Goal: Task Accomplishment & Management: Manage account settings

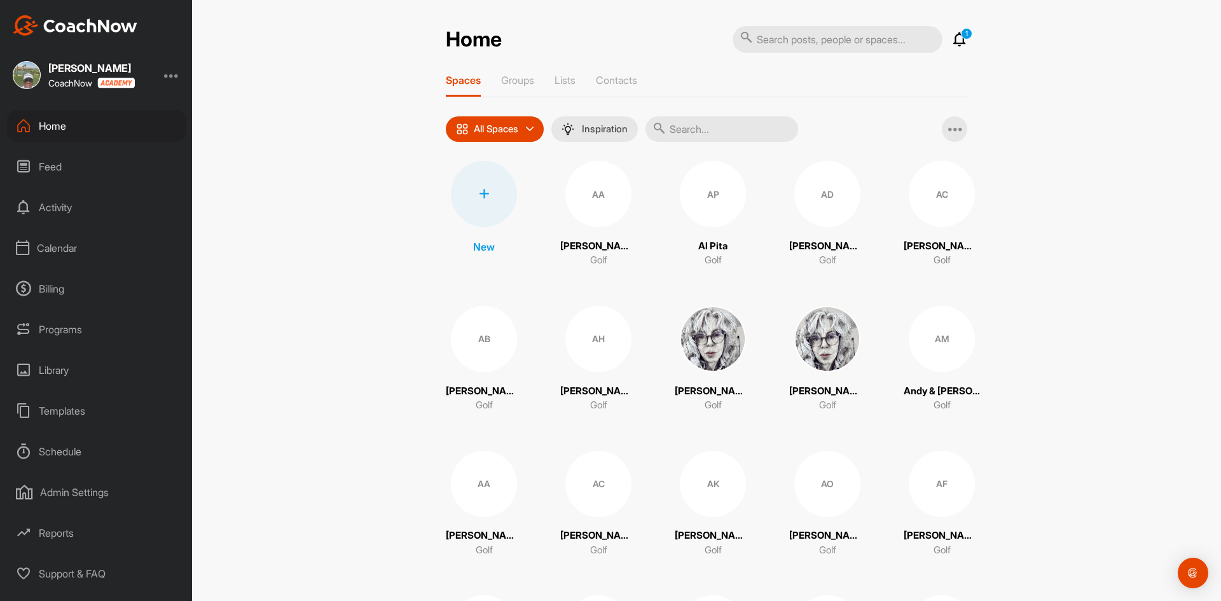
click at [29, 246] on icon at bounding box center [22, 247] width 13 height 15
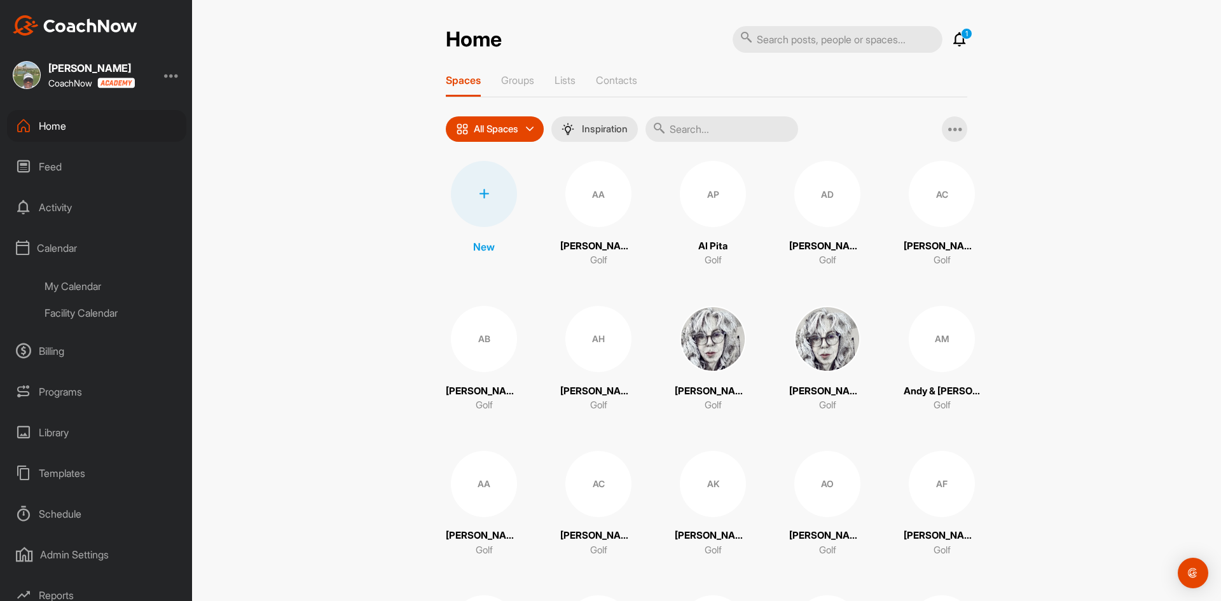
click at [90, 282] on div "My Calendar" at bounding box center [111, 286] width 151 height 27
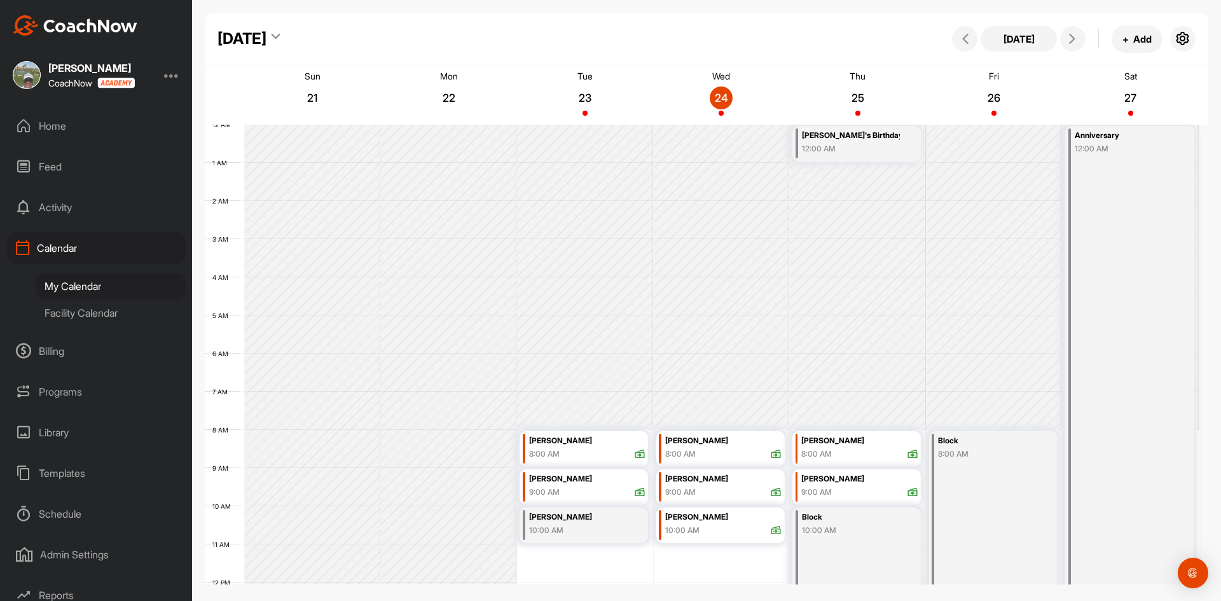
scroll to position [220, 0]
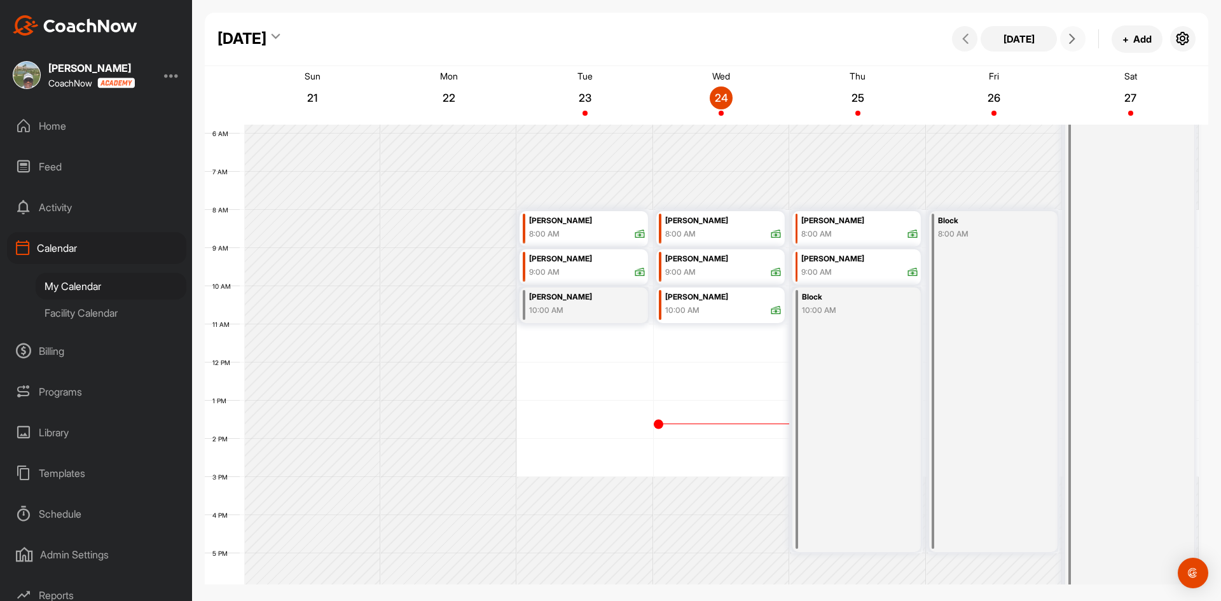
click at [1071, 37] on icon at bounding box center [1072, 39] width 10 height 10
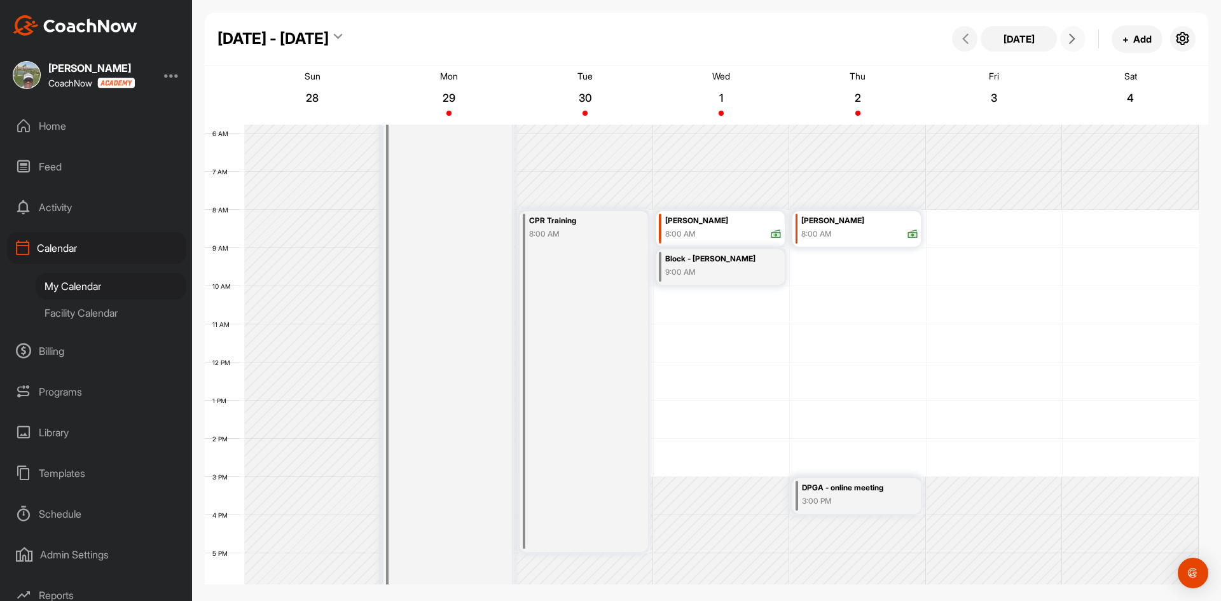
click at [726, 221] on div "[PERSON_NAME]" at bounding box center [723, 221] width 116 height 15
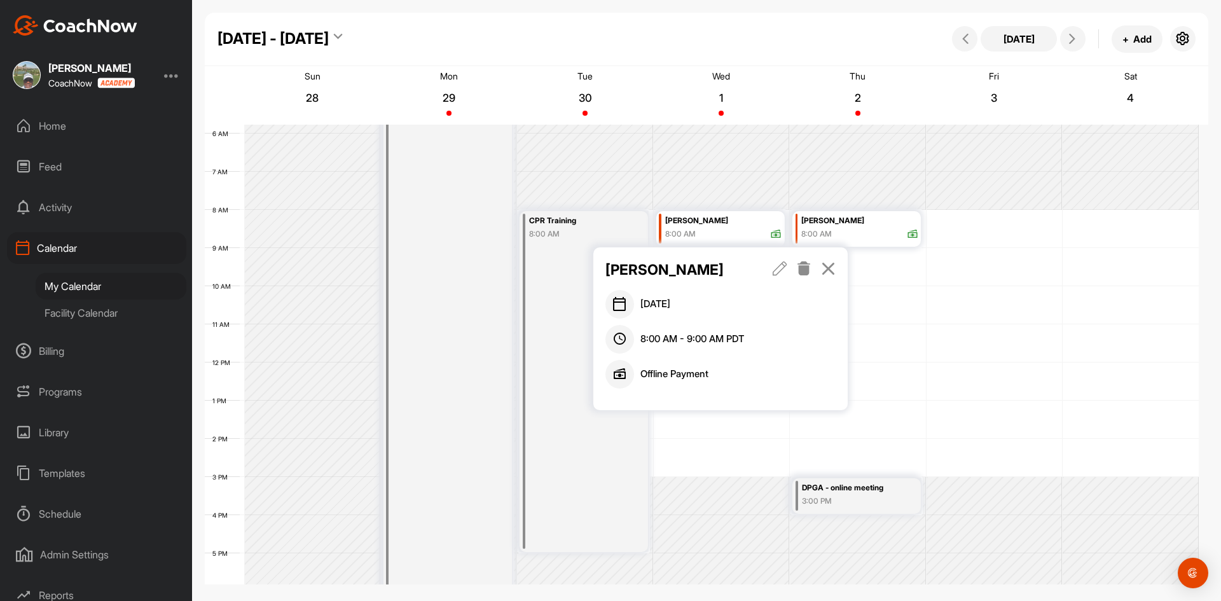
click at [778, 271] on icon at bounding box center [780, 268] width 15 height 14
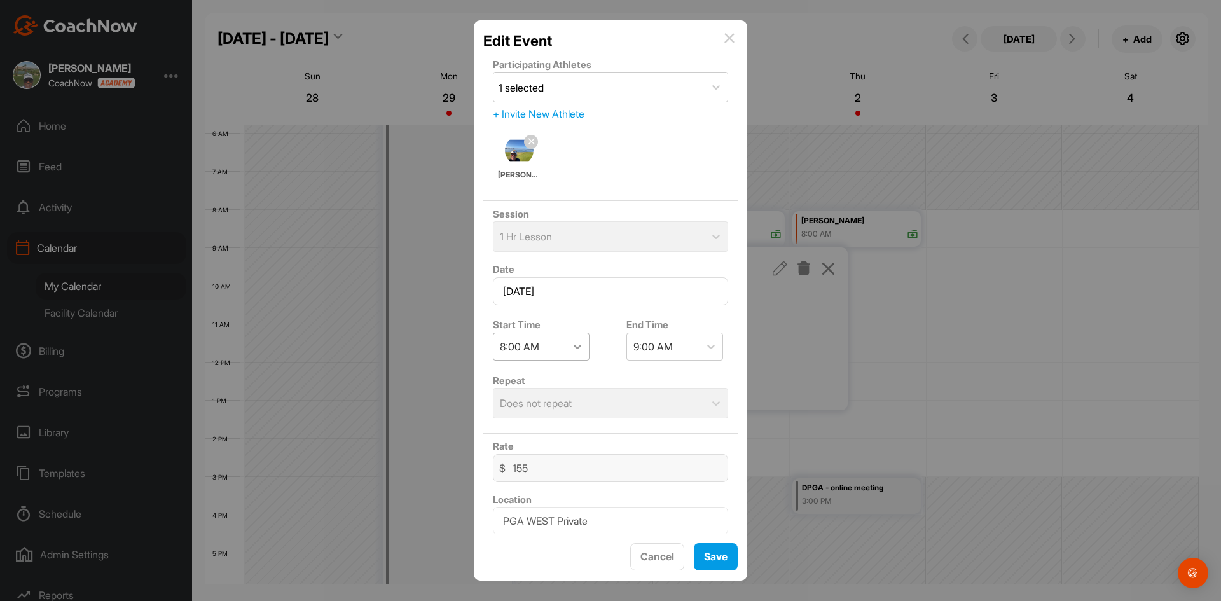
click at [579, 344] on icon at bounding box center [577, 346] width 13 height 13
drag, startPoint x: 533, startPoint y: 542, endPoint x: 532, endPoint y: 532, distance: 9.6
click at [532, 542] on div "10:00 AM" at bounding box center [541, 547] width 97 height 25
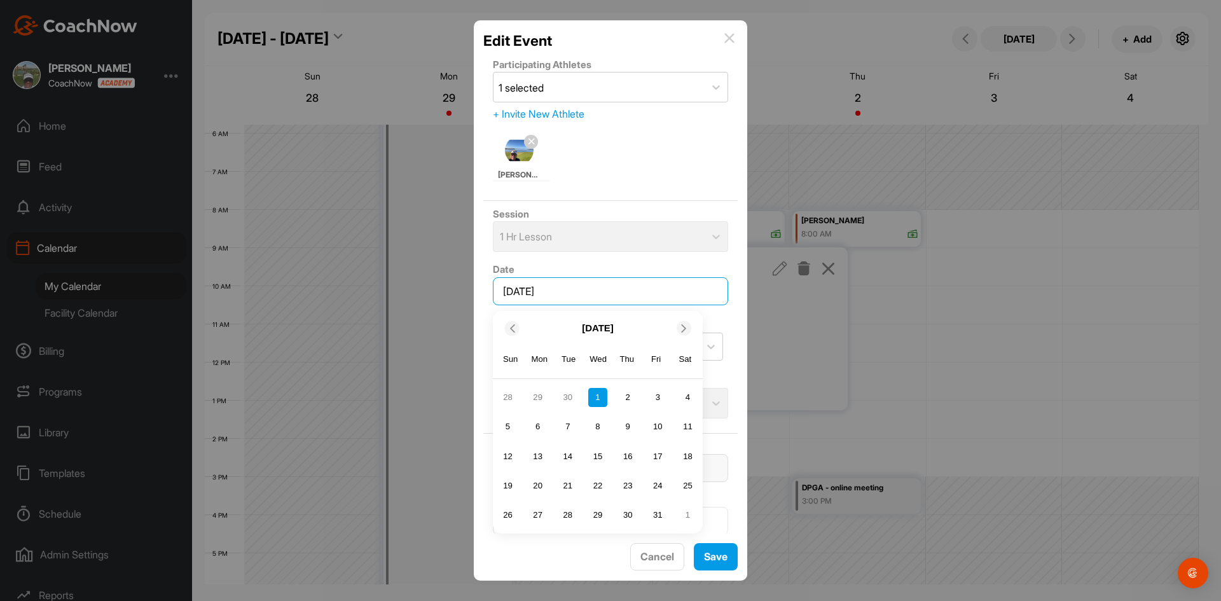
click at [565, 286] on input "October 1, 2025" at bounding box center [610, 291] width 235 height 28
click at [625, 397] on div "2" at bounding box center [627, 397] width 19 height 19
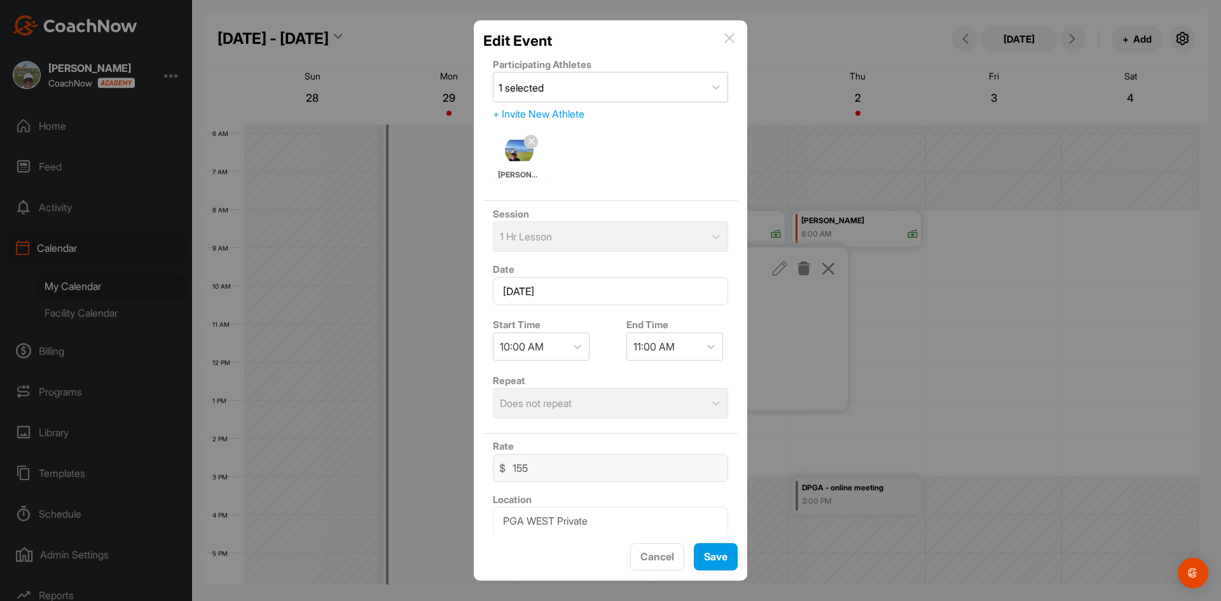
drag, startPoint x: 546, startPoint y: 468, endPoint x: 491, endPoint y: 468, distance: 55.3
click at [491, 468] on div "Rate $ 155" at bounding box center [610, 460] width 254 height 53
click at [642, 472] on input "155" at bounding box center [610, 468] width 235 height 28
click at [630, 469] on input "155" at bounding box center [610, 468] width 235 height 28
click at [603, 469] on input "155" at bounding box center [610, 468] width 235 height 28
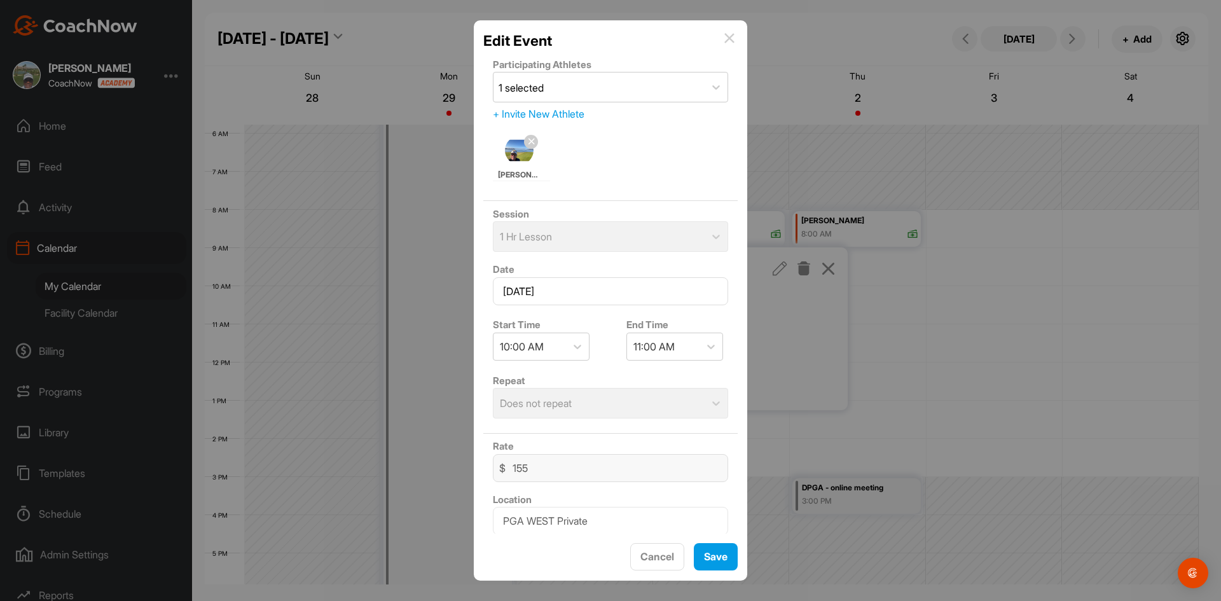
click at [574, 467] on input "155" at bounding box center [610, 468] width 235 height 28
click at [551, 465] on input "155" at bounding box center [610, 468] width 235 height 28
click at [539, 467] on input "155" at bounding box center [610, 468] width 235 height 28
click at [528, 467] on input "155" at bounding box center [610, 468] width 235 height 28
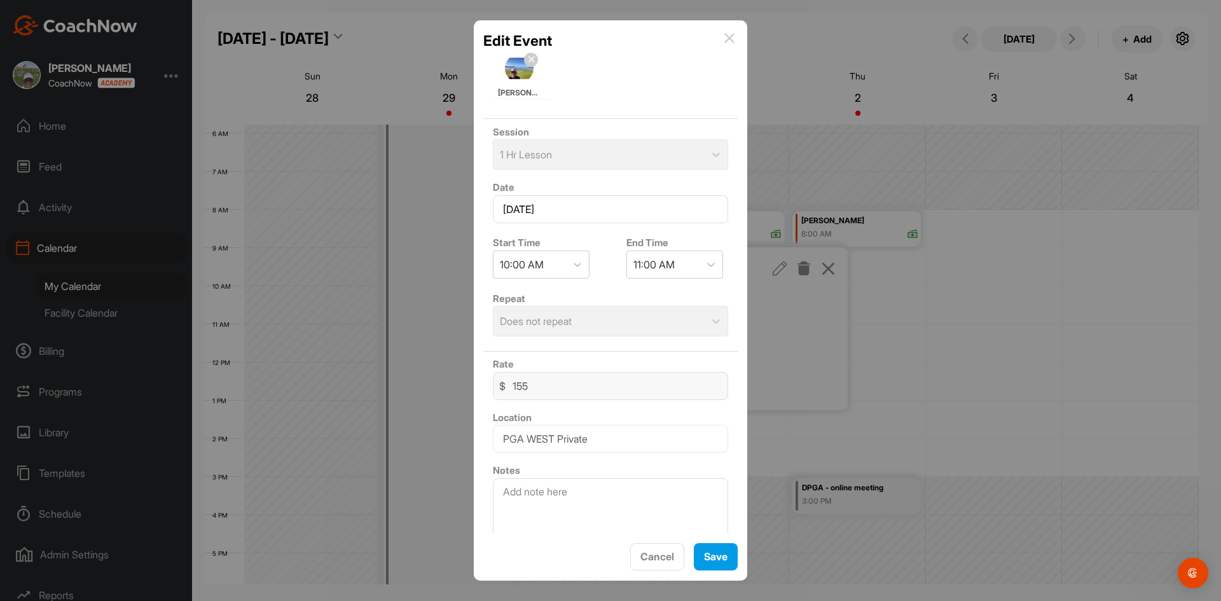
scroll to position [95, 0]
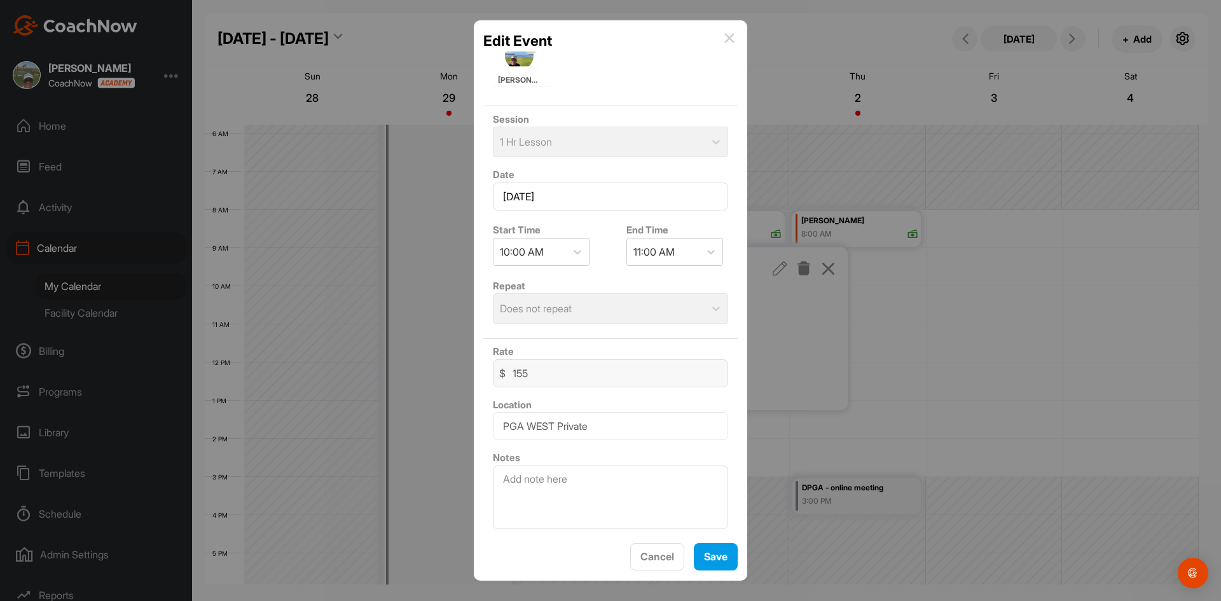
click at [530, 375] on input "155" at bounding box center [610, 373] width 235 height 28
click at [528, 372] on input "155" at bounding box center [610, 373] width 235 height 28
click at [603, 476] on textarea at bounding box center [610, 497] width 235 height 64
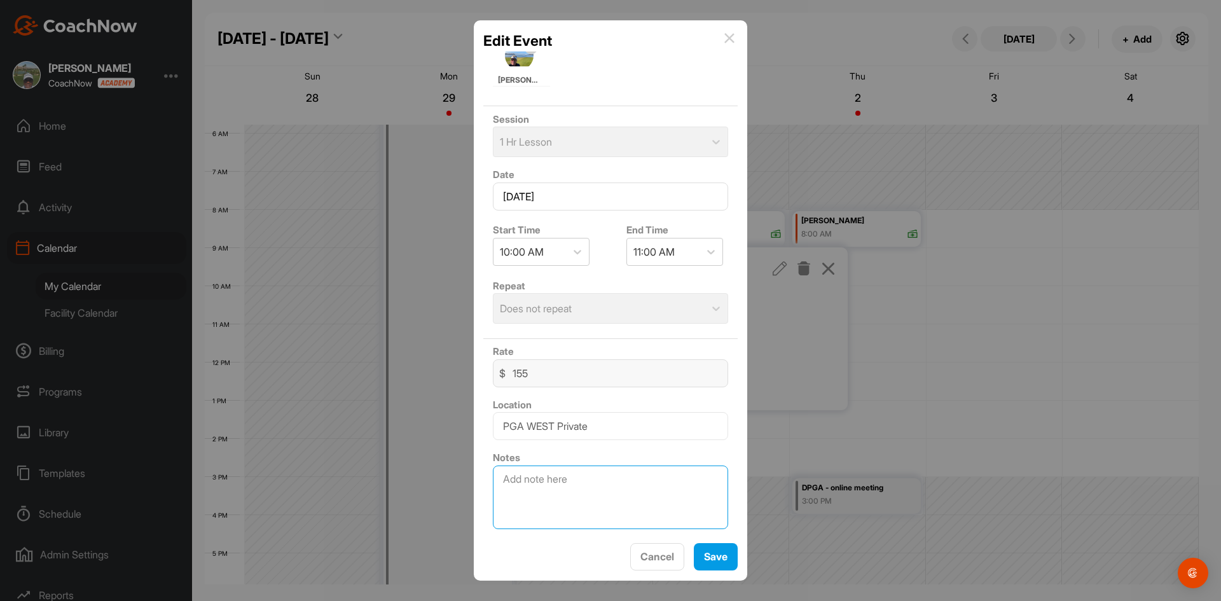
click at [591, 478] on textarea at bounding box center [610, 497] width 235 height 64
drag, startPoint x: 514, startPoint y: 370, endPoint x: 545, endPoint y: 370, distance: 30.5
click at [545, 370] on input "155" at bounding box center [610, 373] width 235 height 28
click at [649, 561] on span "Cancel" at bounding box center [657, 556] width 34 height 13
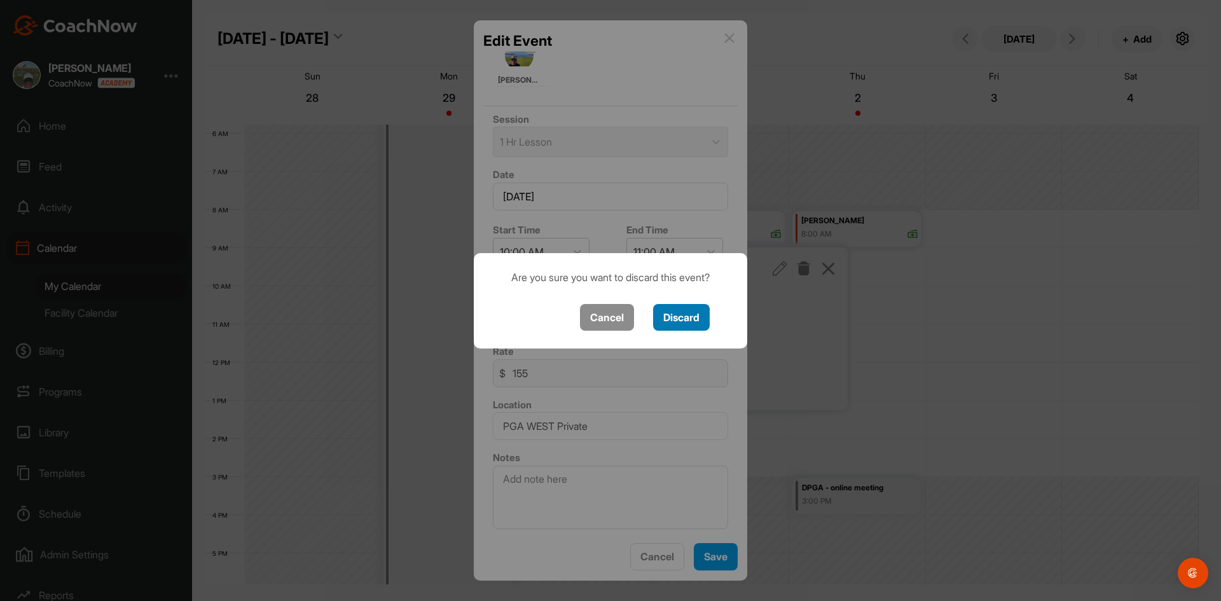
click at [698, 320] on button "Discard" at bounding box center [681, 317] width 57 height 27
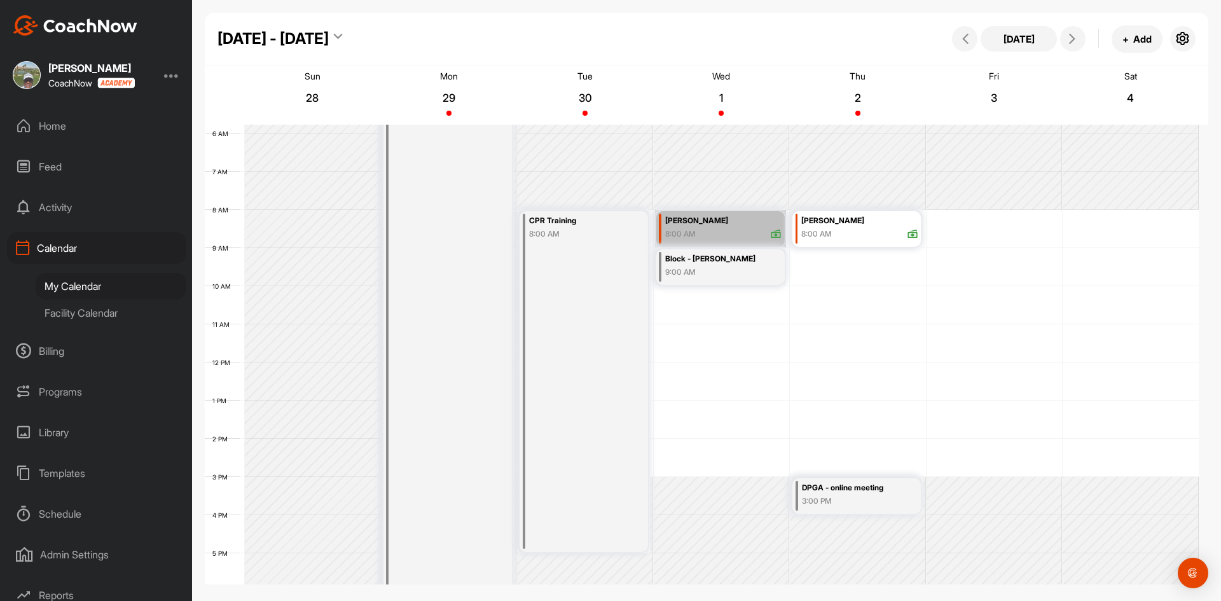
click at [686, 300] on div "12 AM 1 AM 2 AM 3 AM 4 AM 5 AM 6 AM 7 AM 8 AM 9 AM 10 AM 11 AM 12 PM 1 PM 2 PM …" at bounding box center [702, 363] width 994 height 916
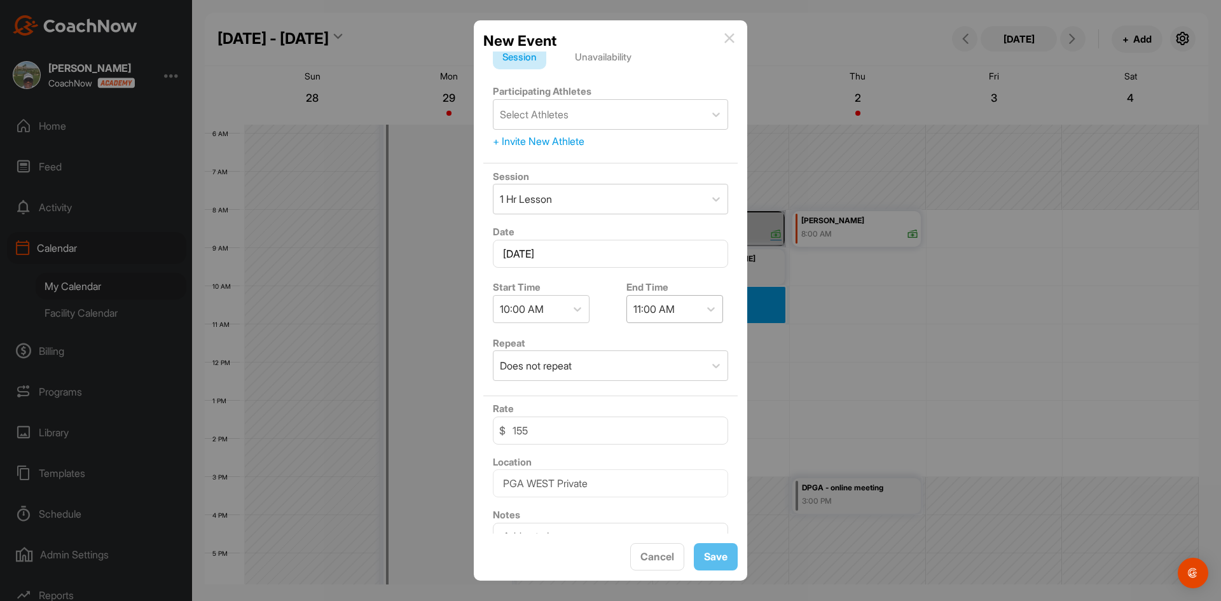
scroll to position [0, 0]
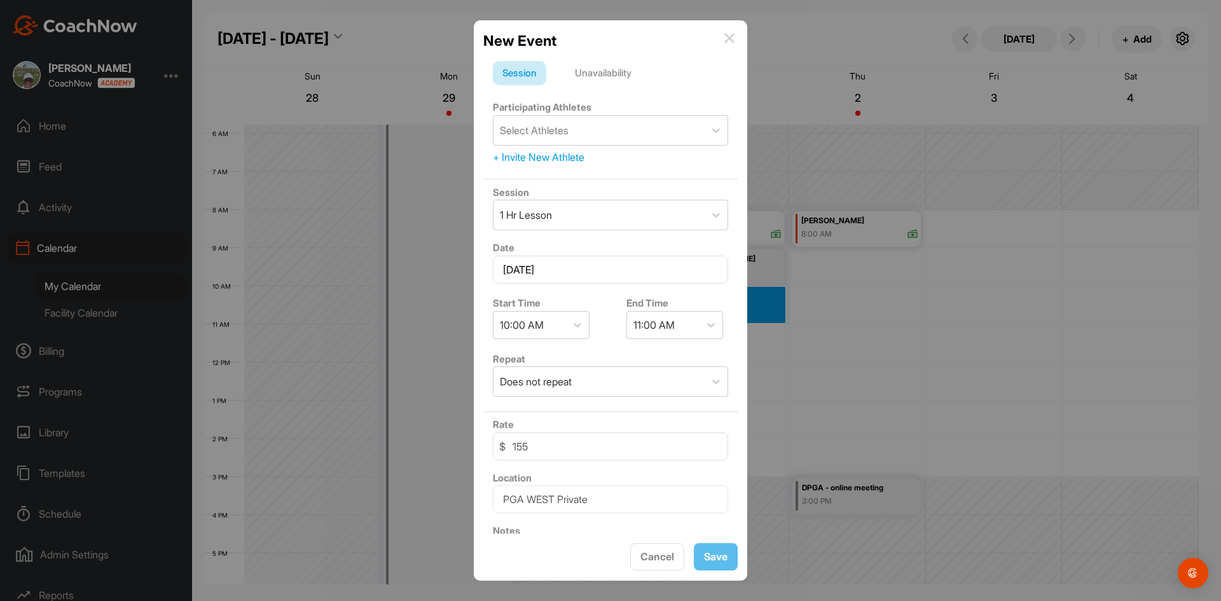
click at [734, 35] on img at bounding box center [729, 38] width 10 height 10
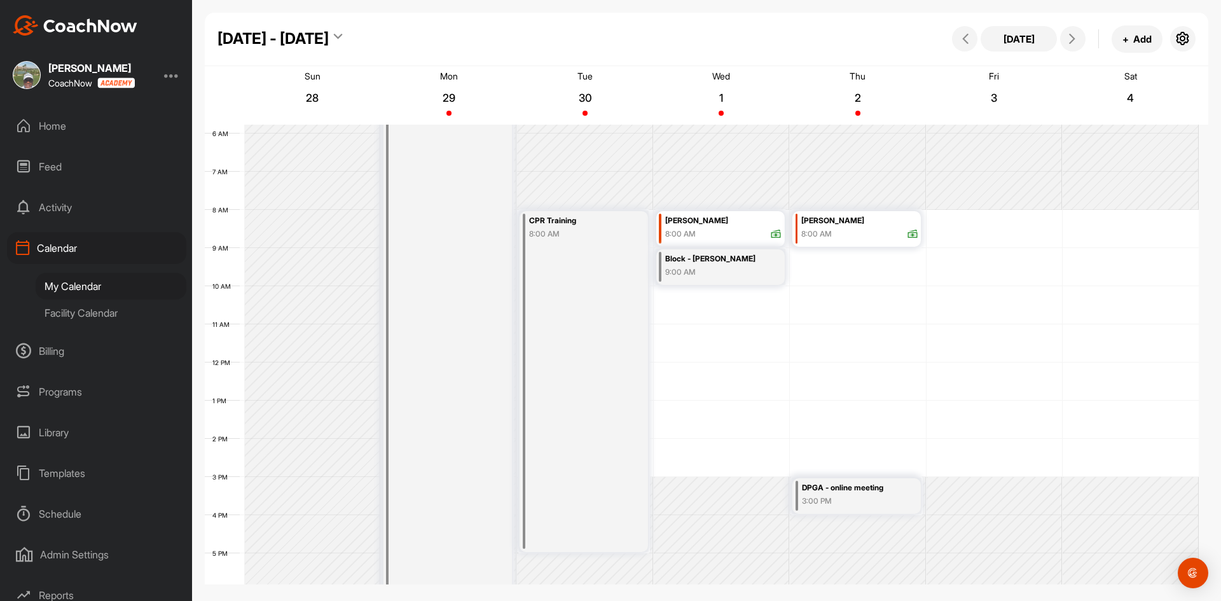
click at [705, 225] on div "Scott Ellis" at bounding box center [723, 221] width 116 height 15
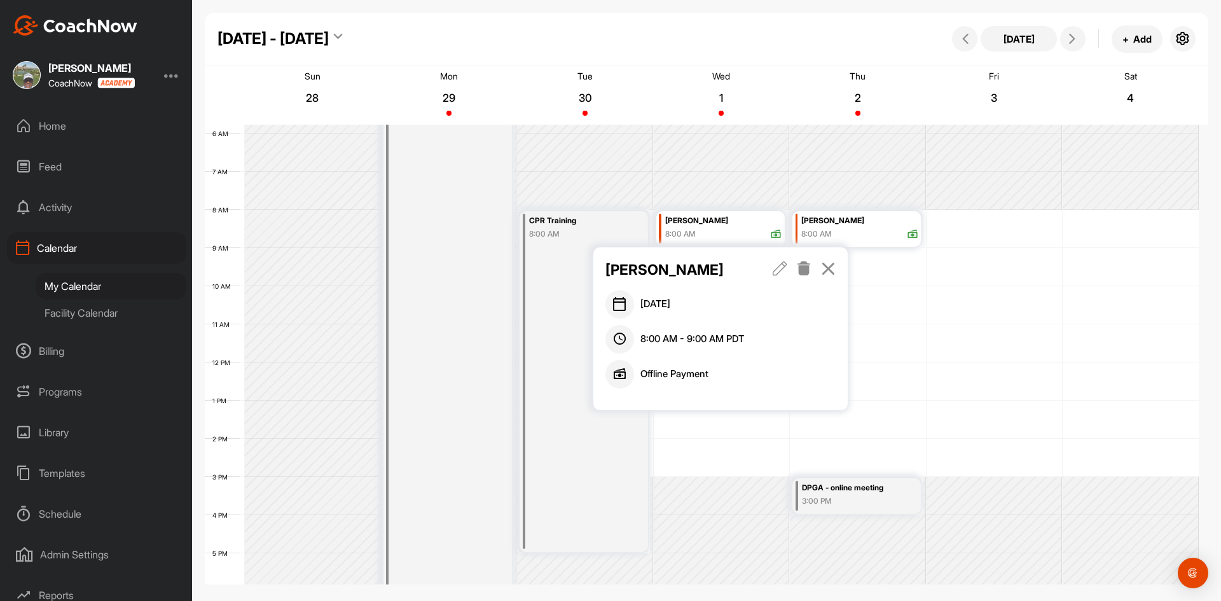
click at [806, 268] on icon at bounding box center [804, 268] width 15 height 14
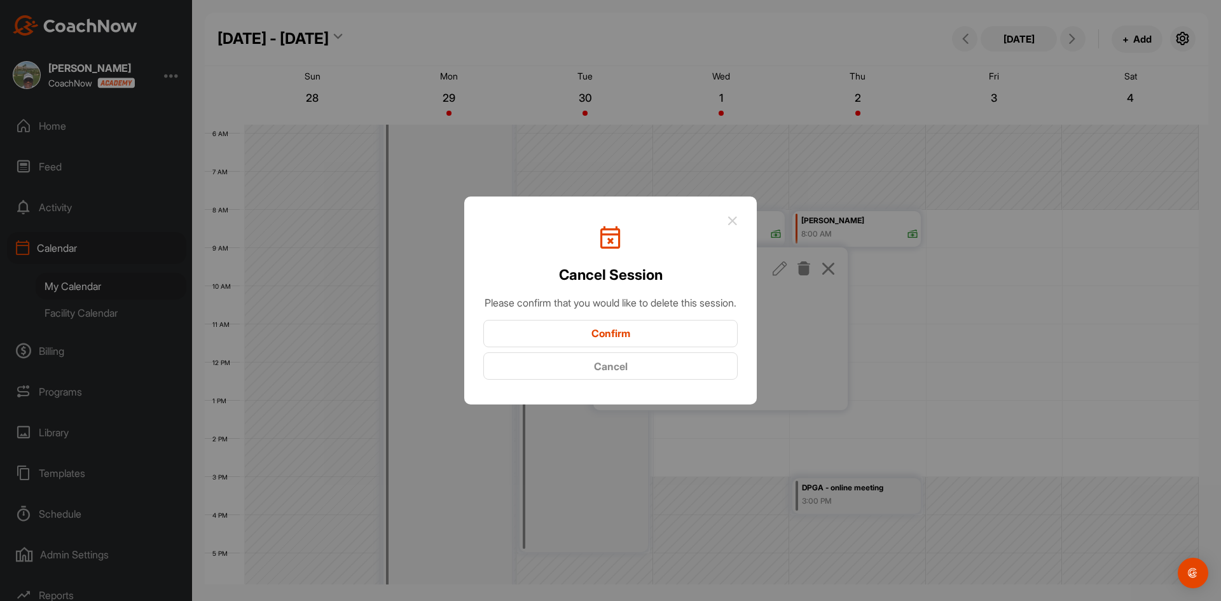
click at [644, 347] on button "Confirm" at bounding box center [610, 333] width 254 height 27
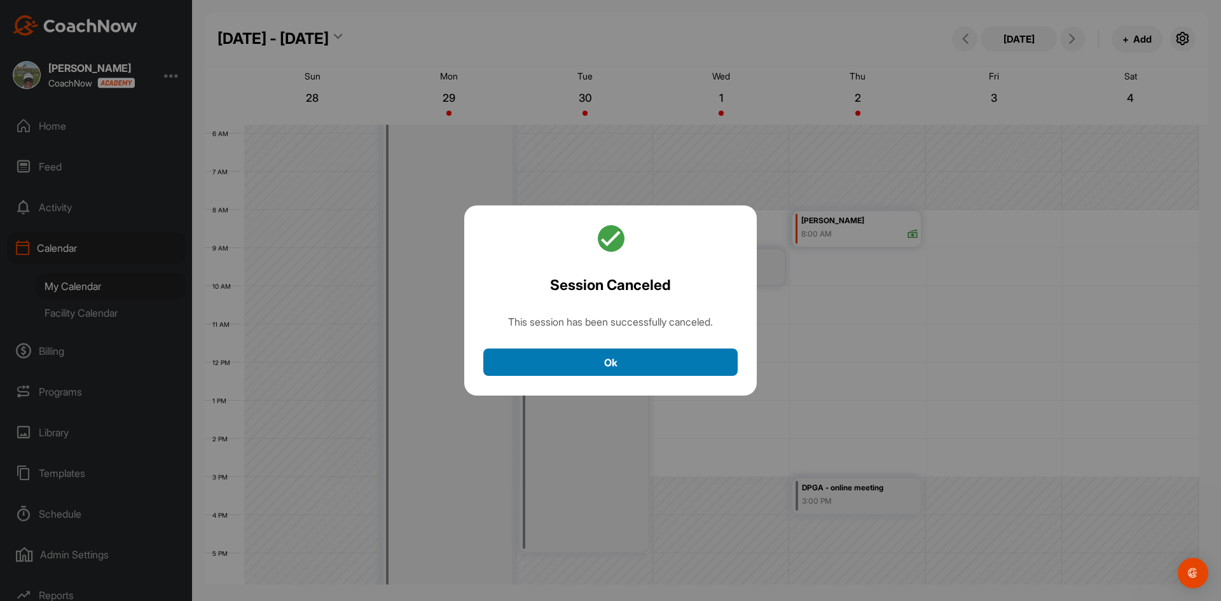
click at [640, 361] on button "Ok" at bounding box center [610, 361] width 254 height 27
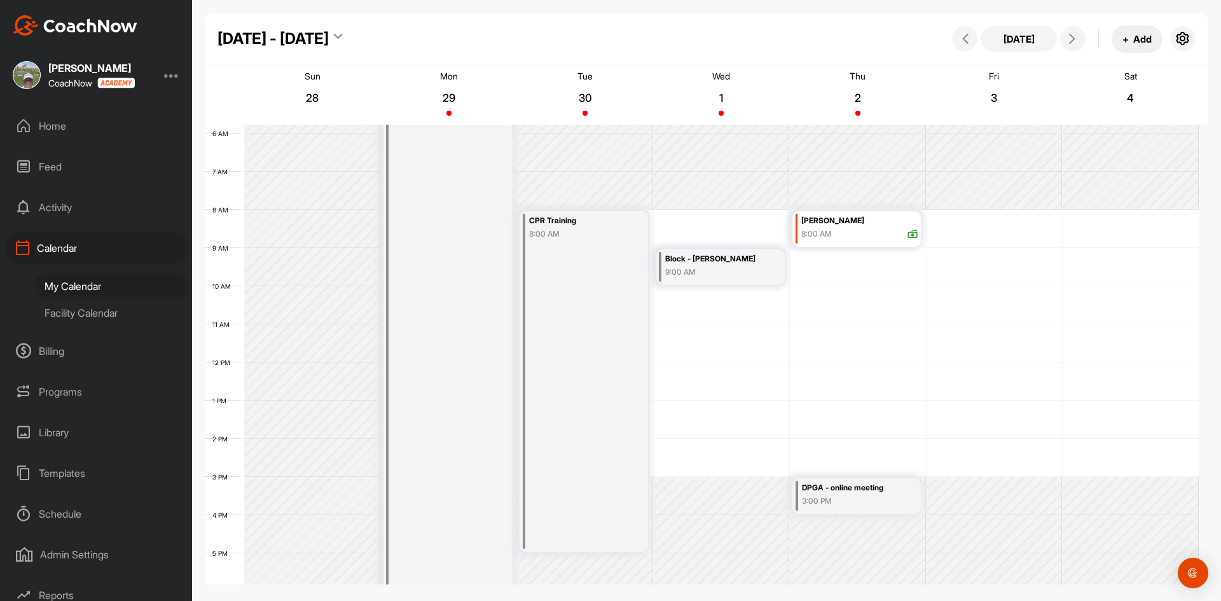
click at [1130, 38] on button "+ Add" at bounding box center [1137, 38] width 51 height 27
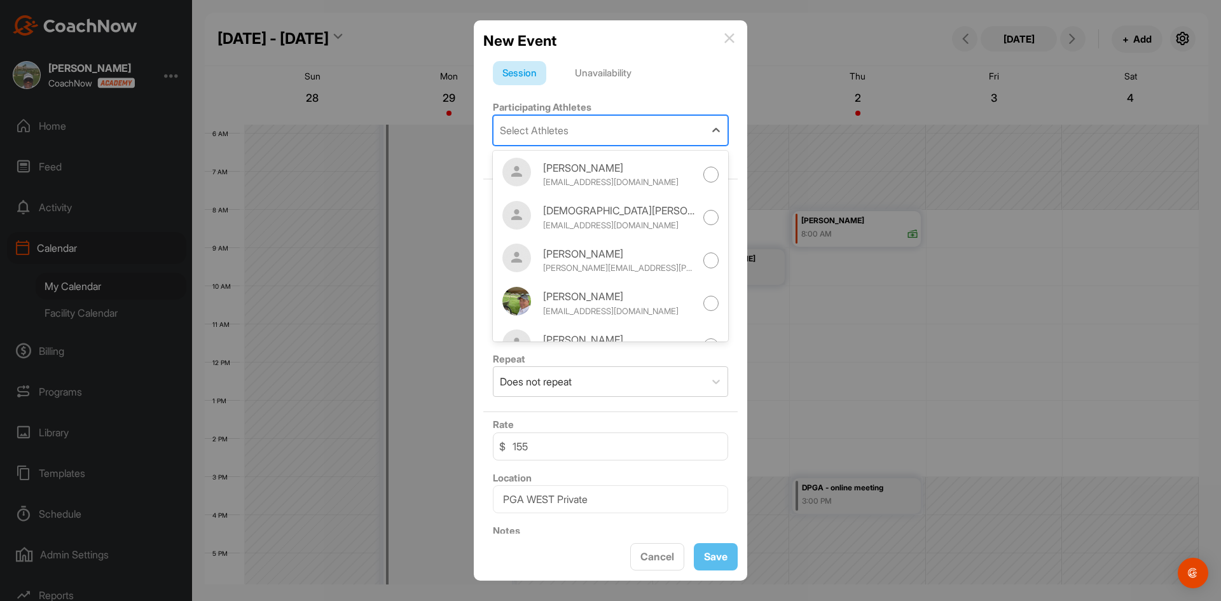
click at [562, 128] on div "Select Athletes" at bounding box center [534, 130] width 69 height 15
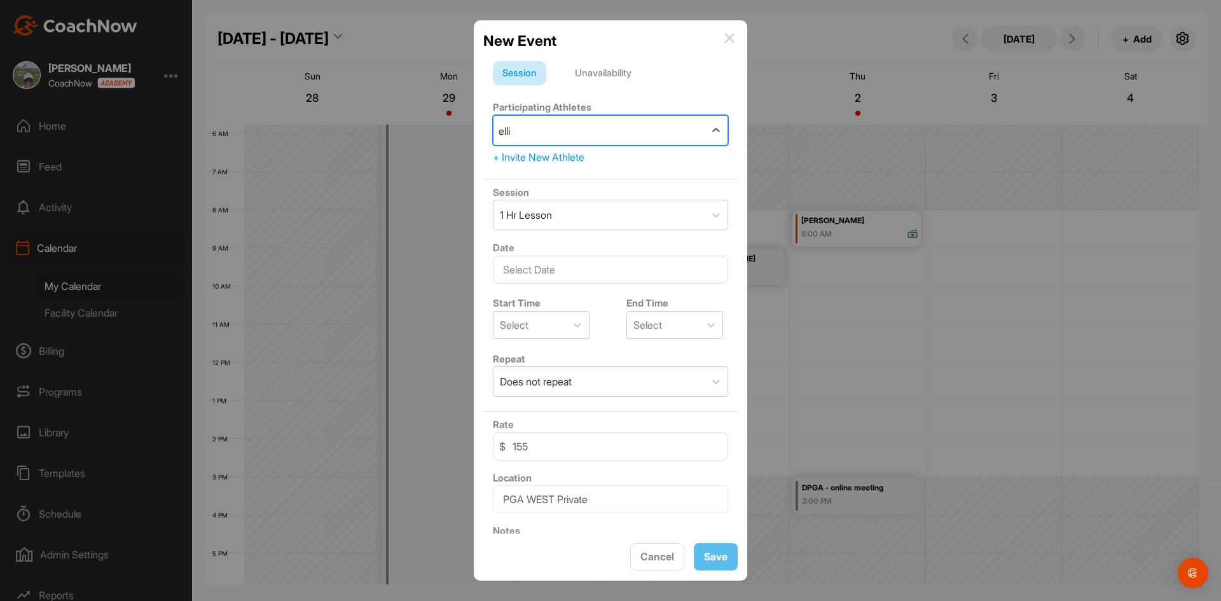
type input "ellis"
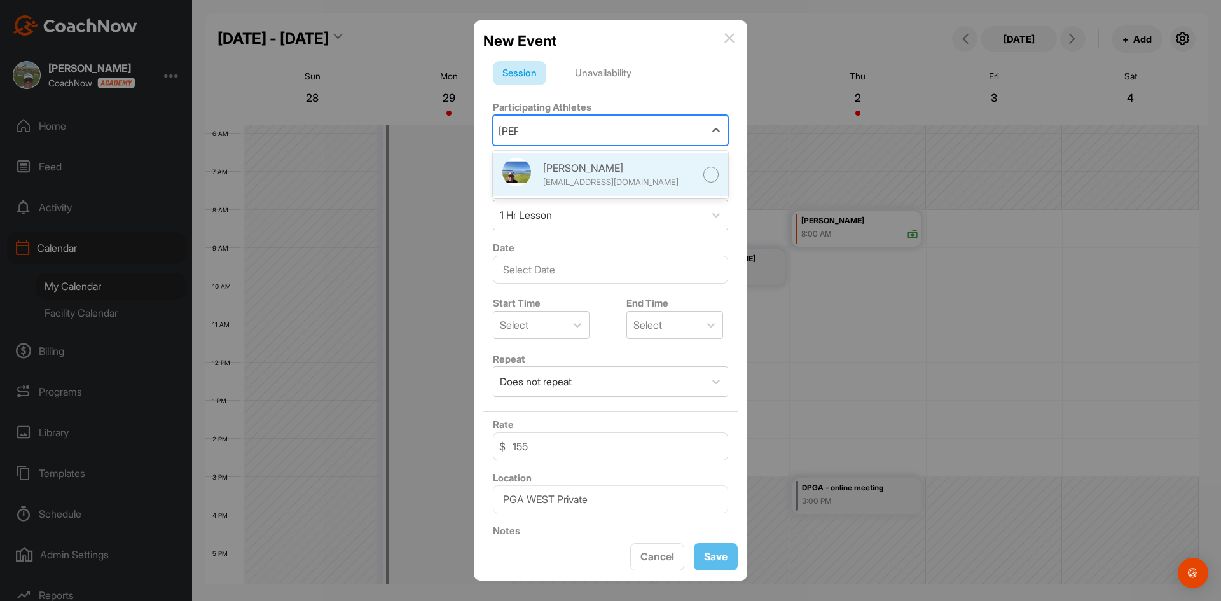
click at [703, 174] on div at bounding box center [711, 175] width 16 height 16
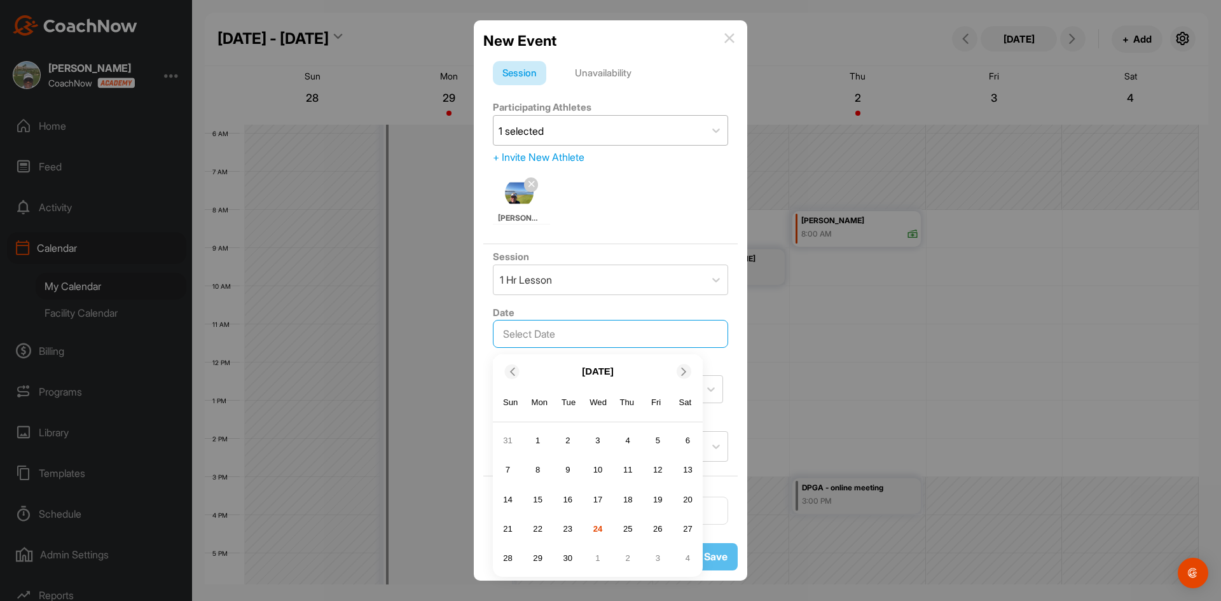
click at [595, 333] on input "text" at bounding box center [610, 334] width 235 height 28
click at [684, 373] on icon at bounding box center [684, 372] width 8 height 8
click at [628, 442] on div "2" at bounding box center [627, 440] width 19 height 19
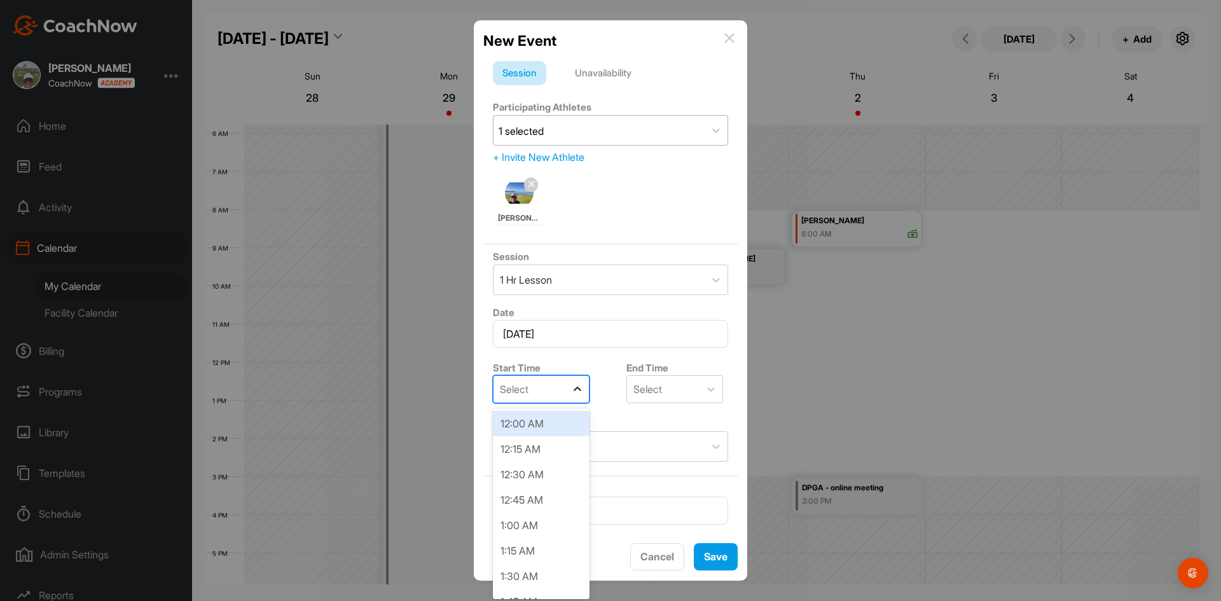
click at [579, 389] on icon at bounding box center [577, 389] width 13 height 13
click at [532, 479] on div "10:00 AM" at bounding box center [541, 486] width 97 height 25
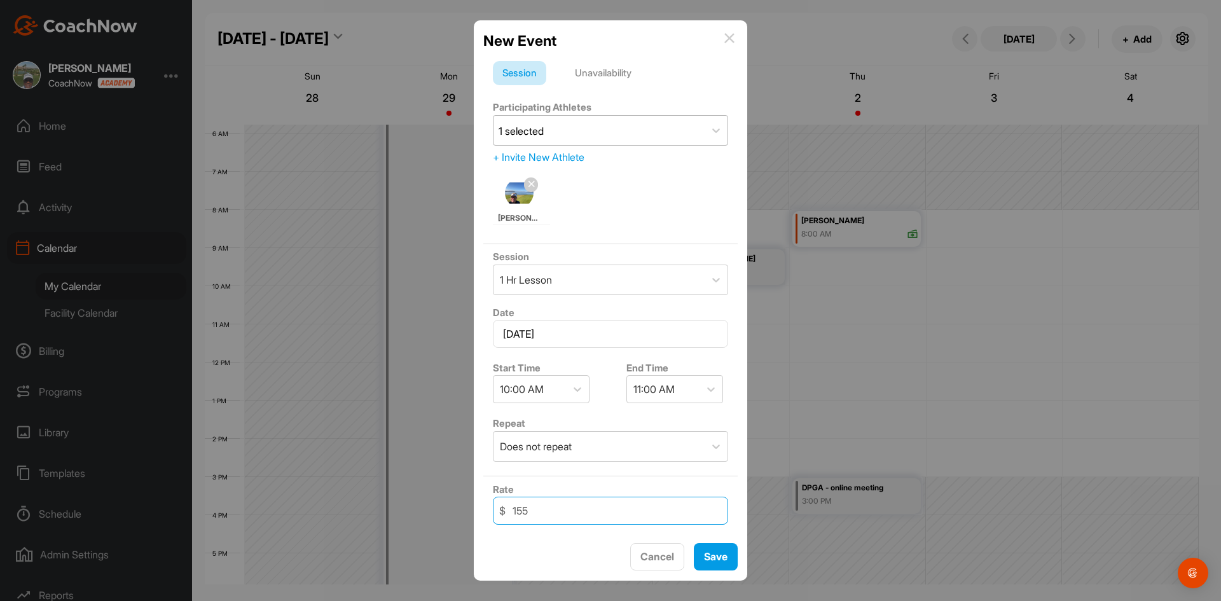
drag, startPoint x: 533, startPoint y: 510, endPoint x: 507, endPoint y: 511, distance: 26.1
click at [507, 510] on input "155" at bounding box center [610, 511] width 235 height 28
click at [572, 521] on input "155" at bounding box center [610, 511] width 235 height 28
click at [573, 518] on input "155" at bounding box center [610, 511] width 235 height 28
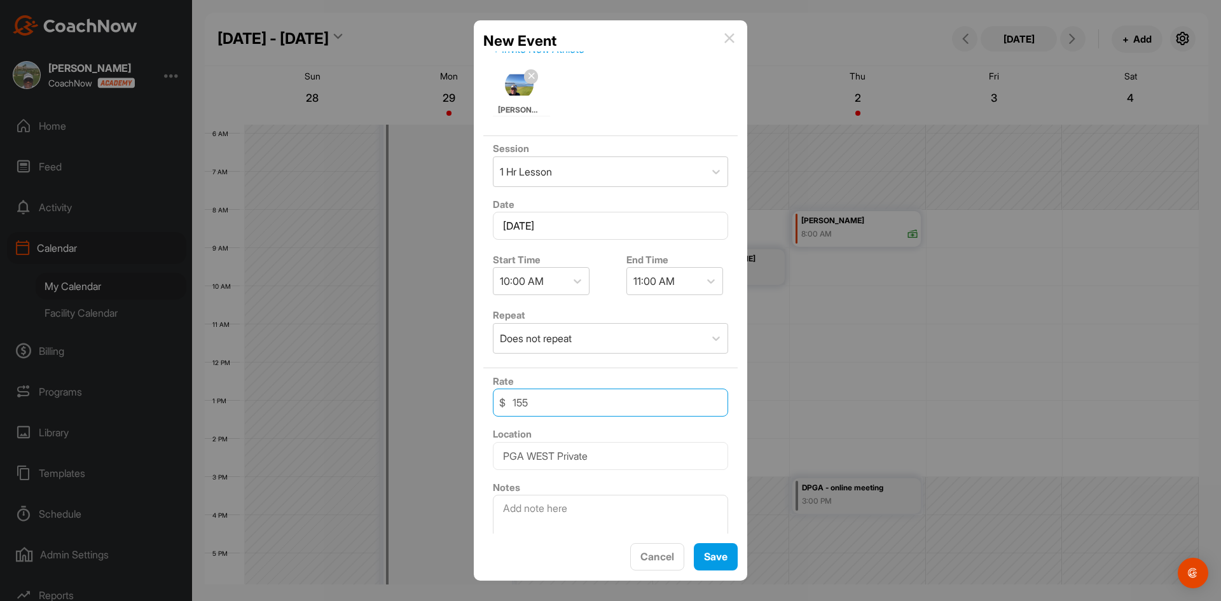
scroll to position [121, 0]
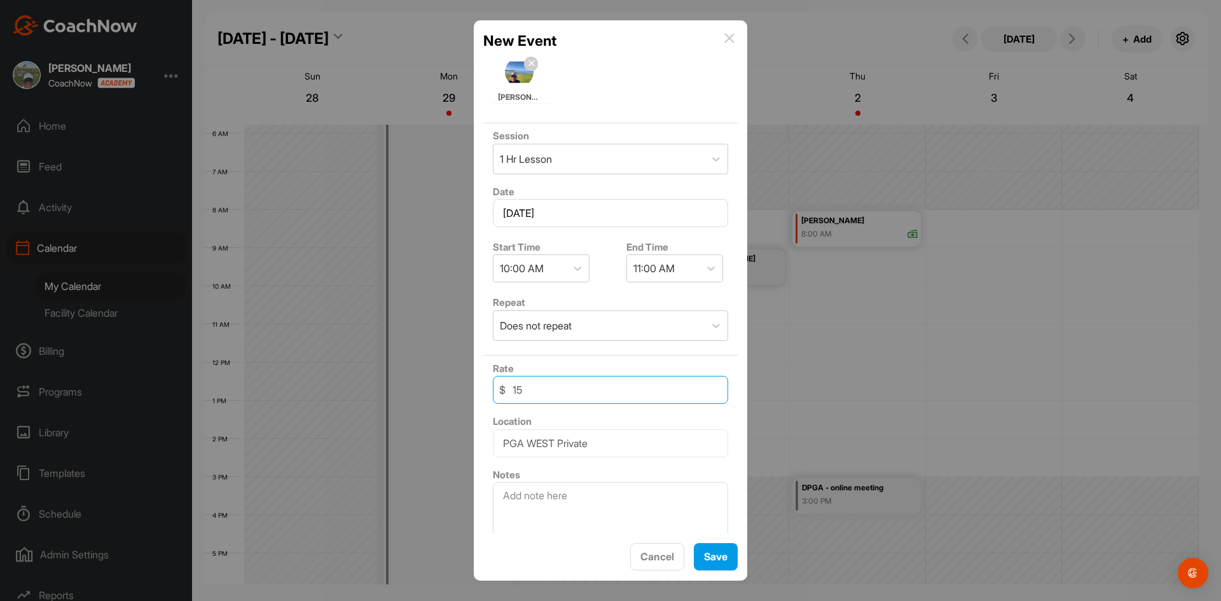
type input "1"
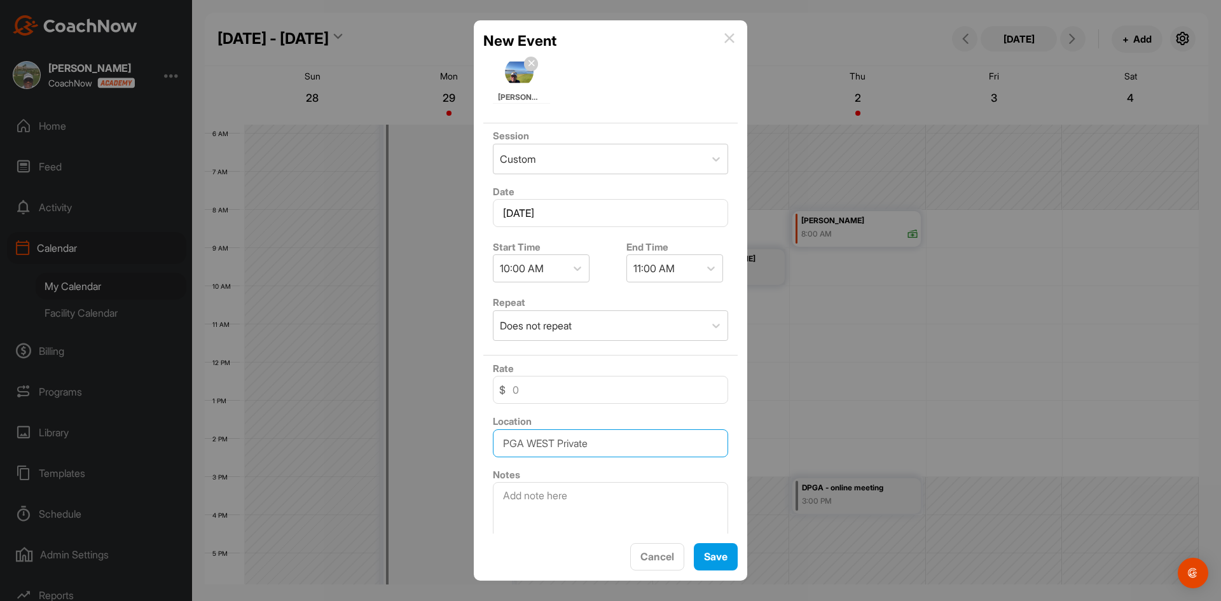
click at [628, 445] on input "PGA WEST Private" at bounding box center [610, 443] width 235 height 28
click at [573, 509] on textarea at bounding box center [610, 514] width 235 height 64
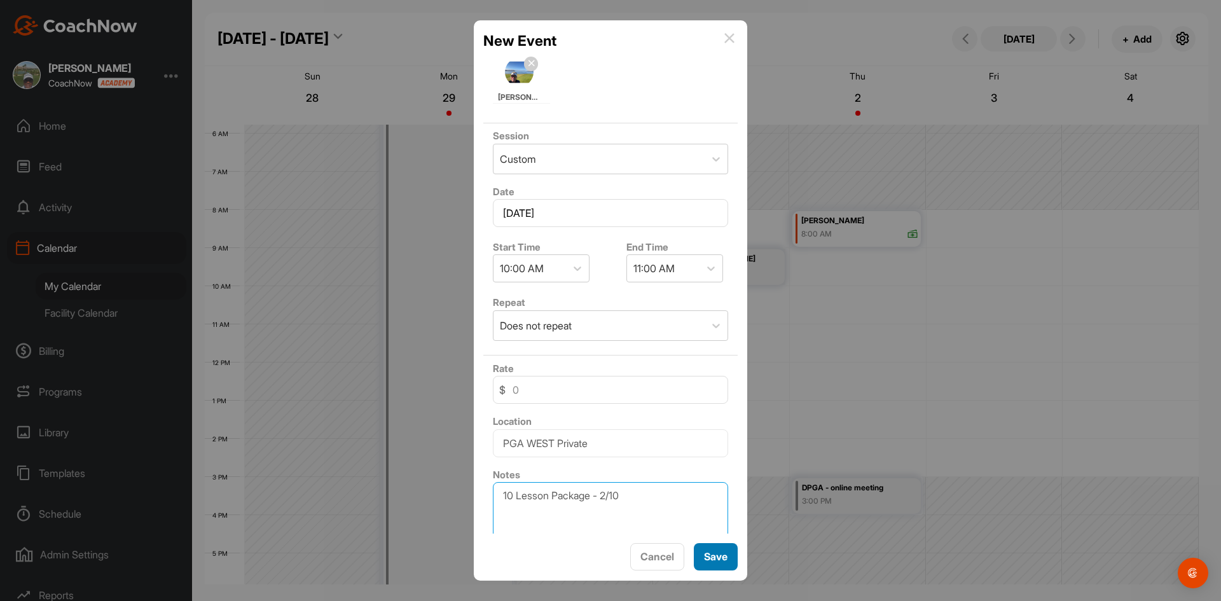
type textarea "10 Lesson Package - 2/10"
click at [711, 557] on span "Save" at bounding box center [716, 556] width 24 height 13
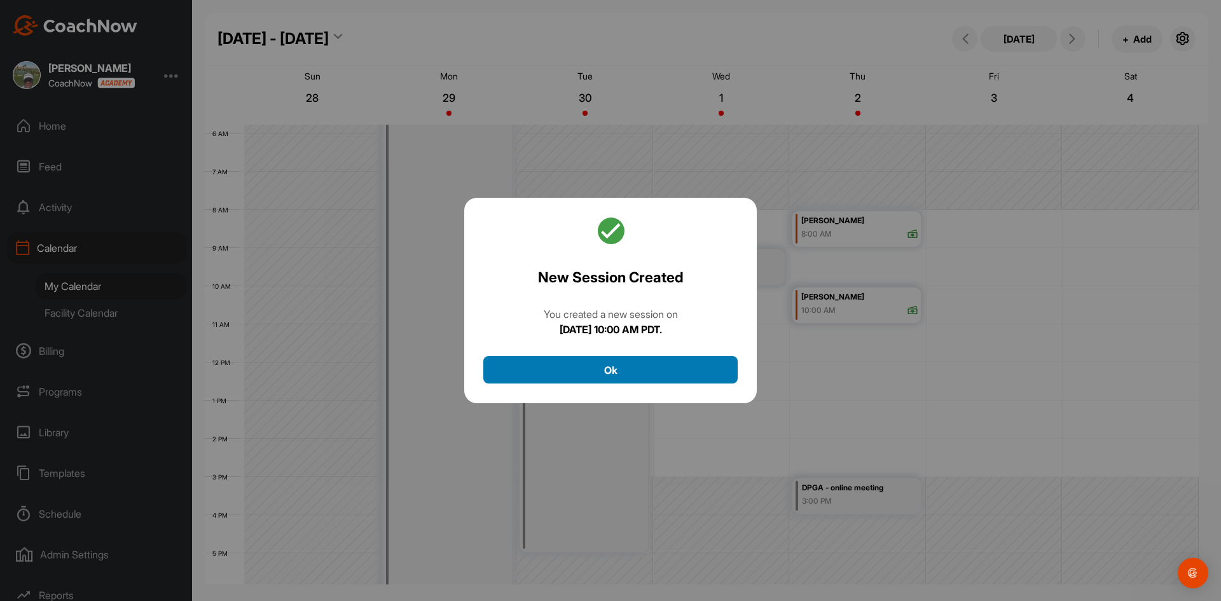
click at [645, 360] on button "Ok" at bounding box center [610, 369] width 254 height 27
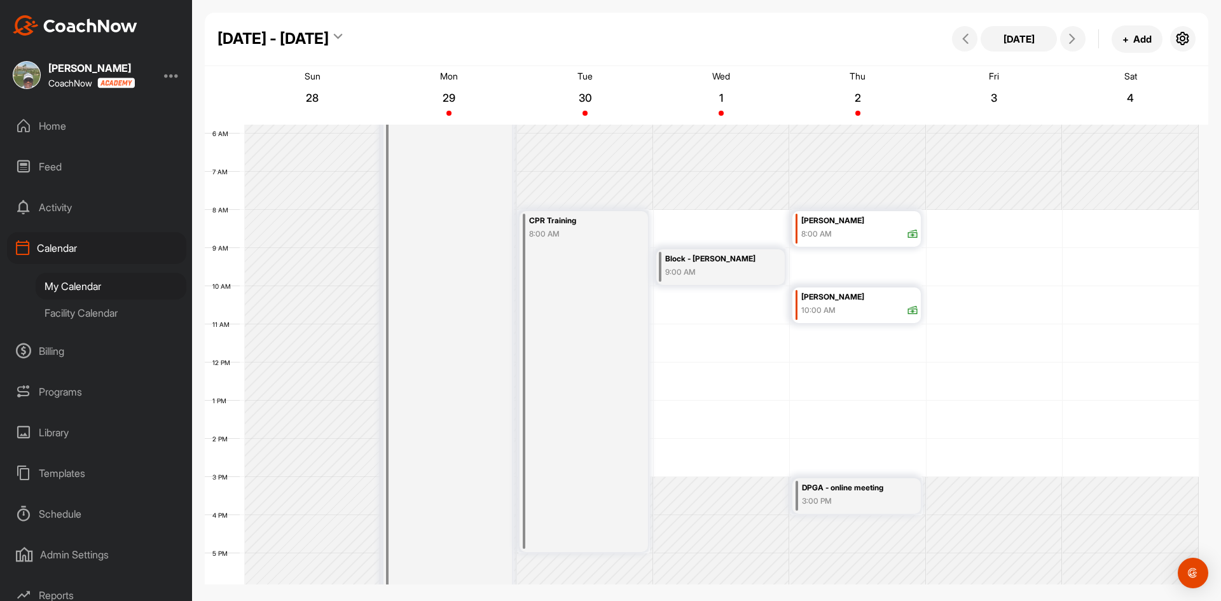
click at [724, 264] on div "Block - John Dinsmore" at bounding box center [714, 259] width 98 height 15
click at [778, 306] on icon at bounding box center [780, 307] width 15 height 14
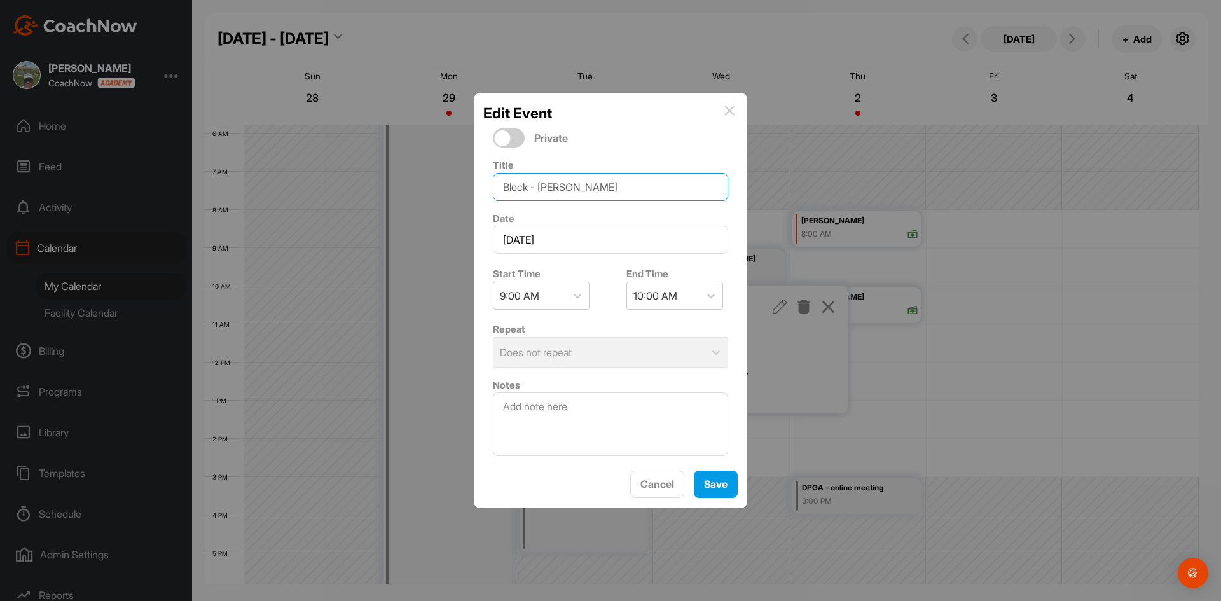
click at [559, 194] on input "Block - John Dinsmore" at bounding box center [610, 187] width 235 height 28
click at [732, 109] on img at bounding box center [729, 111] width 10 height 10
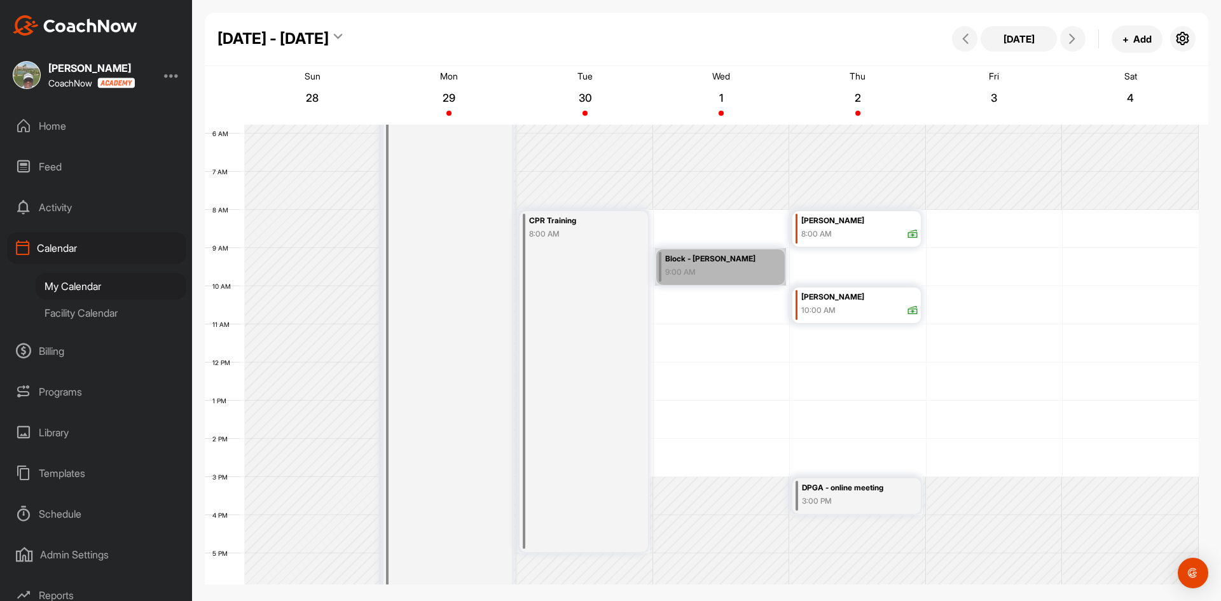
click at [712, 267] on link "Block - John Dinsmore 9:00 AM" at bounding box center [720, 267] width 131 height 38
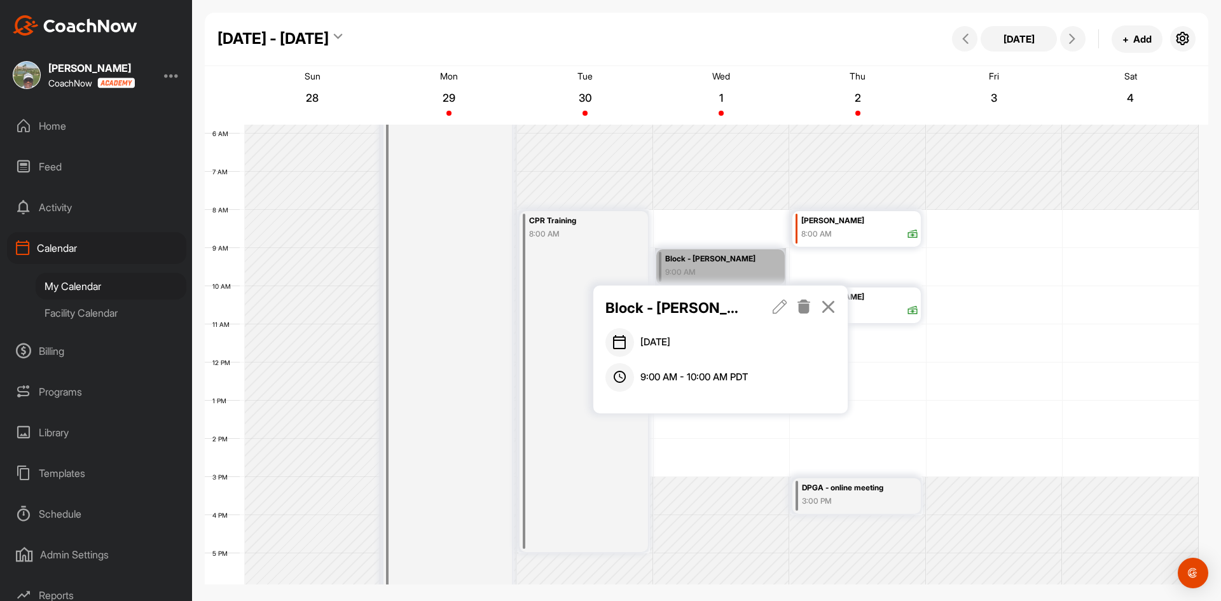
click at [712, 267] on link "Block - John Dinsmore 9:00 AM" at bounding box center [720, 267] width 131 height 38
click at [806, 304] on icon at bounding box center [804, 307] width 15 height 14
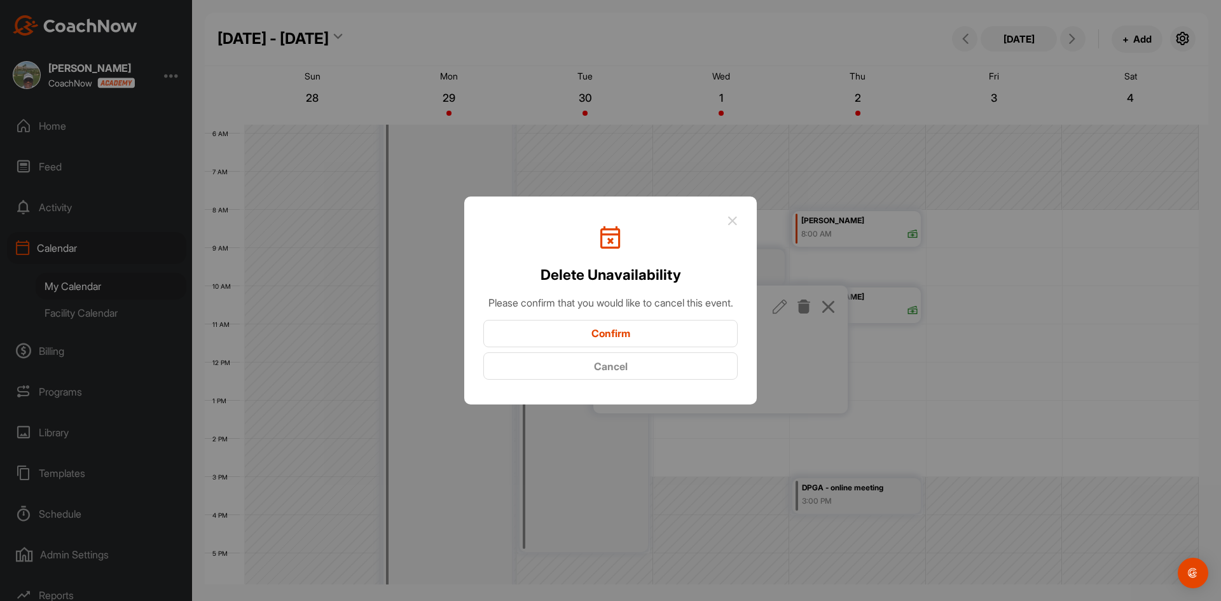
click at [639, 340] on button "Confirm" at bounding box center [610, 333] width 254 height 27
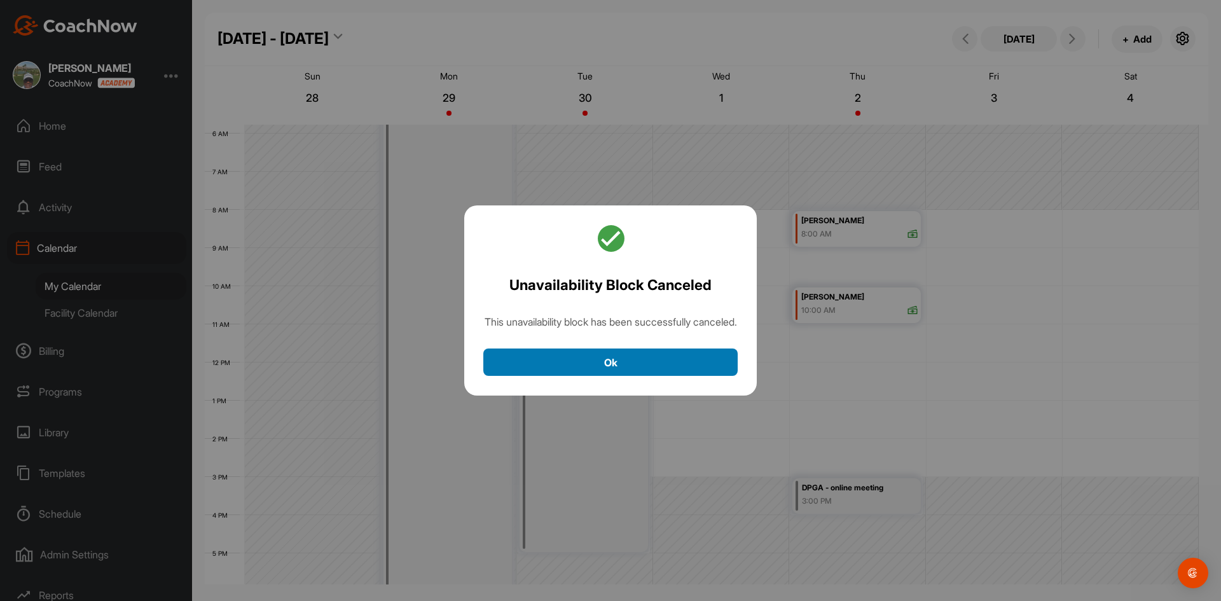
click at [628, 373] on button "Ok" at bounding box center [610, 361] width 254 height 27
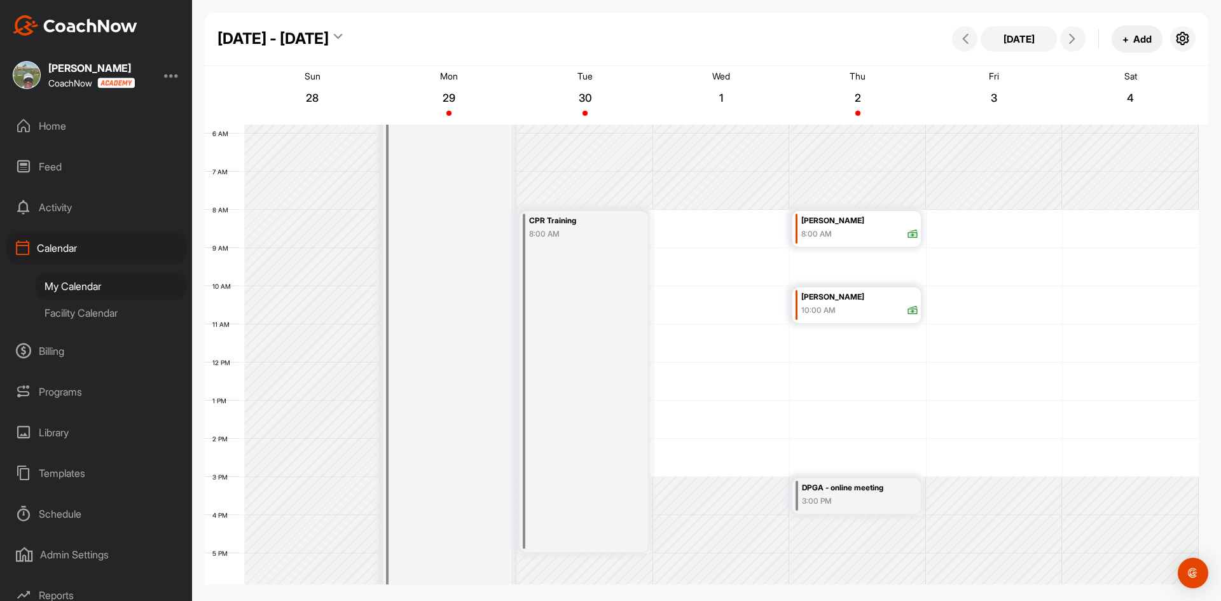
click at [1137, 39] on button "+ Add" at bounding box center [1137, 38] width 51 height 27
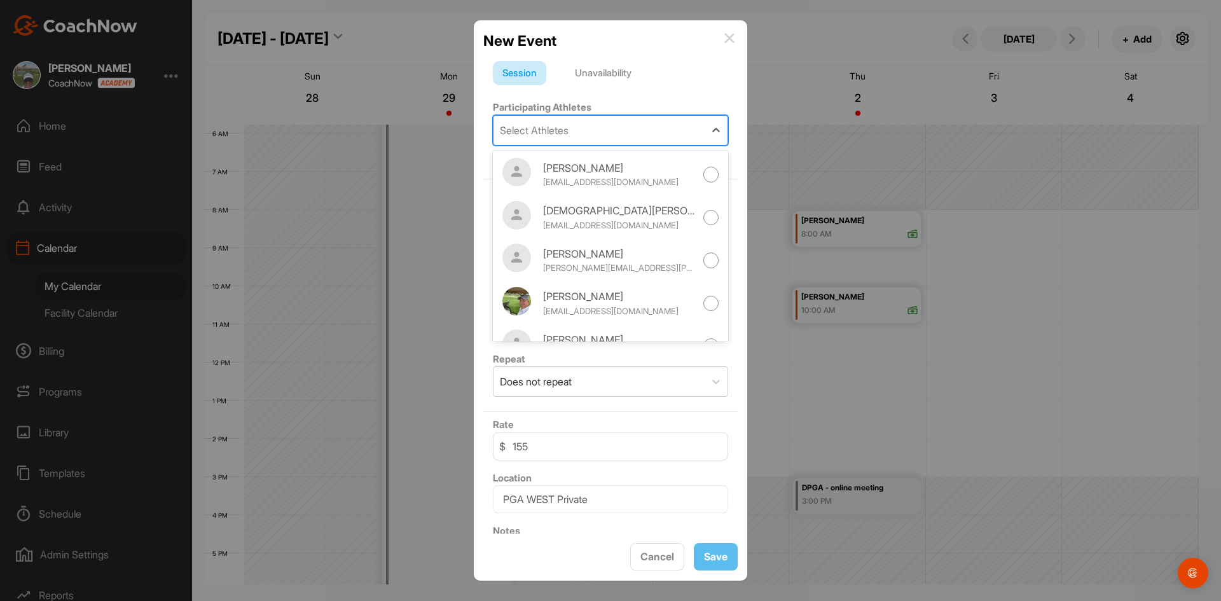
click at [675, 130] on div "Select Athletes" at bounding box center [598, 130] width 211 height 29
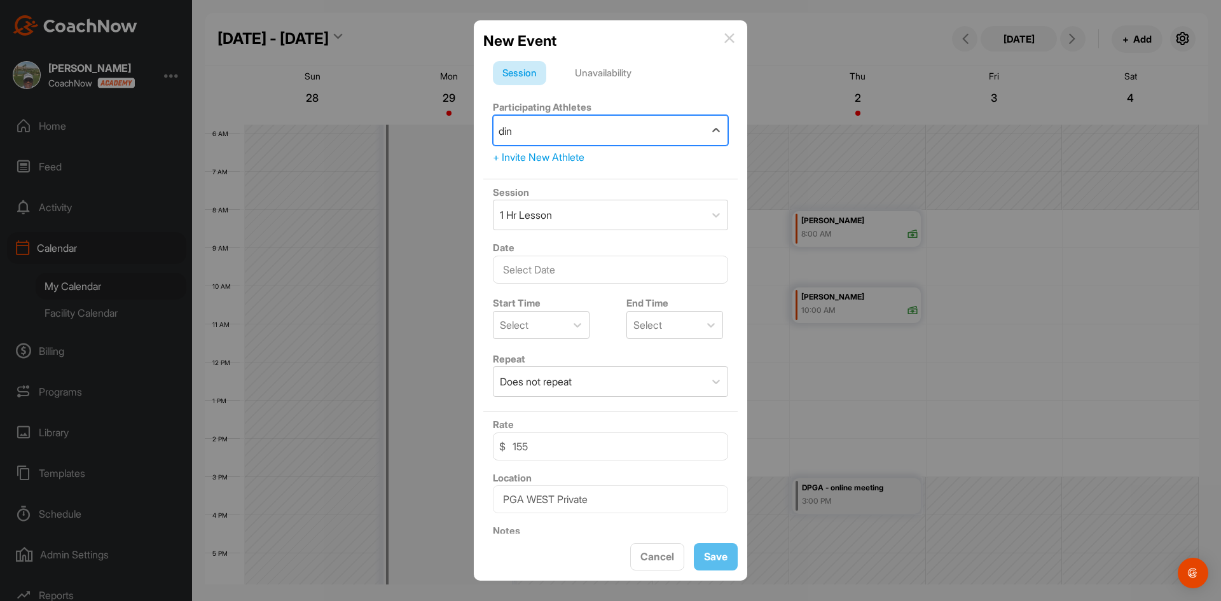
type input "dins"
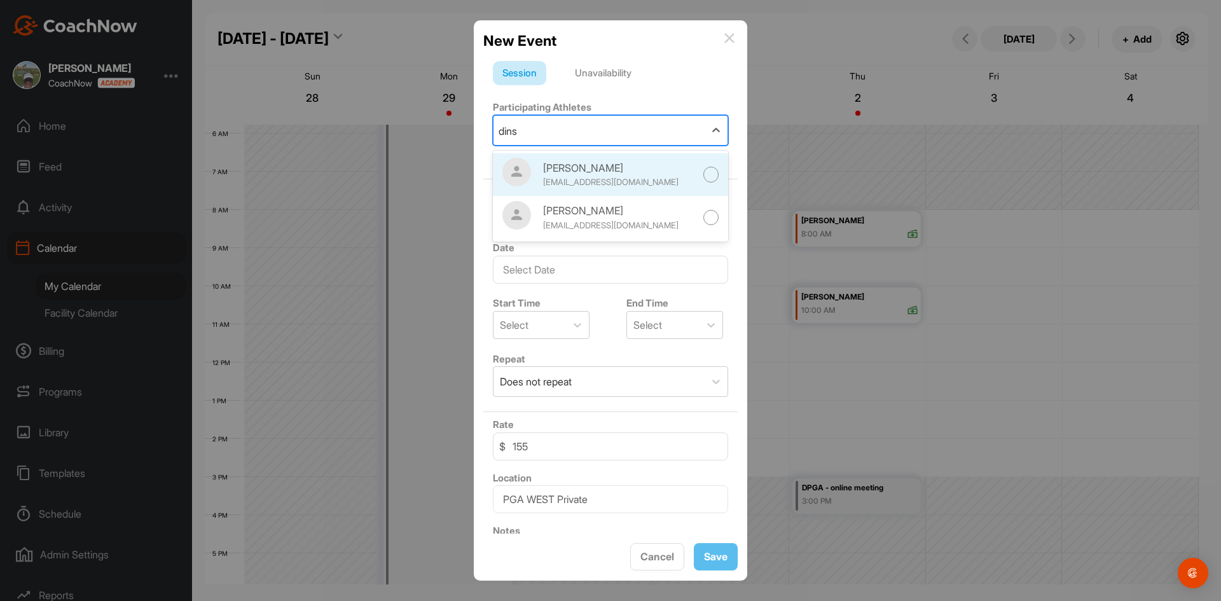
click at [703, 177] on div at bounding box center [711, 175] width 16 height 16
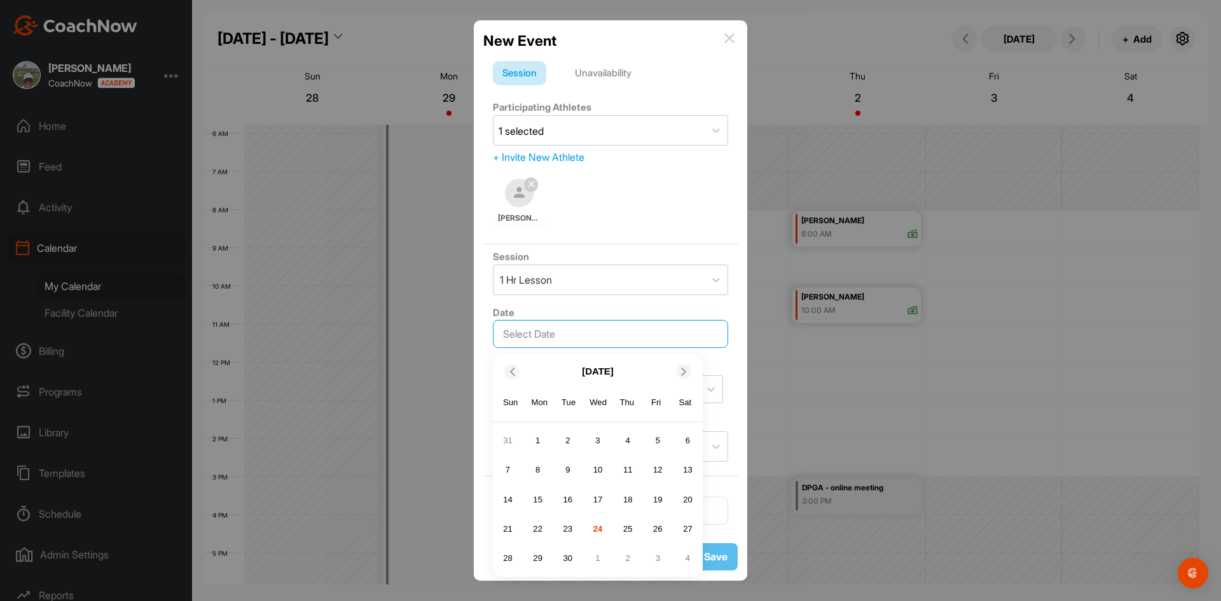
click at [546, 340] on input "text" at bounding box center [610, 334] width 235 height 28
click at [601, 559] on div "1" at bounding box center [597, 558] width 19 height 19
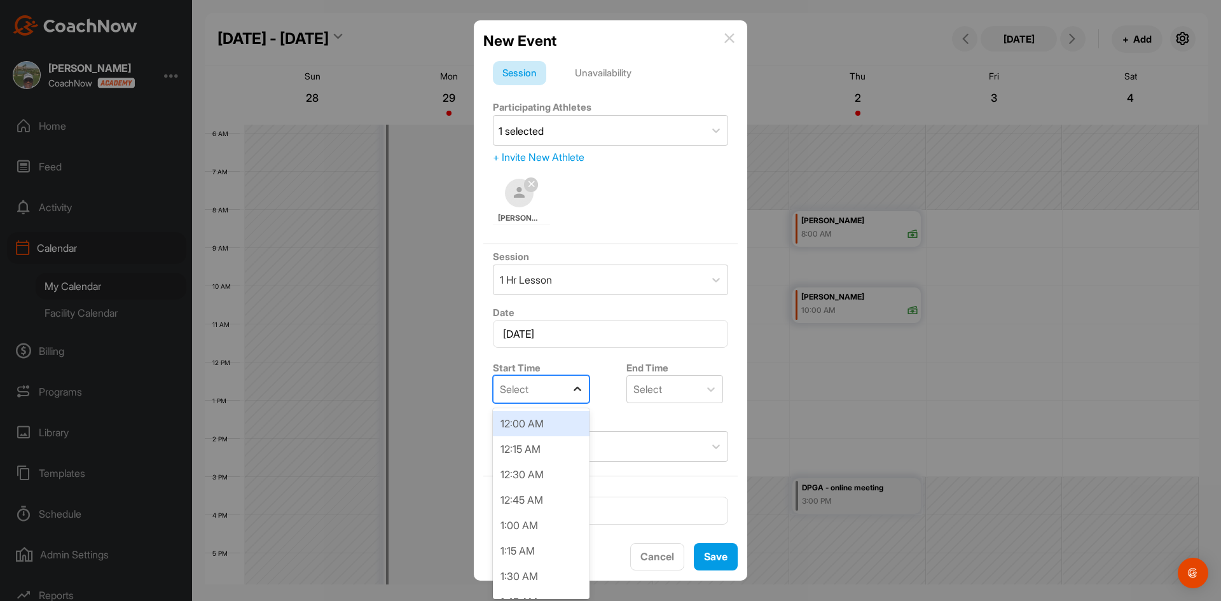
click at [572, 387] on icon at bounding box center [577, 389] width 13 height 13
click at [541, 529] on div "9:00 AM" at bounding box center [541, 539] width 97 height 25
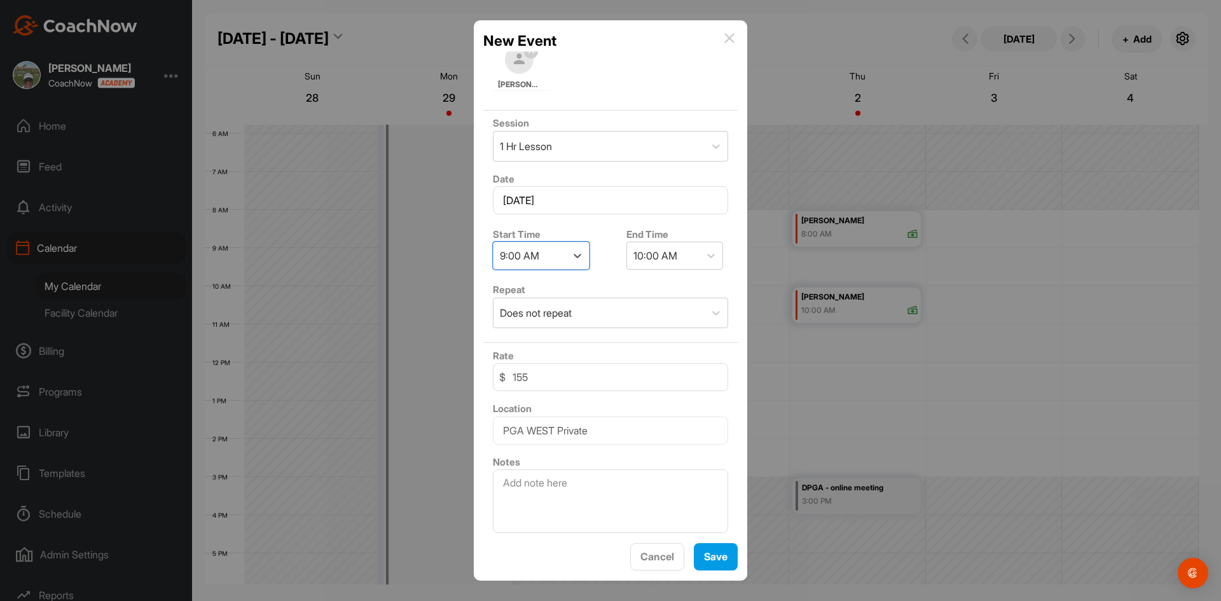
scroll to position [138, 0]
click at [554, 372] on input "155" at bounding box center [610, 373] width 235 height 28
type input "1"
click at [542, 488] on textarea at bounding box center [610, 497] width 235 height 64
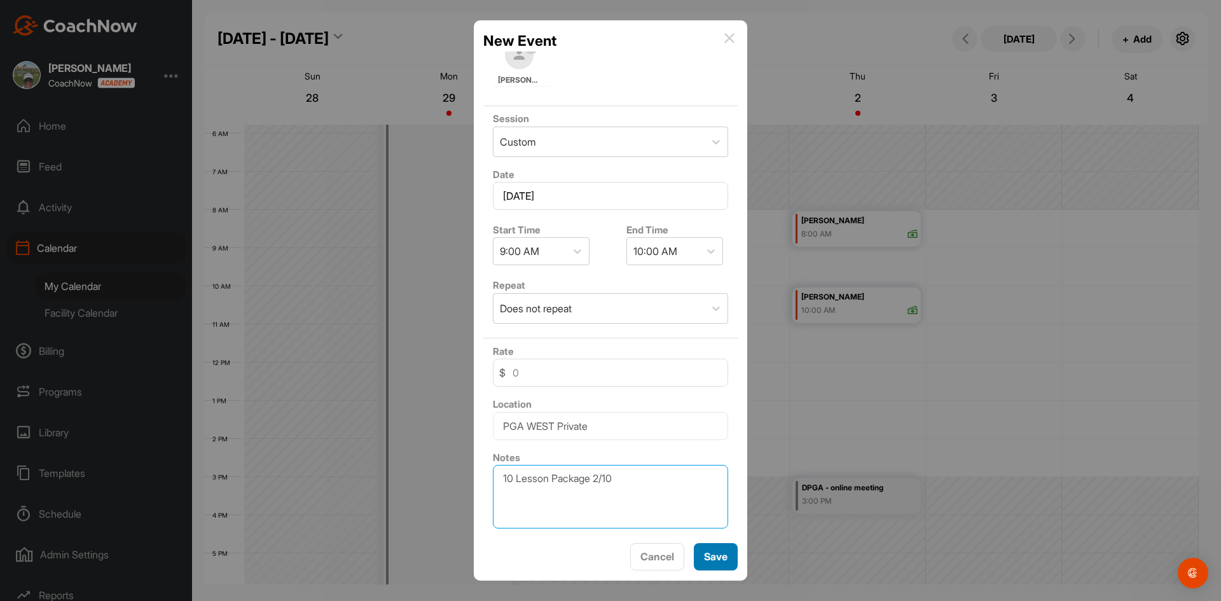
type textarea "10 Lesson Package 2/10"
click at [710, 561] on span "Save" at bounding box center [716, 556] width 24 height 13
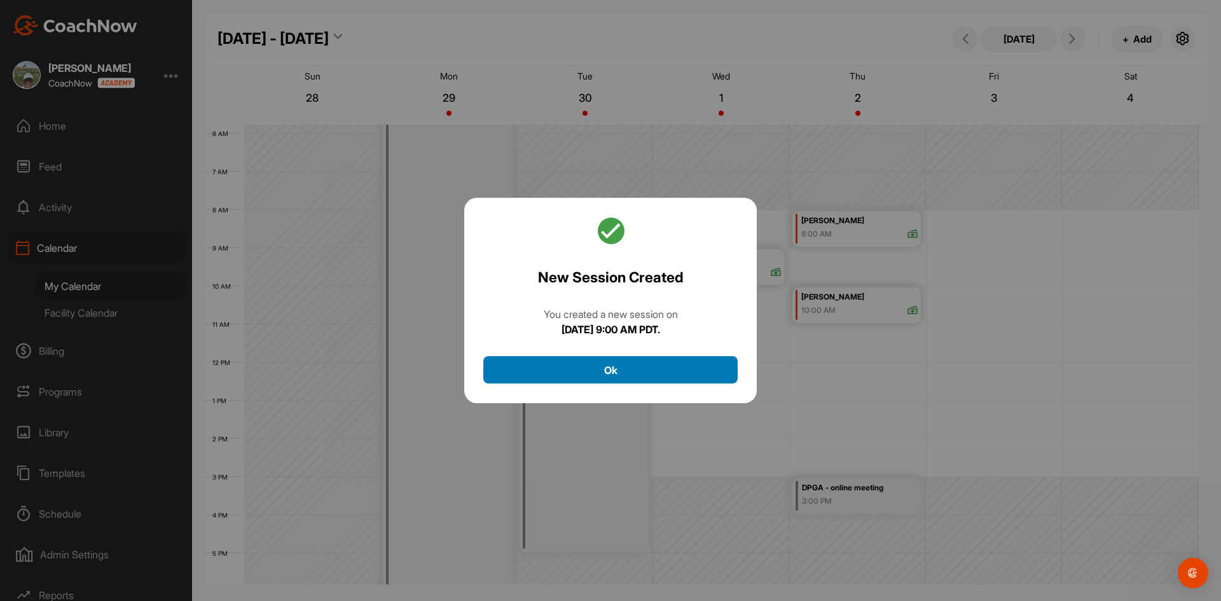
click at [653, 366] on button "Ok" at bounding box center [610, 369] width 254 height 27
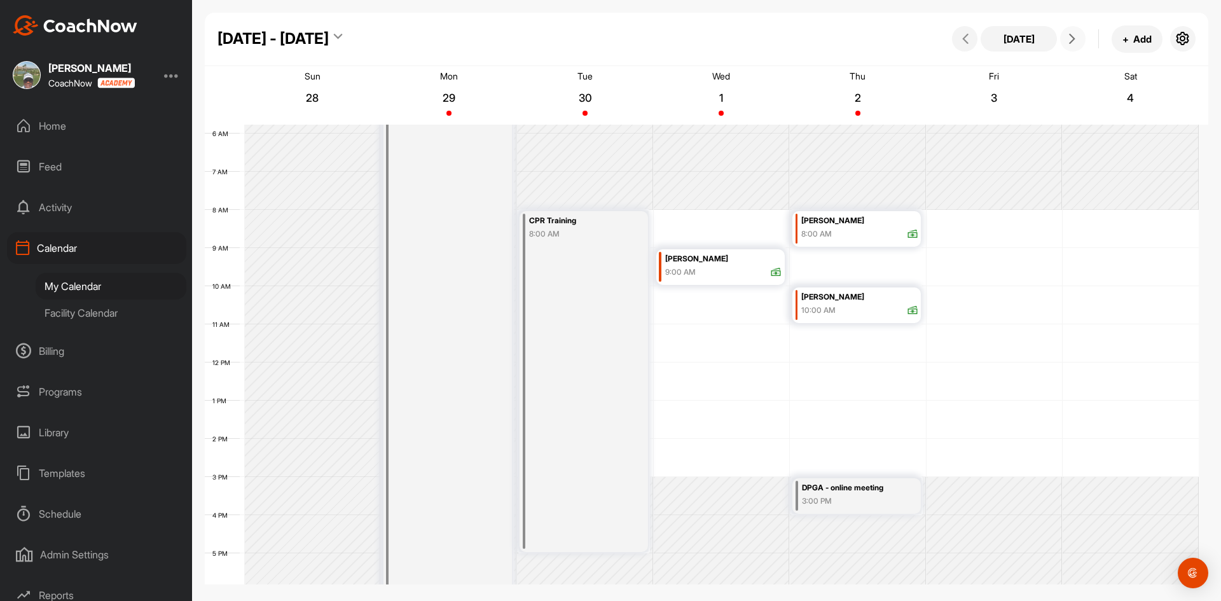
click at [1072, 41] on icon at bounding box center [1072, 39] width 10 height 10
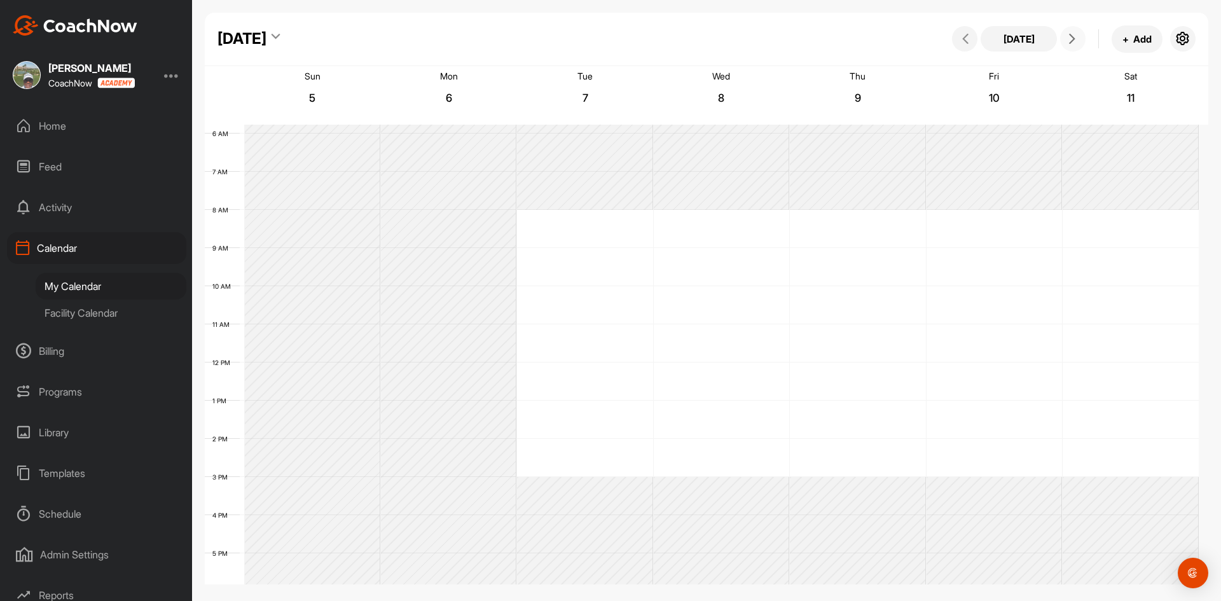
click at [616, 244] on div "12 AM 1 AM 2 AM 3 AM 4 AM 5 AM 6 AM 7 AM 8 AM 9 AM 10 AM 11 AM 12 PM 1 PM 2 PM …" at bounding box center [702, 363] width 994 height 916
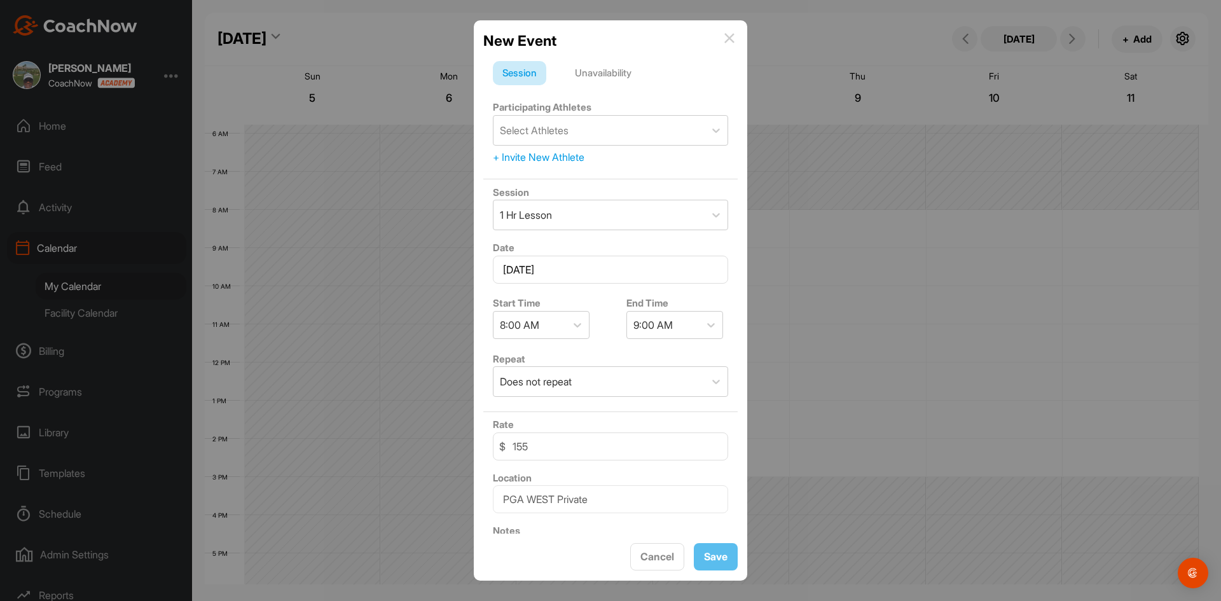
click at [730, 39] on img at bounding box center [729, 38] width 10 height 10
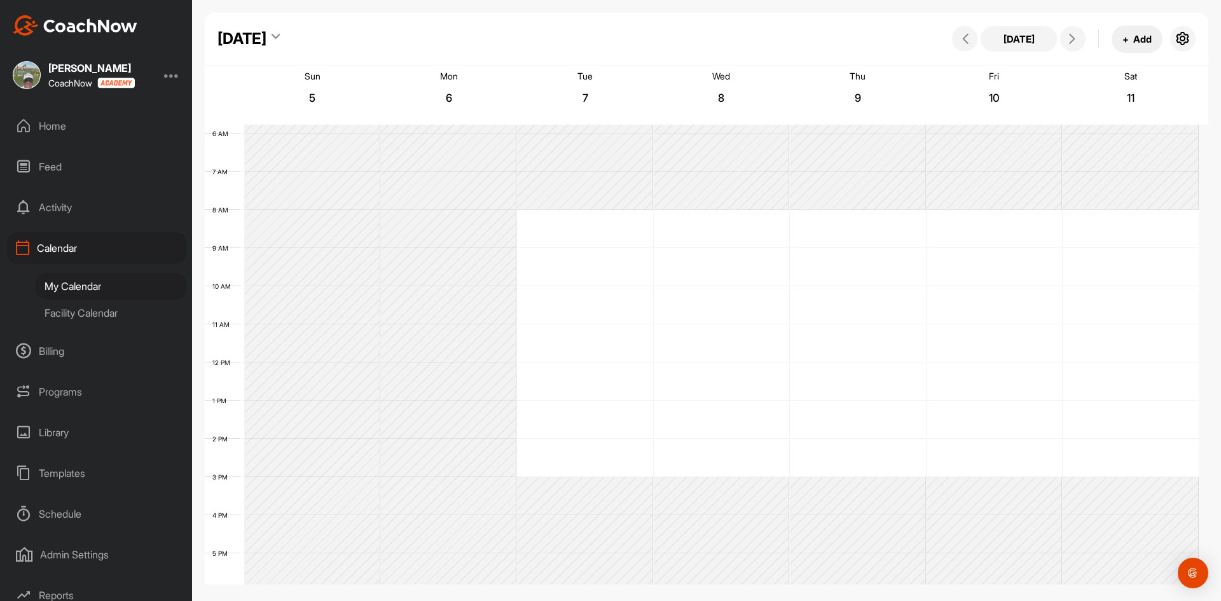
click at [1135, 39] on button "+ Add" at bounding box center [1137, 38] width 51 height 27
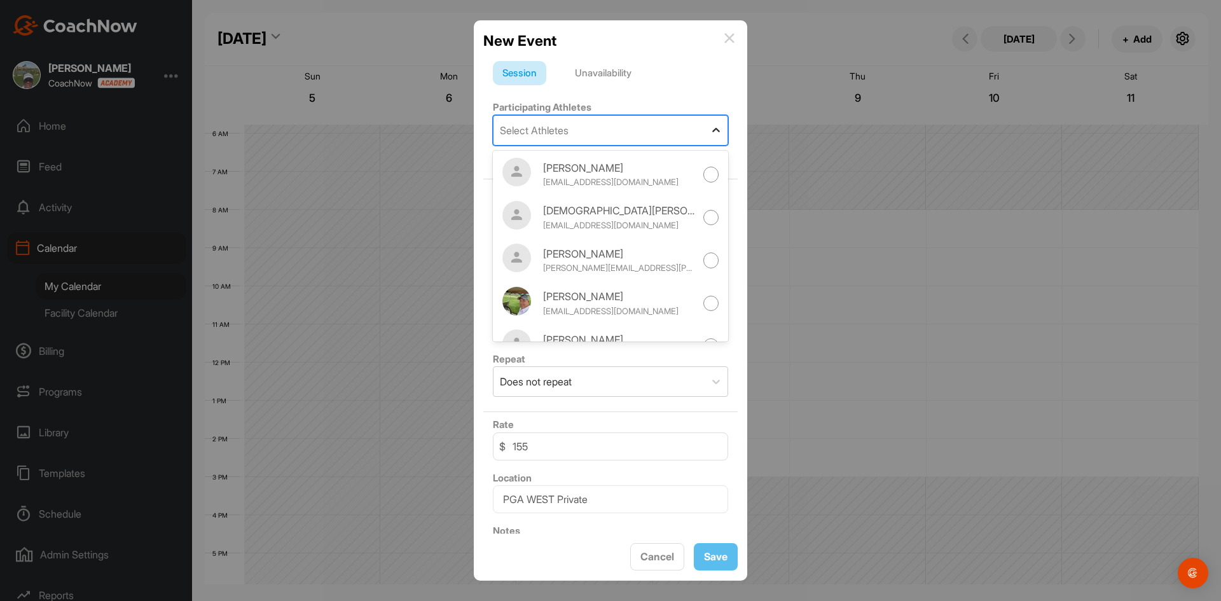
click at [710, 132] on icon at bounding box center [716, 130] width 13 height 13
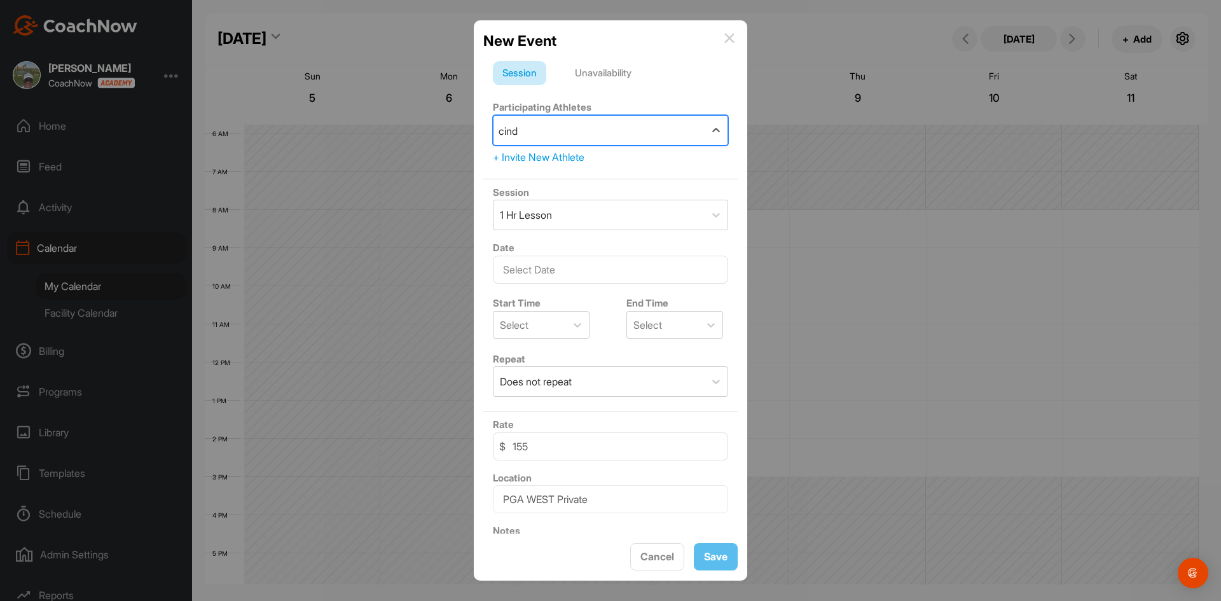
type input "cindy"
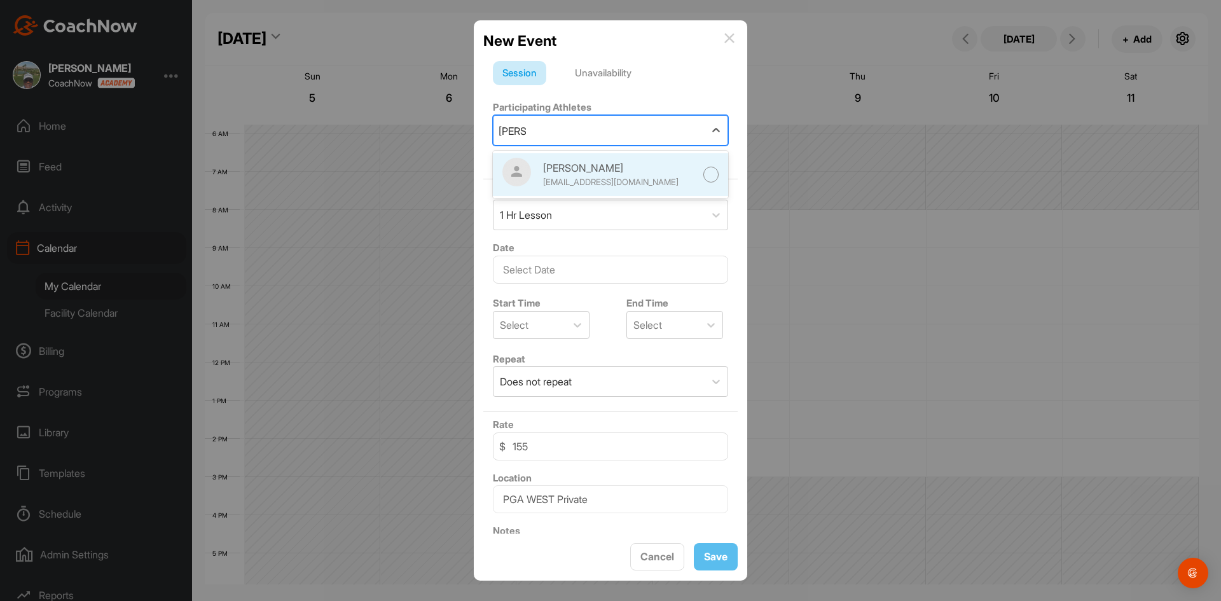
click at [618, 172] on div "Cindy White" at bounding box center [619, 167] width 153 height 15
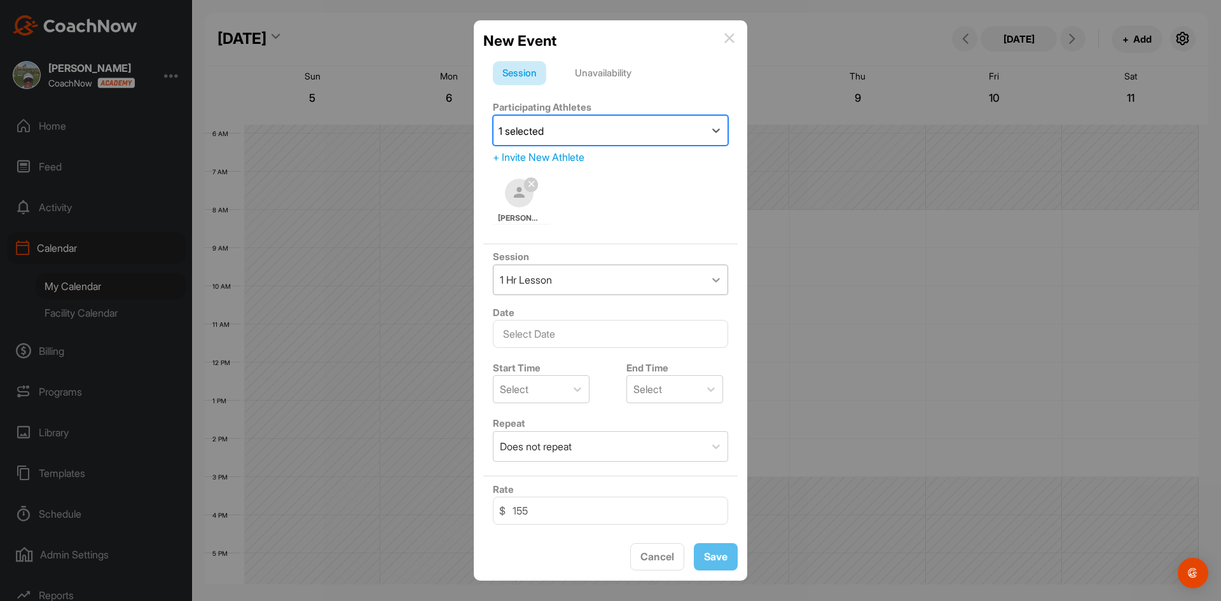
click at [710, 278] on icon at bounding box center [716, 279] width 13 height 13
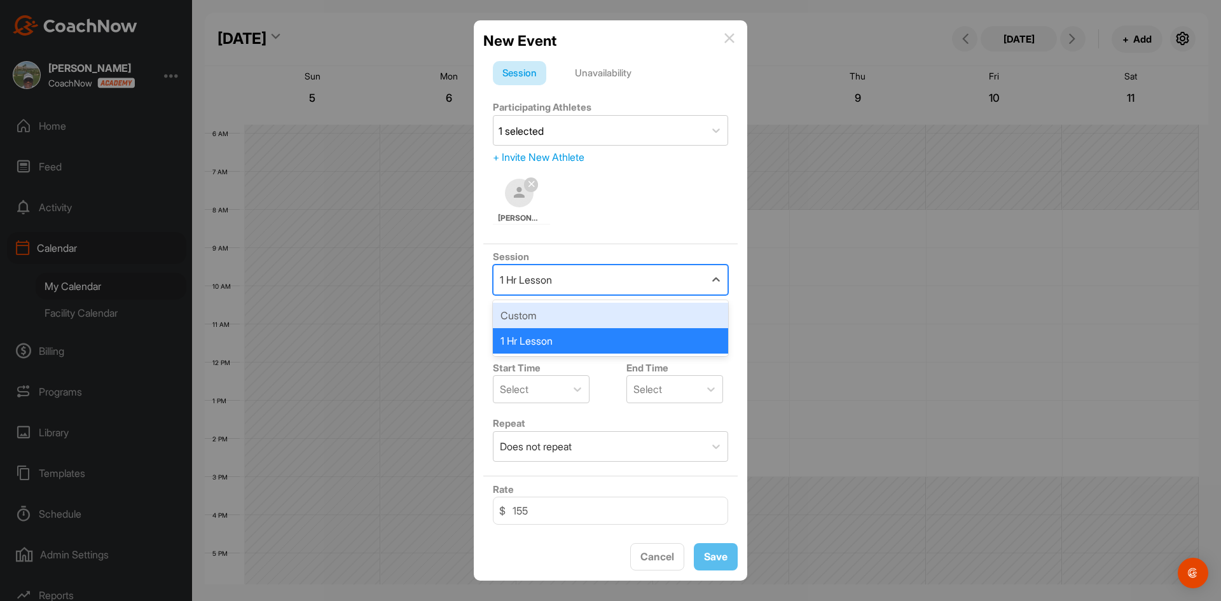
click at [661, 305] on div "Custom" at bounding box center [610, 315] width 235 height 25
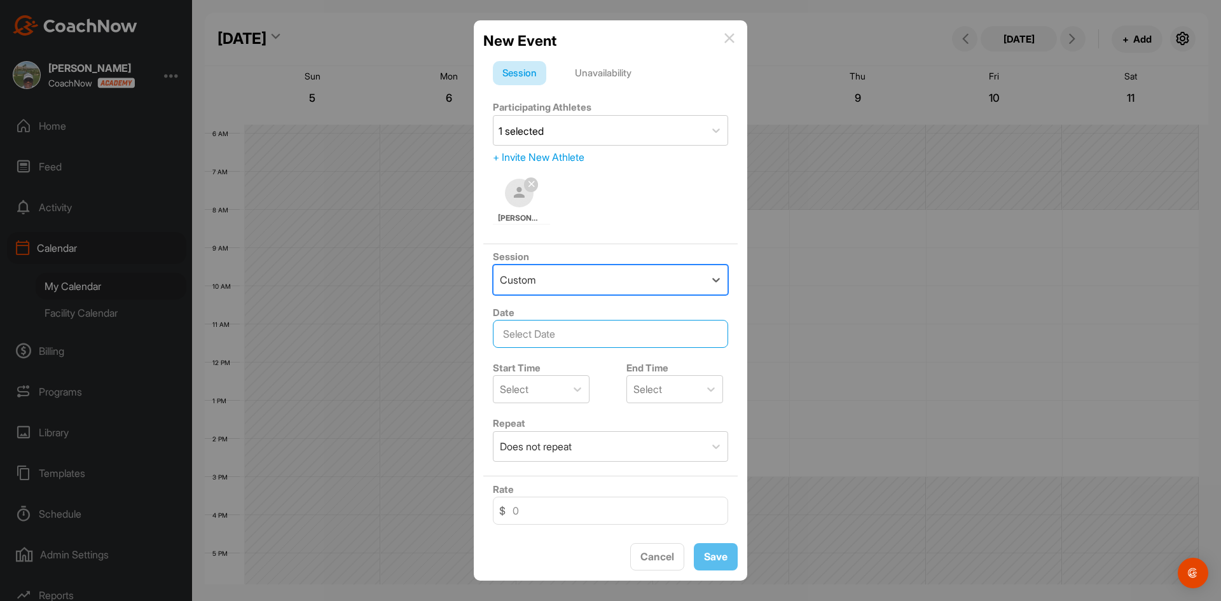
click at [586, 331] on input "text" at bounding box center [610, 334] width 235 height 28
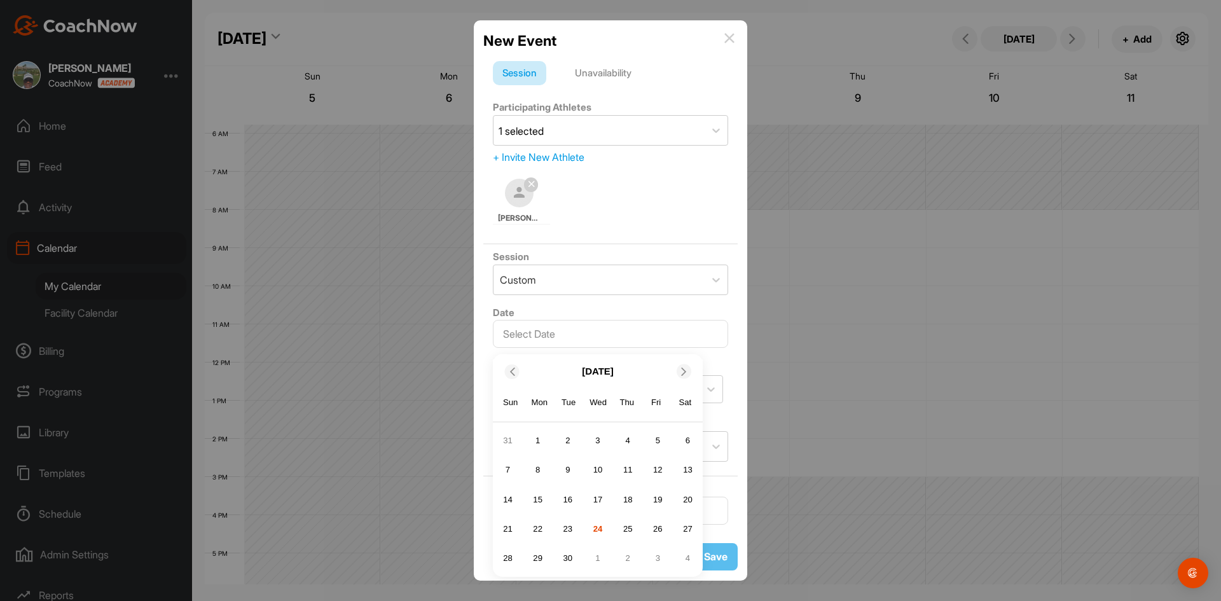
click at [682, 372] on icon at bounding box center [684, 372] width 8 height 8
click at [563, 468] on div "7" at bounding box center [567, 469] width 19 height 19
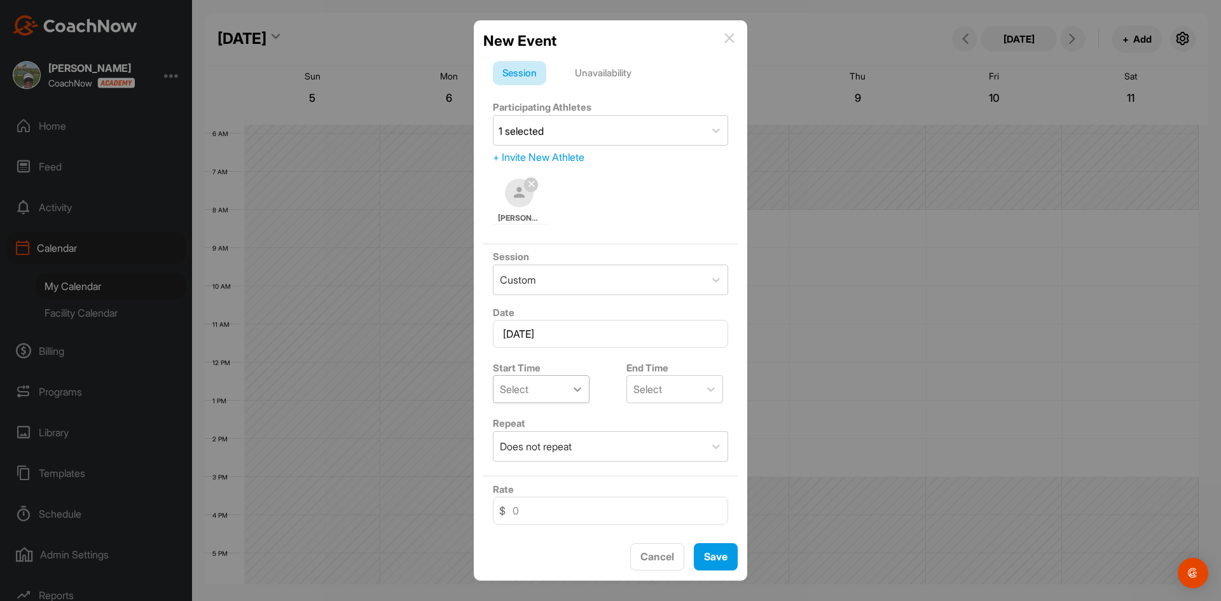
click at [578, 392] on icon at bounding box center [577, 389] width 13 height 13
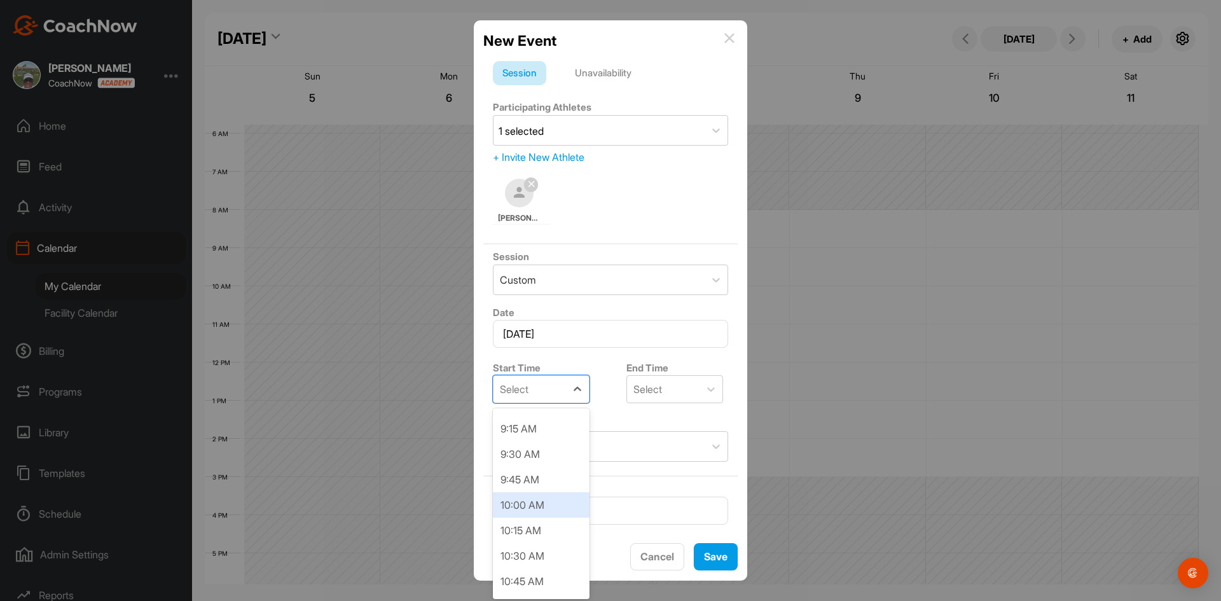
click at [534, 503] on div "10:00 AM" at bounding box center [541, 504] width 97 height 25
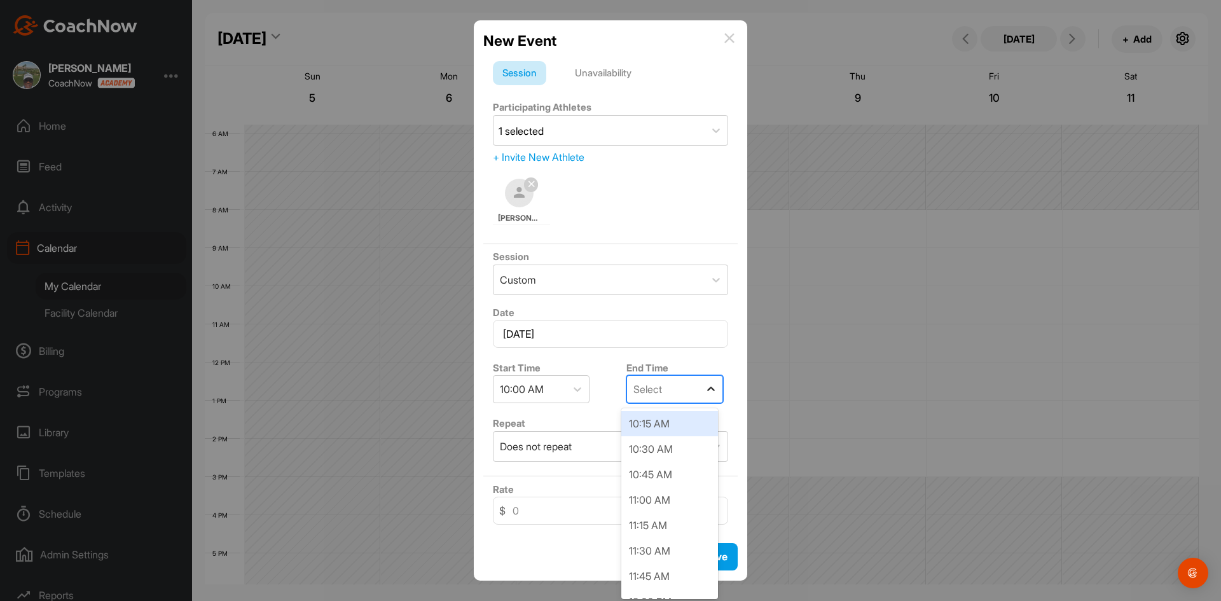
click at [708, 389] on icon at bounding box center [711, 389] width 8 height 4
click at [648, 474] on div "12:00 PM" at bounding box center [669, 474] width 97 height 25
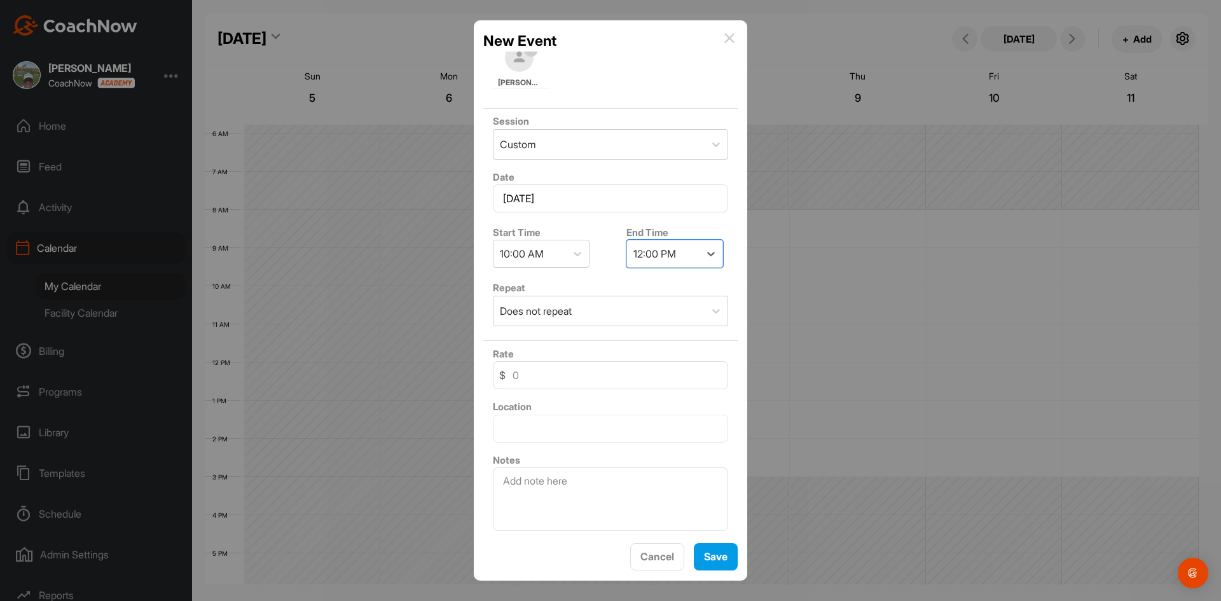
scroll to position [136, 0]
click at [525, 432] on input "text" at bounding box center [610, 428] width 235 height 28
type input "PGA WEST Private"
click at [574, 483] on textarea at bounding box center [610, 499] width 235 height 64
type textarea "10 Lesson Package"
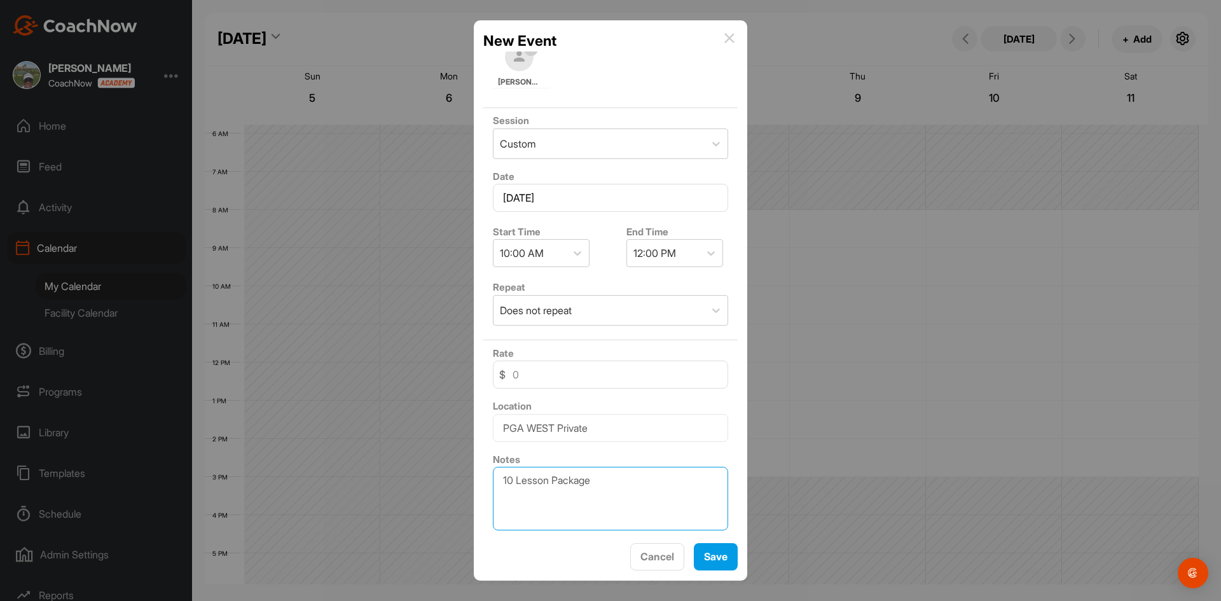
drag, startPoint x: 599, startPoint y: 480, endPoint x: 495, endPoint y: 478, distance: 103.7
click at [495, 478] on textarea "10 Lesson Package" at bounding box center [610, 499] width 235 height 64
type textarea "1"
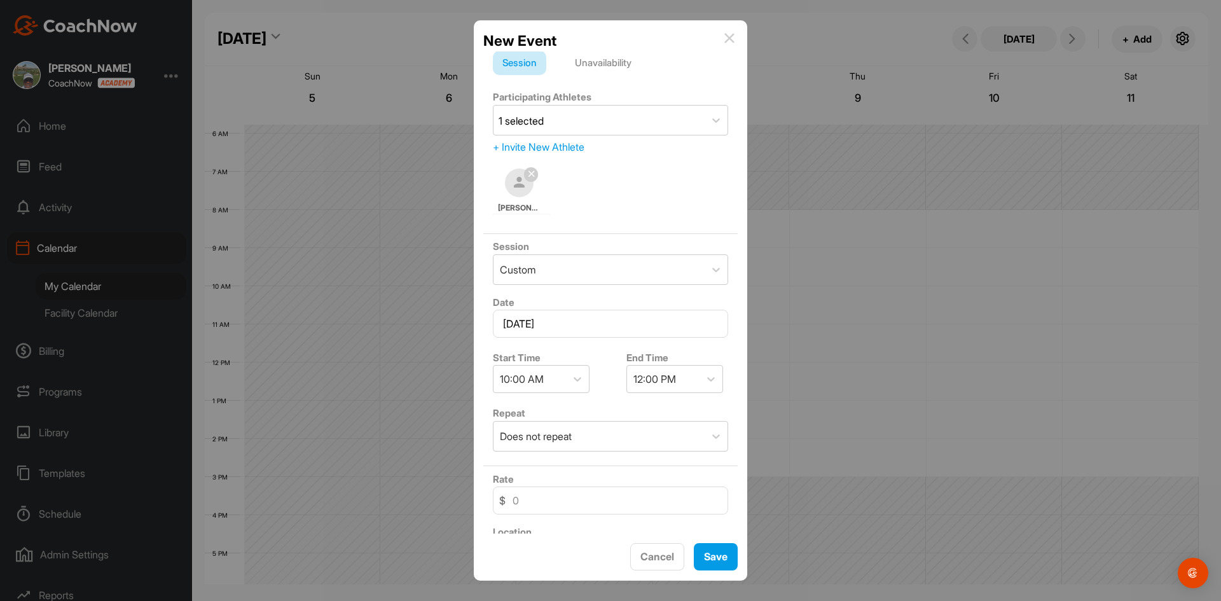
scroll to position [9, 0]
type textarea "Playing Lesson"
click at [718, 550] on span "Save" at bounding box center [716, 556] width 24 height 13
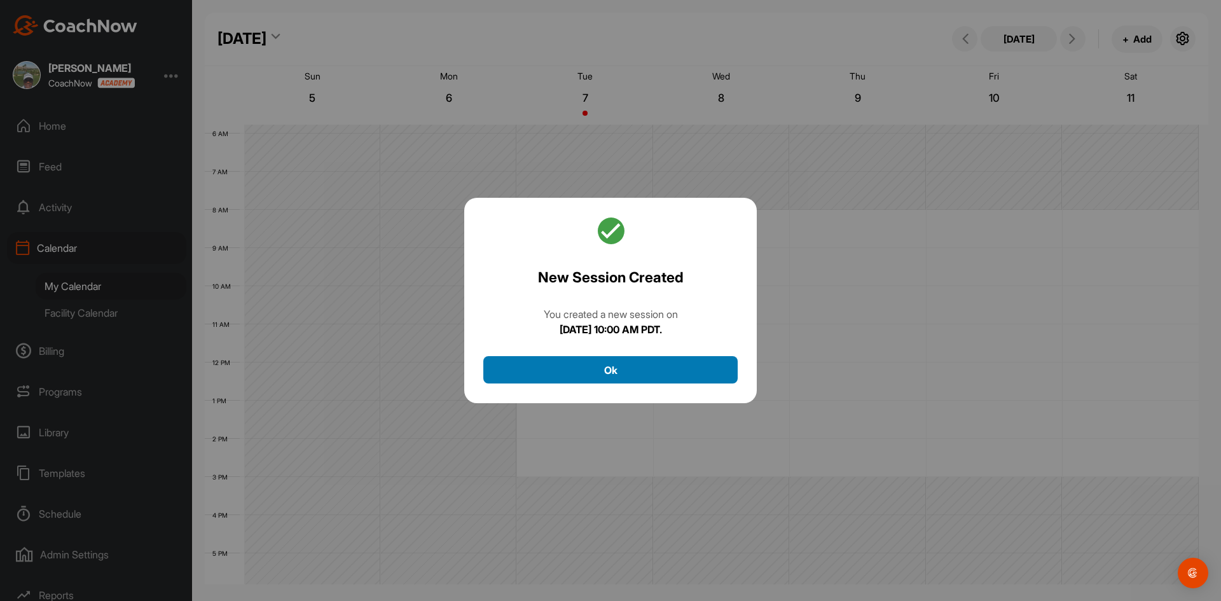
click at [614, 368] on button "Ok" at bounding box center [610, 369] width 254 height 27
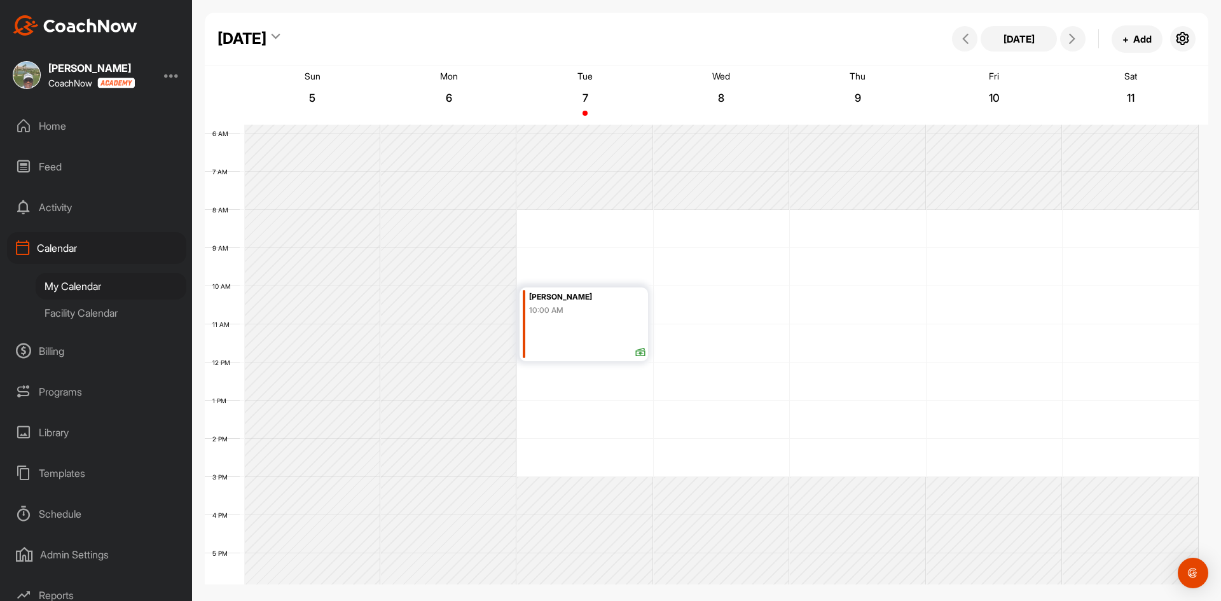
click at [635, 312] on div "10:00 AM" at bounding box center [587, 310] width 116 height 11
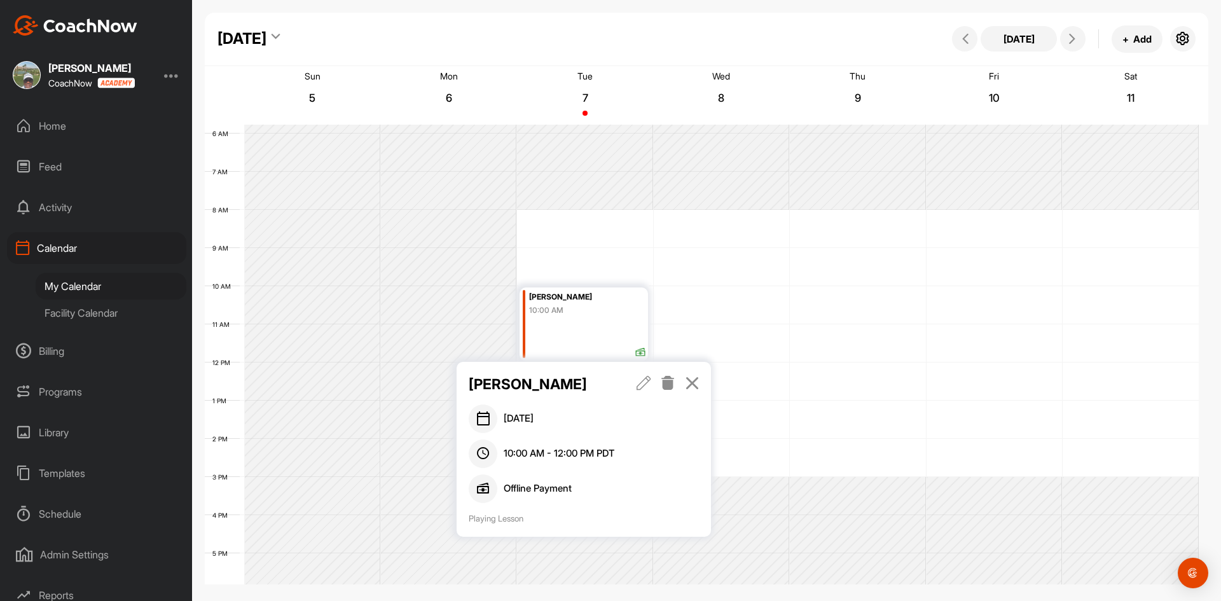
click at [647, 379] on icon at bounding box center [644, 383] width 15 height 14
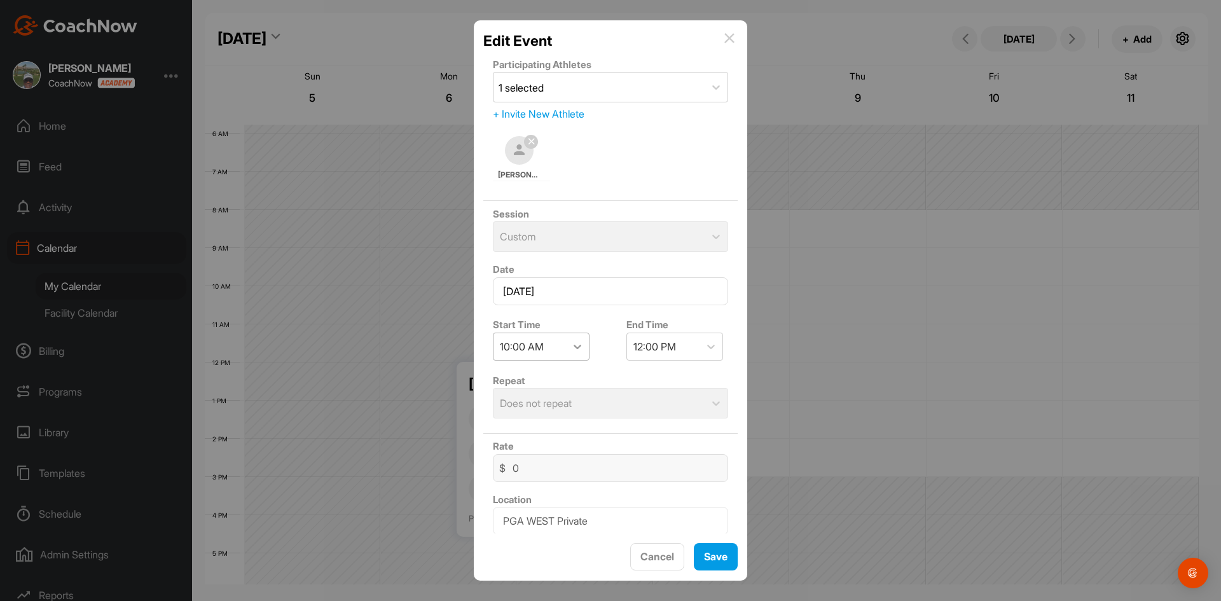
click at [581, 345] on icon at bounding box center [577, 346] width 13 height 13
click at [530, 495] on div "11:30 AM" at bounding box center [541, 497] width 97 height 25
click at [717, 555] on span "Save" at bounding box center [716, 556] width 24 height 13
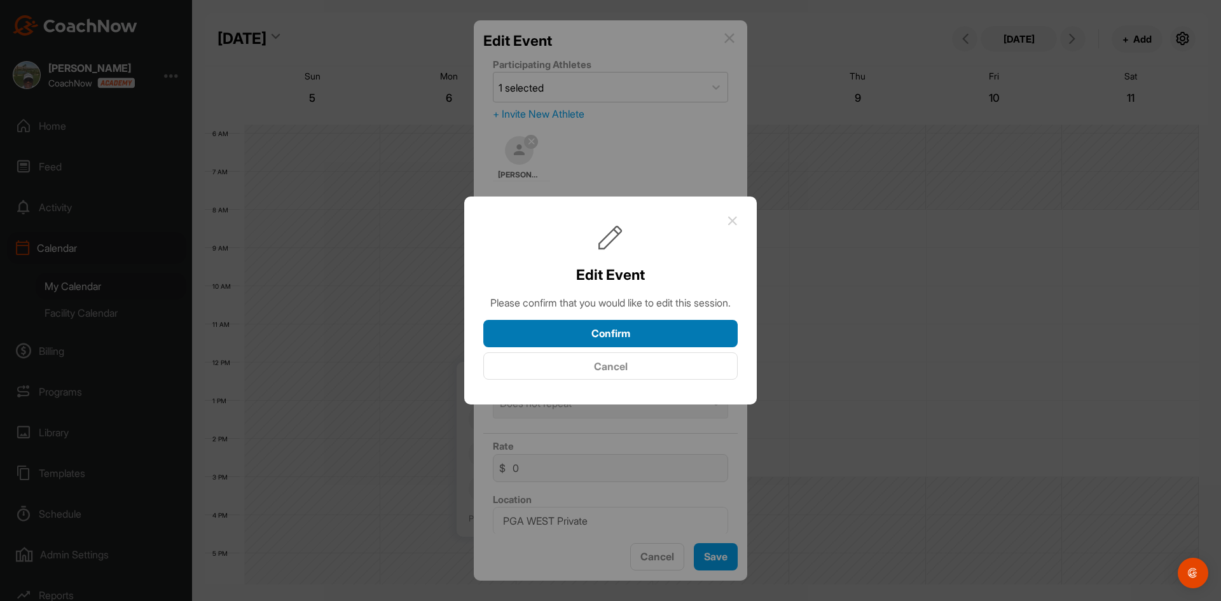
click at [692, 338] on button "Confirm" at bounding box center [610, 333] width 254 height 27
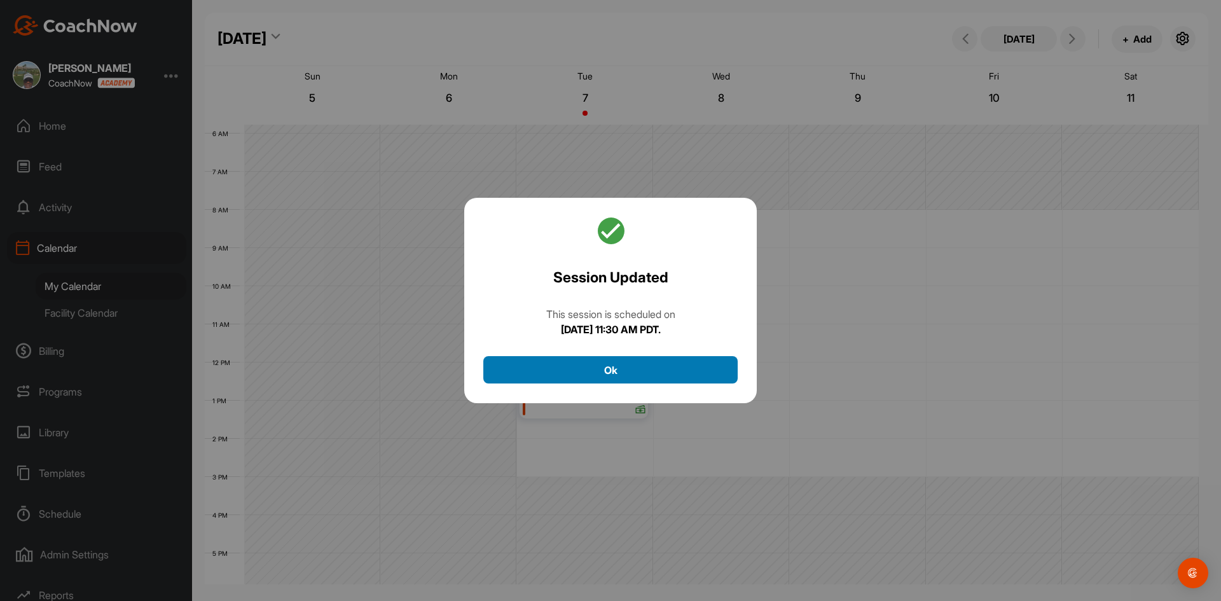
click at [699, 373] on button "Ok" at bounding box center [610, 369] width 254 height 27
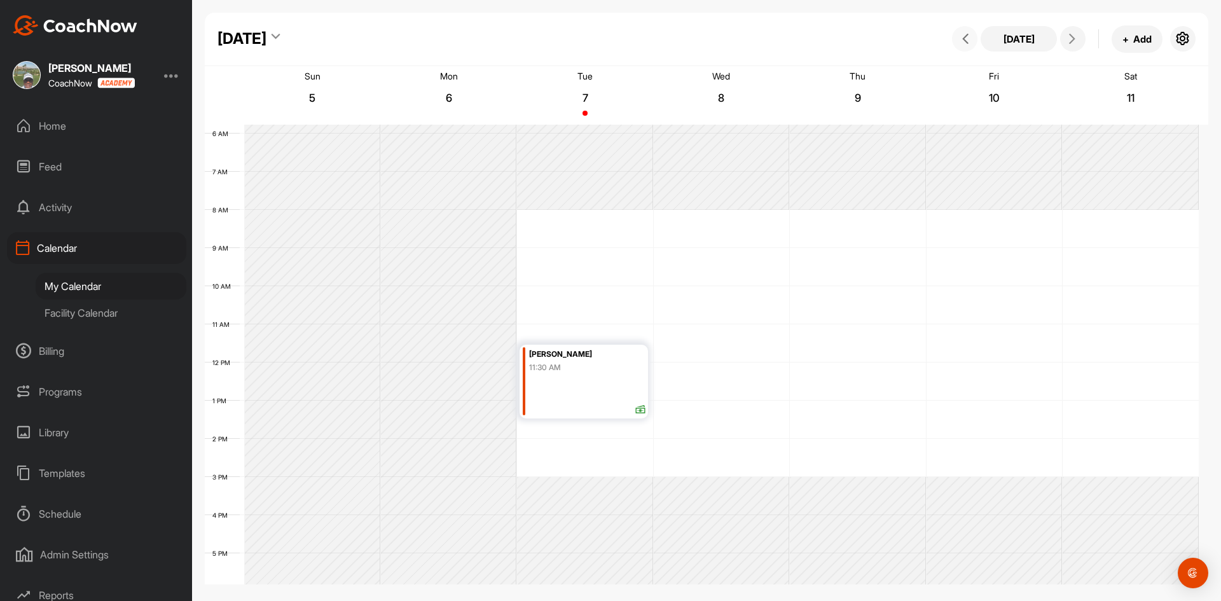
click at [965, 39] on icon at bounding box center [965, 39] width 10 height 10
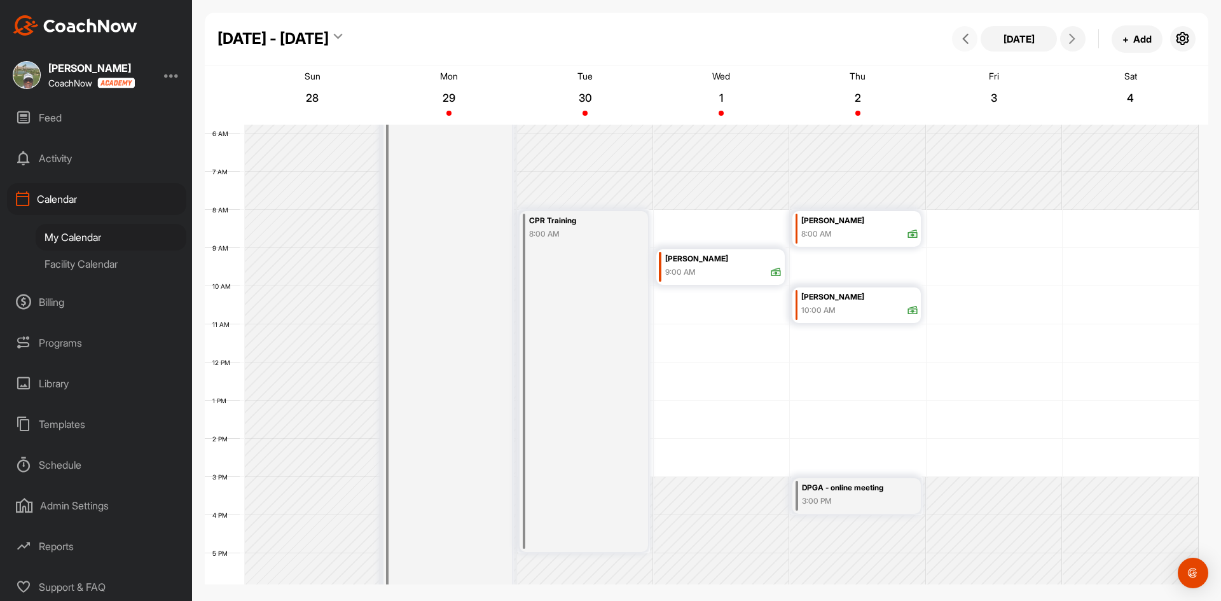
scroll to position [51, 0]
click at [72, 262] on div "Facility Calendar" at bounding box center [111, 262] width 151 height 27
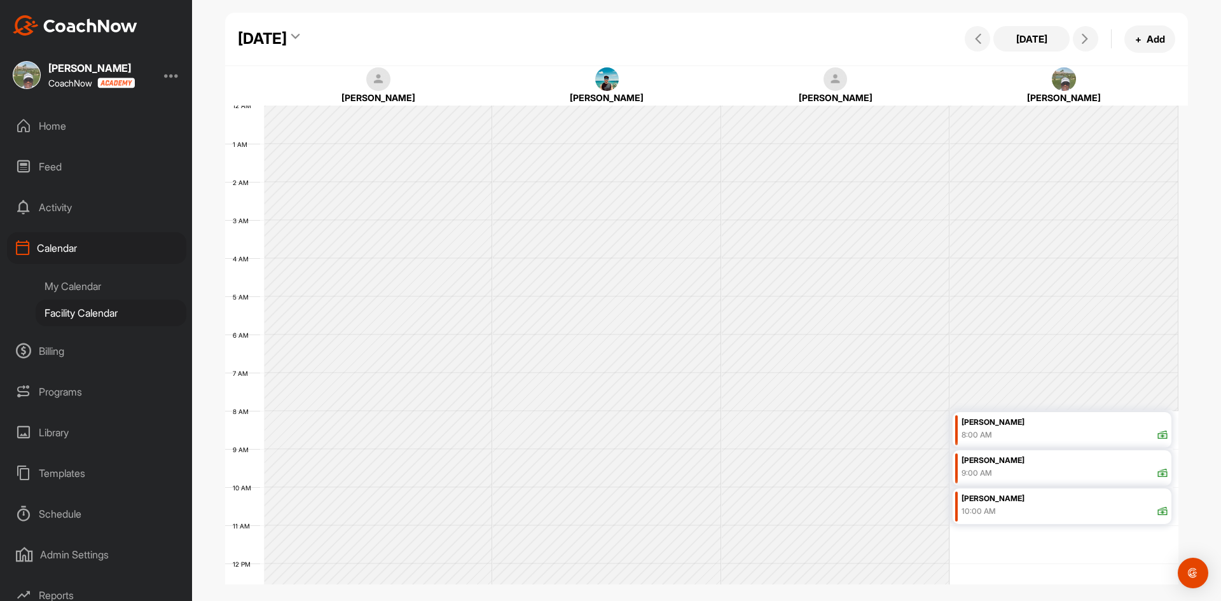
scroll to position [220, 0]
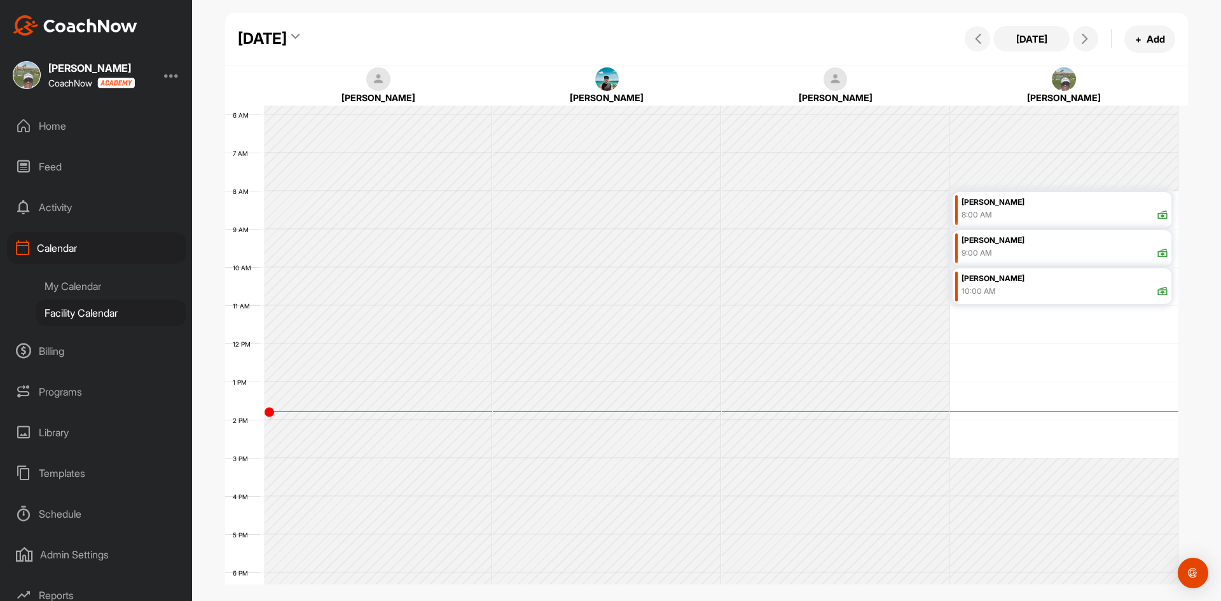
click at [1087, 202] on div "Ken Bergman" at bounding box center [1064, 202] width 207 height 15
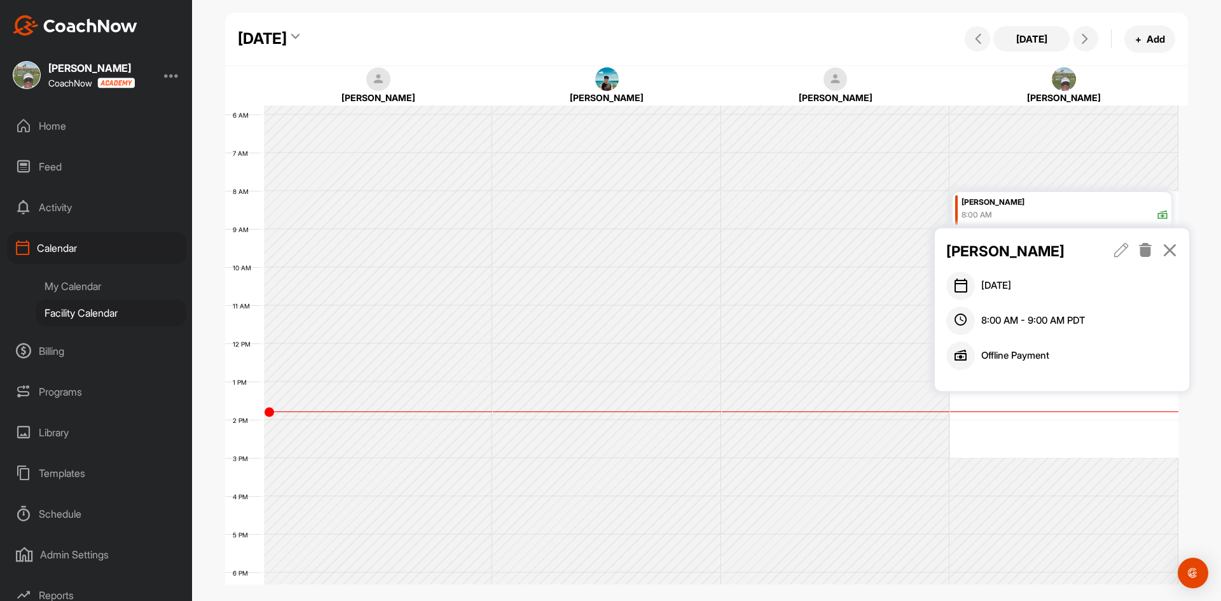
click at [1173, 247] on icon at bounding box center [1169, 250] width 15 height 14
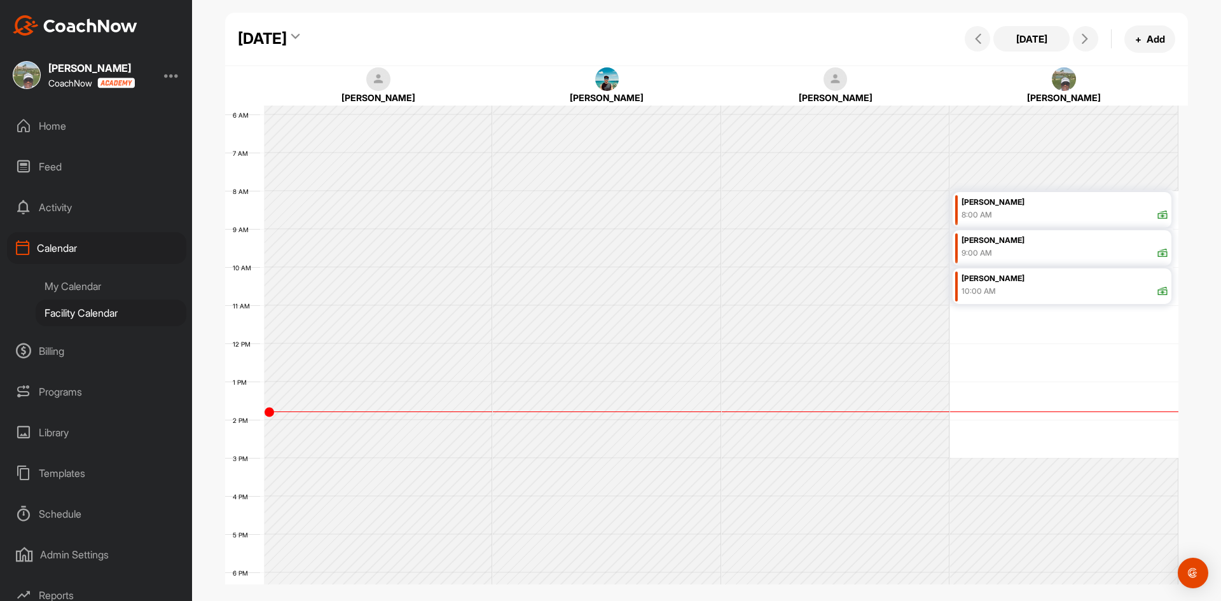
click at [1093, 198] on div "Ken Bergman" at bounding box center [1064, 202] width 207 height 15
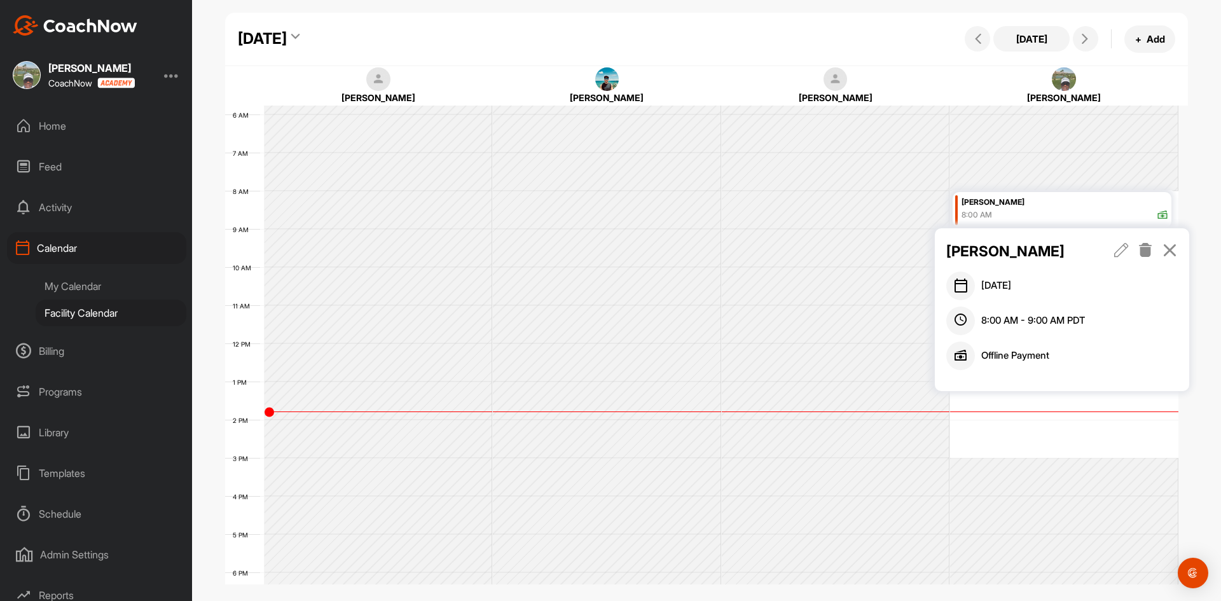
click at [1171, 252] on icon at bounding box center [1169, 250] width 15 height 14
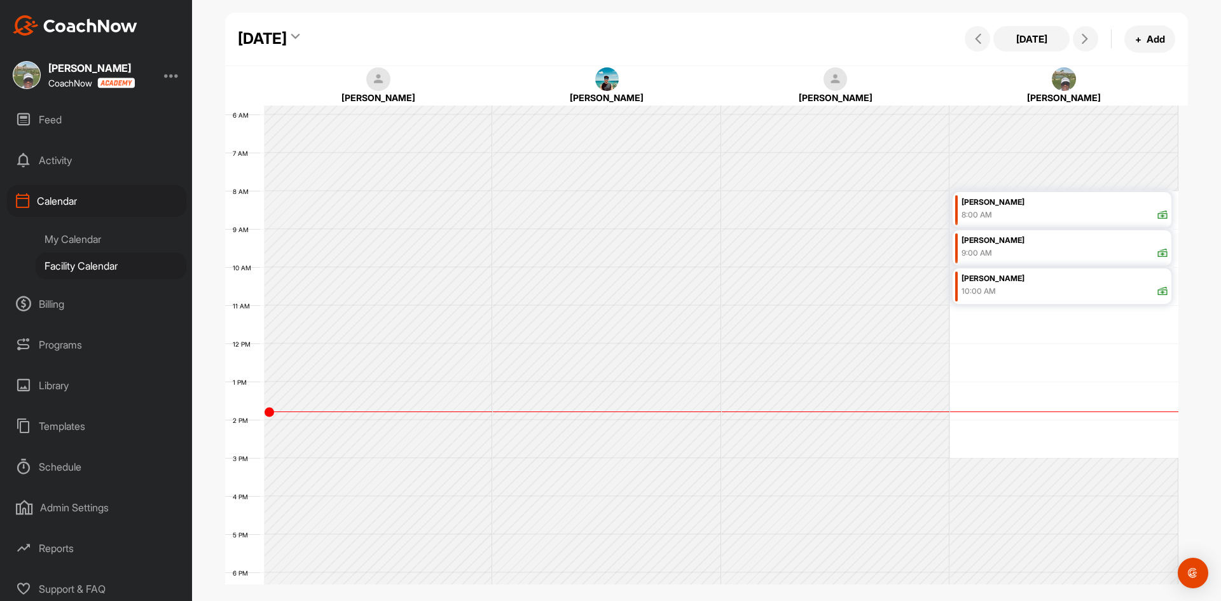
scroll to position [51, 0]
click at [62, 505] on div "Admin Settings" at bounding box center [96, 504] width 179 height 32
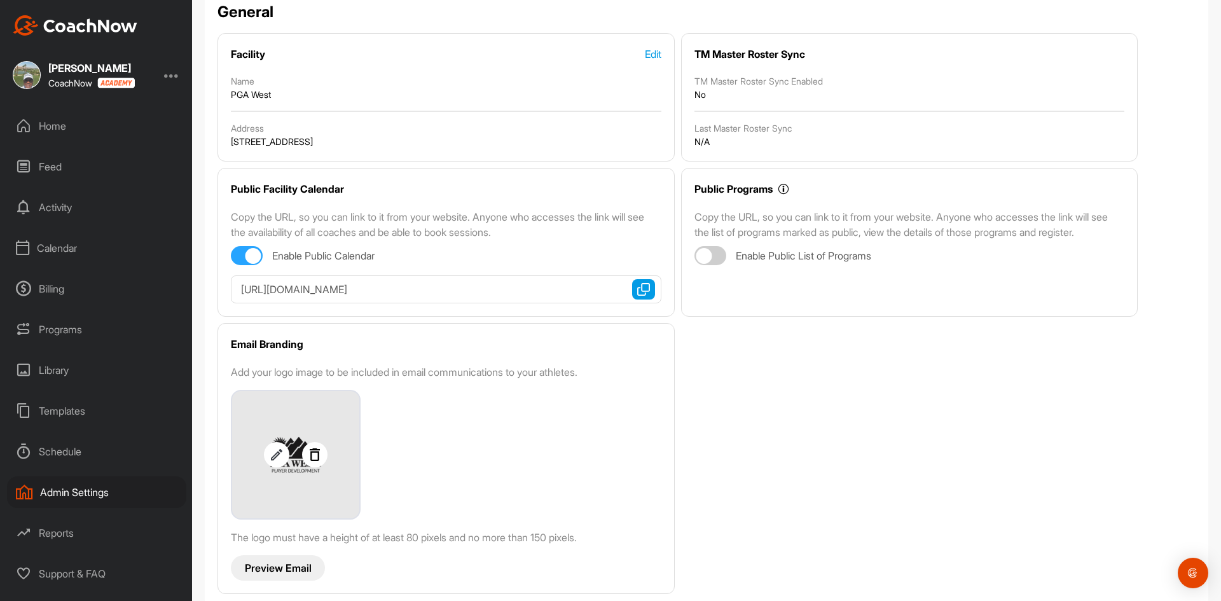
scroll to position [128, 0]
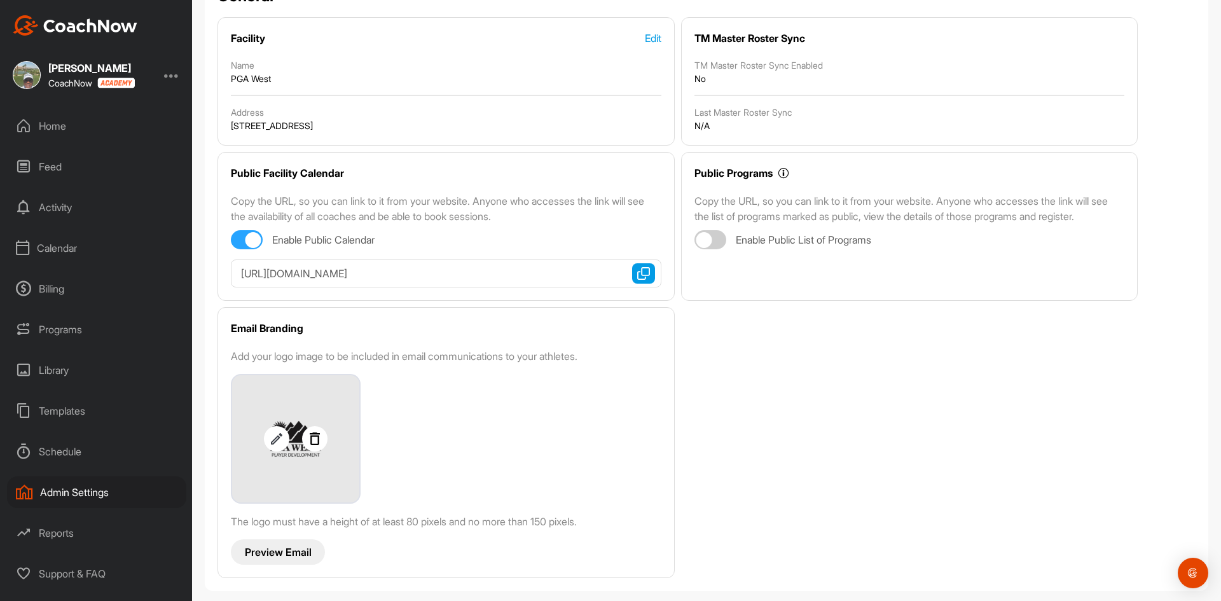
click at [62, 248] on div "Calendar" at bounding box center [96, 248] width 179 height 32
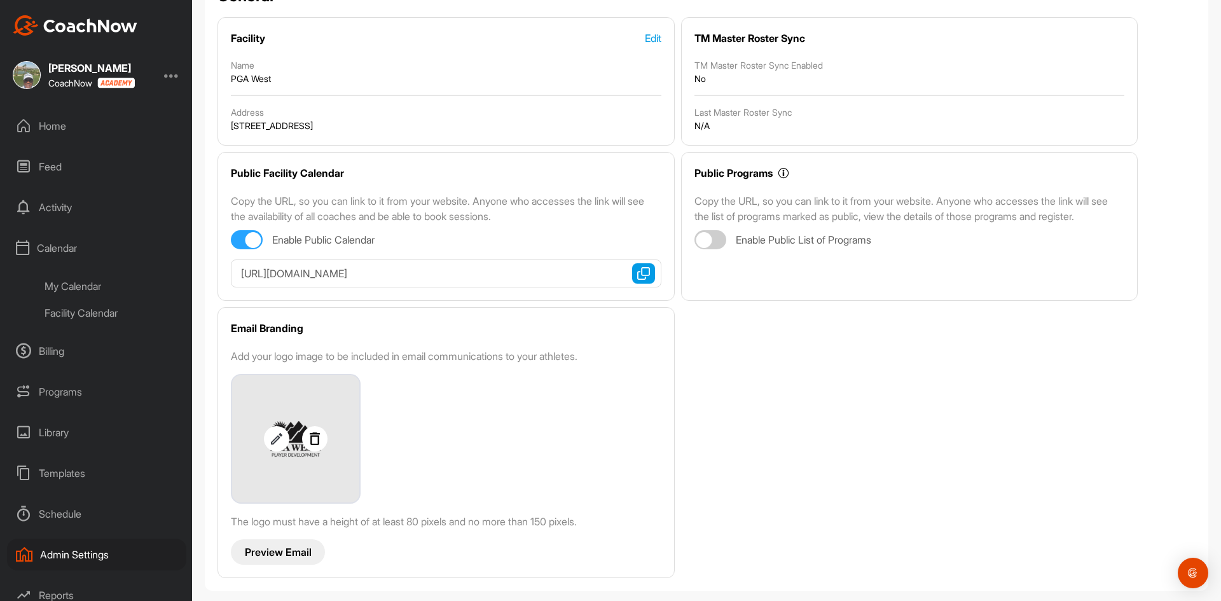
click at [51, 246] on div "Calendar" at bounding box center [96, 248] width 179 height 32
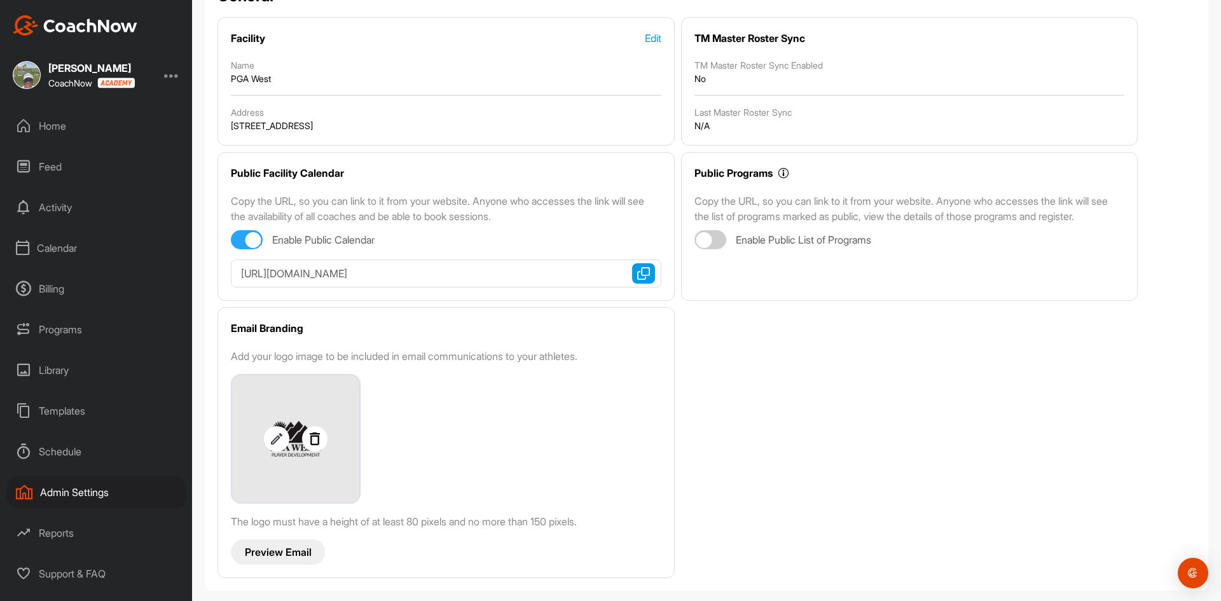
click at [51, 246] on div "Calendar" at bounding box center [96, 248] width 179 height 32
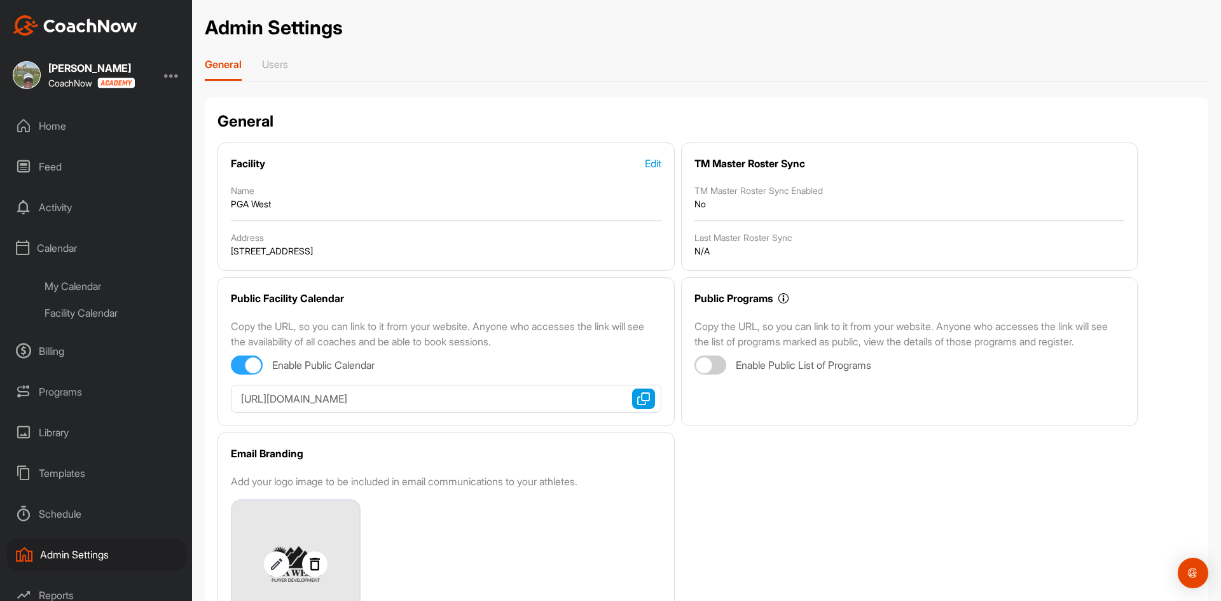
scroll to position [1, 0]
click at [275, 62] on p "Users" at bounding box center [275, 66] width 26 height 13
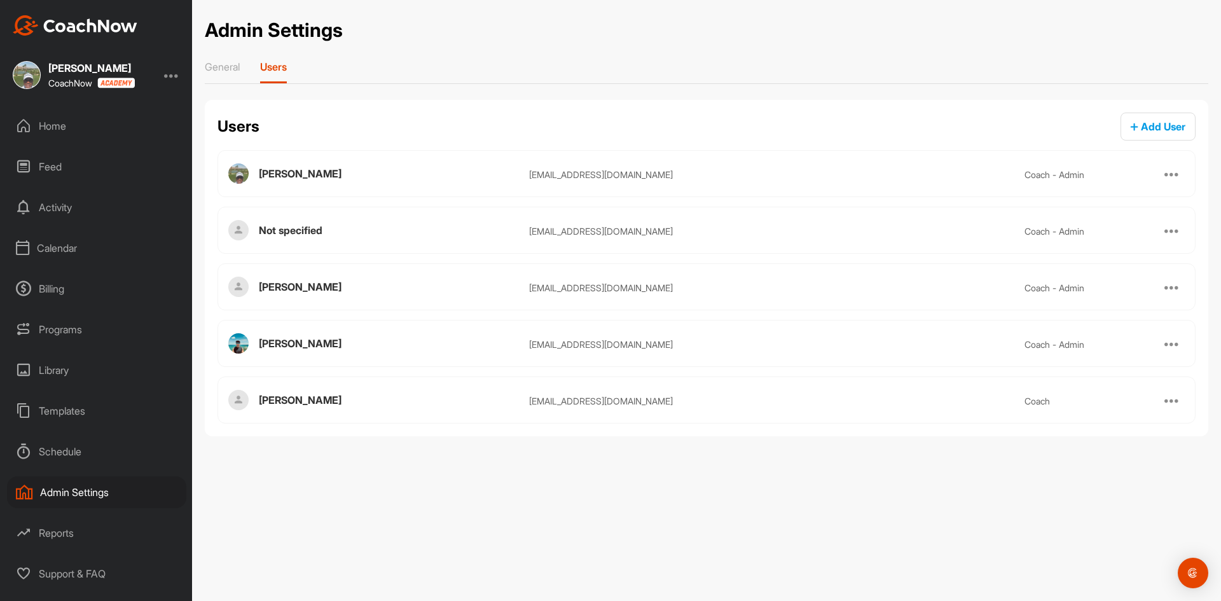
click at [1175, 399] on div at bounding box center [1171, 399] width 15 height 15
click at [1088, 525] on div "Admin Settings General Users Users Add User Geoffrey Dean geoffdeanpga@gmail.co…" at bounding box center [706, 300] width 1029 height 601
click at [225, 61] on p "General" at bounding box center [222, 66] width 35 height 13
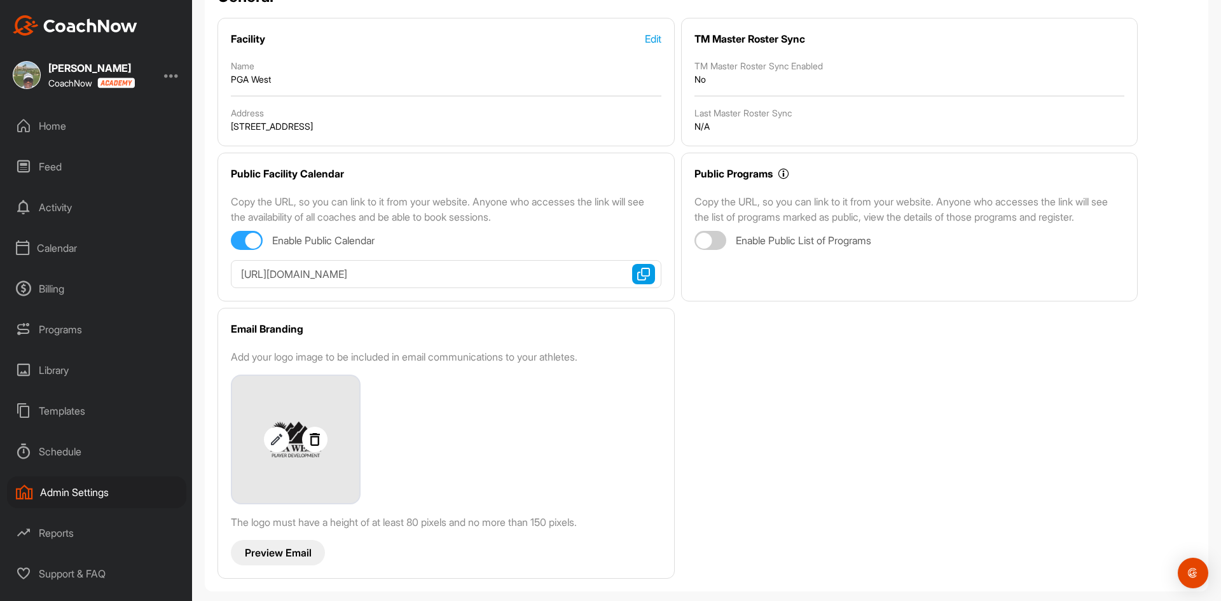
scroll to position [128, 0]
click at [639, 273] on img "button" at bounding box center [643, 273] width 13 height 13
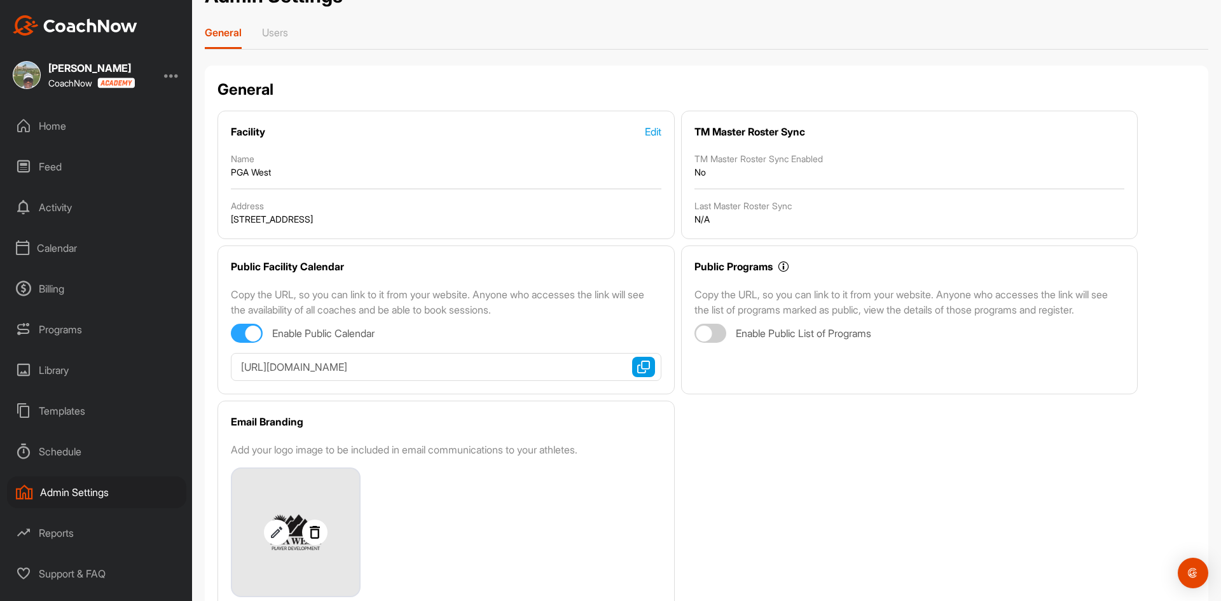
scroll to position [0, 0]
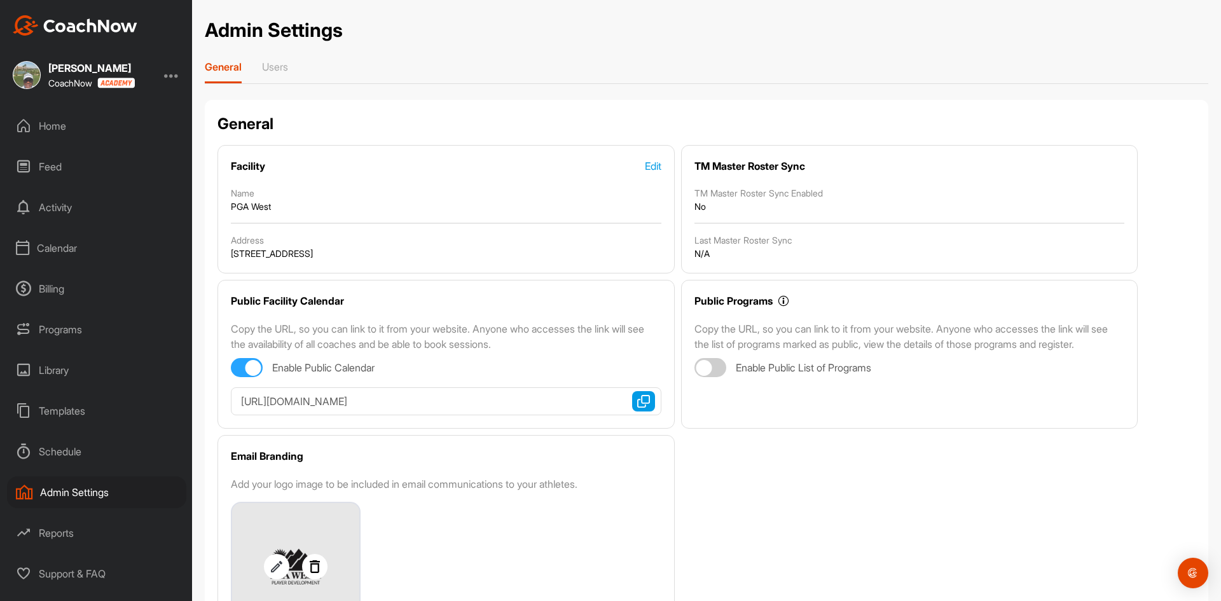
click at [71, 254] on div "Calendar" at bounding box center [96, 248] width 179 height 32
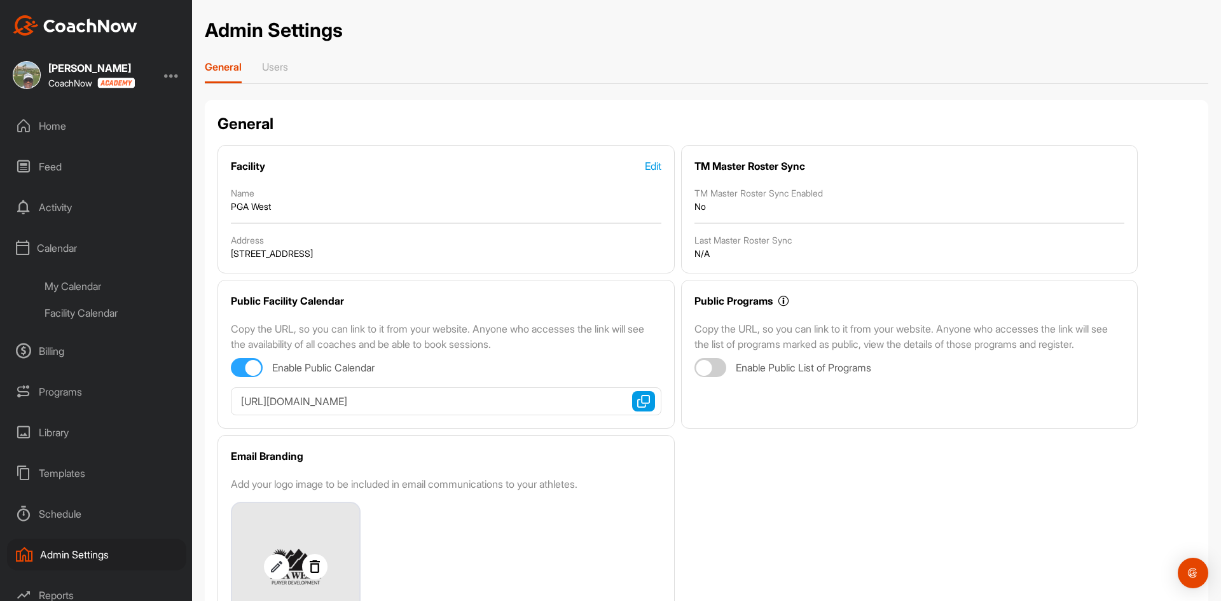
click at [64, 251] on div "Calendar" at bounding box center [96, 248] width 179 height 32
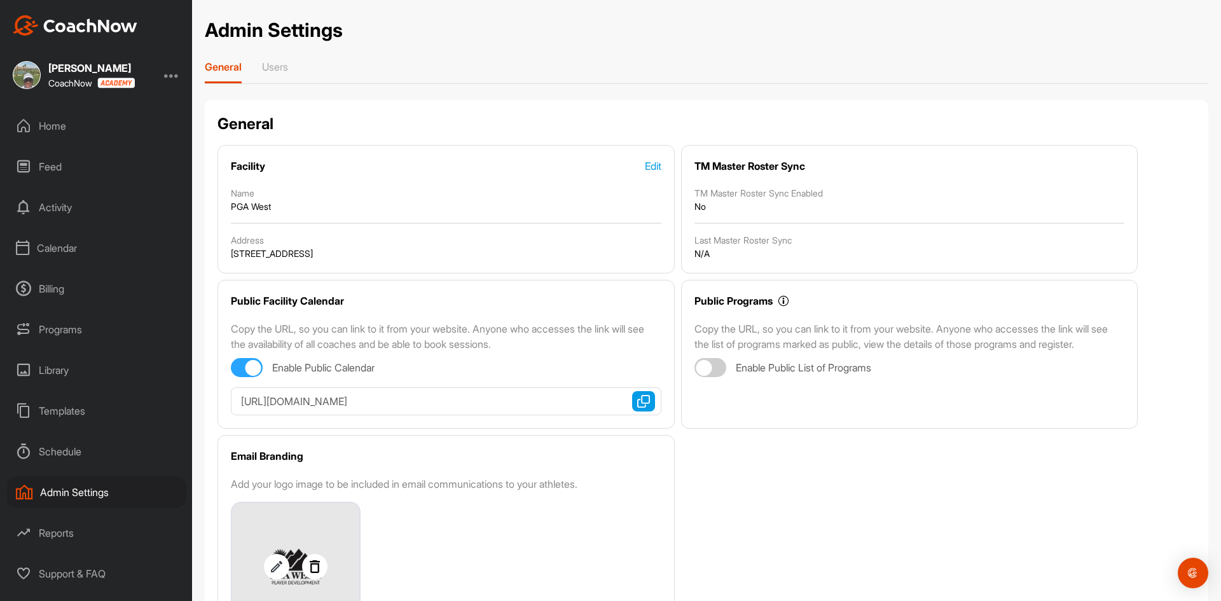
click at [51, 250] on div "Calendar" at bounding box center [96, 248] width 179 height 32
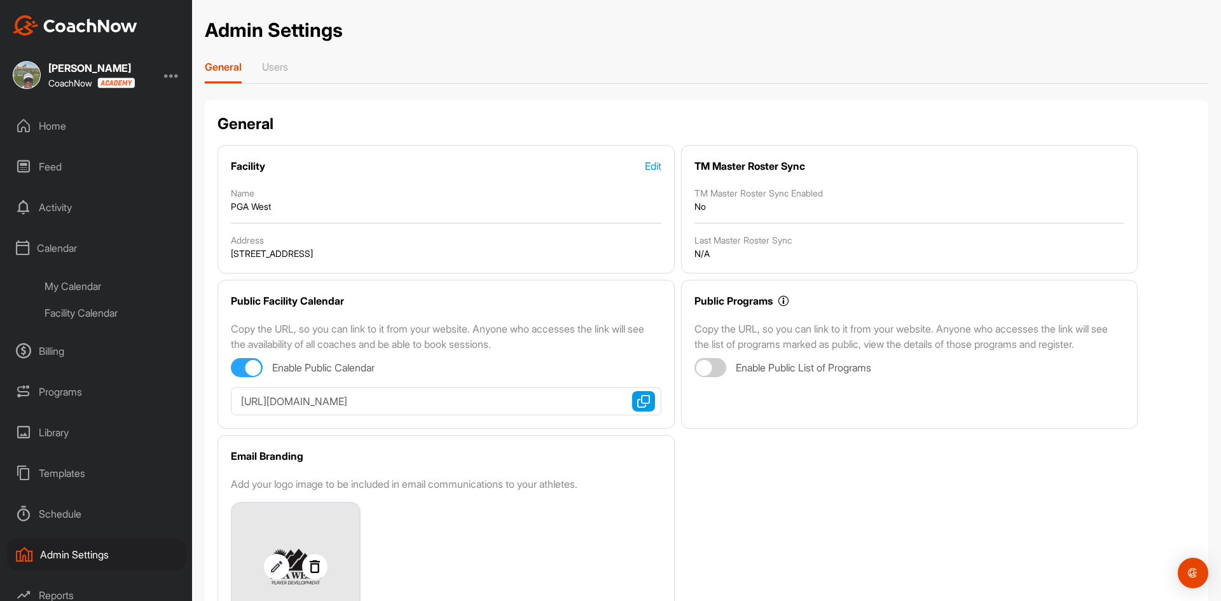
click at [52, 549] on div "Admin Settings" at bounding box center [96, 555] width 179 height 32
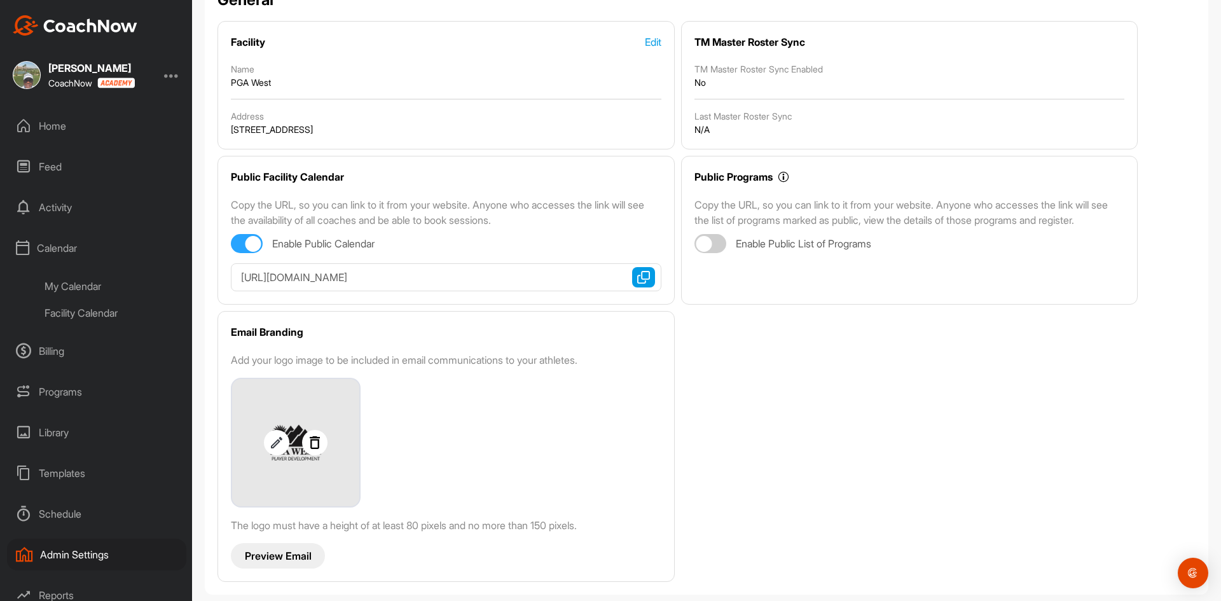
scroll to position [128, 0]
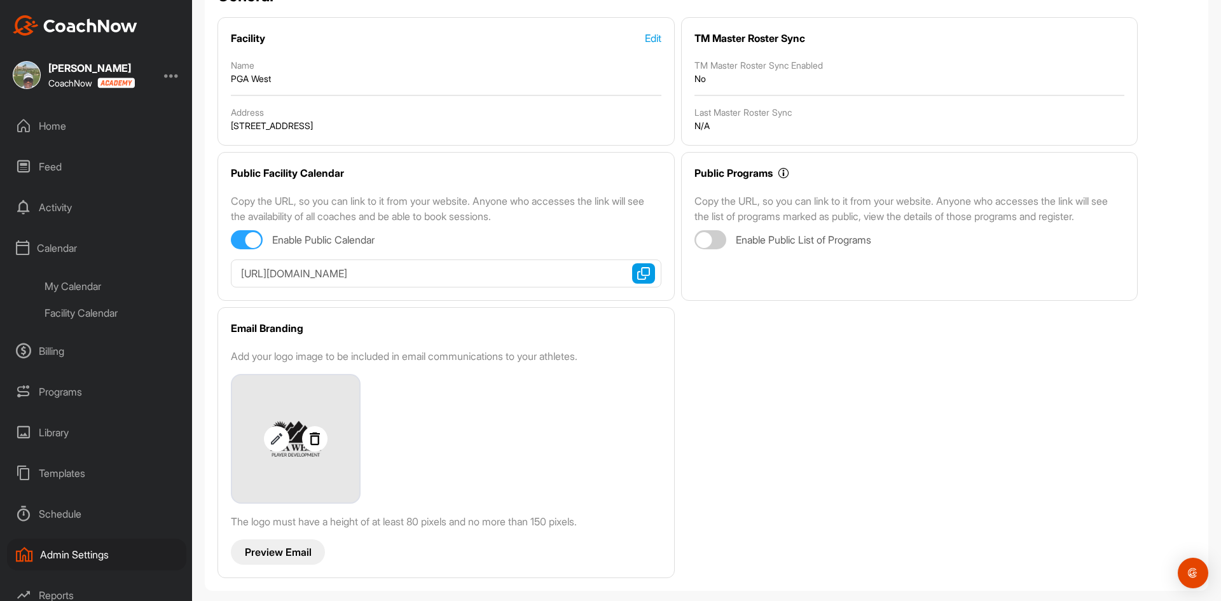
click at [43, 239] on div "Calendar" at bounding box center [96, 248] width 179 height 32
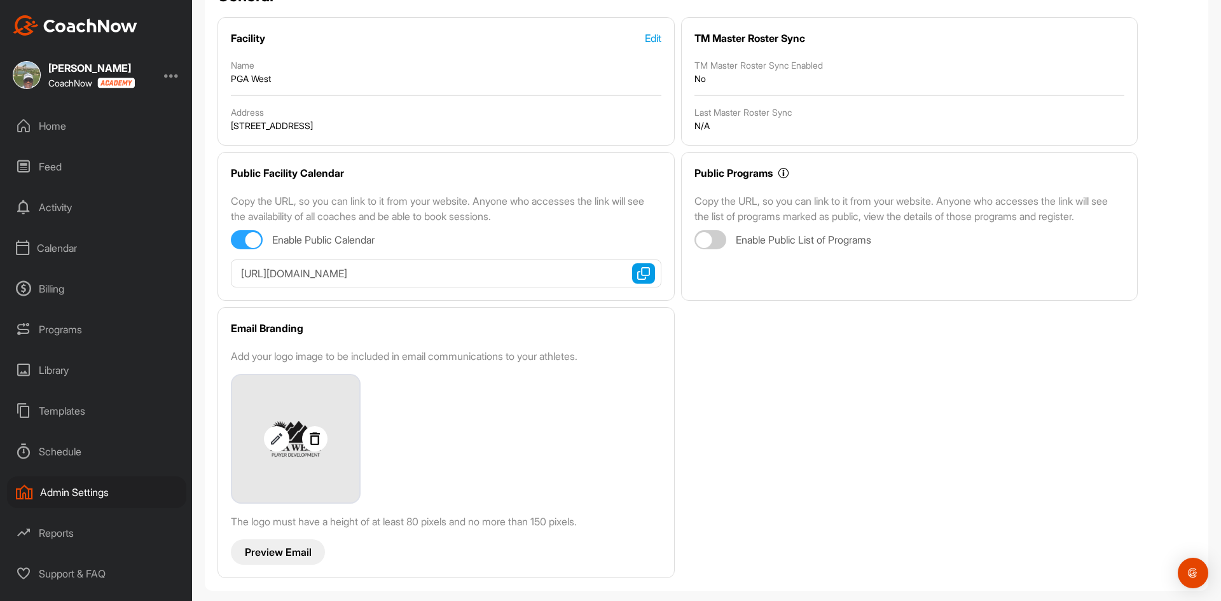
click at [61, 237] on div "Calendar" at bounding box center [96, 248] width 179 height 32
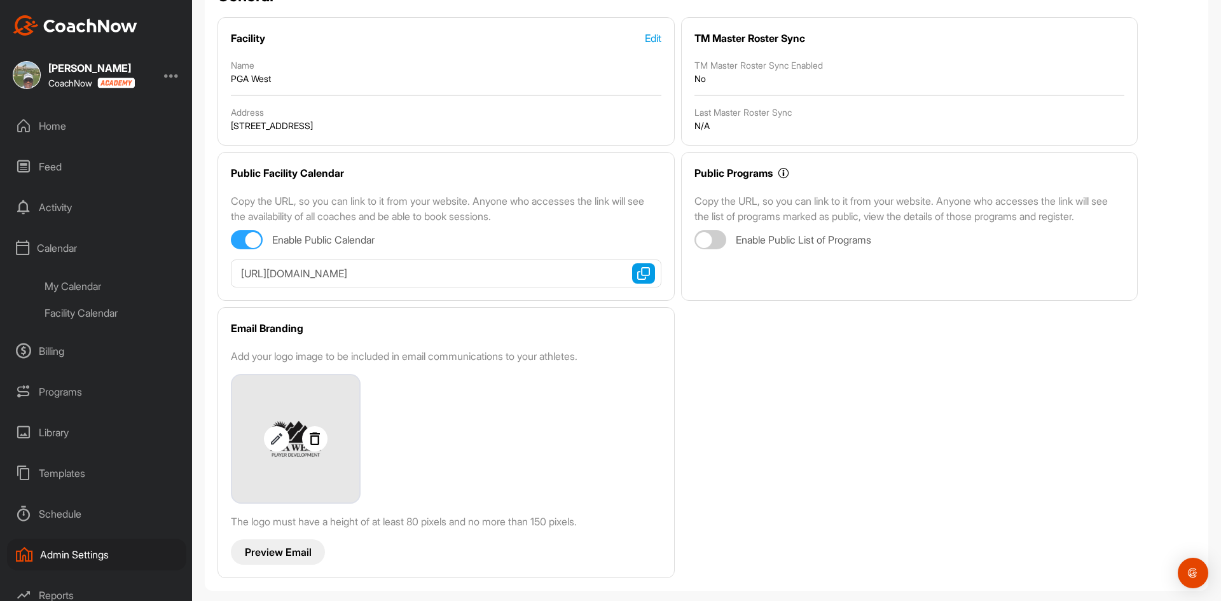
click at [65, 289] on div "My Calendar" at bounding box center [111, 286] width 151 height 27
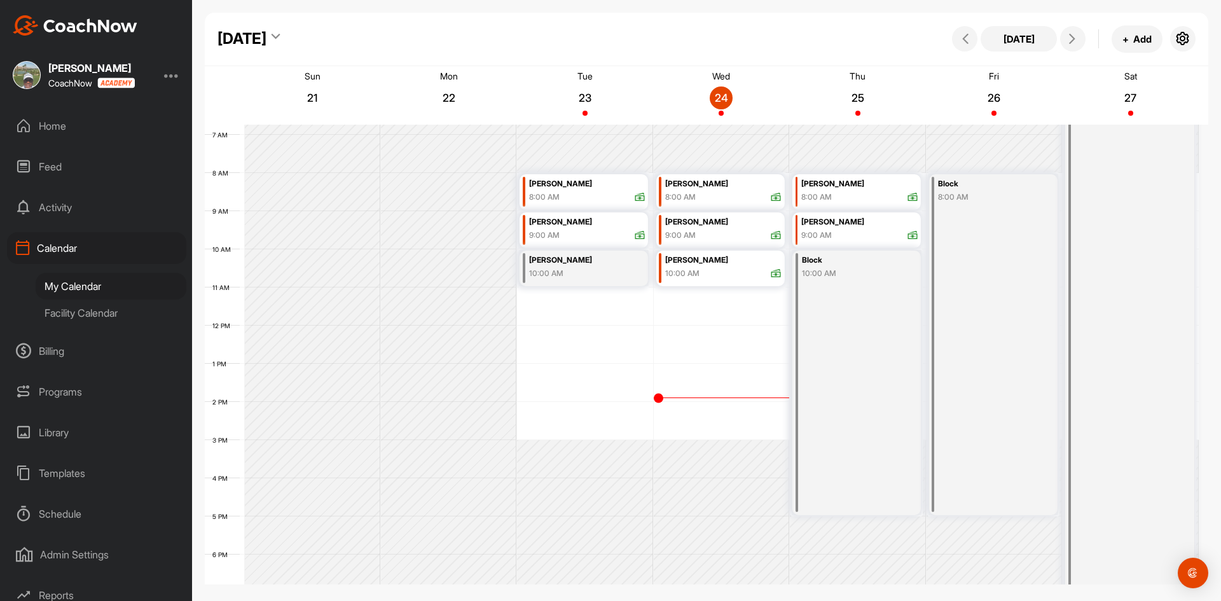
scroll to position [220, 0]
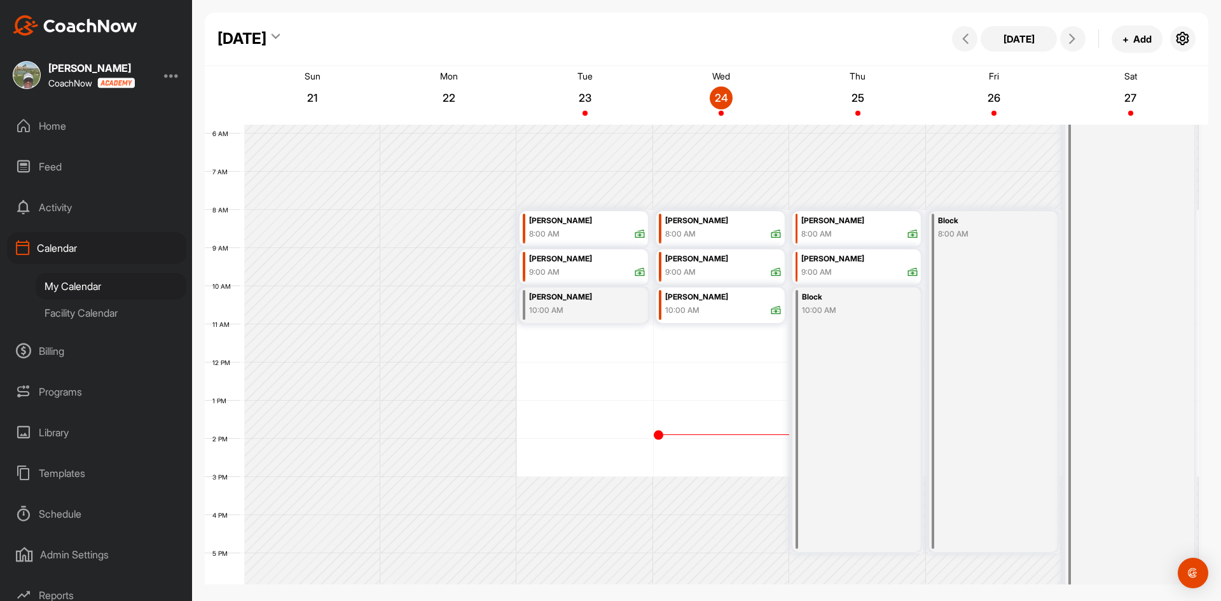
click at [102, 312] on div "Facility Calendar" at bounding box center [111, 313] width 151 height 27
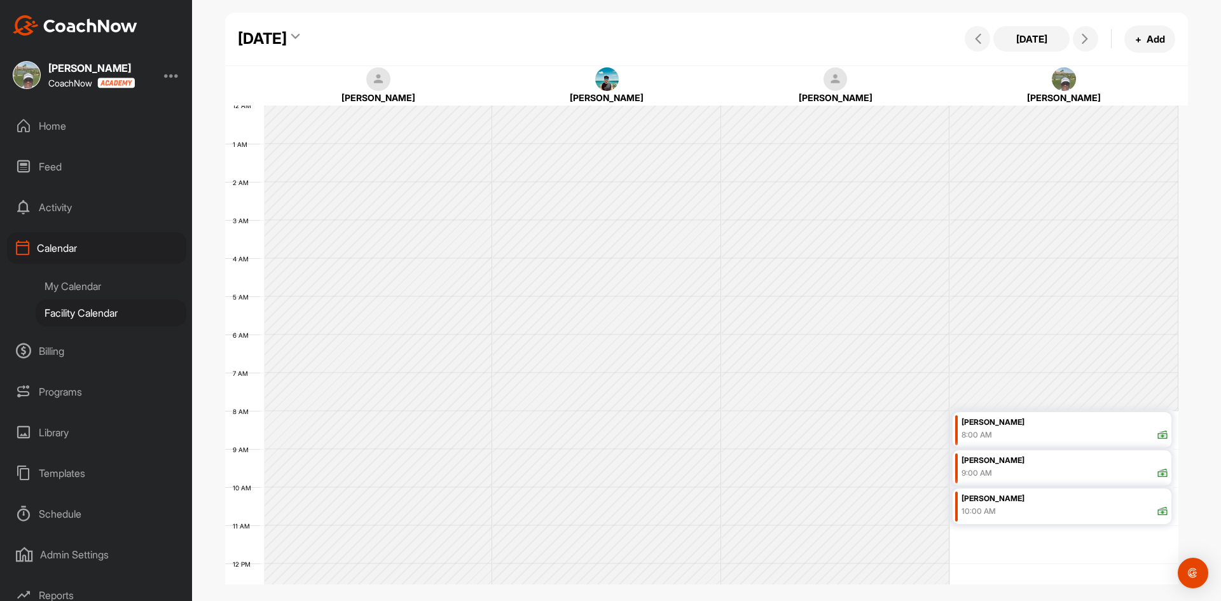
scroll to position [220, 0]
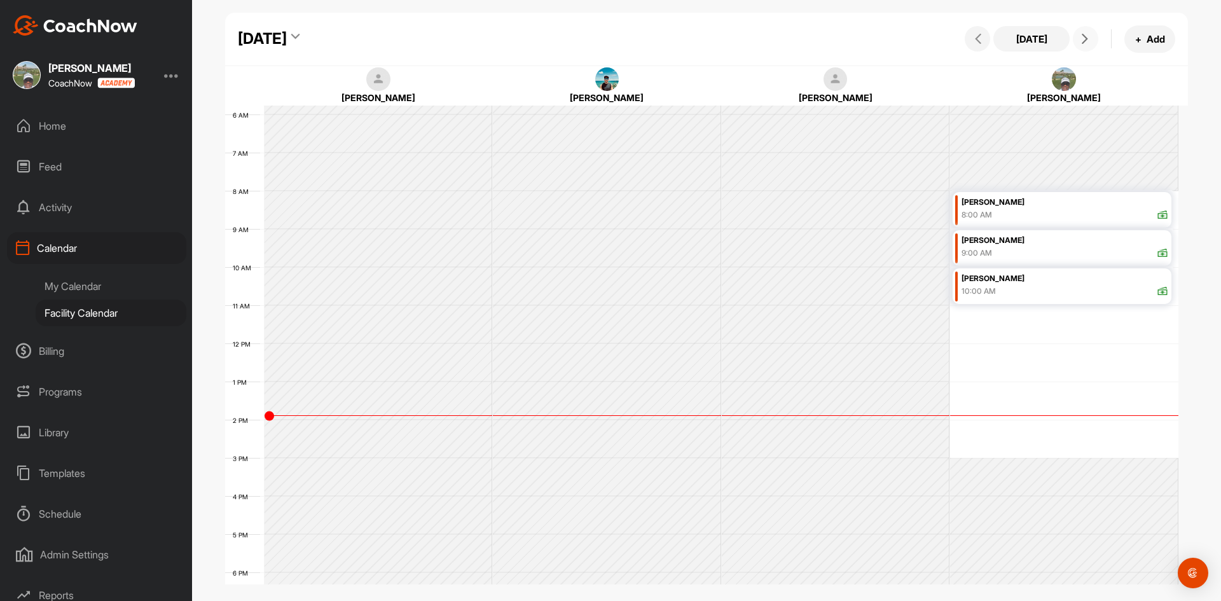
click at [1088, 39] on icon at bounding box center [1085, 39] width 10 height 10
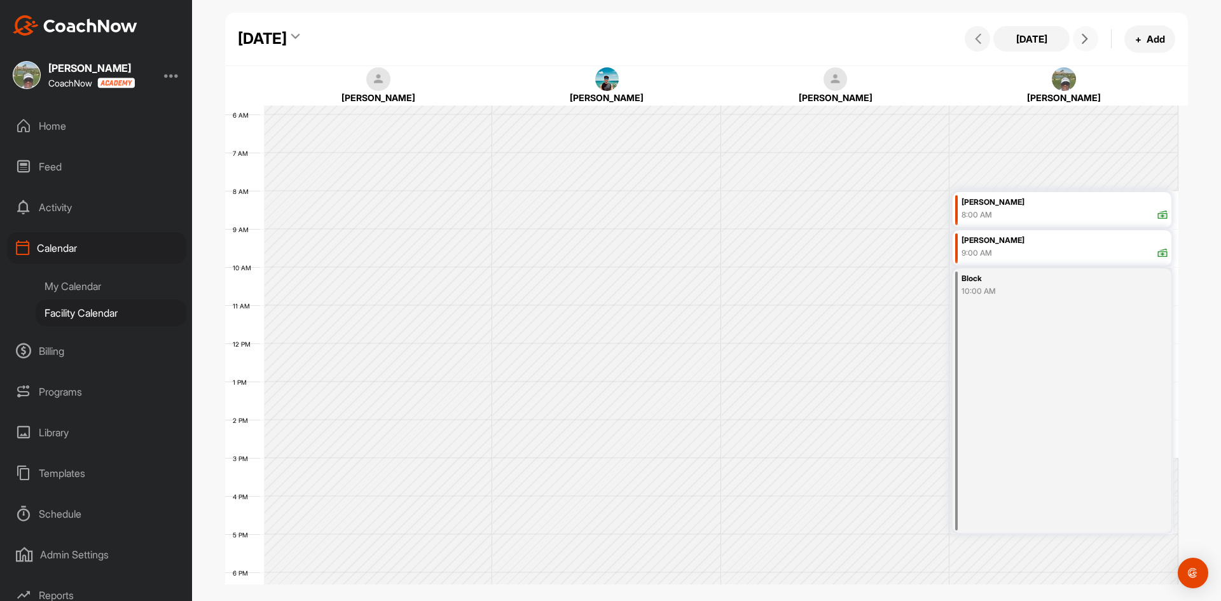
click at [1082, 38] on icon at bounding box center [1085, 39] width 10 height 10
click at [60, 123] on div "Home" at bounding box center [96, 126] width 179 height 32
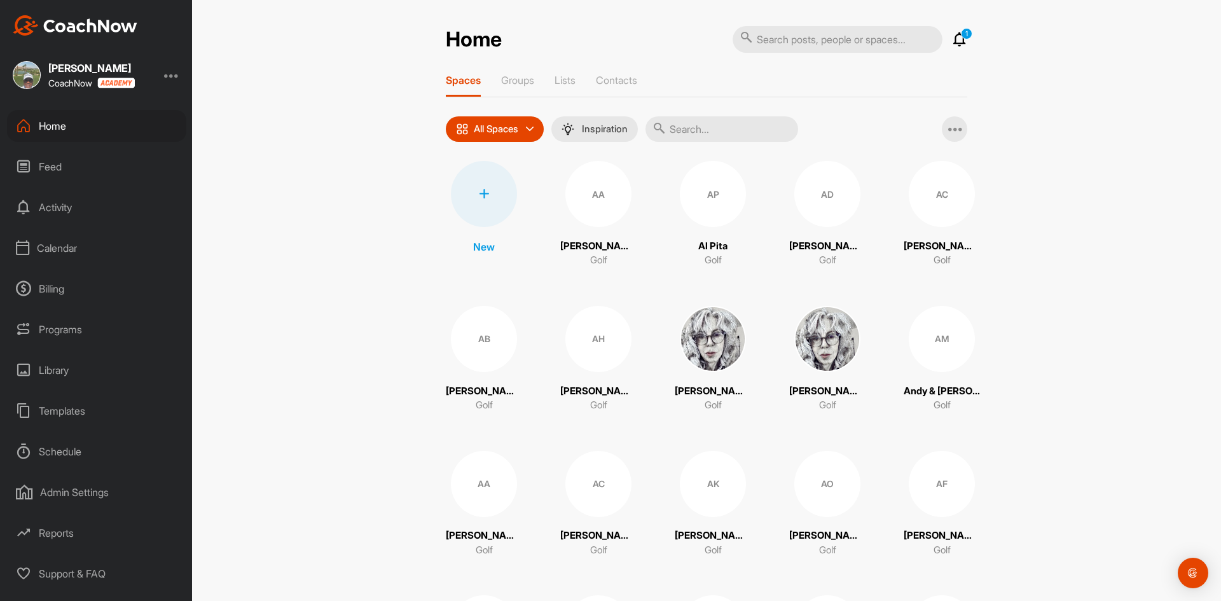
click at [61, 248] on div "Calendar" at bounding box center [96, 248] width 179 height 32
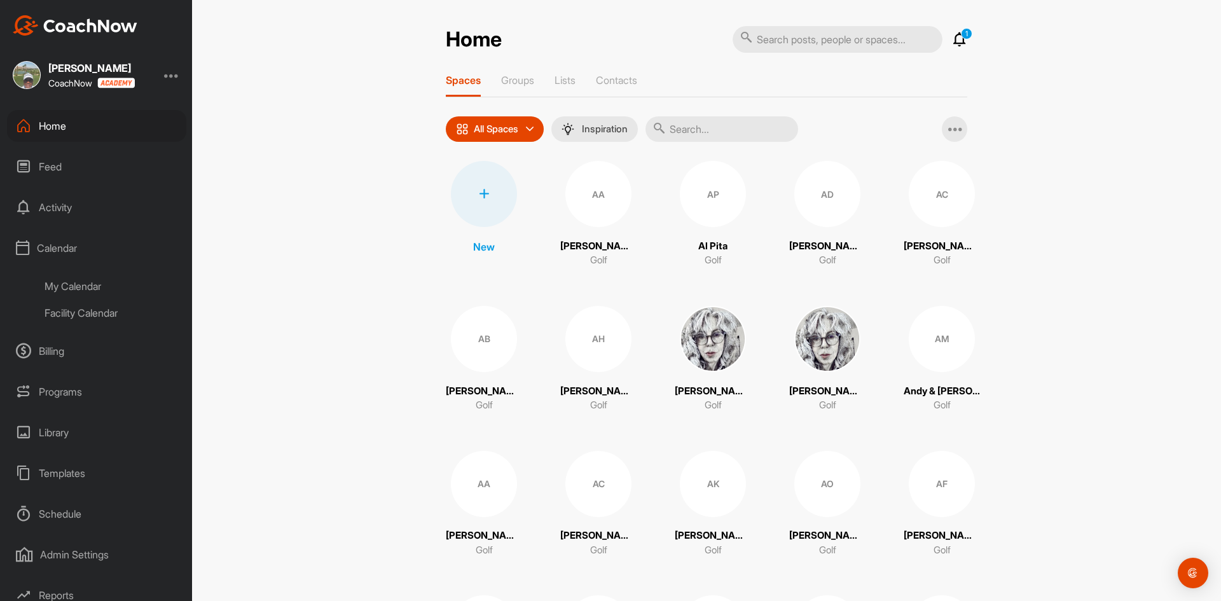
click at [71, 284] on div "My Calendar" at bounding box center [111, 286] width 151 height 27
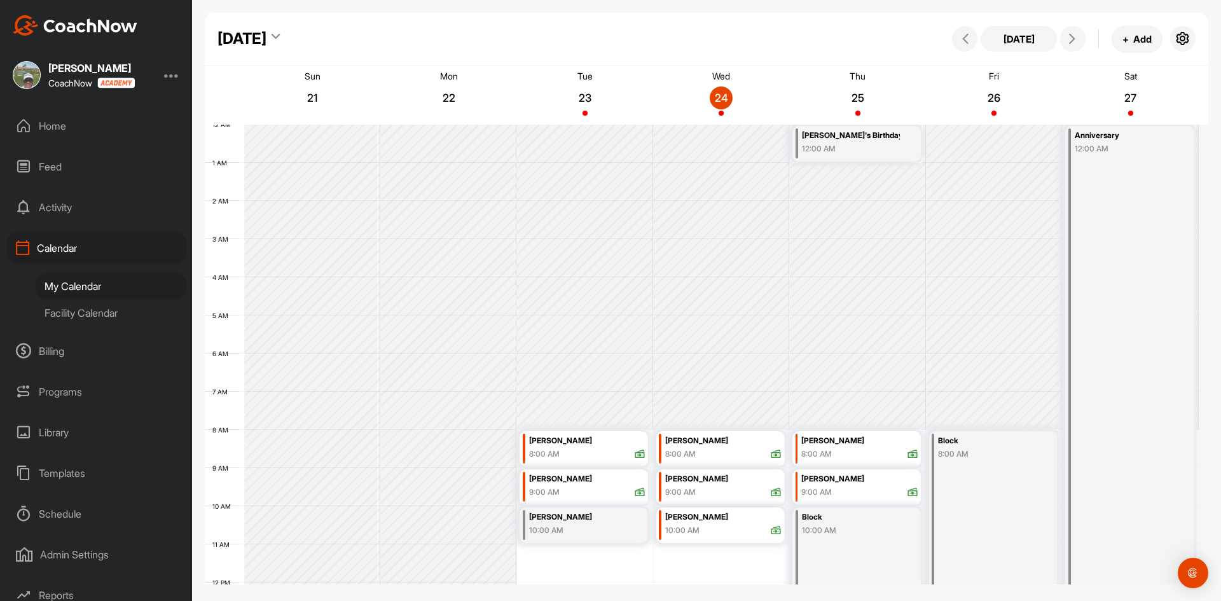
scroll to position [220, 0]
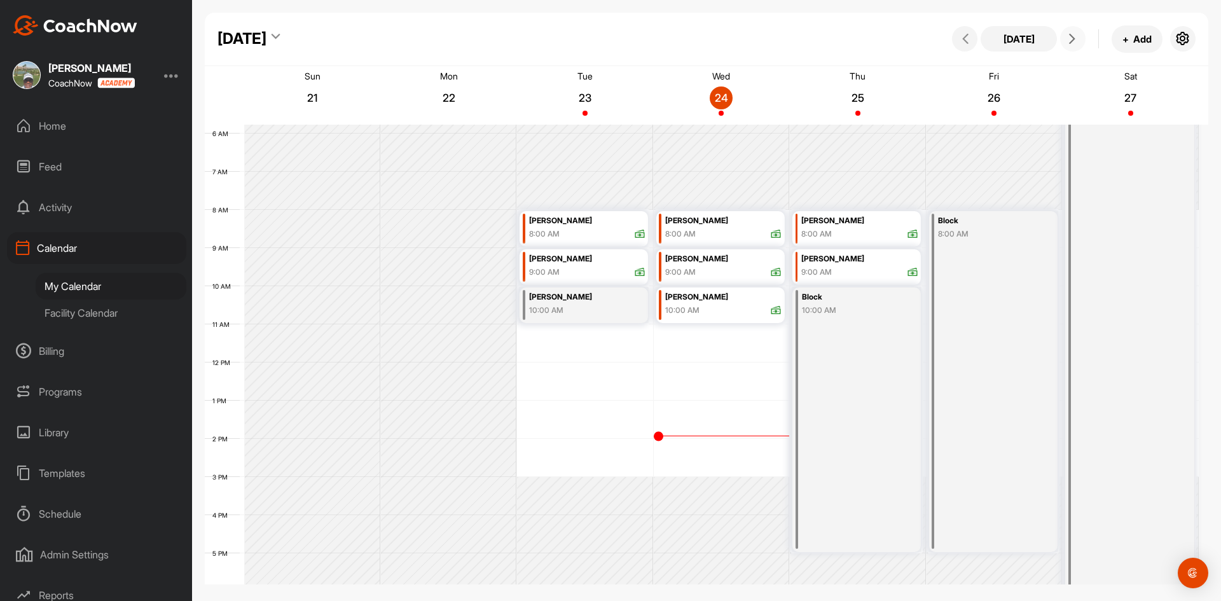
click at [1077, 40] on icon at bounding box center [1072, 39] width 10 height 10
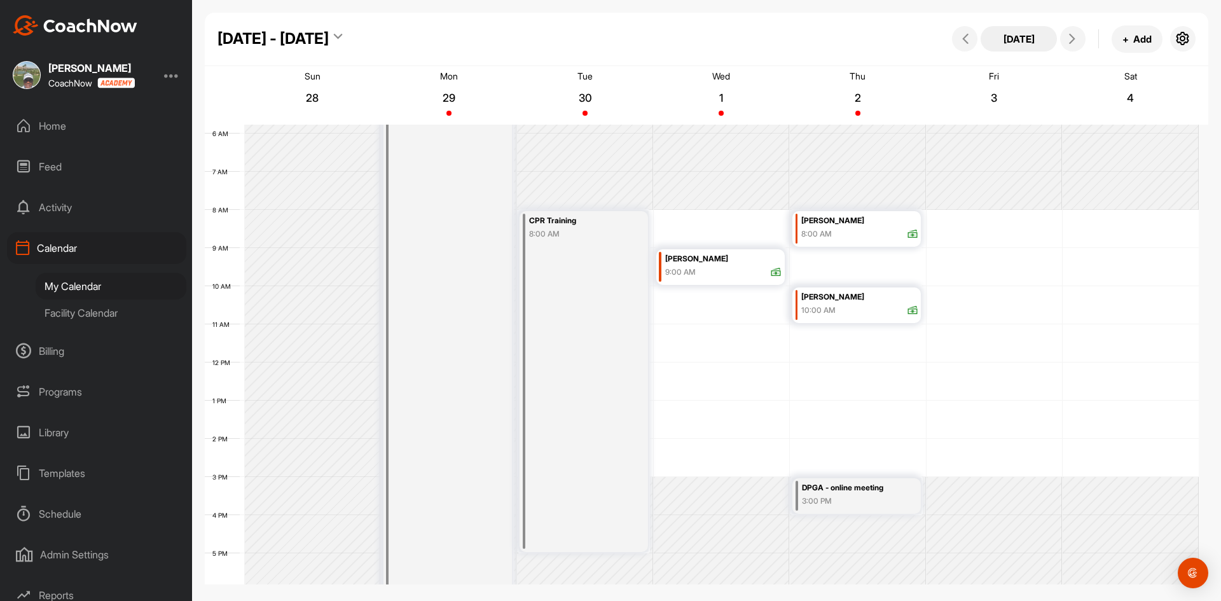
click at [1010, 36] on button "Today" at bounding box center [1019, 38] width 76 height 25
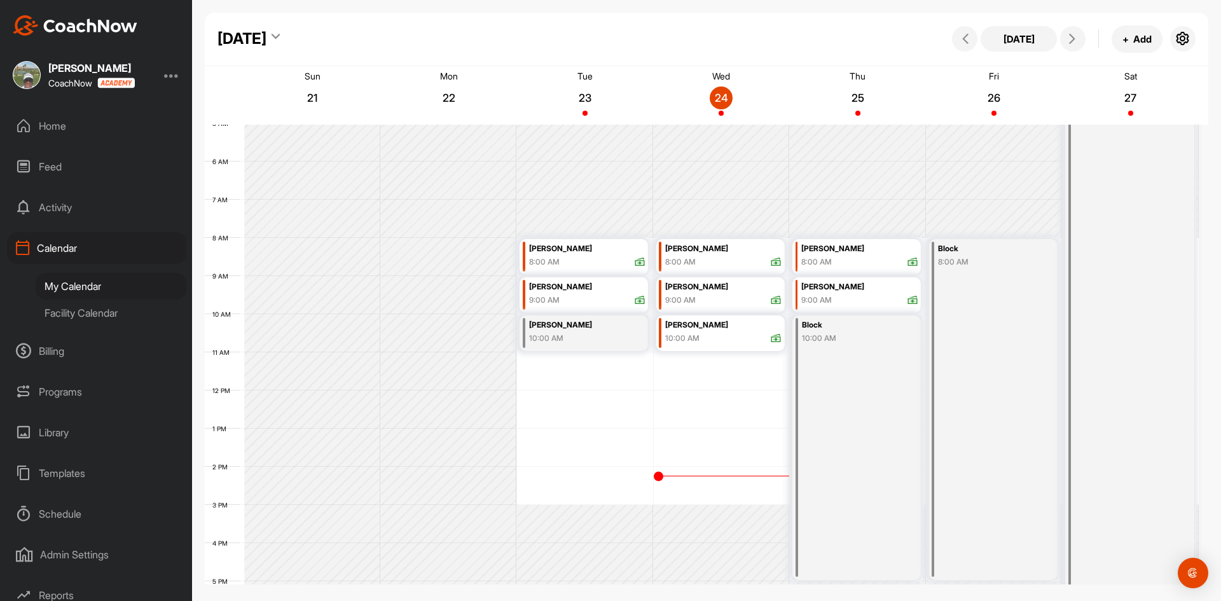
scroll to position [156, 0]
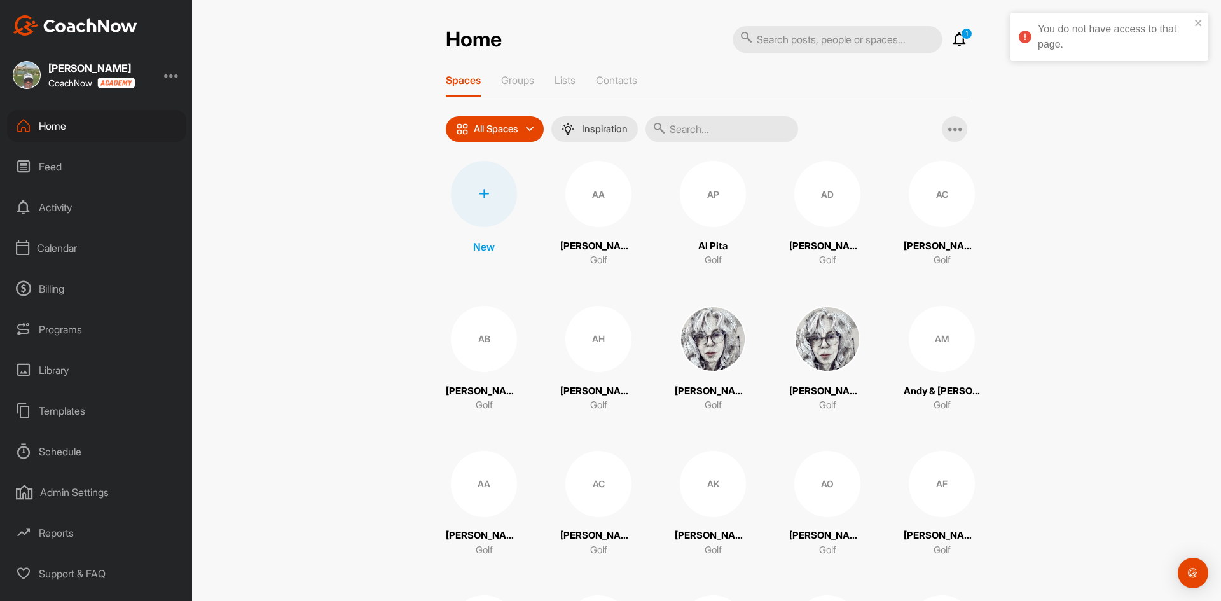
click at [170, 73] on div at bounding box center [171, 74] width 15 height 15
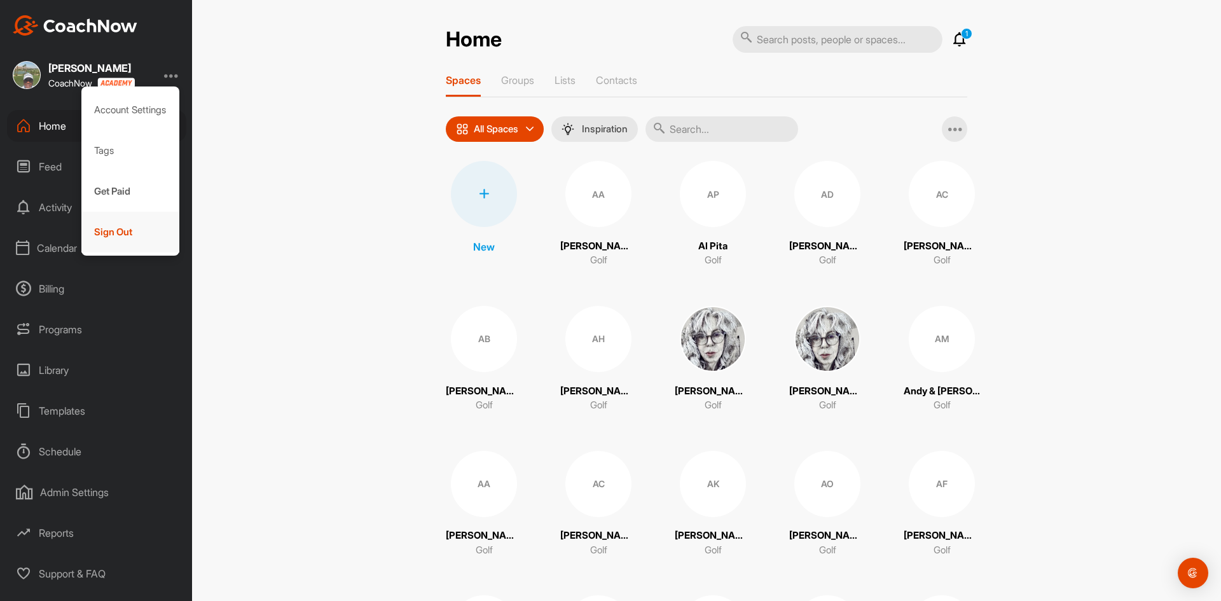
click at [115, 233] on div "Sign Out" at bounding box center [130, 232] width 99 height 41
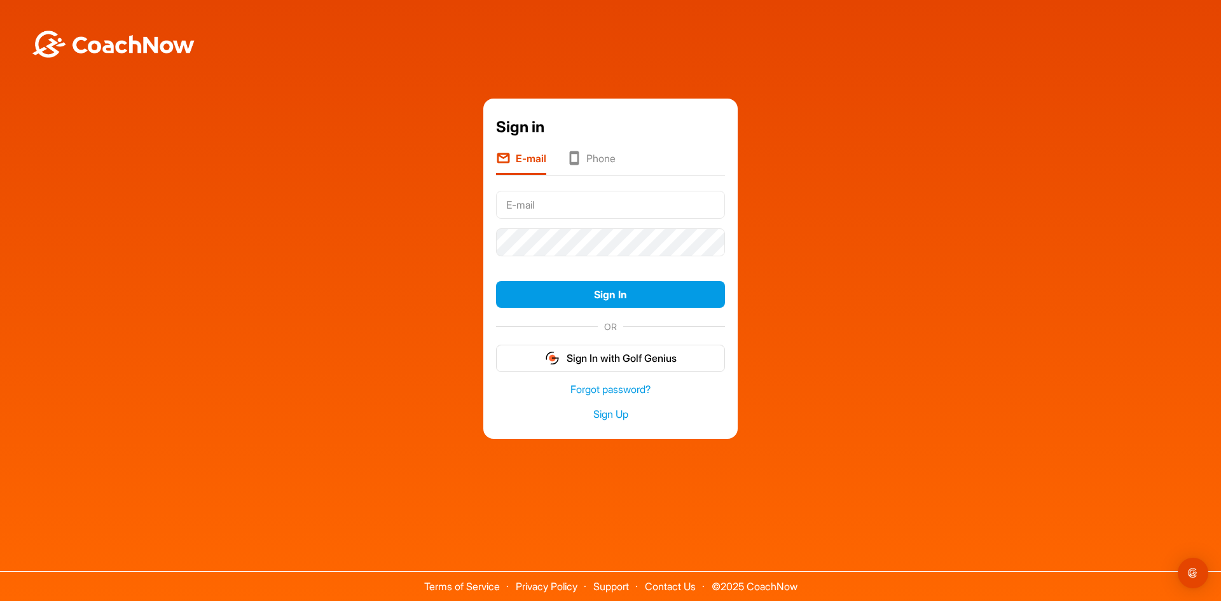
type input "[EMAIL_ADDRESS][DOMAIN_NAME]"
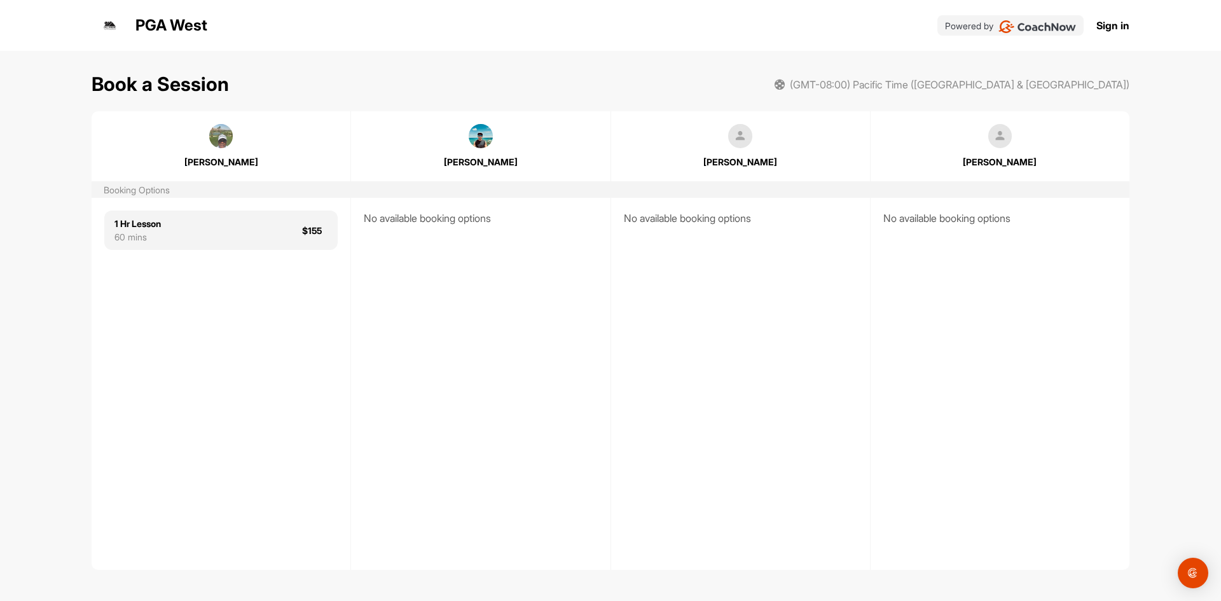
click at [210, 134] on img at bounding box center [221, 136] width 24 height 24
click at [221, 145] on img at bounding box center [221, 136] width 24 height 24
click at [225, 225] on div "1 Hr Lesson 60 mins $155" at bounding box center [220, 229] width 233 height 39
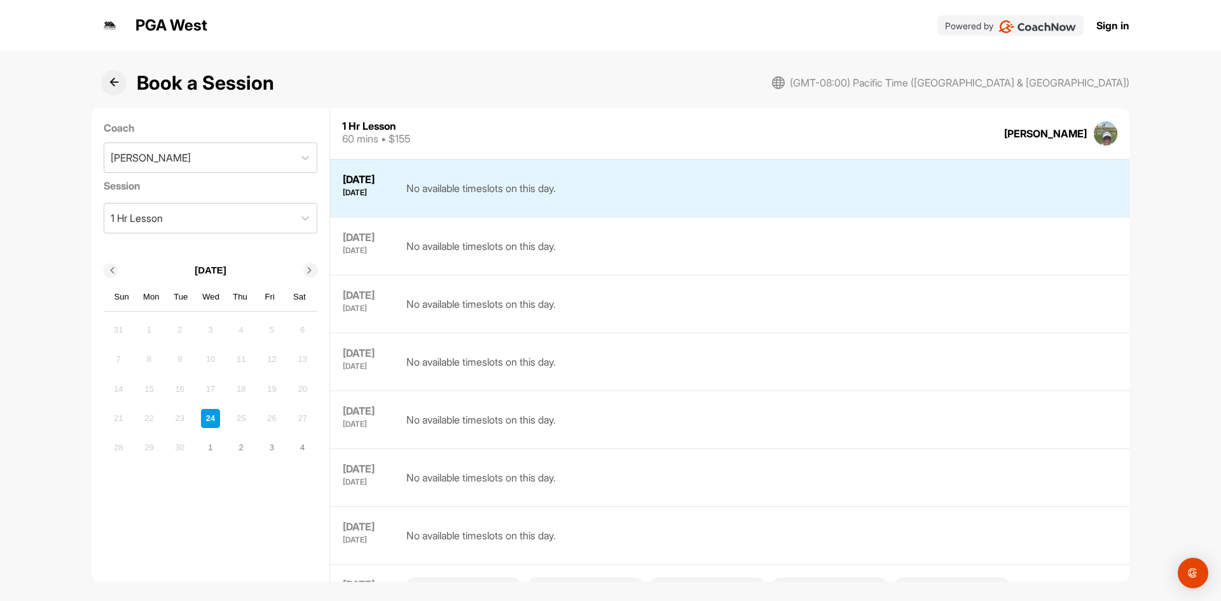
click at [438, 242] on div "No available timeslots on this day." at bounding box center [480, 246] width 149 height 32
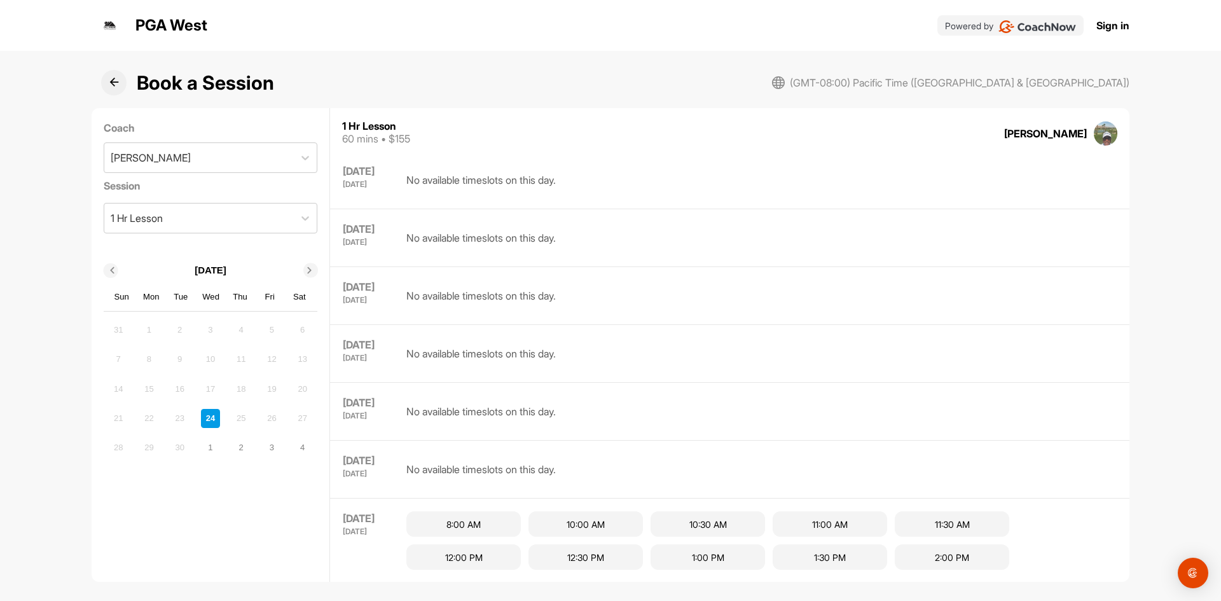
scroll to position [67, 0]
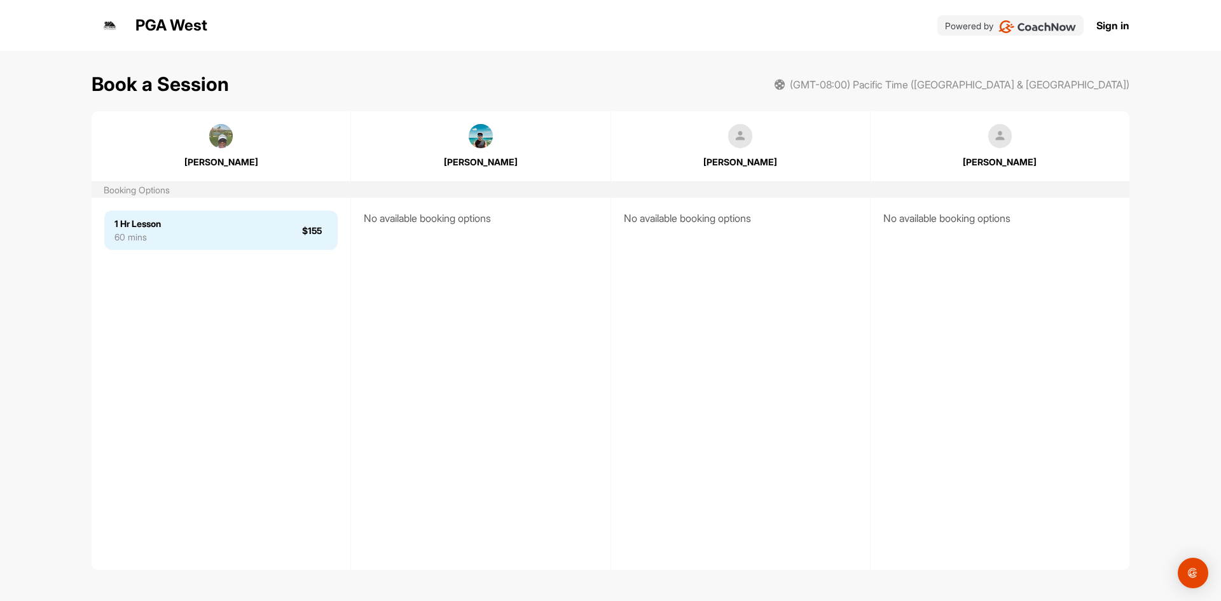
click at [170, 237] on div "1 Hr Lesson 60 mins $155" at bounding box center [220, 229] width 233 height 39
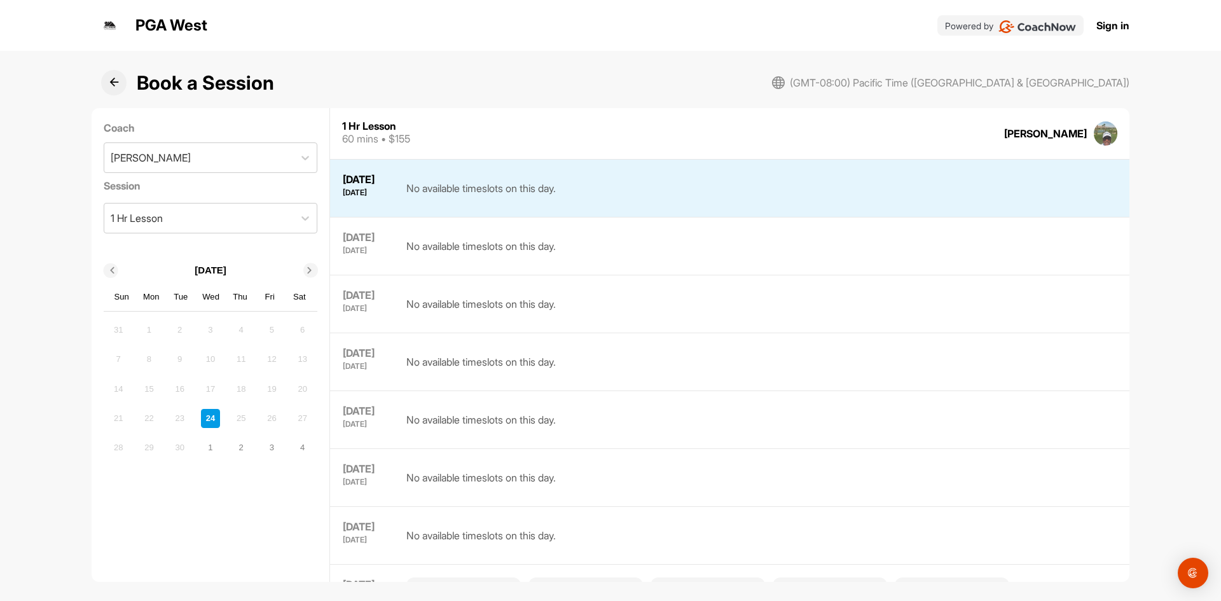
click at [114, 81] on icon at bounding box center [114, 83] width 10 height 10
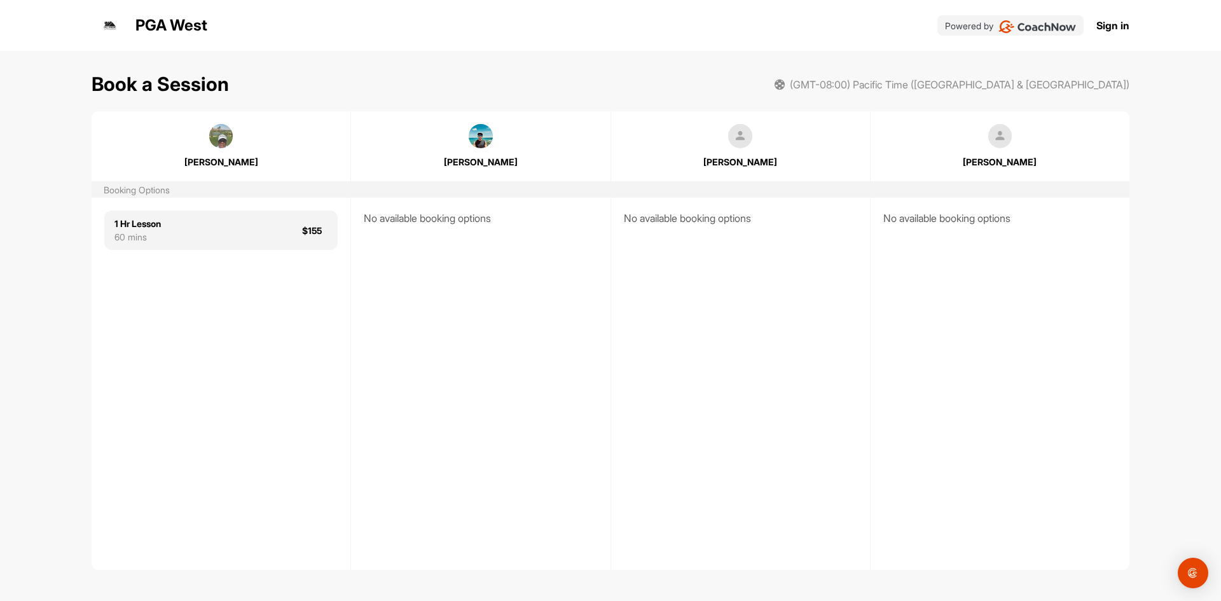
click at [1041, 24] on img at bounding box center [1037, 26] width 78 height 13
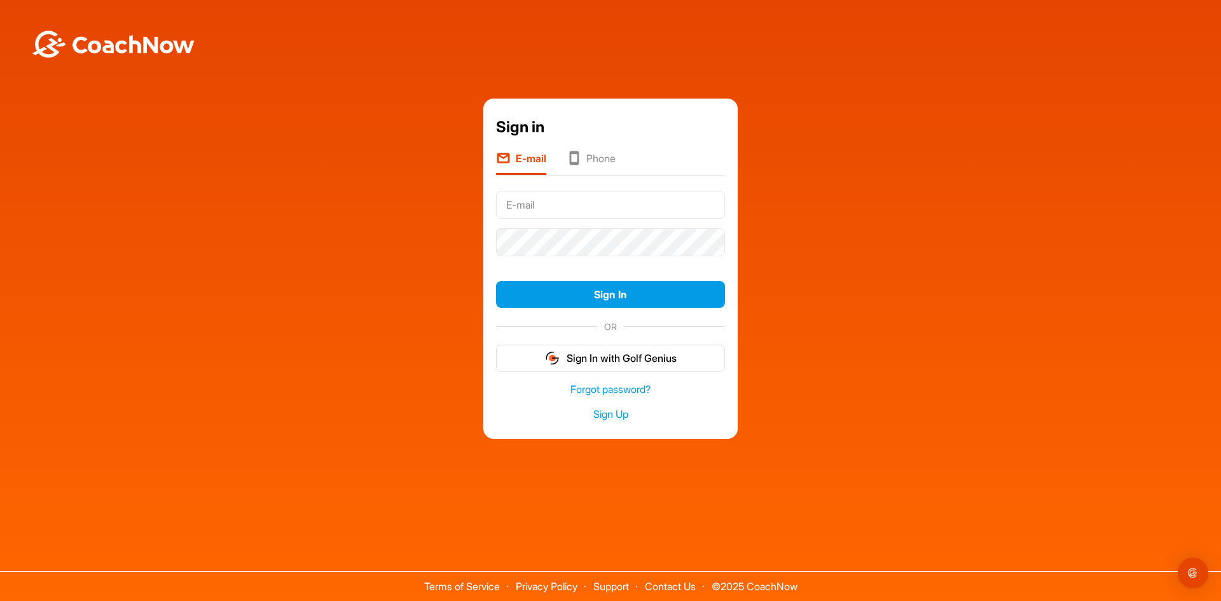
type input "[EMAIL_ADDRESS][DOMAIN_NAME]"
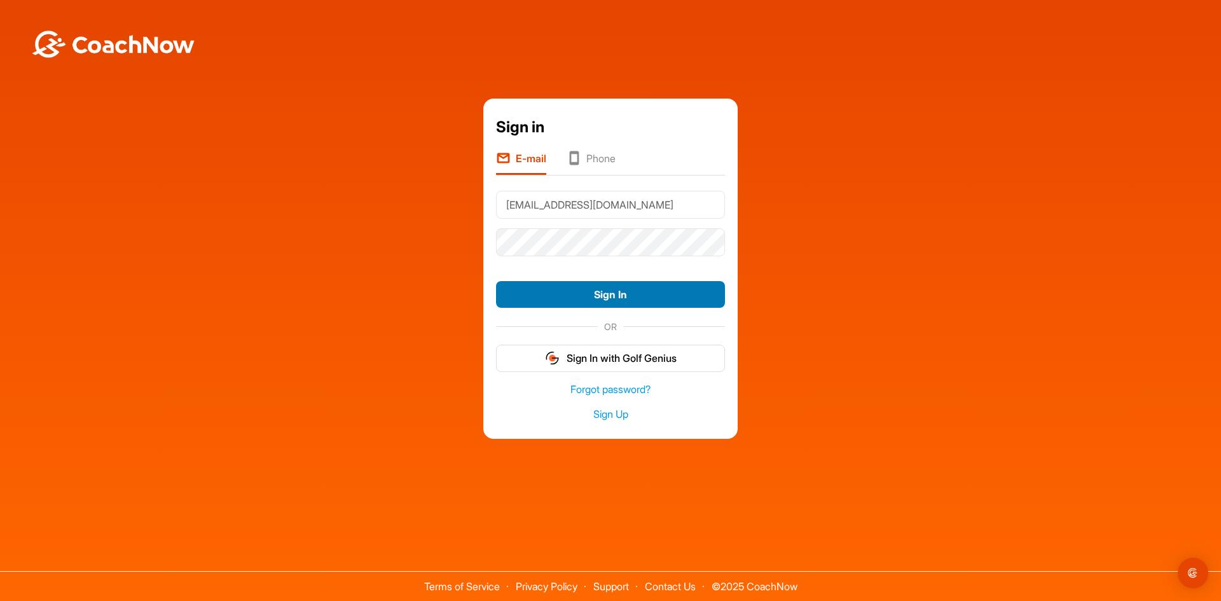
click at [655, 290] on button "Sign In" at bounding box center [610, 294] width 229 height 27
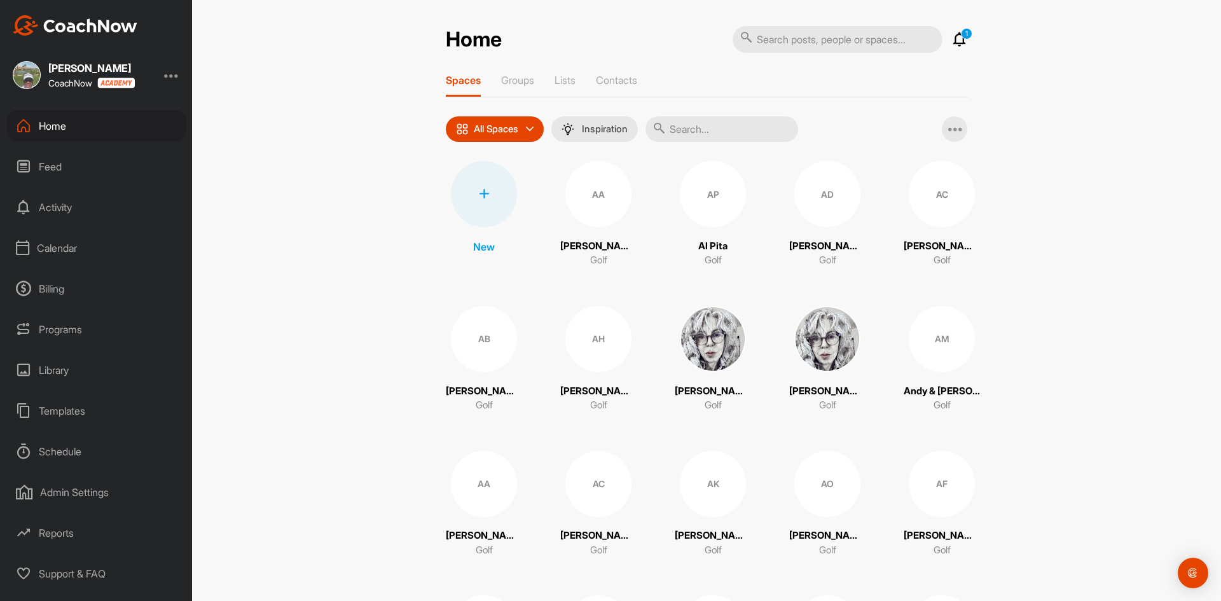
click at [60, 243] on div "Calendar" at bounding box center [96, 248] width 179 height 32
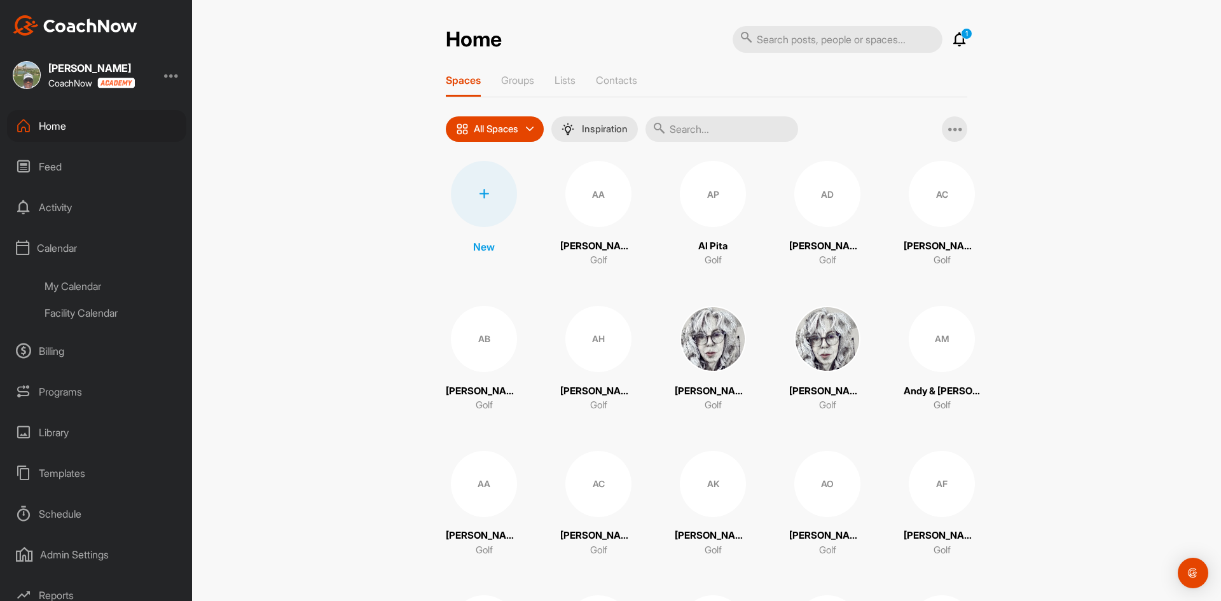
click at [59, 554] on div "Admin Settings" at bounding box center [96, 555] width 179 height 32
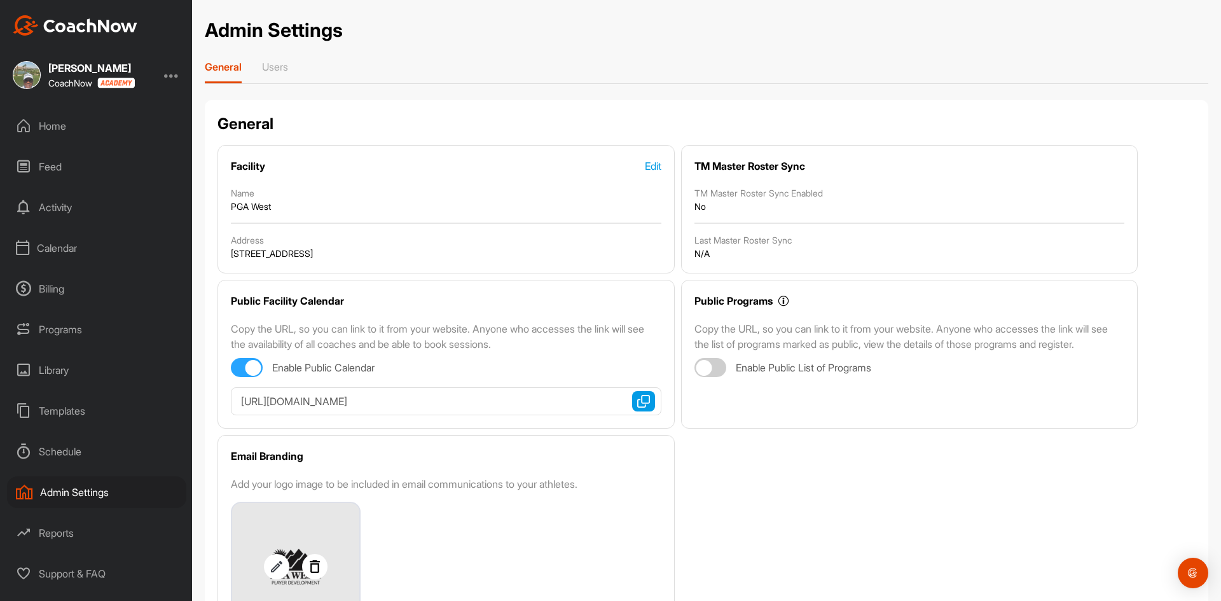
click at [50, 453] on div "Schedule" at bounding box center [96, 452] width 179 height 32
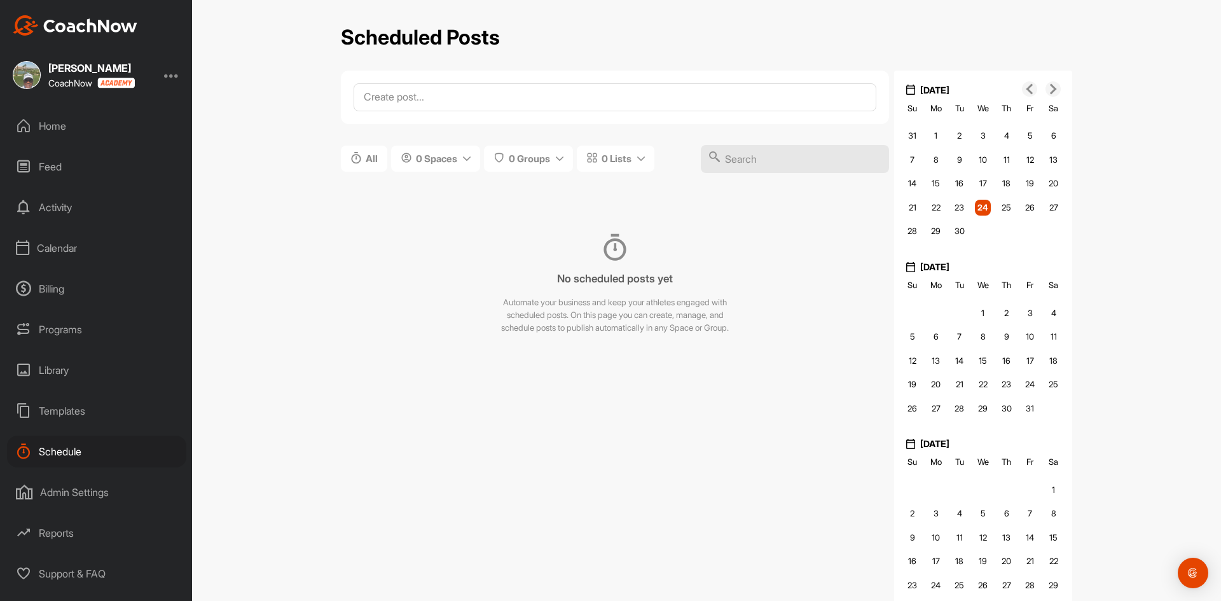
click at [50, 453] on div "Schedule" at bounding box center [96, 452] width 179 height 32
click at [65, 249] on div "Calendar" at bounding box center [96, 248] width 179 height 32
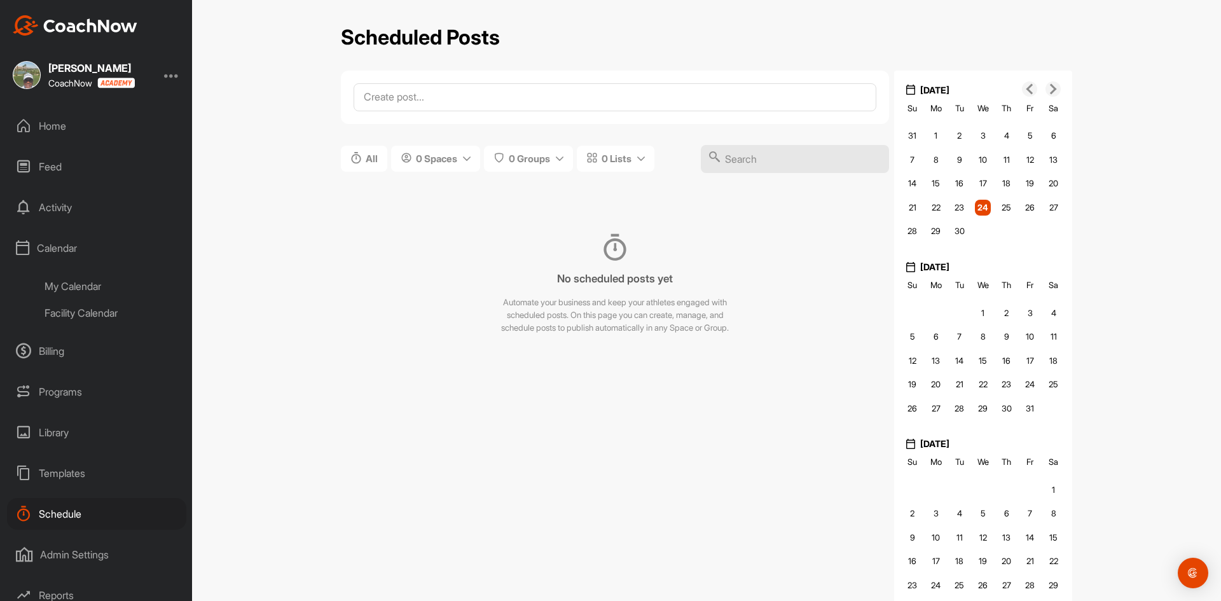
click at [73, 284] on div "My Calendar" at bounding box center [111, 286] width 151 height 27
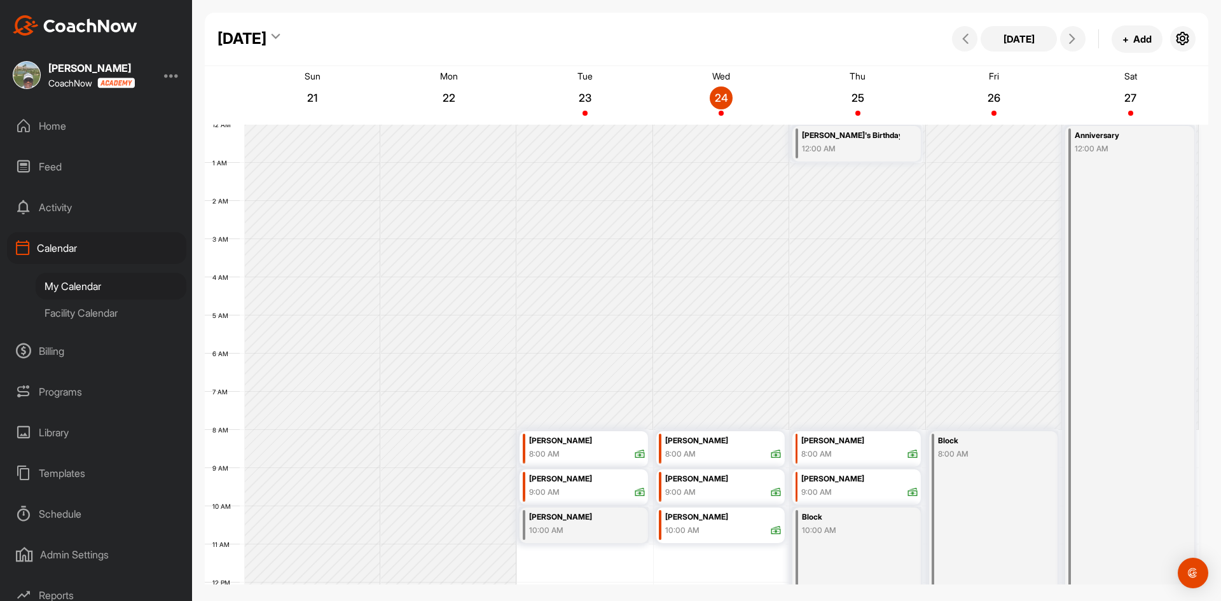
scroll to position [220, 0]
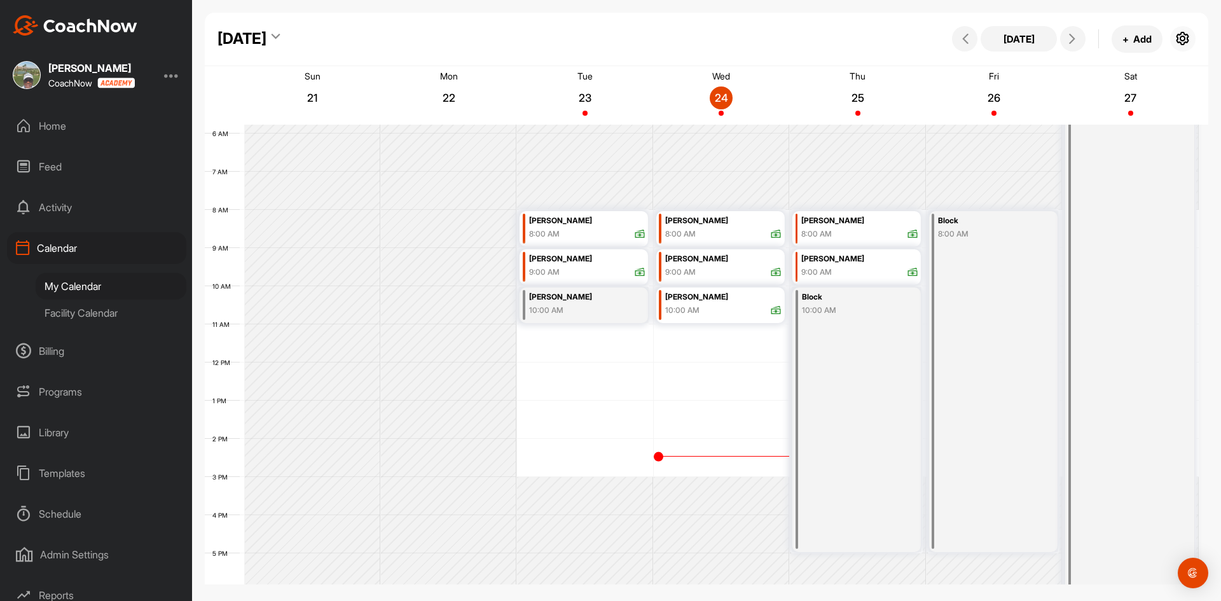
click at [1178, 39] on icon "button" at bounding box center [1182, 38] width 15 height 15
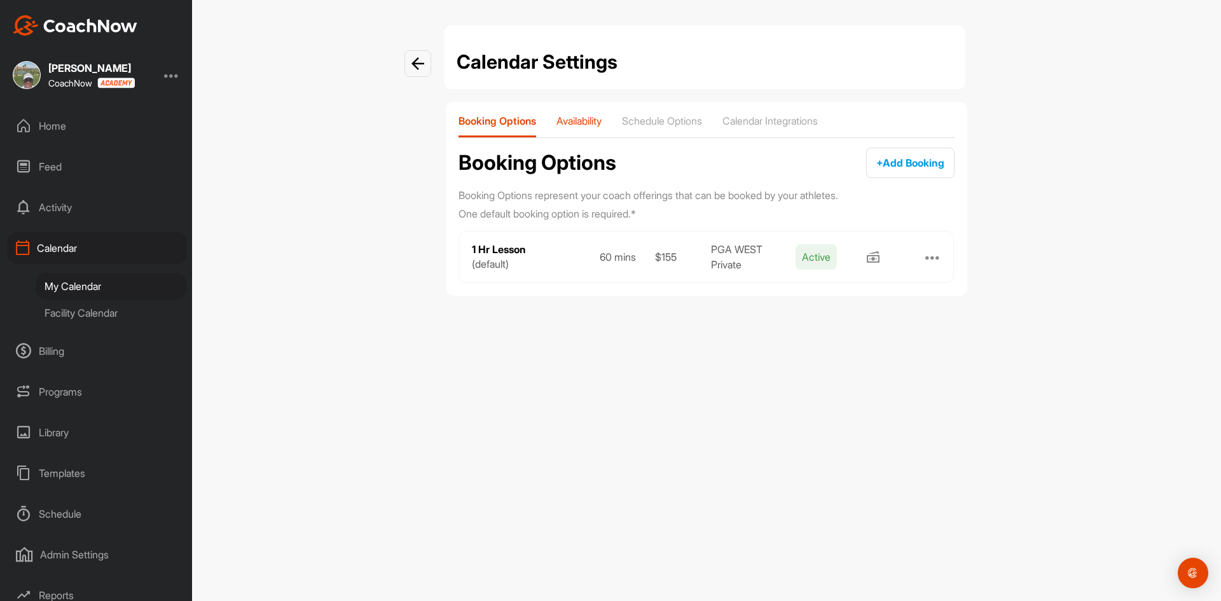
click at [577, 124] on p "Availability" at bounding box center [578, 120] width 45 height 13
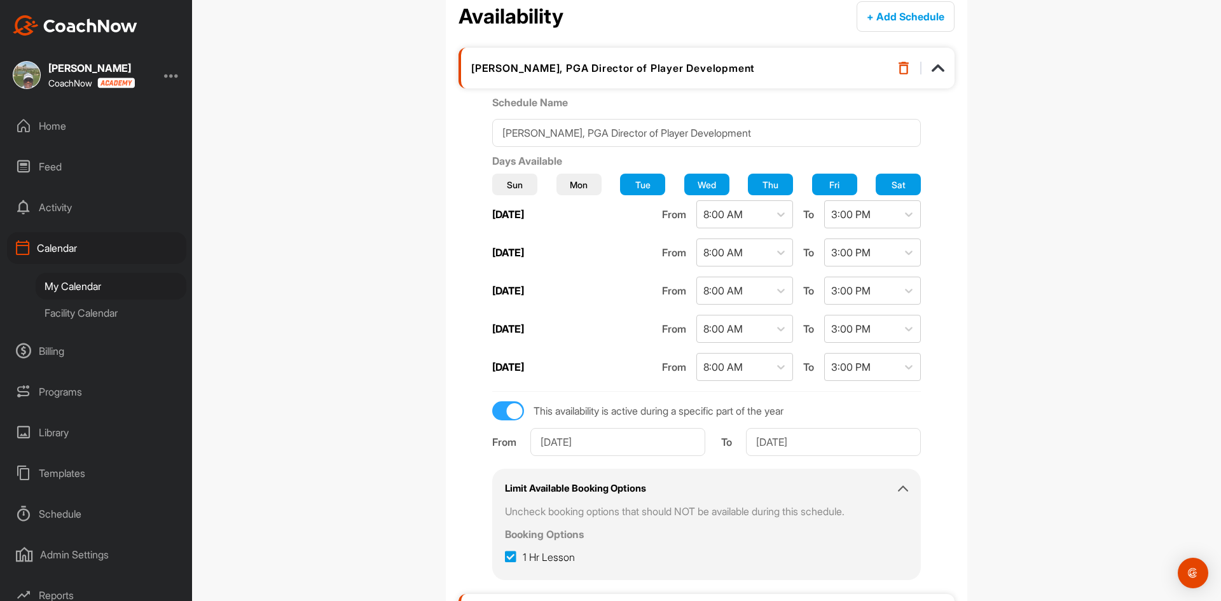
scroll to position [140, 0]
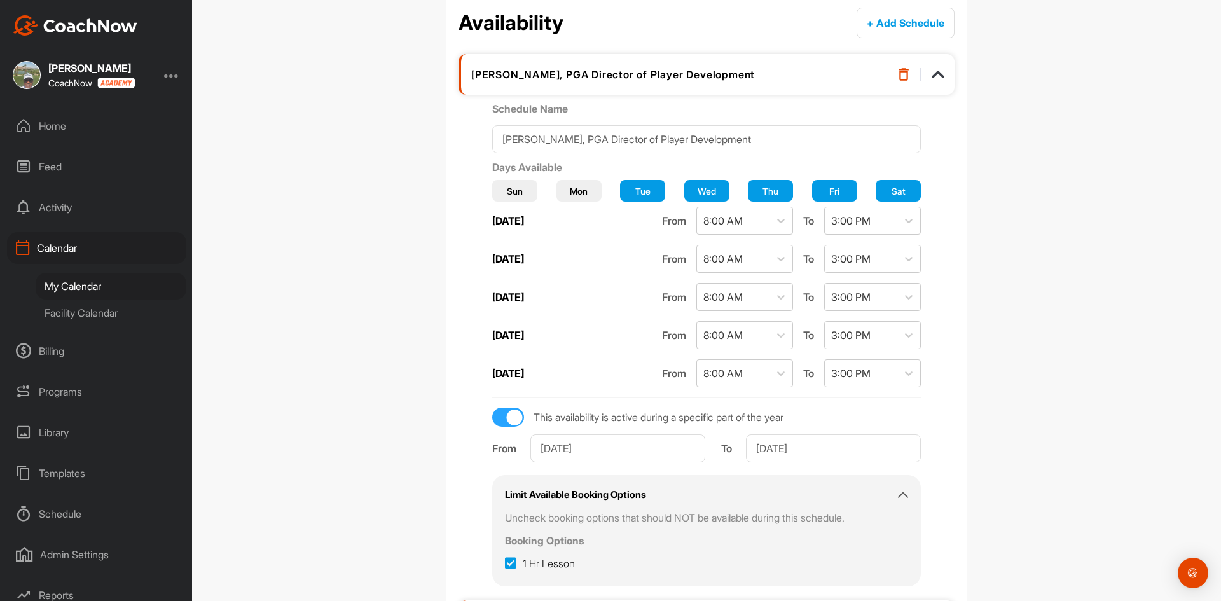
click at [932, 73] on img at bounding box center [938, 74] width 13 height 13
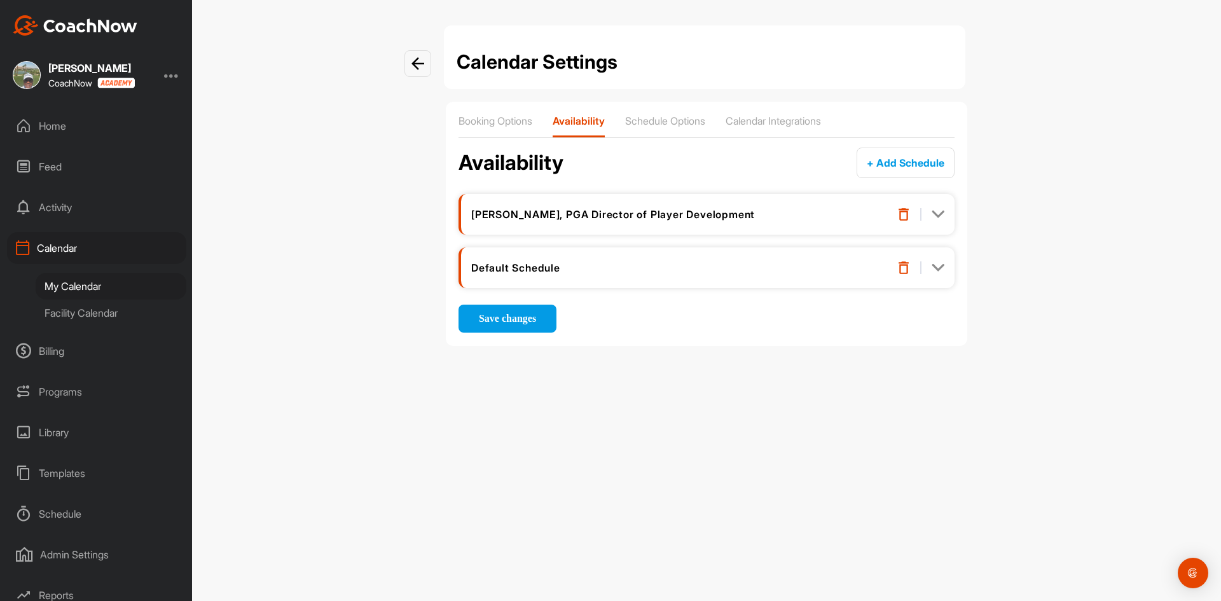
scroll to position [0, 0]
click at [942, 212] on img at bounding box center [938, 214] width 13 height 13
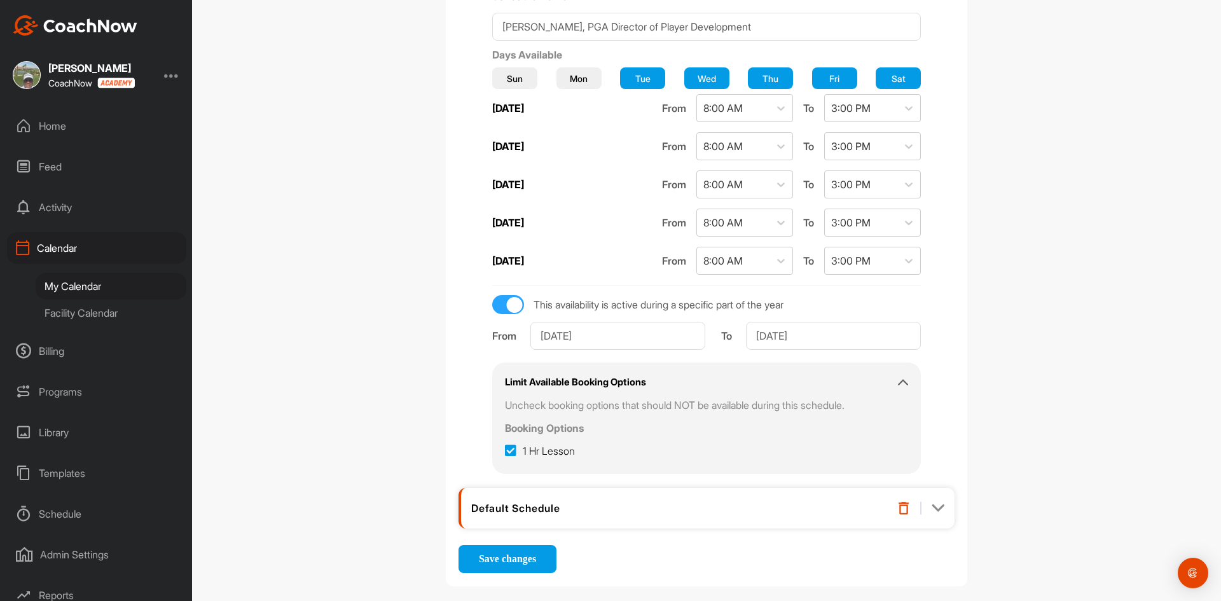
scroll to position [254, 0]
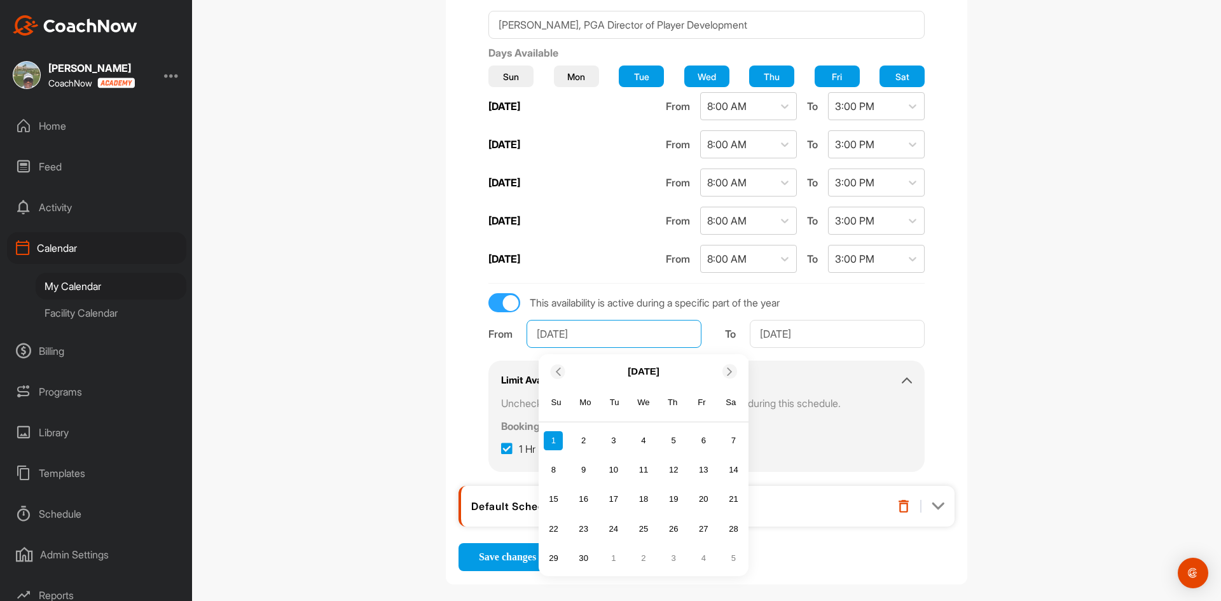
drag, startPoint x: 614, startPoint y: 334, endPoint x: 524, endPoint y: 319, distance: 90.8
click at [524, 319] on div "From Jun 1, 2025 June 2025 Su Mo Tu We Th Fr Sa 1 2 3 4 5 6 7 8 9 10 11 12 13 1…" at bounding box center [598, 330] width 221 height 36
click at [726, 371] on icon at bounding box center [730, 371] width 8 height 8
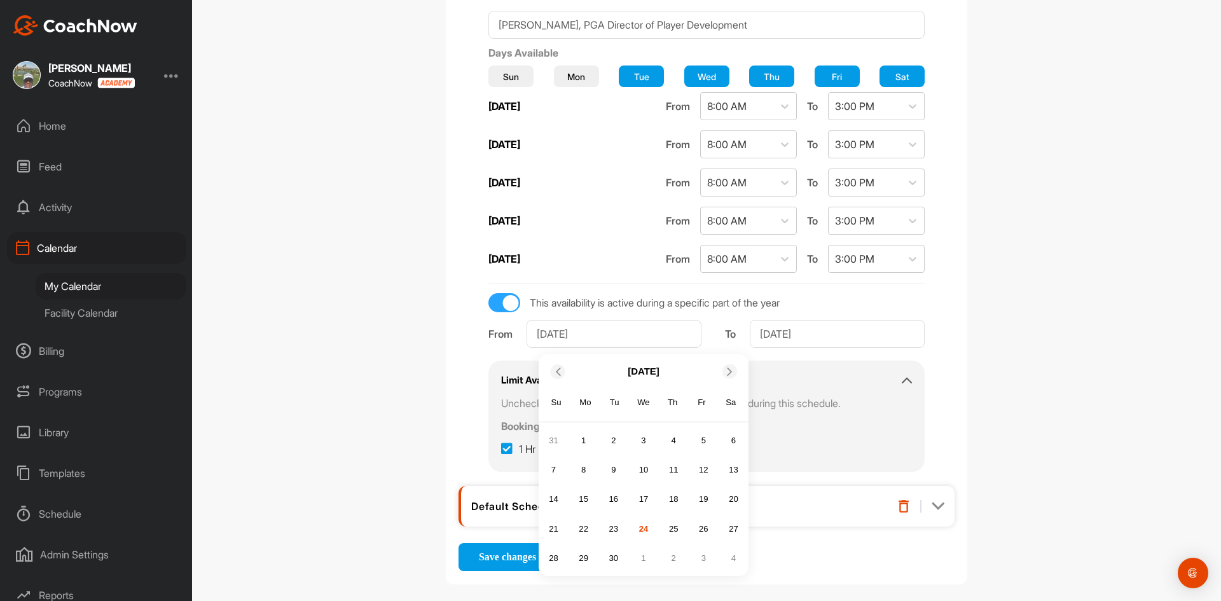
click at [726, 371] on icon at bounding box center [730, 371] width 8 height 8
click at [553, 370] on icon at bounding box center [557, 371] width 8 height 8
click at [640, 522] on div "24" at bounding box center [643, 528] width 19 height 19
type input "Sep 24, 2025"
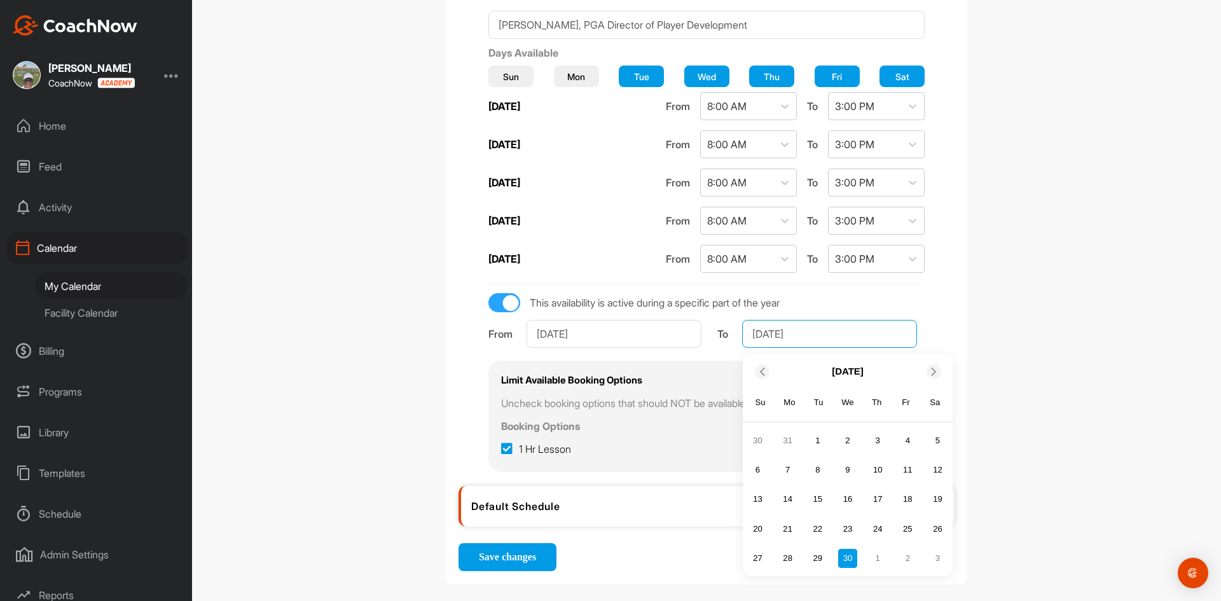
click at [860, 333] on input "Sep 30, 2026" at bounding box center [829, 334] width 175 height 28
click at [930, 369] on icon at bounding box center [934, 371] width 8 height 8
click at [934, 560] on div "31" at bounding box center [937, 558] width 19 height 19
type input "Oct 31, 2026"
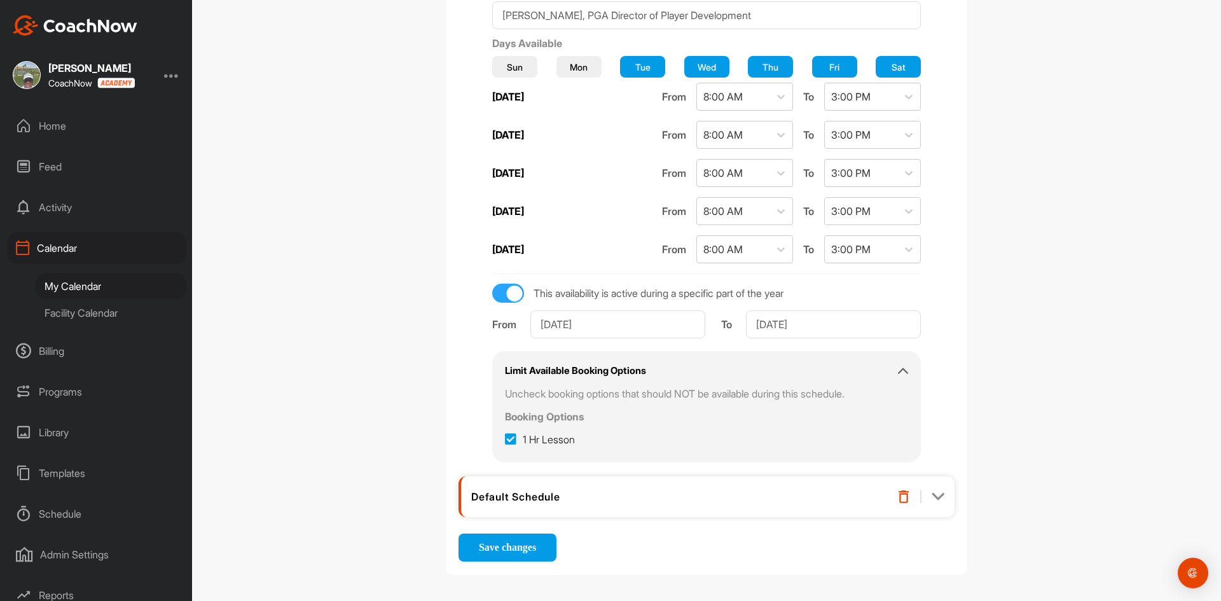
scroll to position [267, 0]
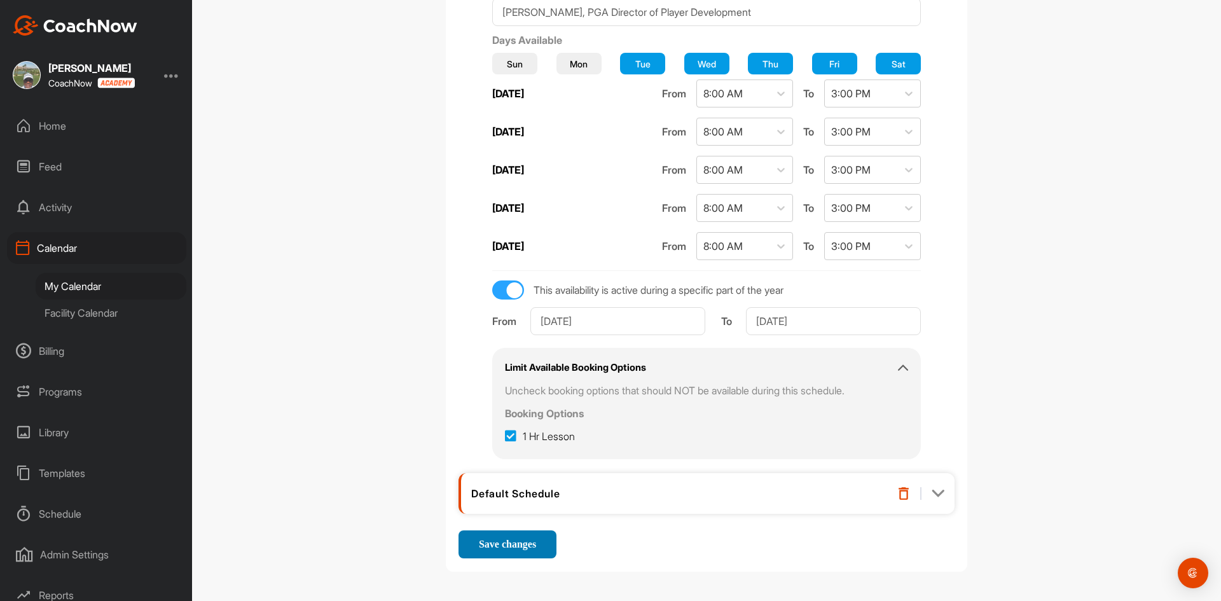
click at [505, 541] on span "Save changes" at bounding box center [507, 544] width 57 height 11
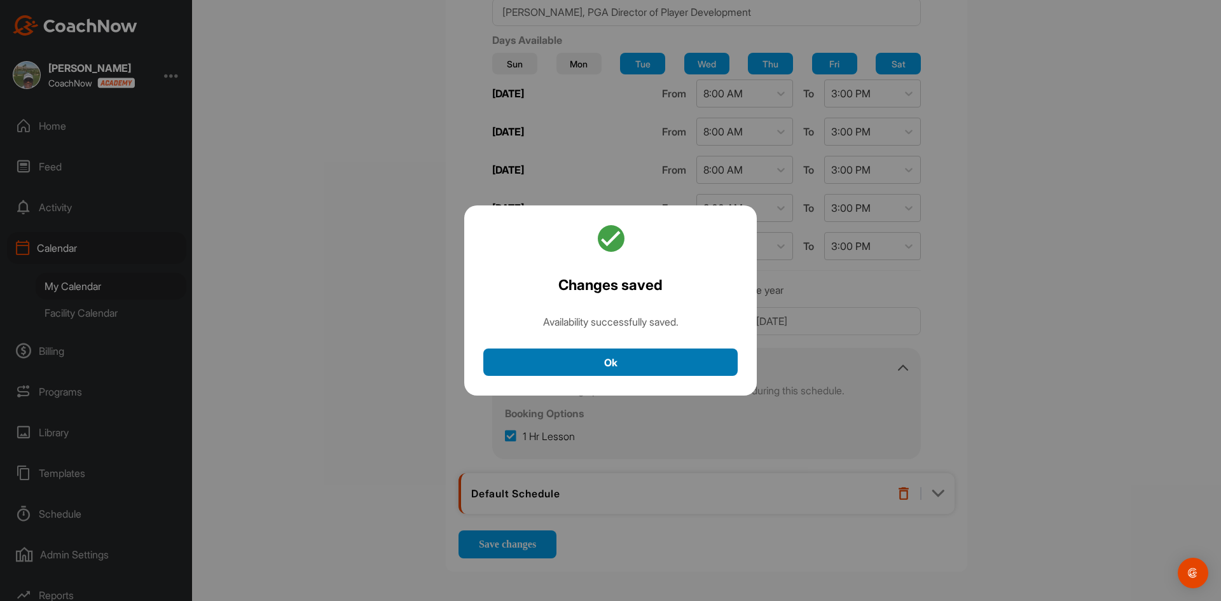
click at [703, 361] on button "Ok" at bounding box center [610, 361] width 254 height 27
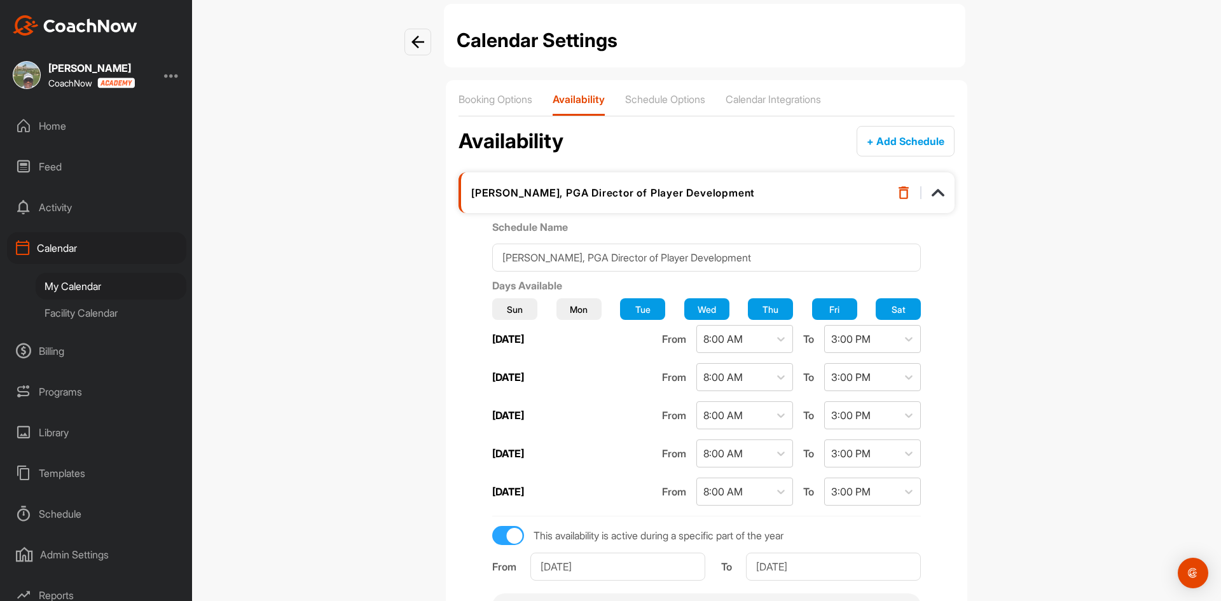
scroll to position [13, 0]
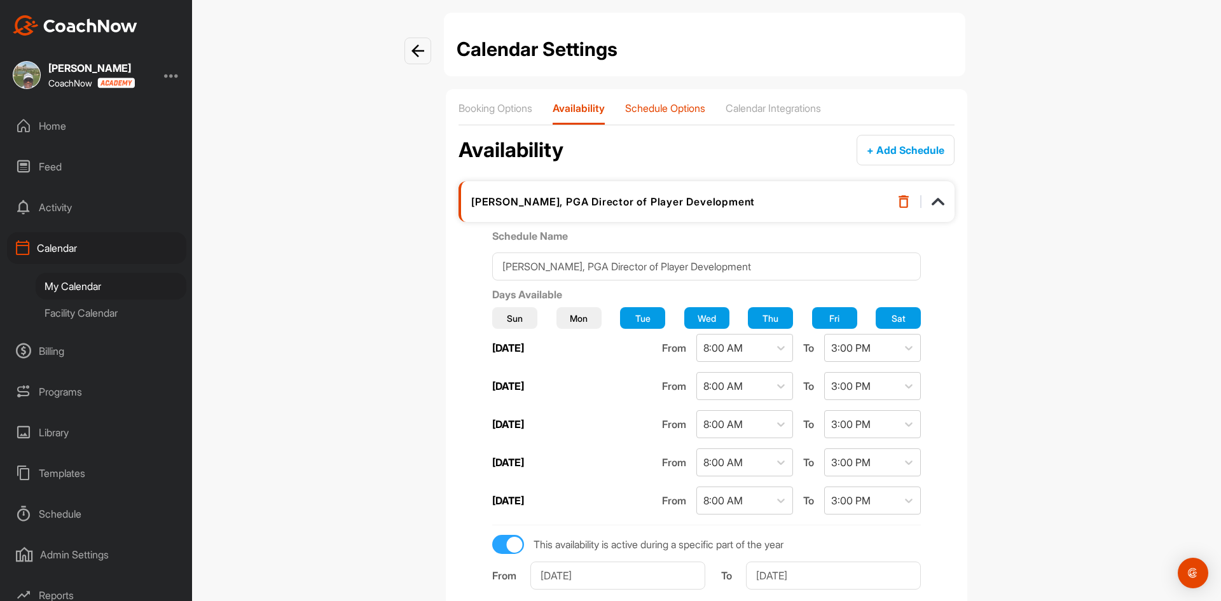
click at [691, 109] on p "Schedule Options" at bounding box center [665, 108] width 80 height 13
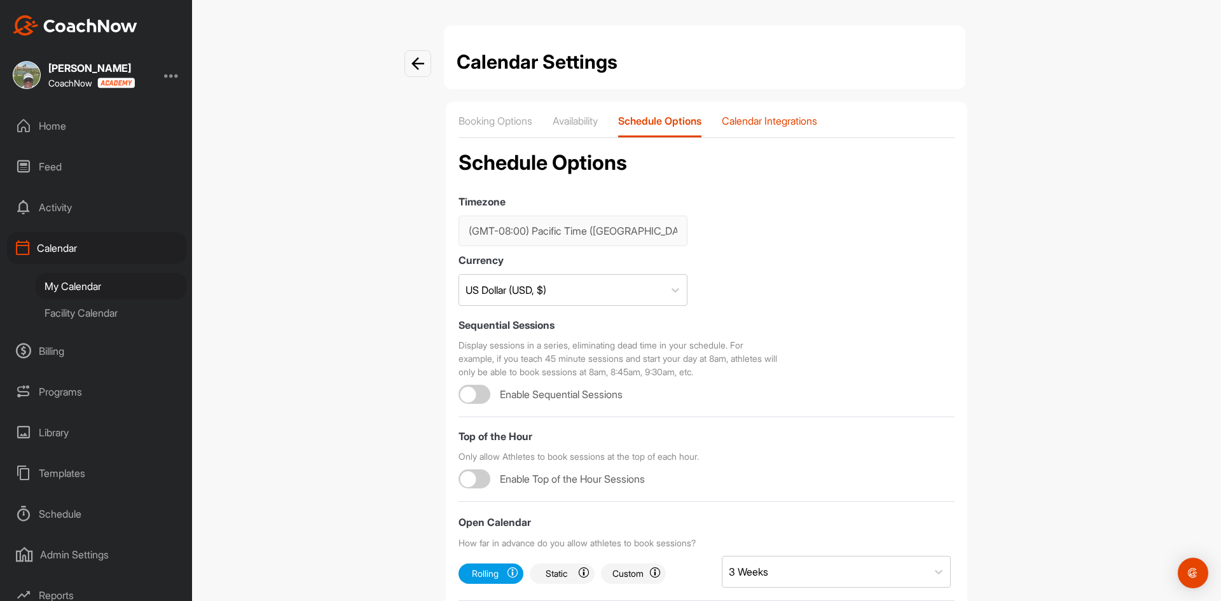
click at [801, 125] on p "Calendar Integrations" at bounding box center [769, 120] width 95 height 13
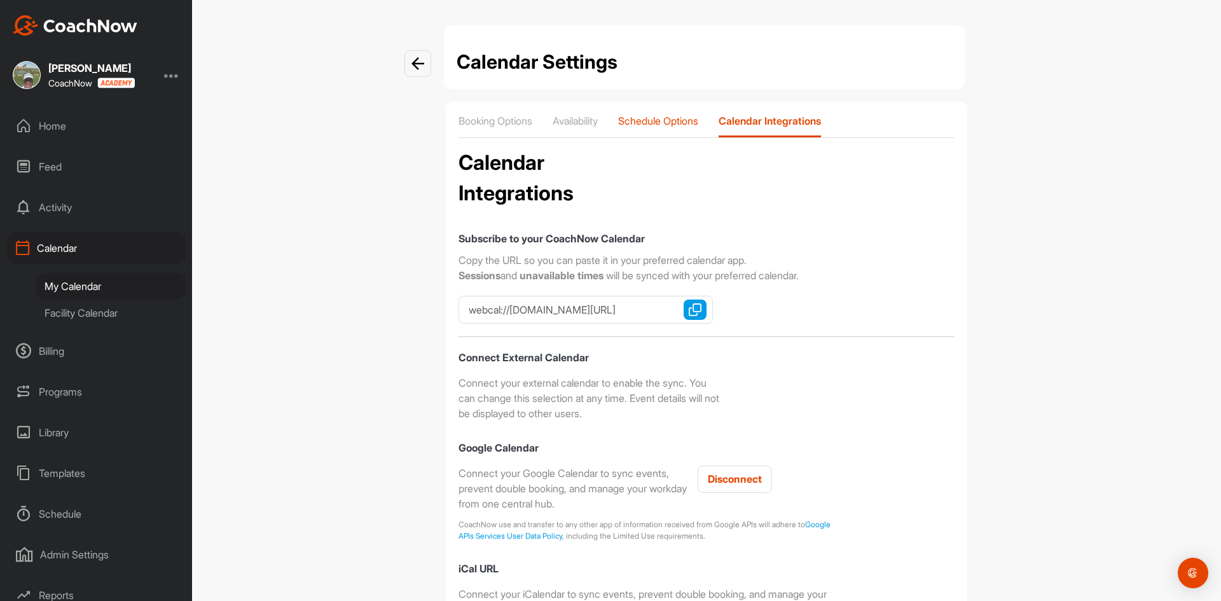
click at [668, 121] on p "Schedule Options" at bounding box center [658, 120] width 80 height 13
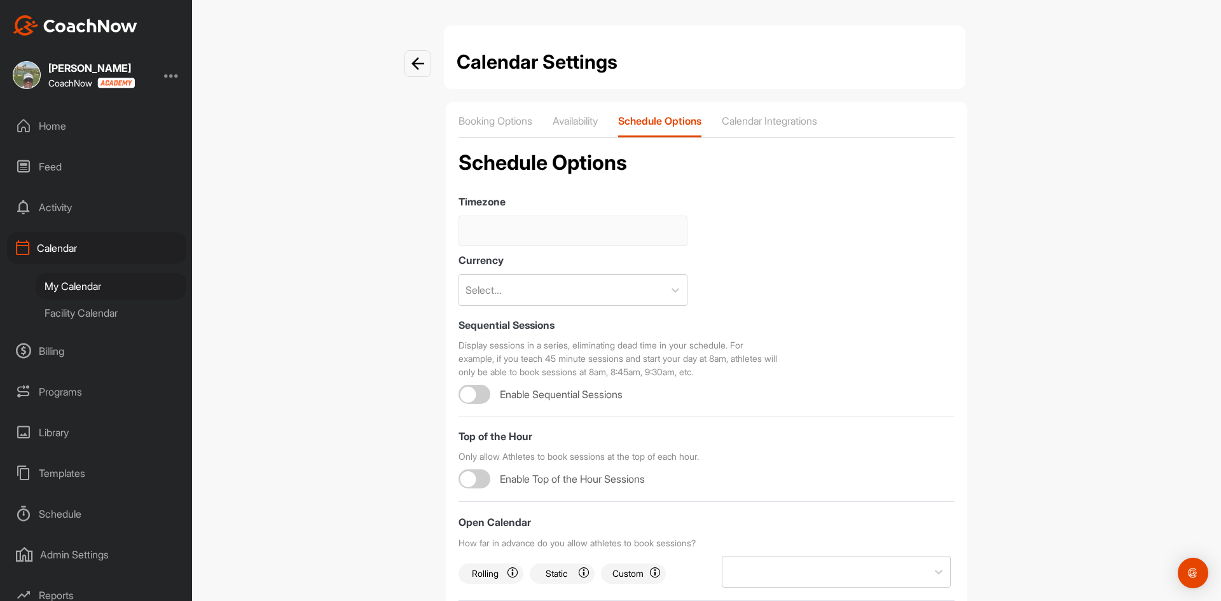
type input "(GMT-08:00) Pacific Time ([GEOGRAPHIC_DATA] & [GEOGRAPHIC_DATA])"
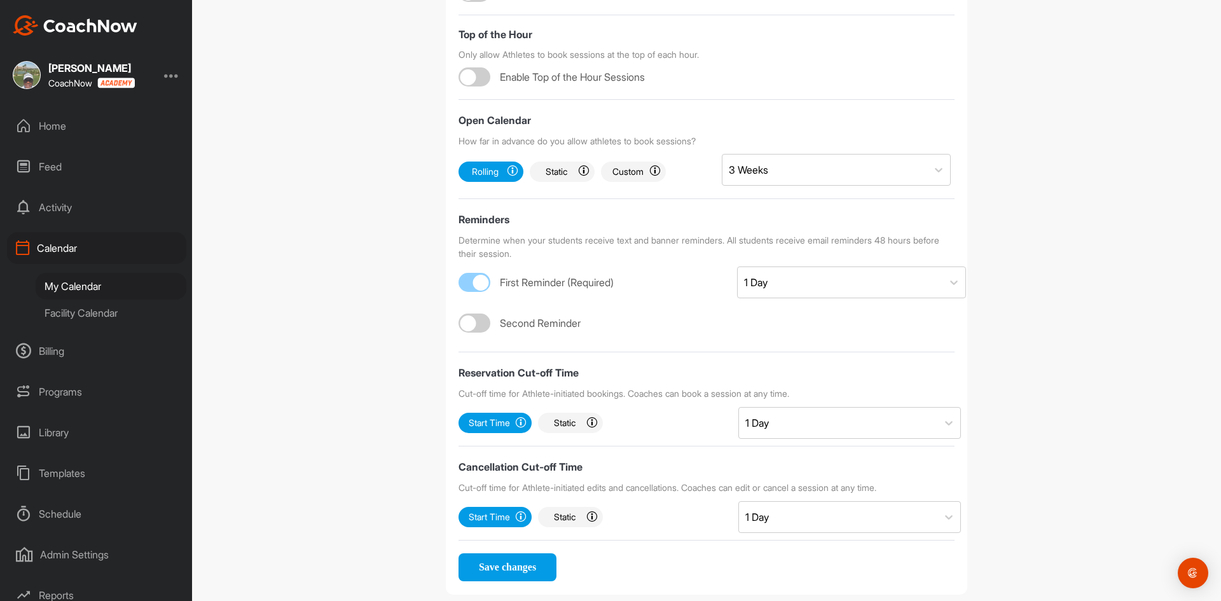
scroll to position [425, 0]
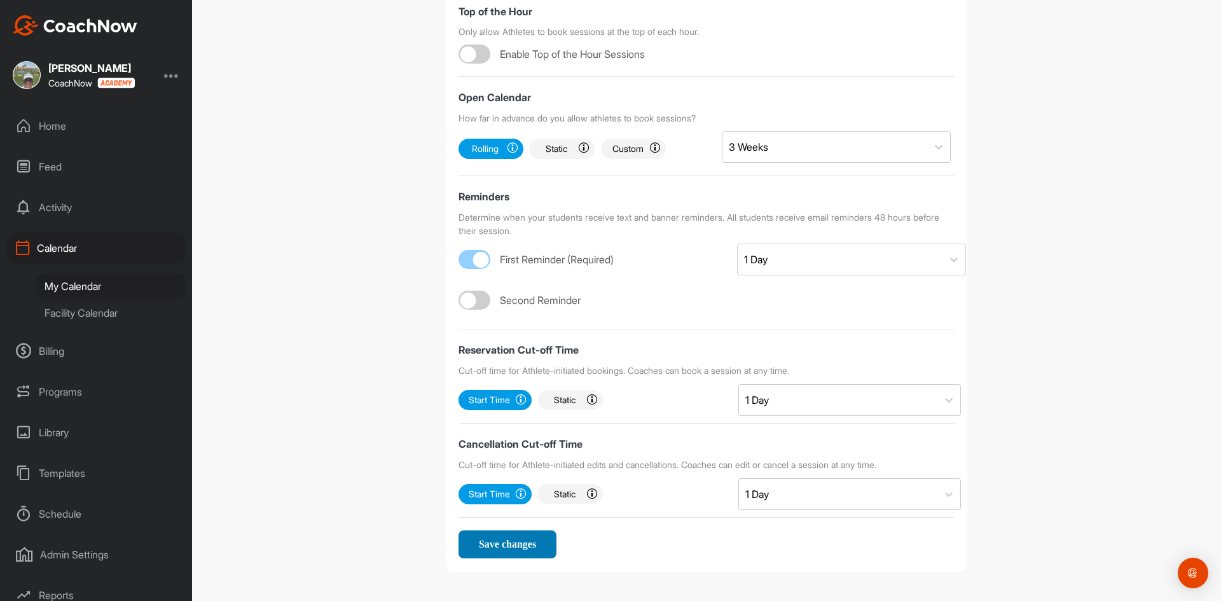
click at [528, 542] on span "Save changes" at bounding box center [507, 544] width 57 height 11
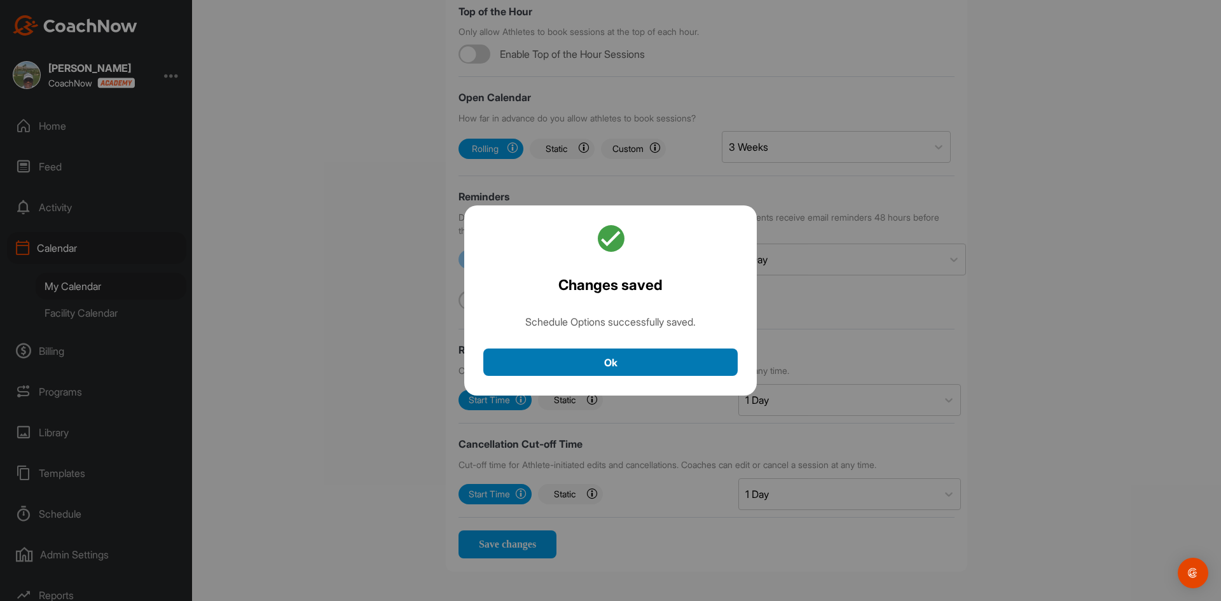
click at [638, 373] on button "Ok" at bounding box center [610, 361] width 254 height 27
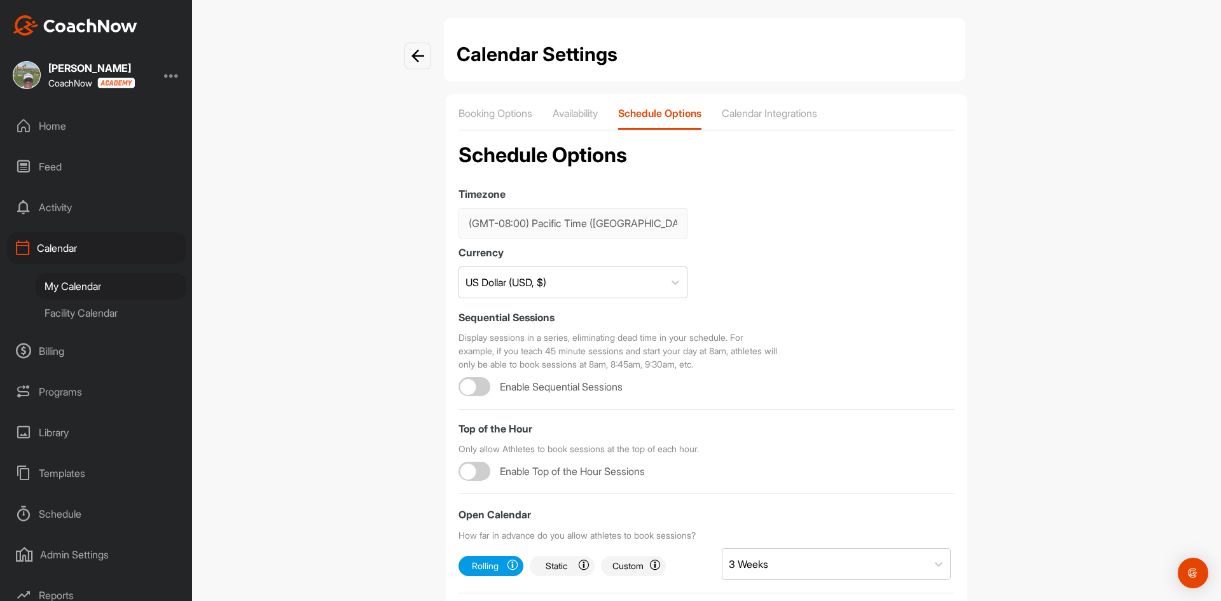
scroll to position [0, 0]
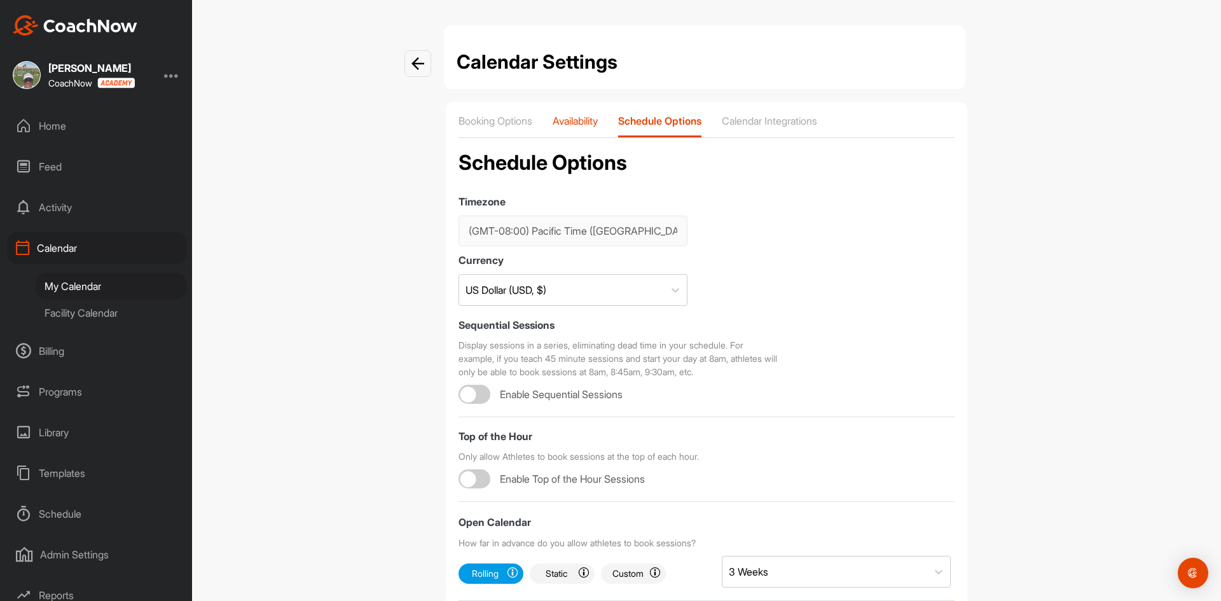
click at [584, 121] on p "Availability" at bounding box center [575, 120] width 45 height 13
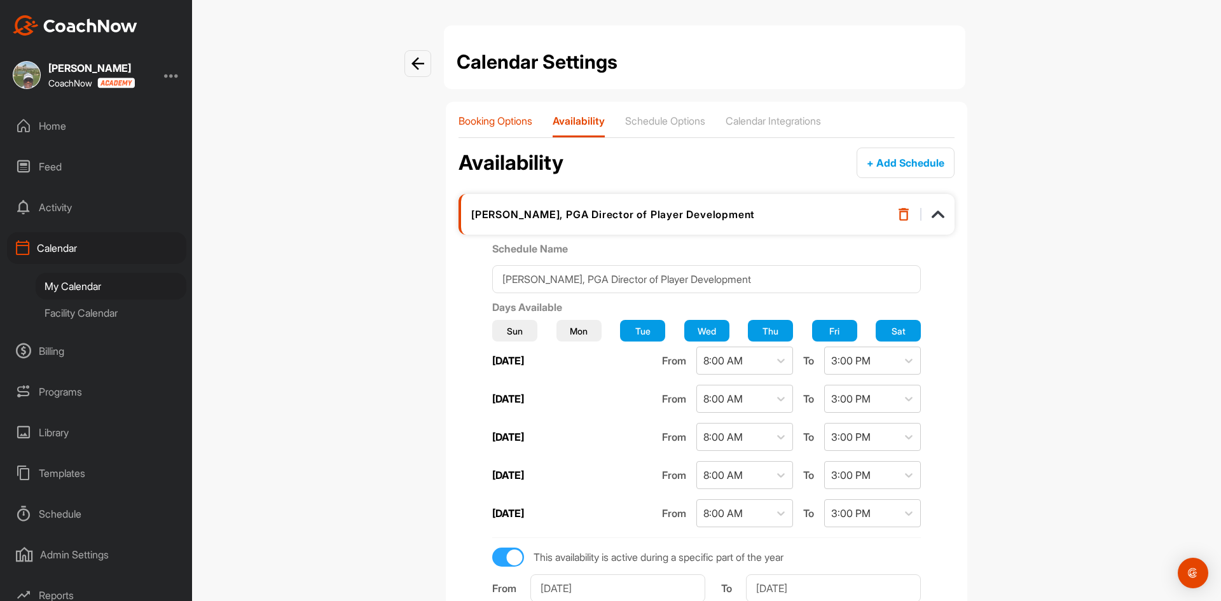
click at [513, 125] on p "Booking Options" at bounding box center [495, 120] width 74 height 13
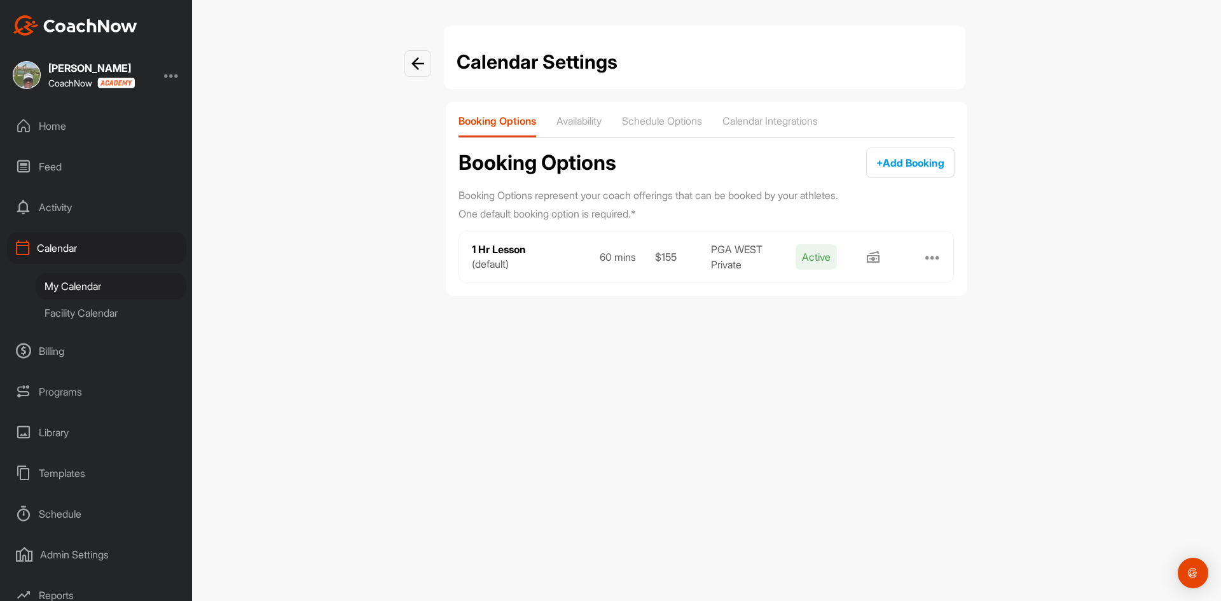
click at [936, 256] on div at bounding box center [932, 256] width 15 height 15
click at [1017, 273] on div "Calendar Settings Booking Options Availability Schedule Options Calendar Integr…" at bounding box center [706, 300] width 1029 height 601
click at [412, 62] on img at bounding box center [417, 63] width 13 height 13
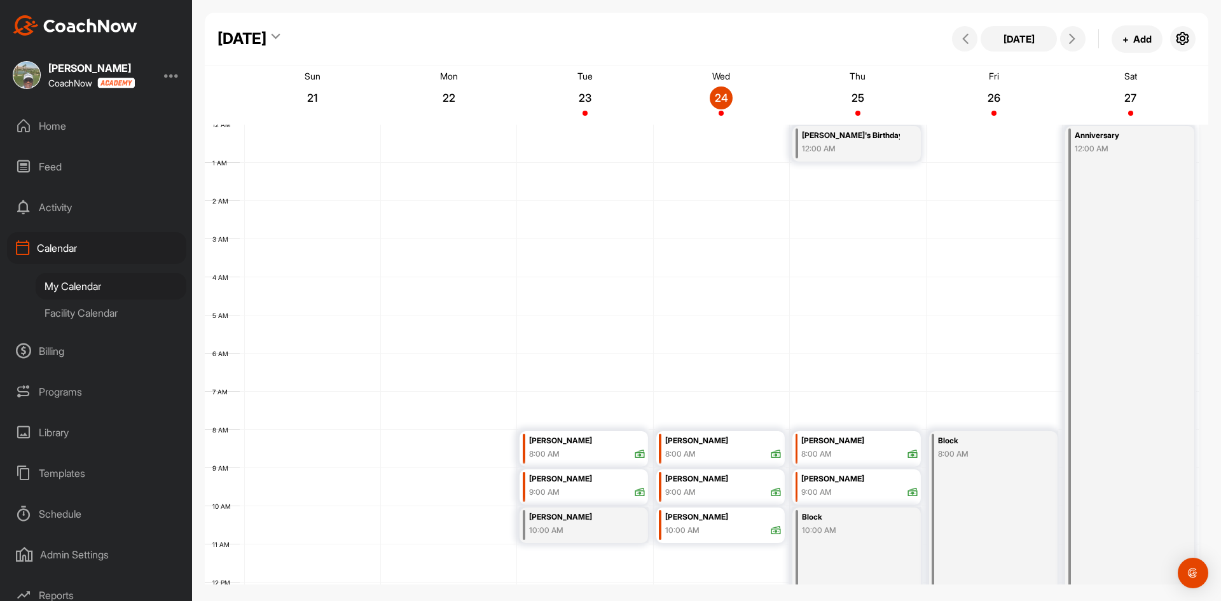
scroll to position [220, 0]
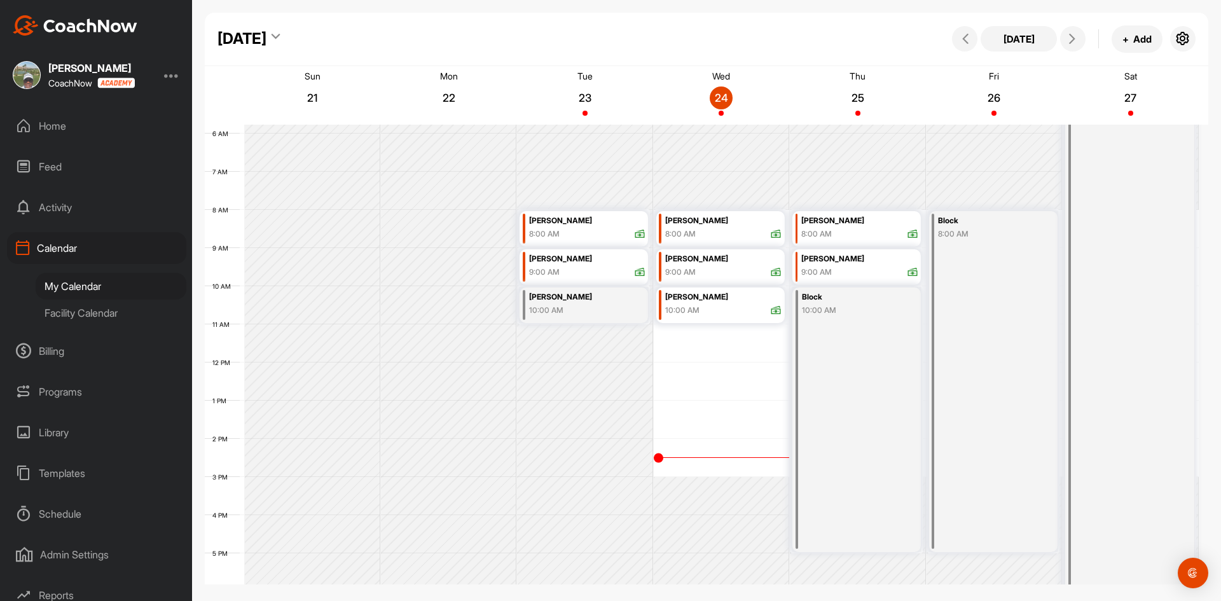
click at [69, 308] on div "Facility Calendar" at bounding box center [111, 313] width 151 height 27
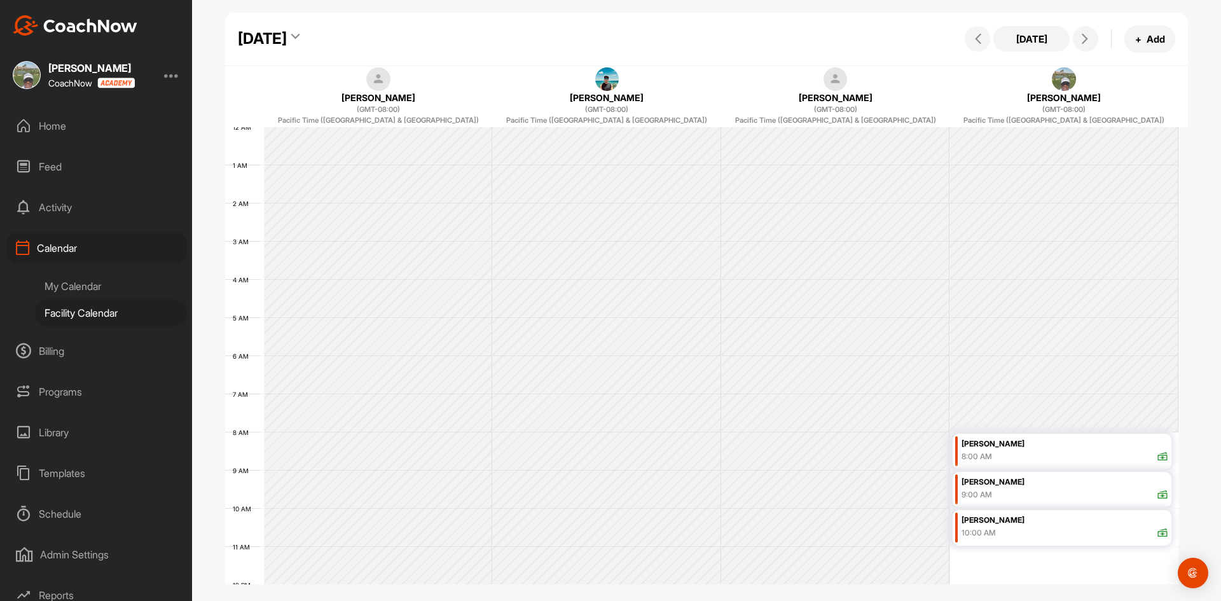
scroll to position [220, 0]
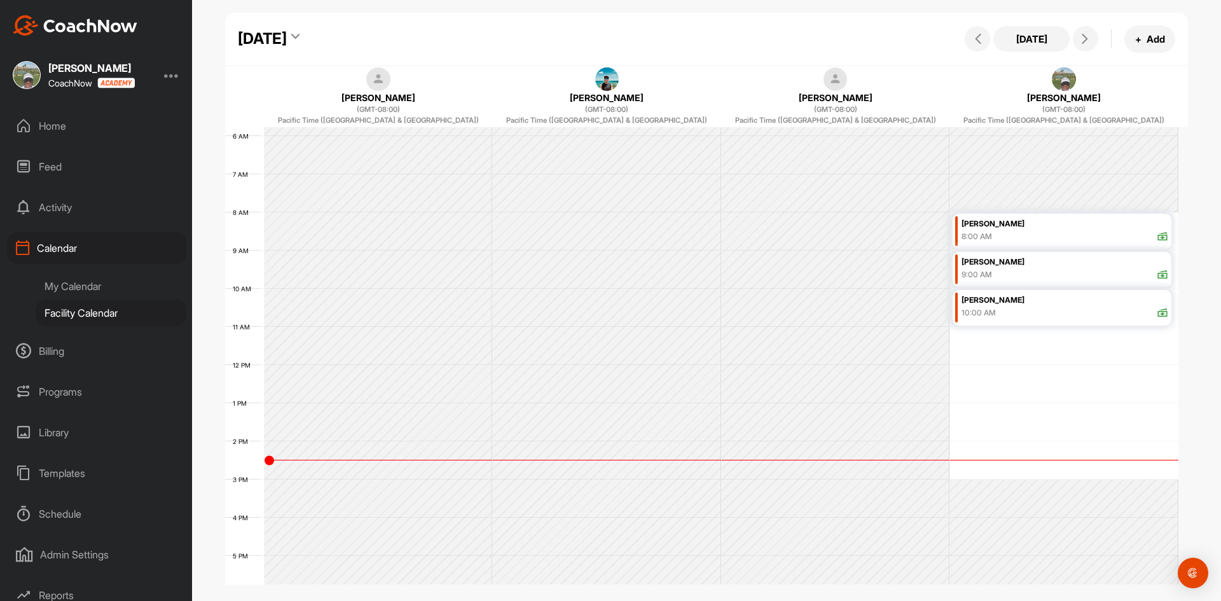
click at [75, 282] on div "My Calendar" at bounding box center [111, 286] width 151 height 27
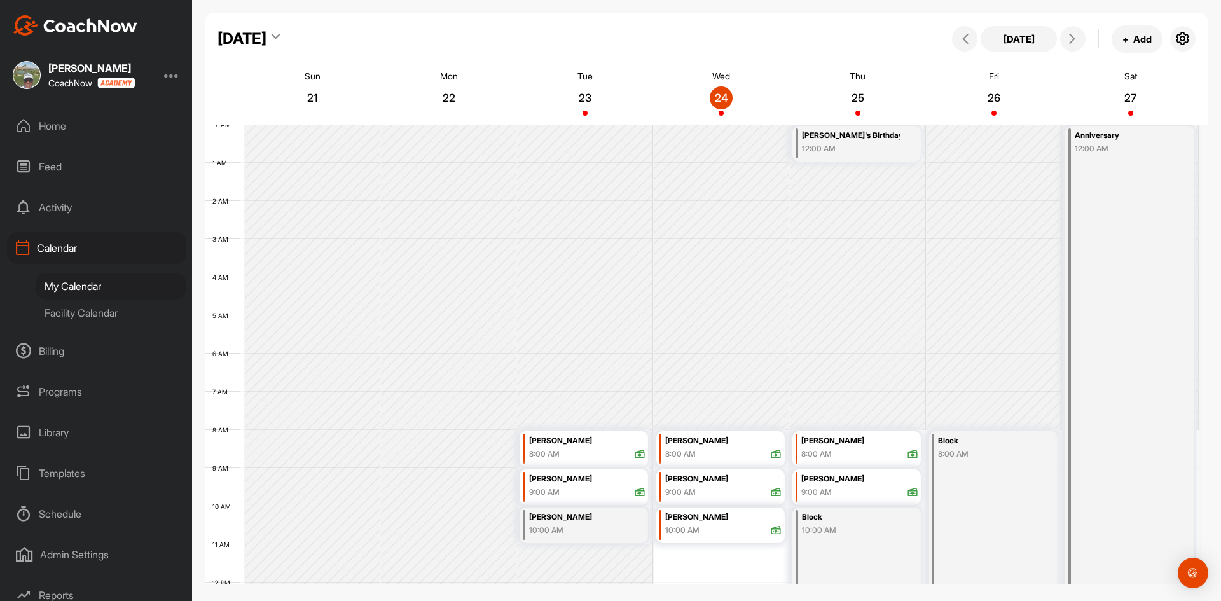
scroll to position [220, 0]
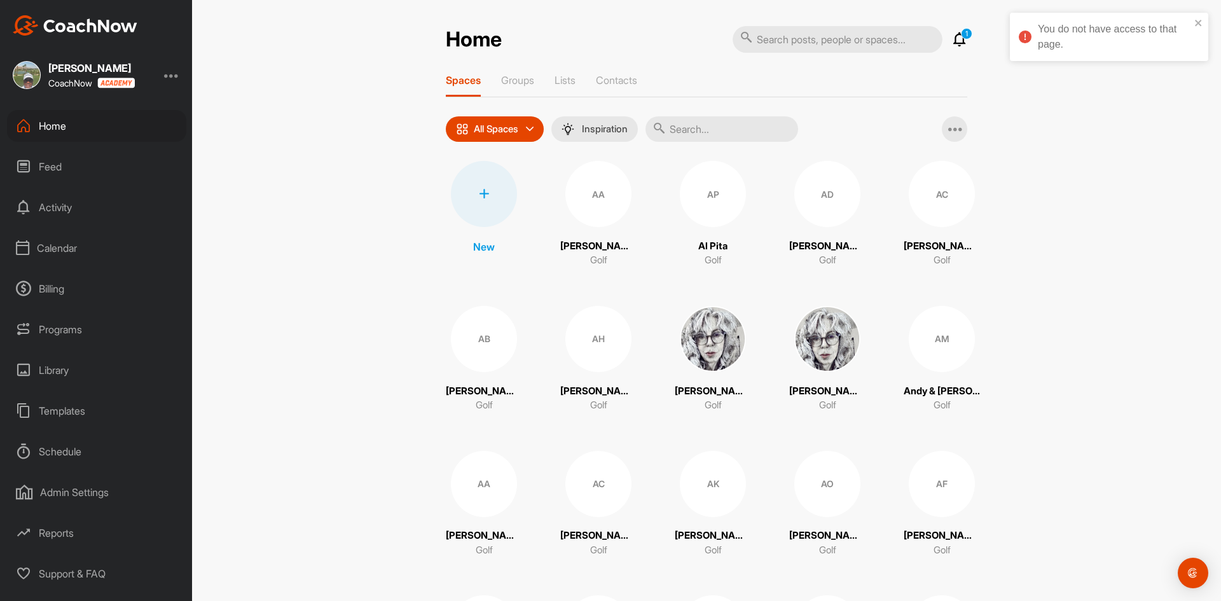
click at [171, 76] on div at bounding box center [171, 74] width 15 height 15
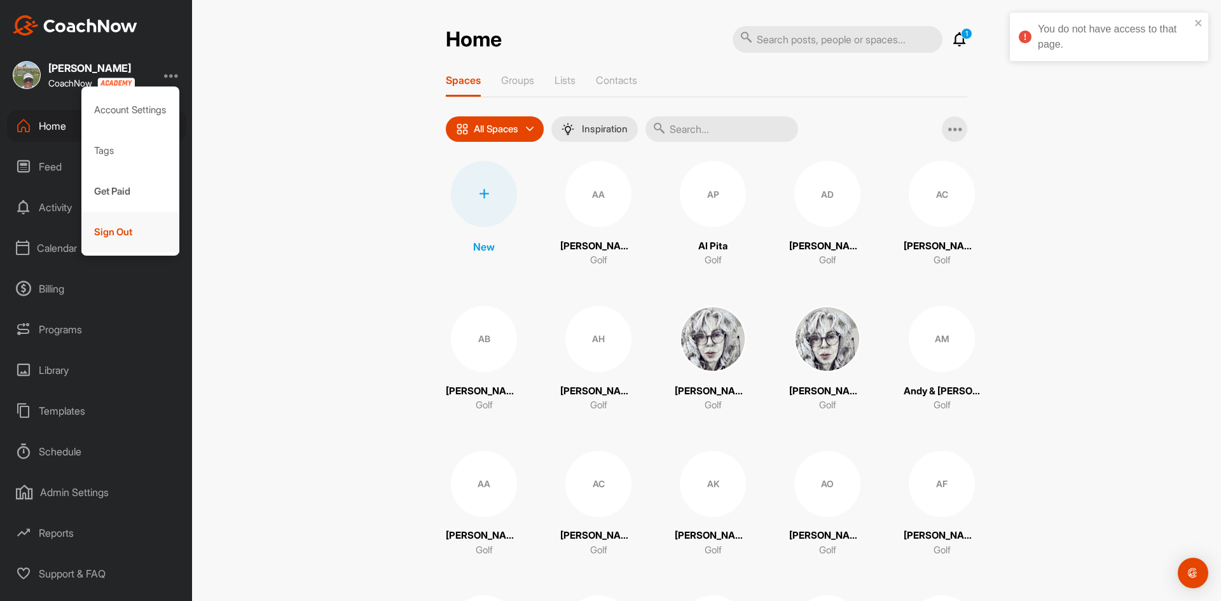
click at [120, 231] on div "Sign Out" at bounding box center [130, 232] width 99 height 41
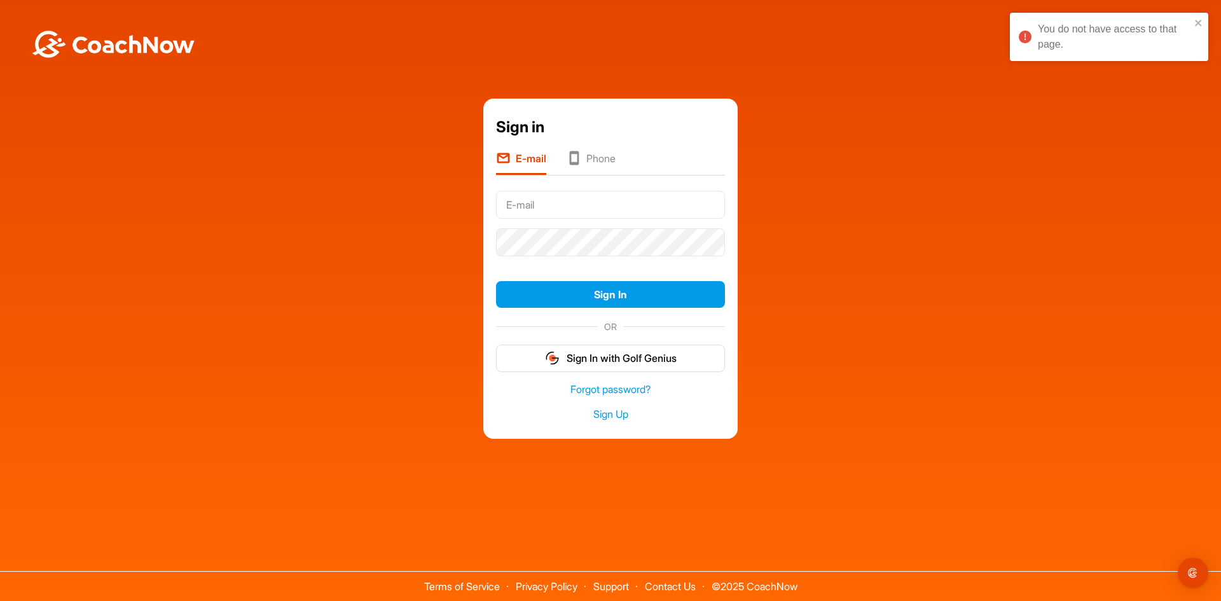
type input "geoffdeanpga@gmail.com"
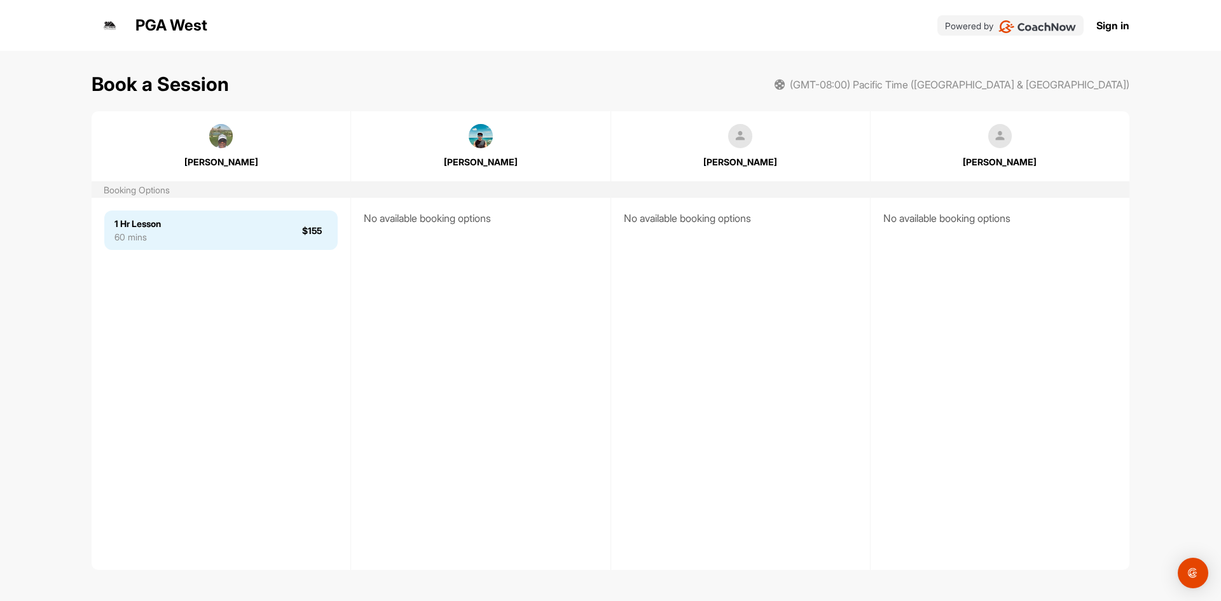
click at [274, 227] on div "1 Hr Lesson 60 mins $155" at bounding box center [220, 229] width 233 height 39
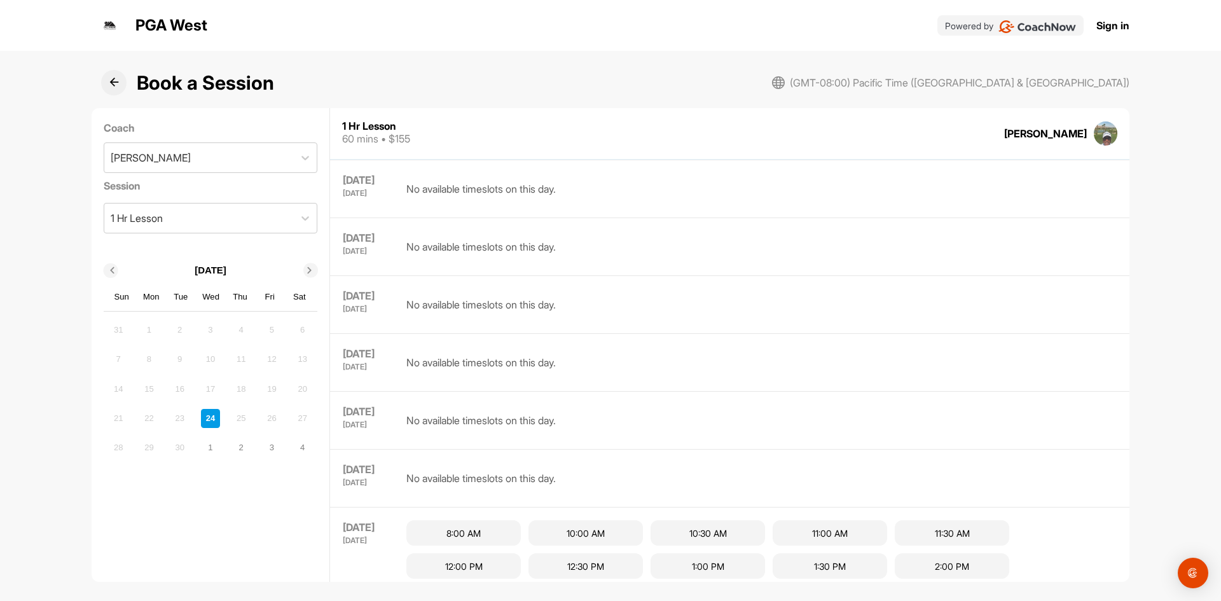
scroll to position [67, 0]
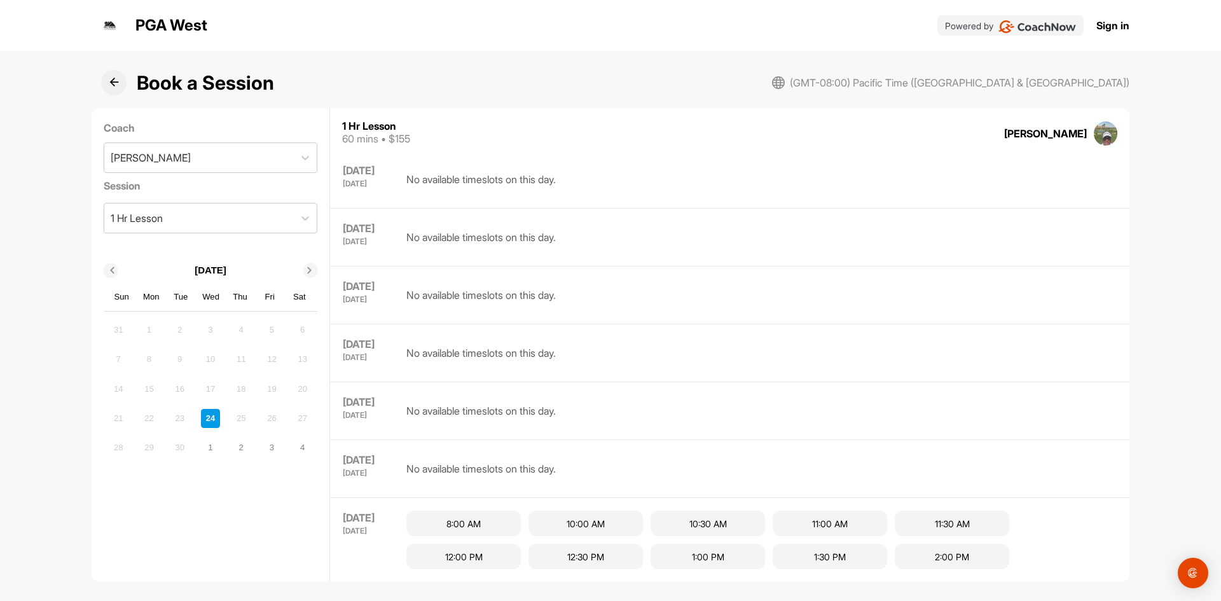
click at [957, 83] on span "(GMT-08:00) Pacific Time ([GEOGRAPHIC_DATA] & [GEOGRAPHIC_DATA])" at bounding box center [960, 82] width 340 height 15
click at [311, 268] on icon at bounding box center [310, 271] width 6 height 6
click at [210, 329] on div "1" at bounding box center [210, 329] width 19 height 19
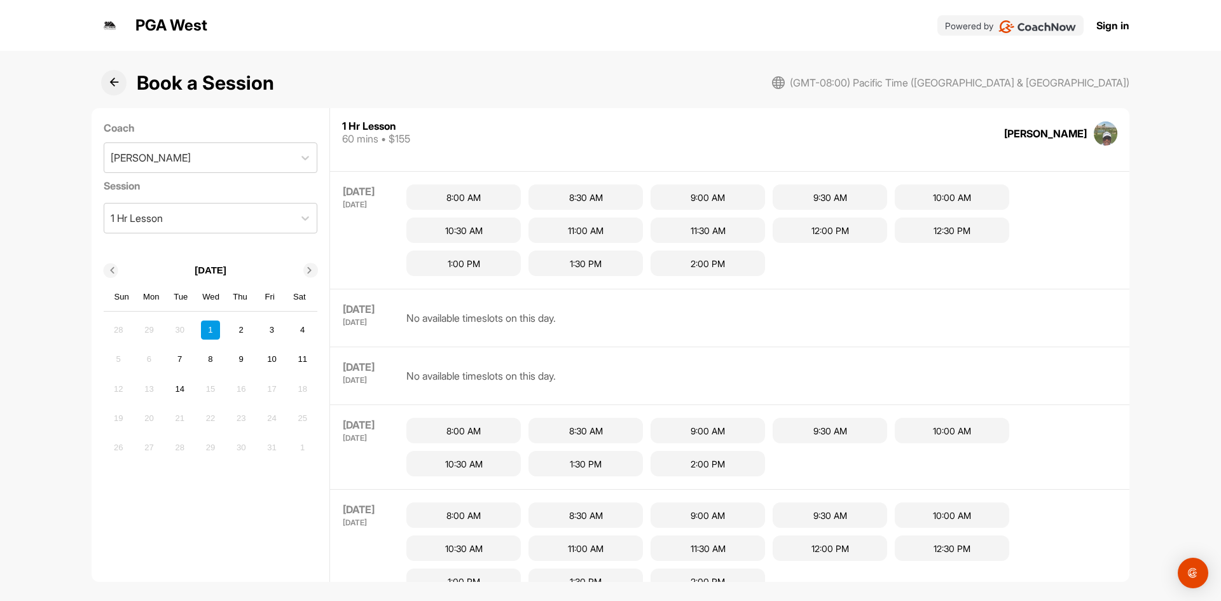
scroll to position [705, 0]
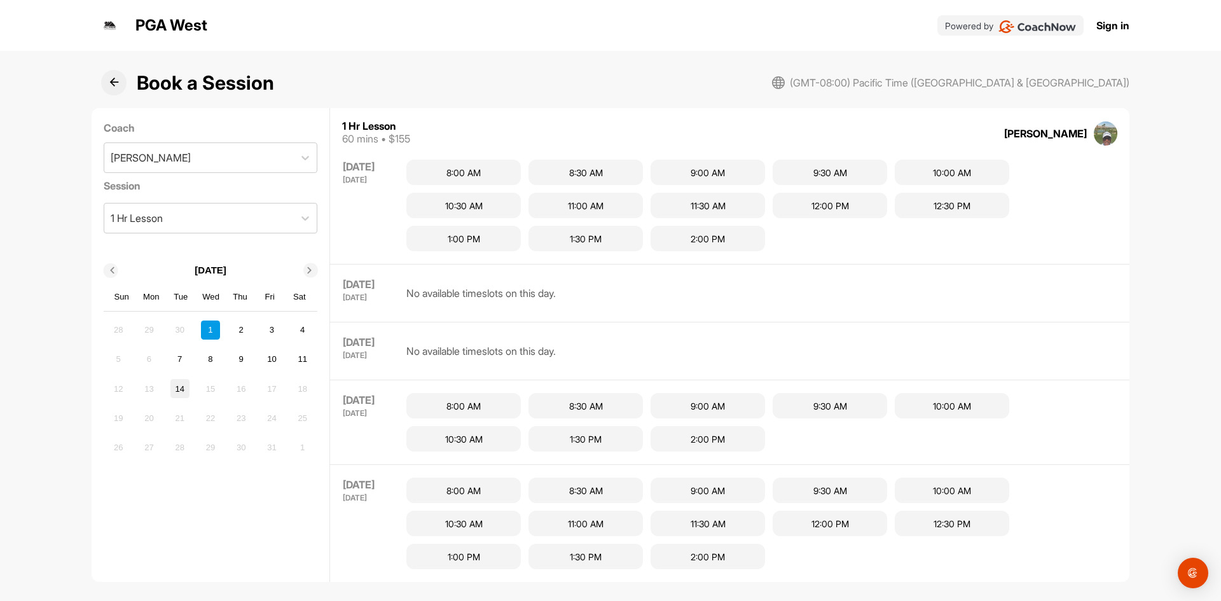
click at [183, 390] on div "14" at bounding box center [179, 388] width 19 height 19
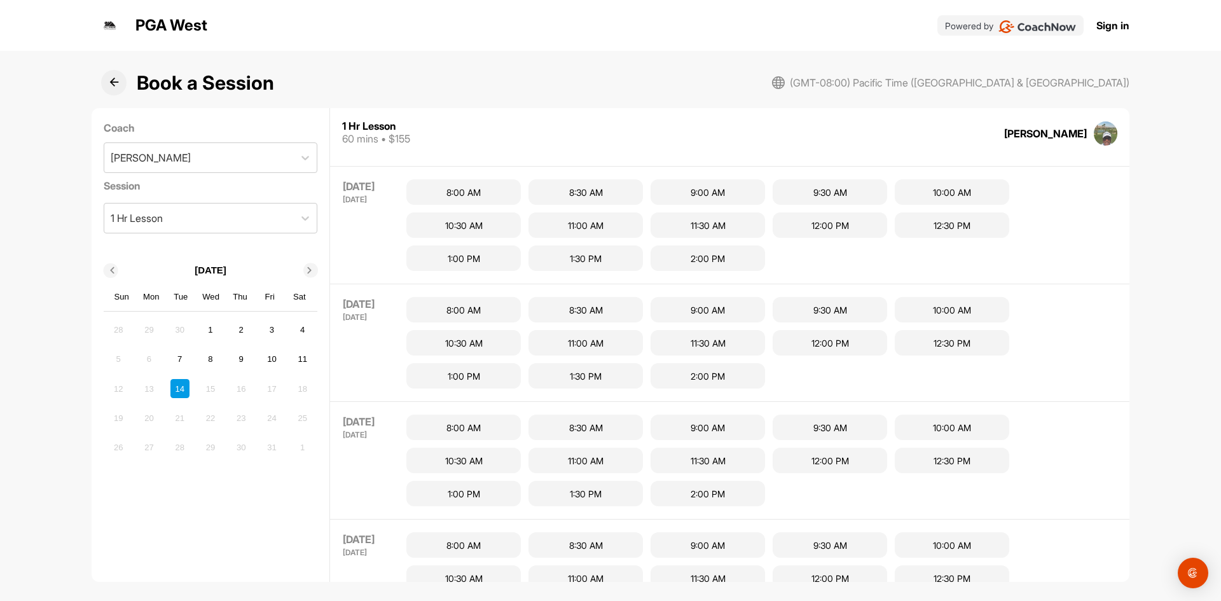
scroll to position [0, 0]
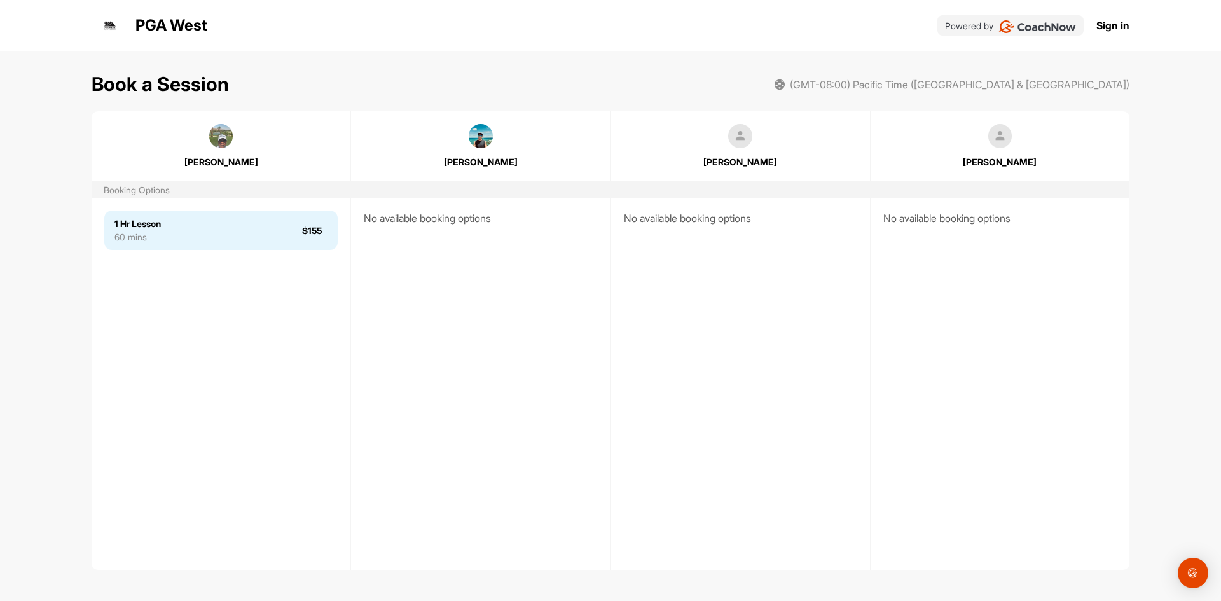
click at [216, 235] on div "1 Hr Lesson 60 mins $155" at bounding box center [220, 229] width 233 height 39
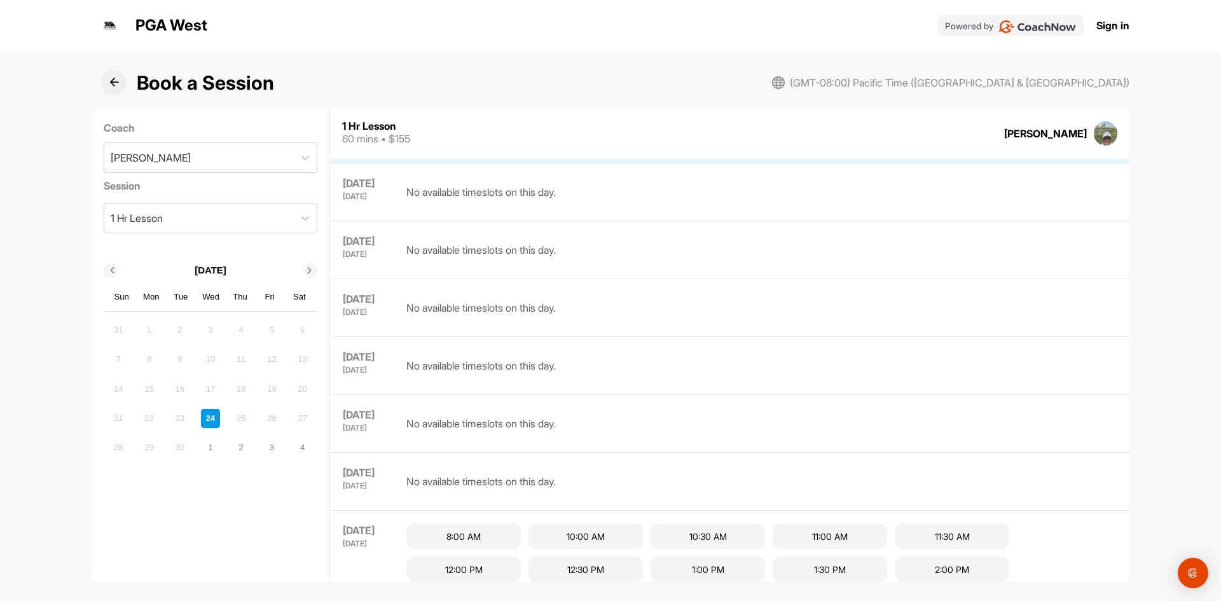
scroll to position [67, 0]
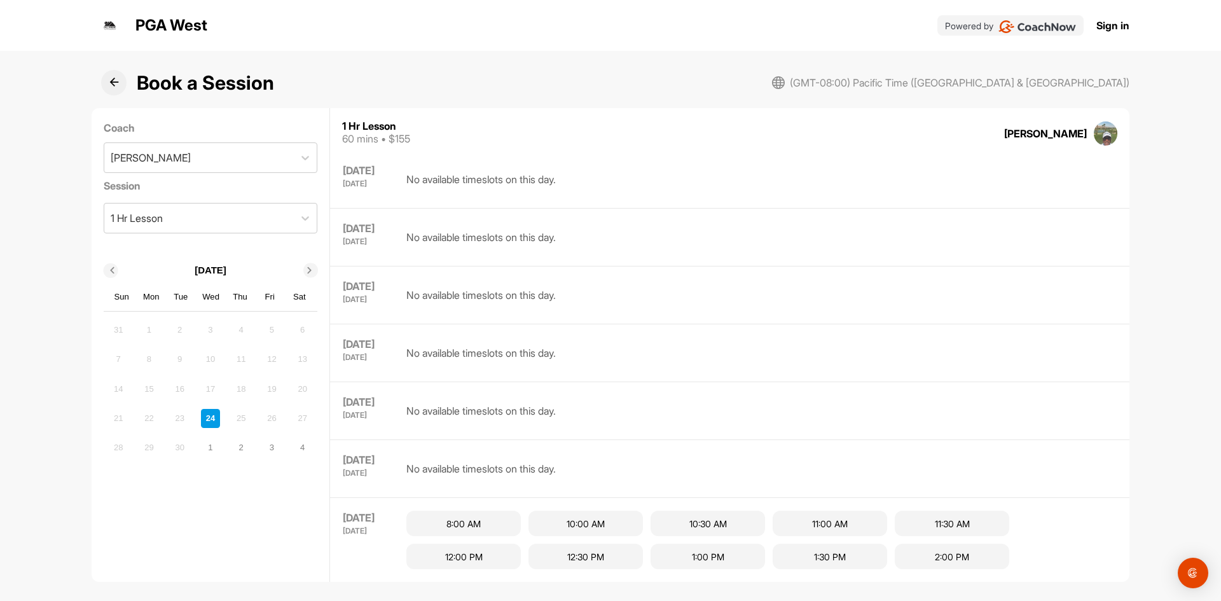
click at [114, 84] on icon at bounding box center [114, 83] width 10 height 10
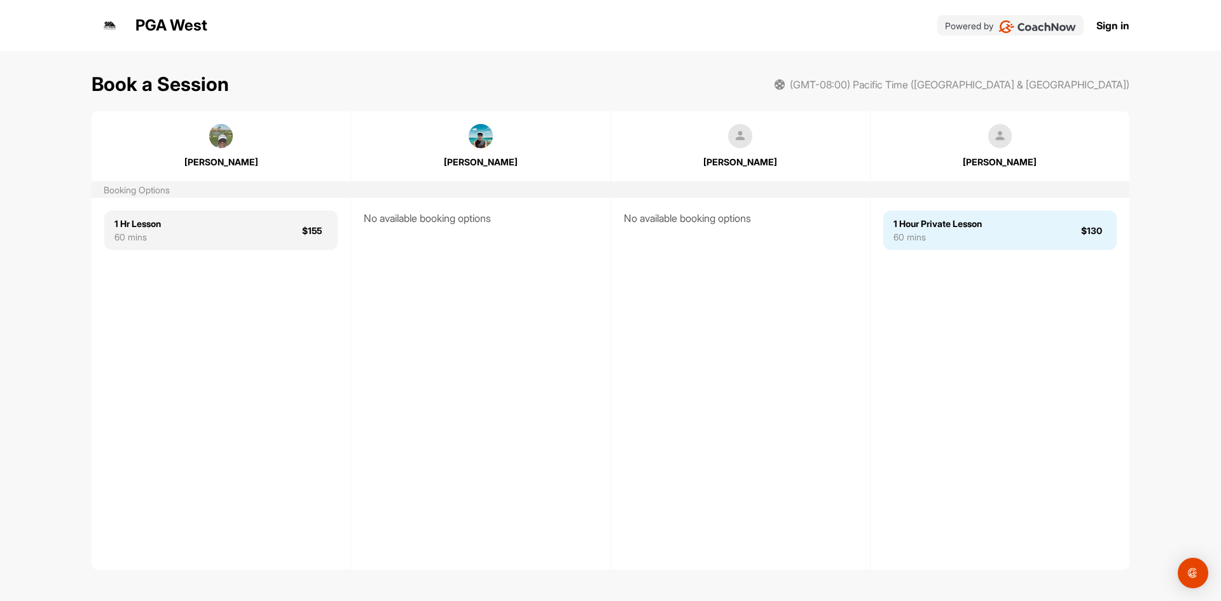
click at [949, 244] on div "60 mins" at bounding box center [937, 236] width 88 height 13
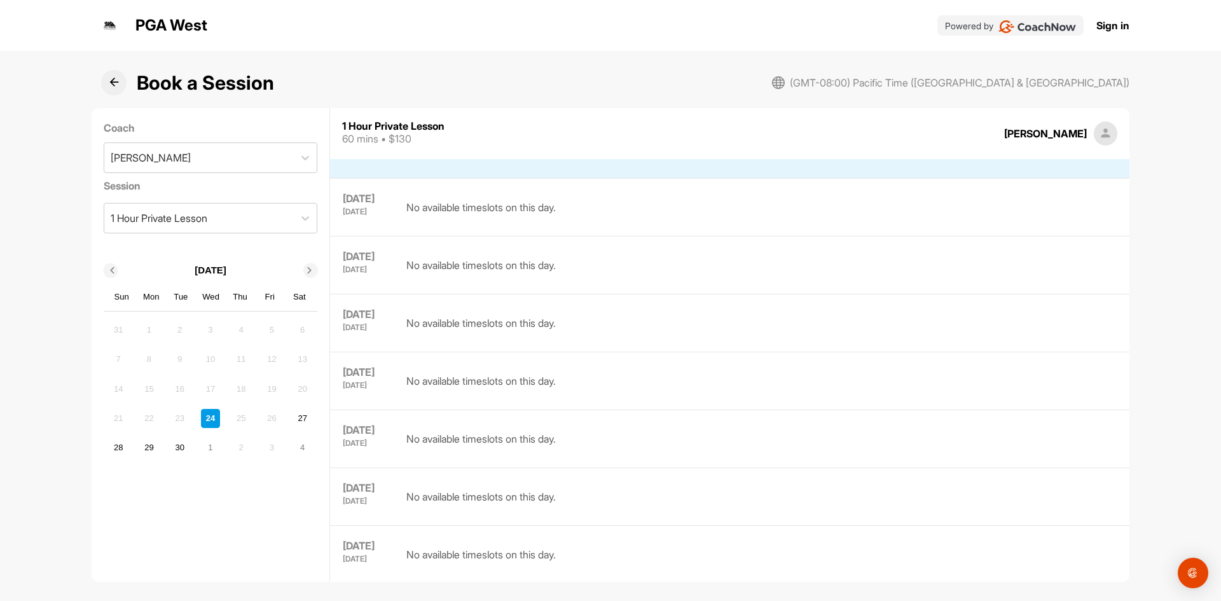
scroll to position [40, 0]
click at [308, 269] on icon at bounding box center [310, 271] width 6 height 6
click at [210, 331] on div "1" at bounding box center [210, 329] width 19 height 19
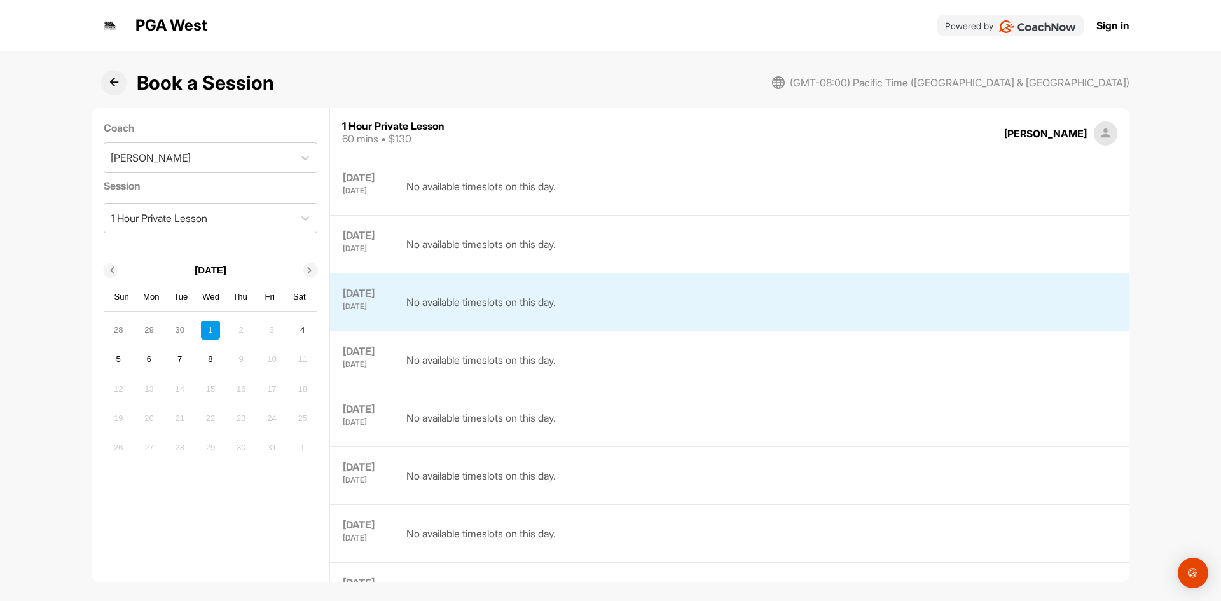
scroll to position [294, 0]
click at [111, 79] on icon at bounding box center [114, 83] width 10 height 10
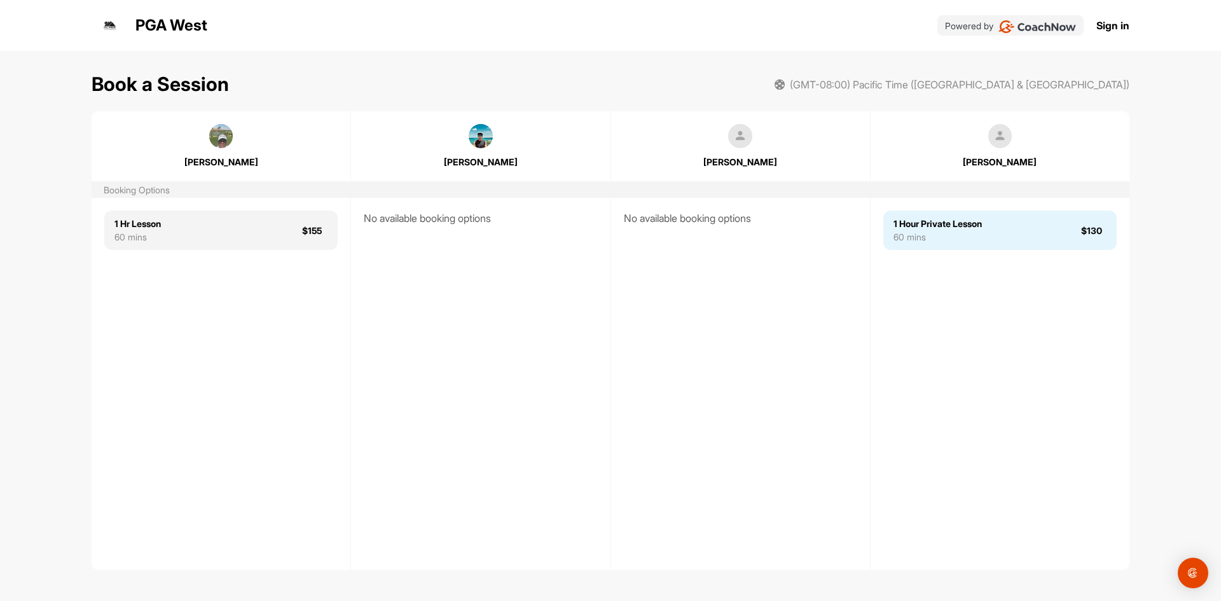
click at [991, 234] on div "1 Hour Private Lesson 60 mins $130" at bounding box center [999, 229] width 233 height 39
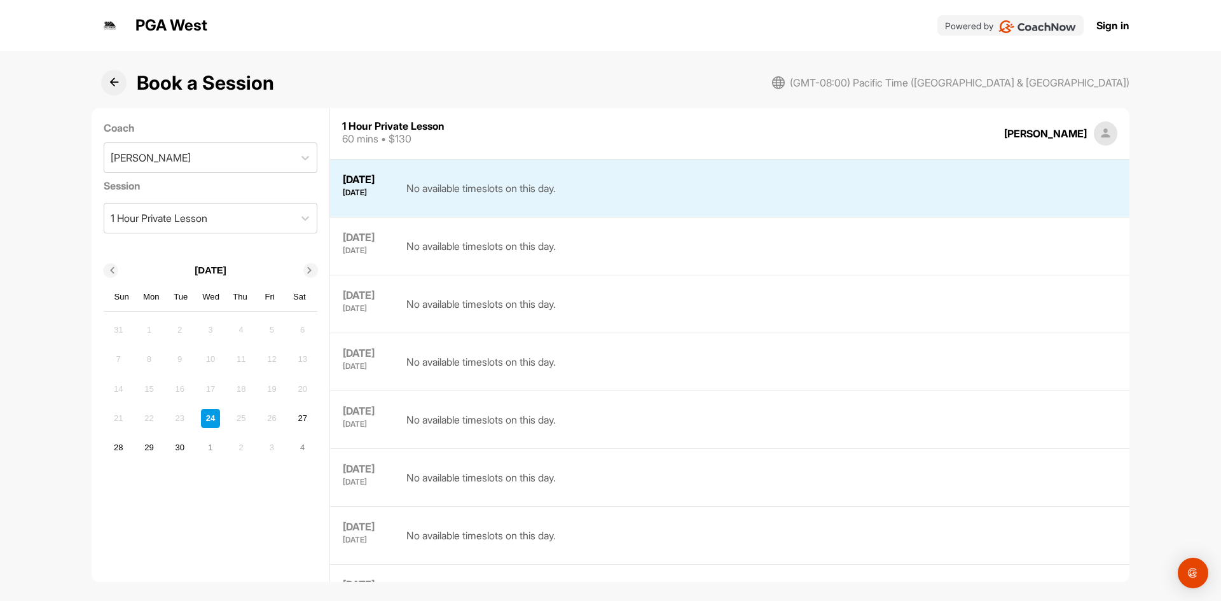
click at [309, 273] on icon at bounding box center [310, 271] width 6 height 6
click at [210, 331] on div "1" at bounding box center [210, 329] width 19 height 19
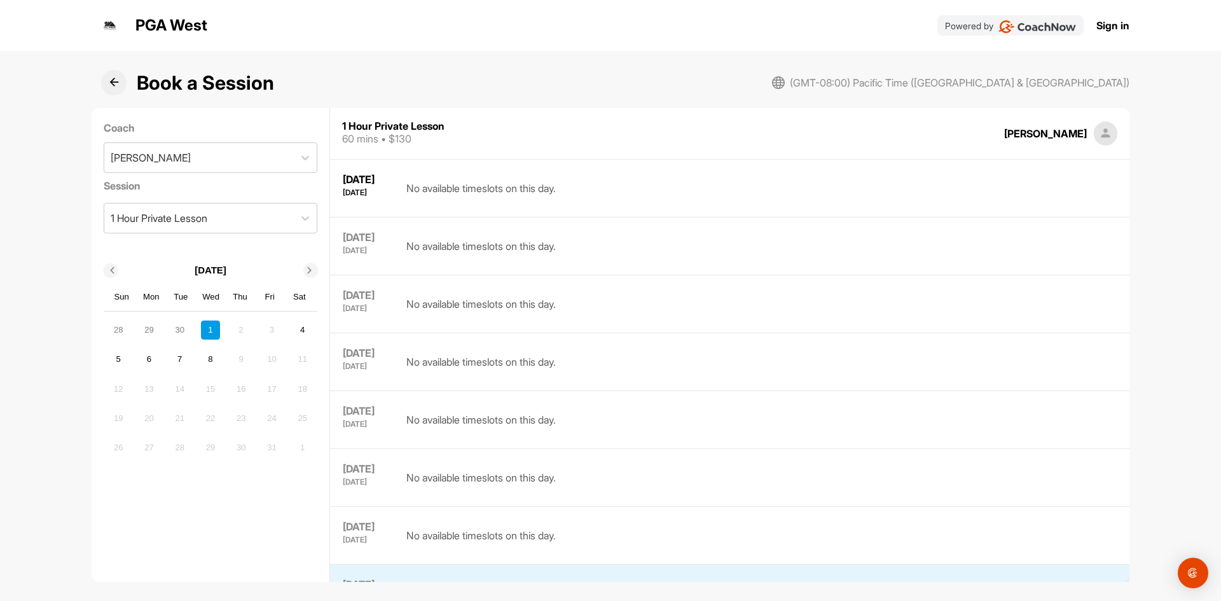
click at [212, 328] on div "1" at bounding box center [210, 329] width 19 height 19
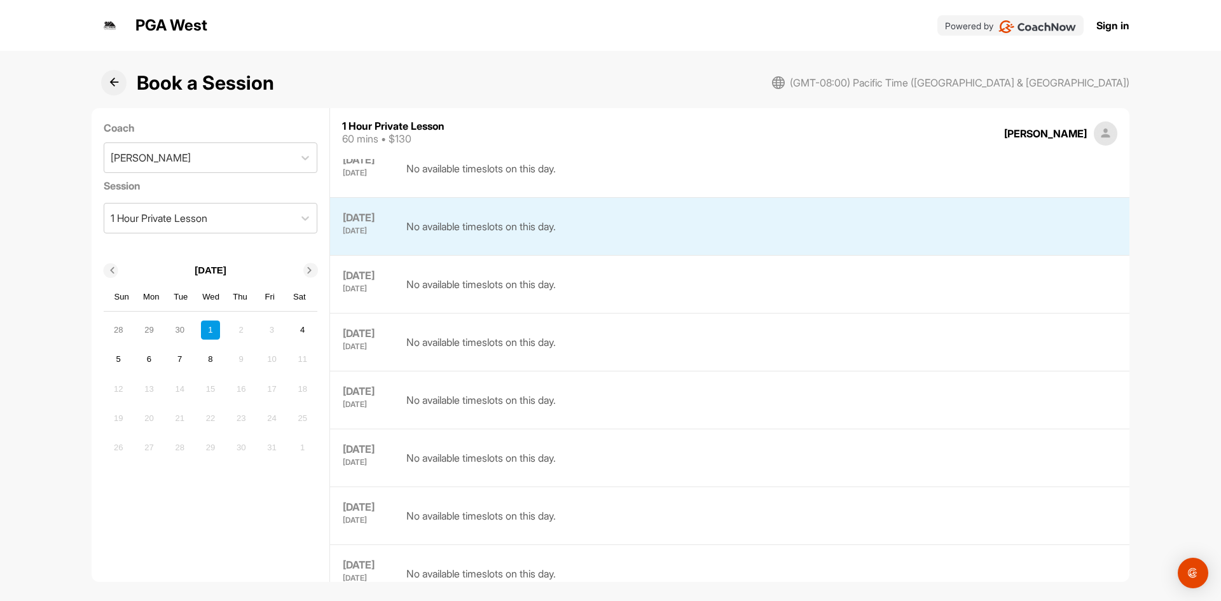
scroll to position [382, 0]
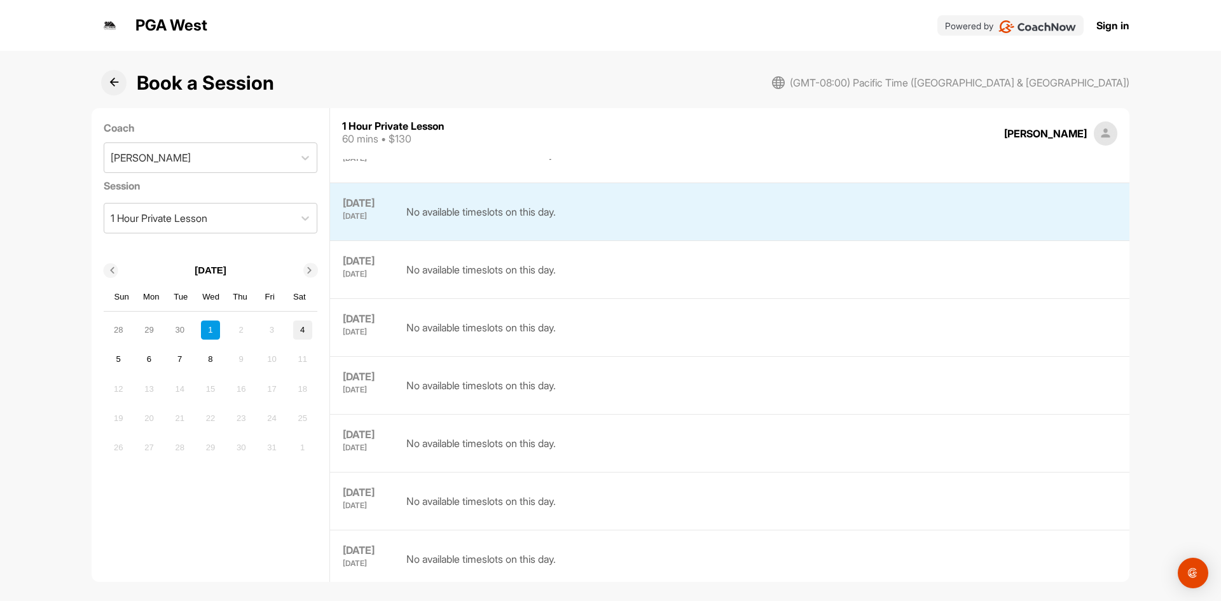
click at [308, 326] on div "4" at bounding box center [302, 329] width 19 height 19
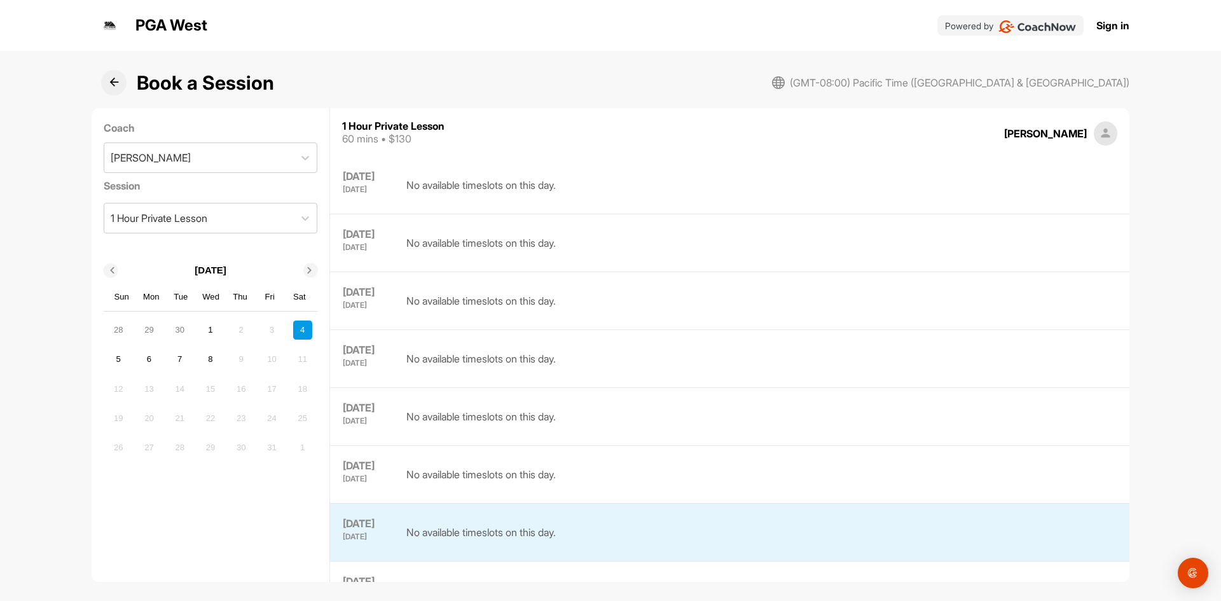
scroll to position [0, 0]
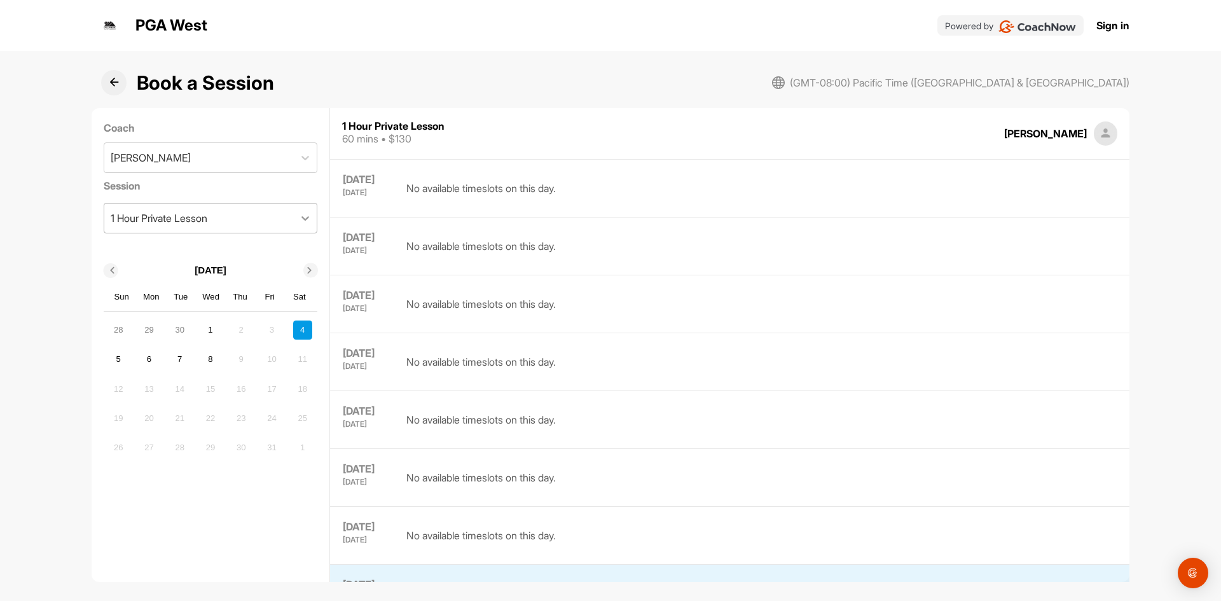
click at [308, 218] on icon at bounding box center [305, 218] width 13 height 13
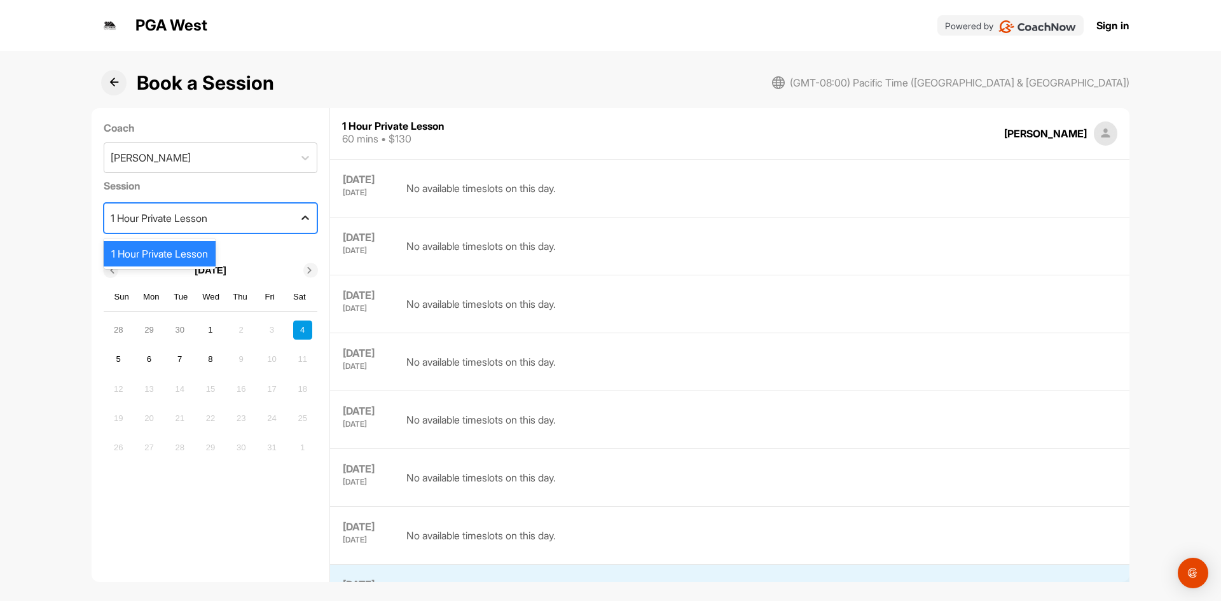
click at [308, 217] on icon at bounding box center [305, 218] width 13 height 13
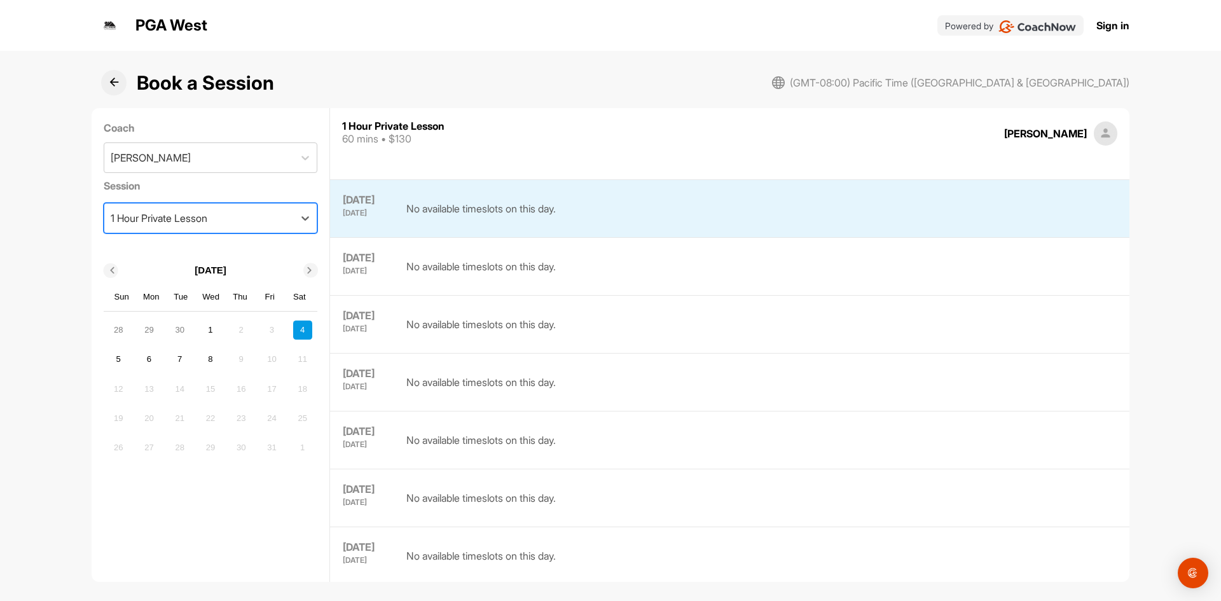
scroll to position [382, 0]
click at [111, 78] on icon at bounding box center [114, 83] width 10 height 10
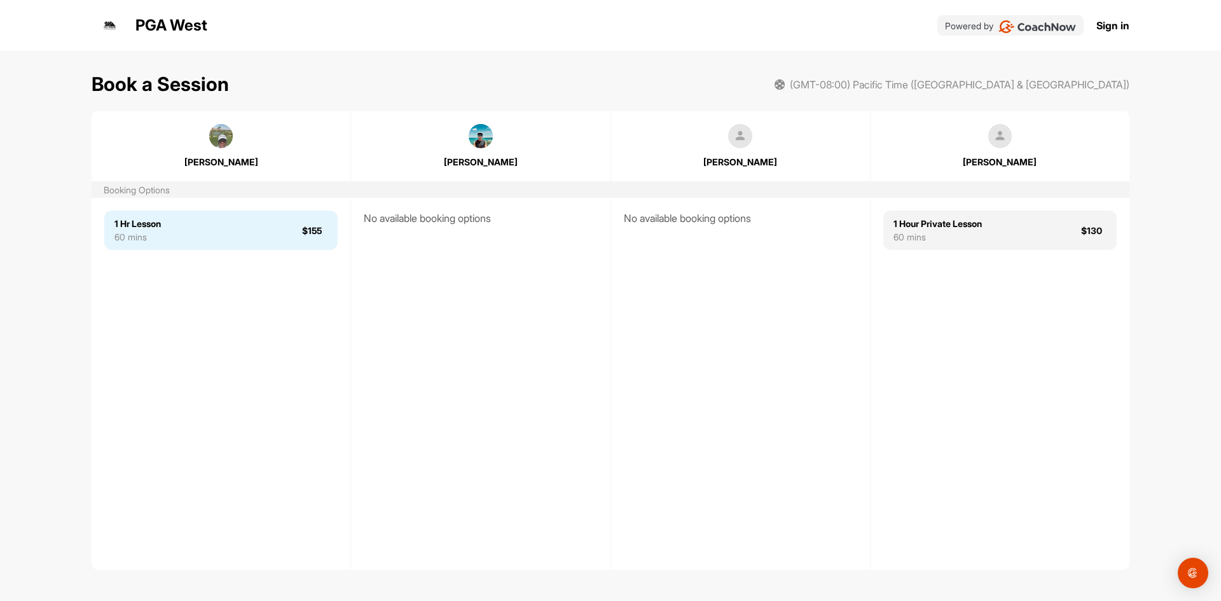
click at [218, 229] on div "1 Hr Lesson 60 mins $155" at bounding box center [220, 229] width 233 height 39
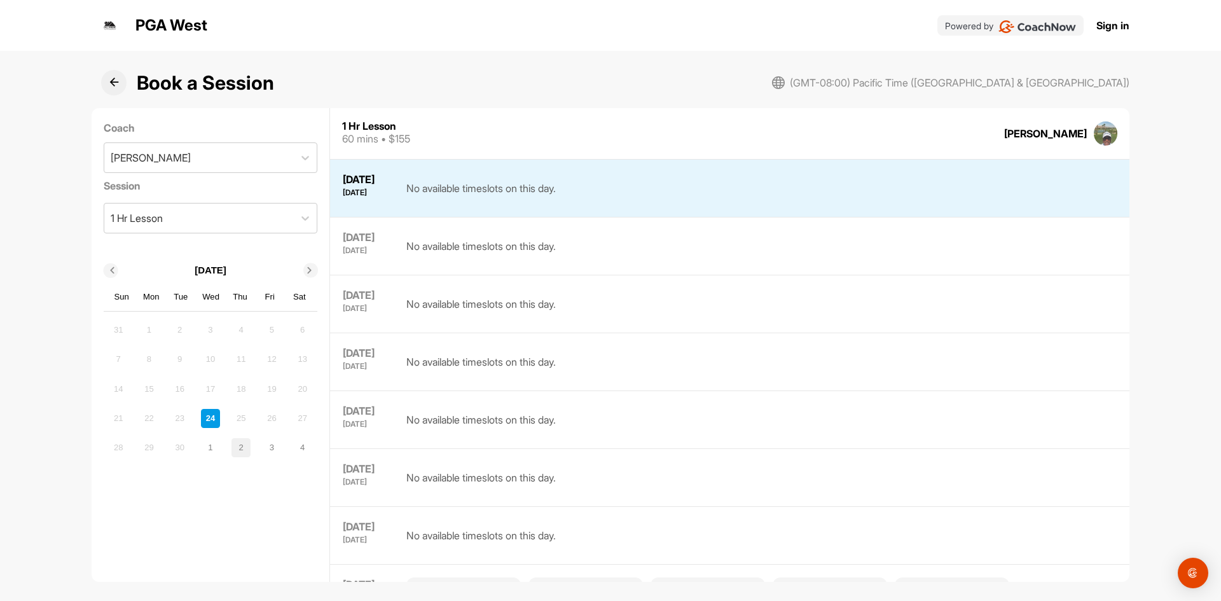
click at [236, 449] on div "2" at bounding box center [240, 447] width 19 height 19
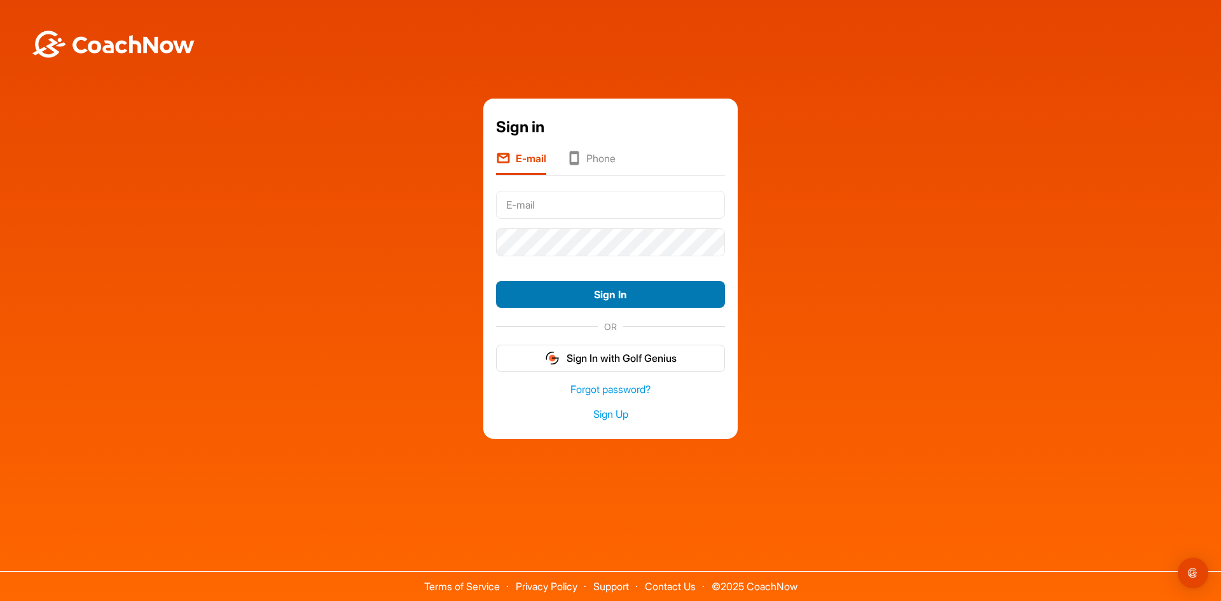
type input "[EMAIL_ADDRESS][DOMAIN_NAME]"
click at [591, 299] on button "Sign In" at bounding box center [610, 294] width 229 height 27
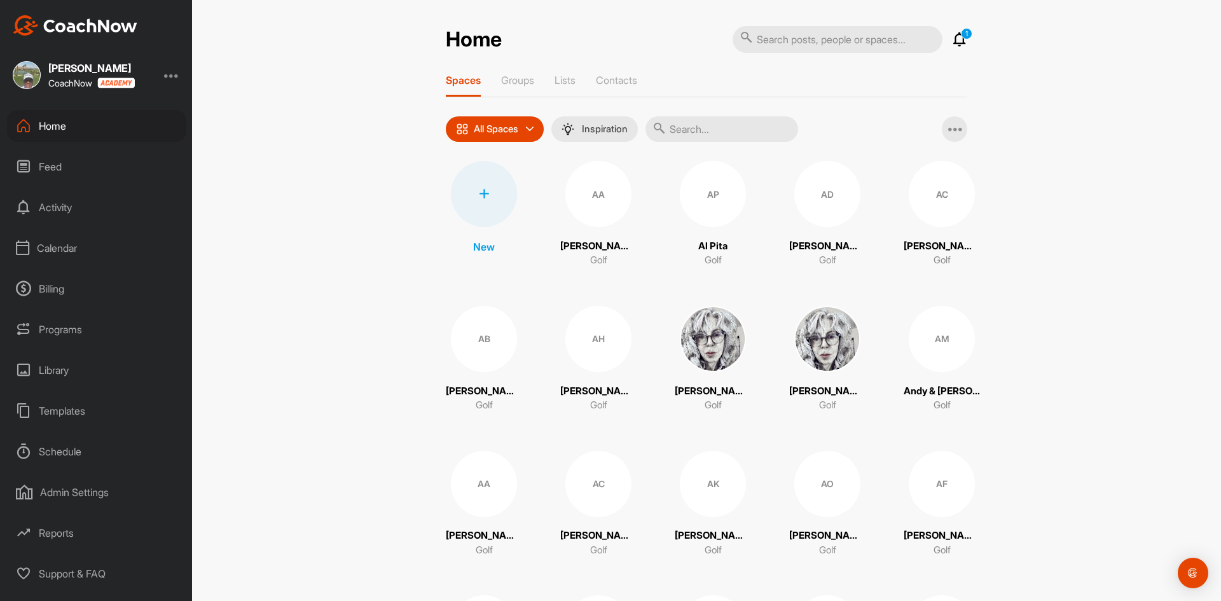
click at [54, 247] on div "Calendar" at bounding box center [96, 248] width 179 height 32
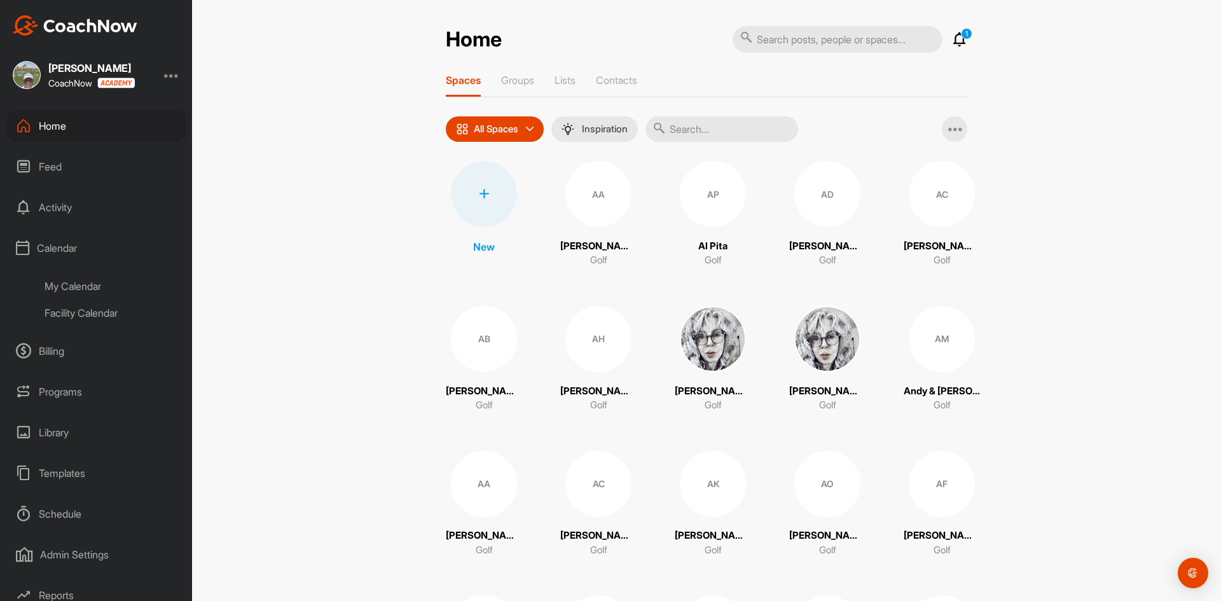
click at [76, 288] on div "My Calendar" at bounding box center [111, 286] width 151 height 27
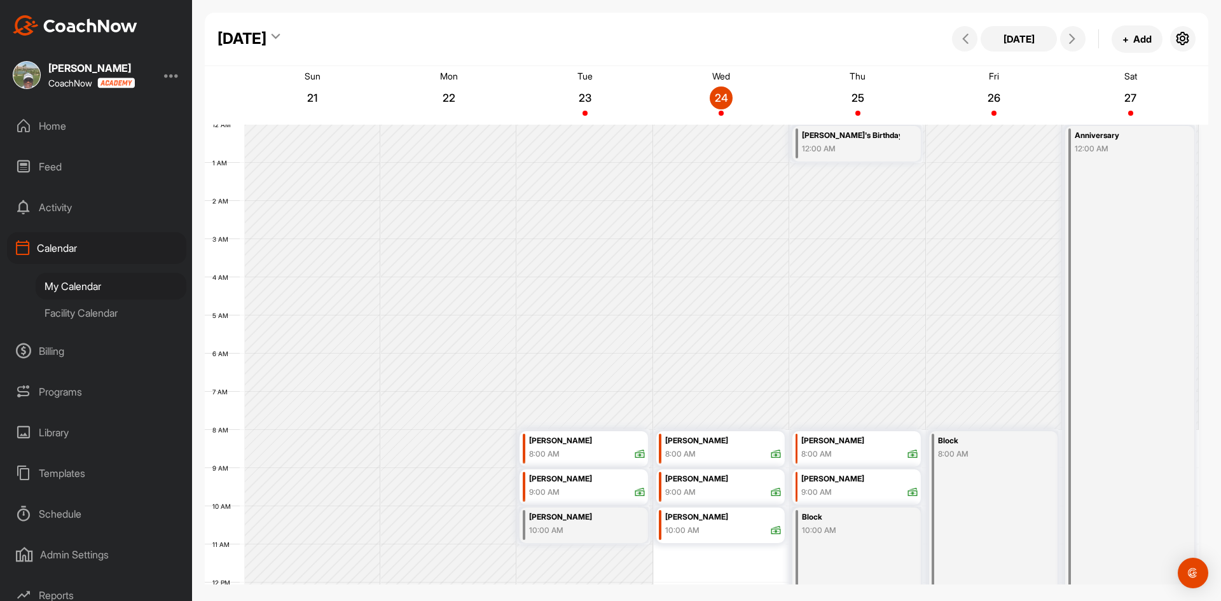
scroll to position [220, 0]
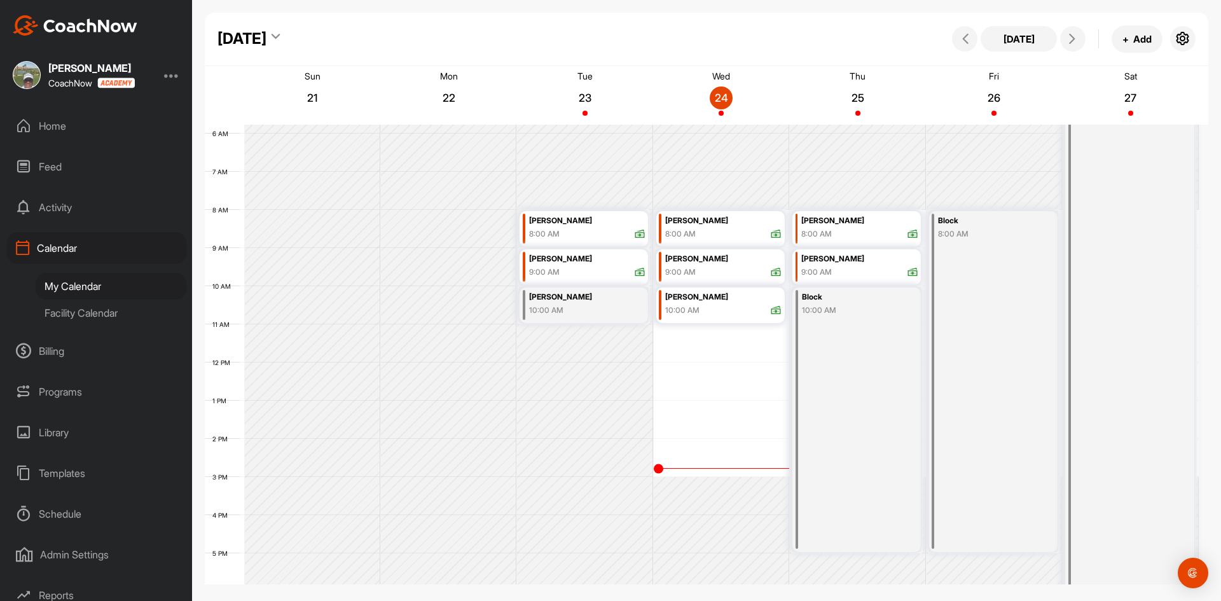
click at [64, 553] on div "Admin Settings" at bounding box center [96, 555] width 179 height 32
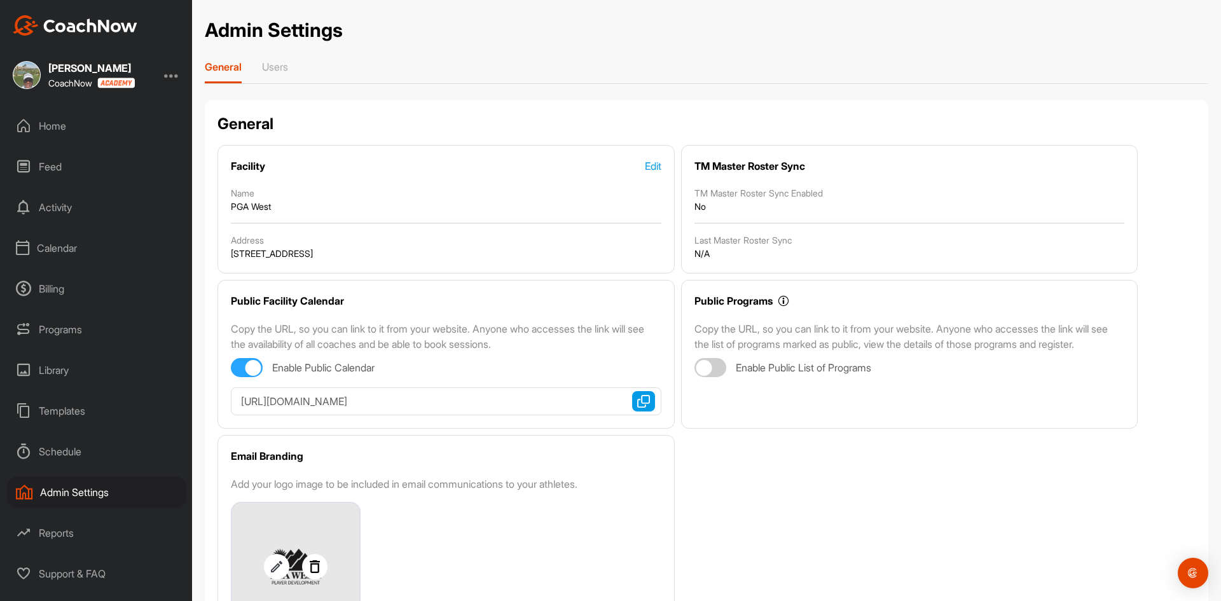
click at [47, 246] on div "Calendar" at bounding box center [96, 248] width 179 height 32
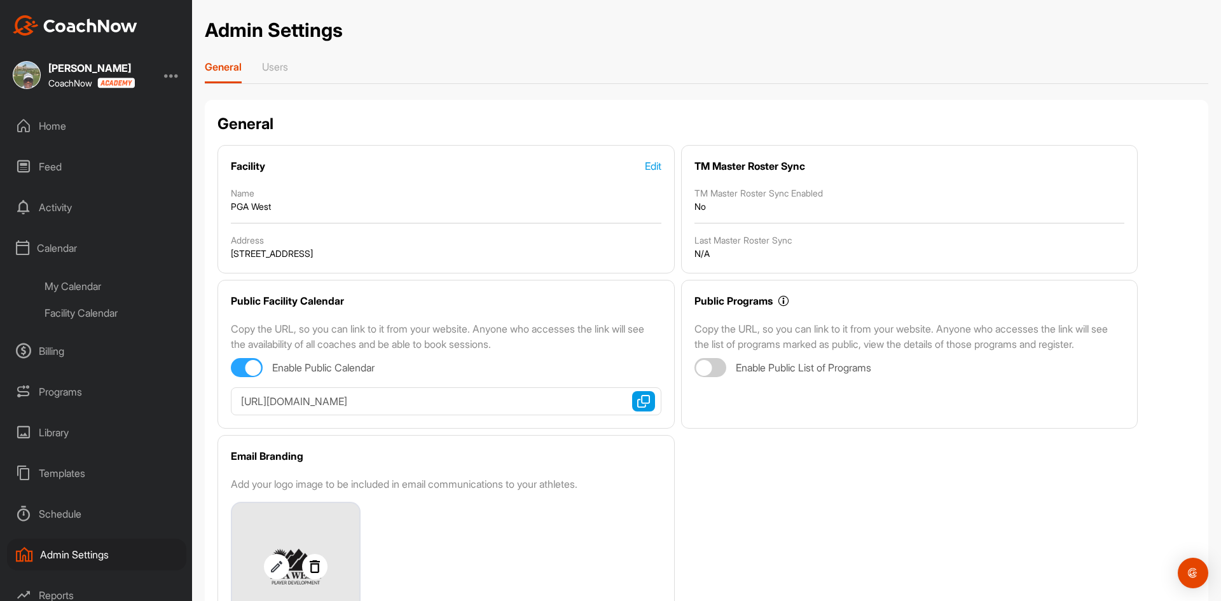
click at [47, 246] on div "Calendar" at bounding box center [96, 248] width 179 height 32
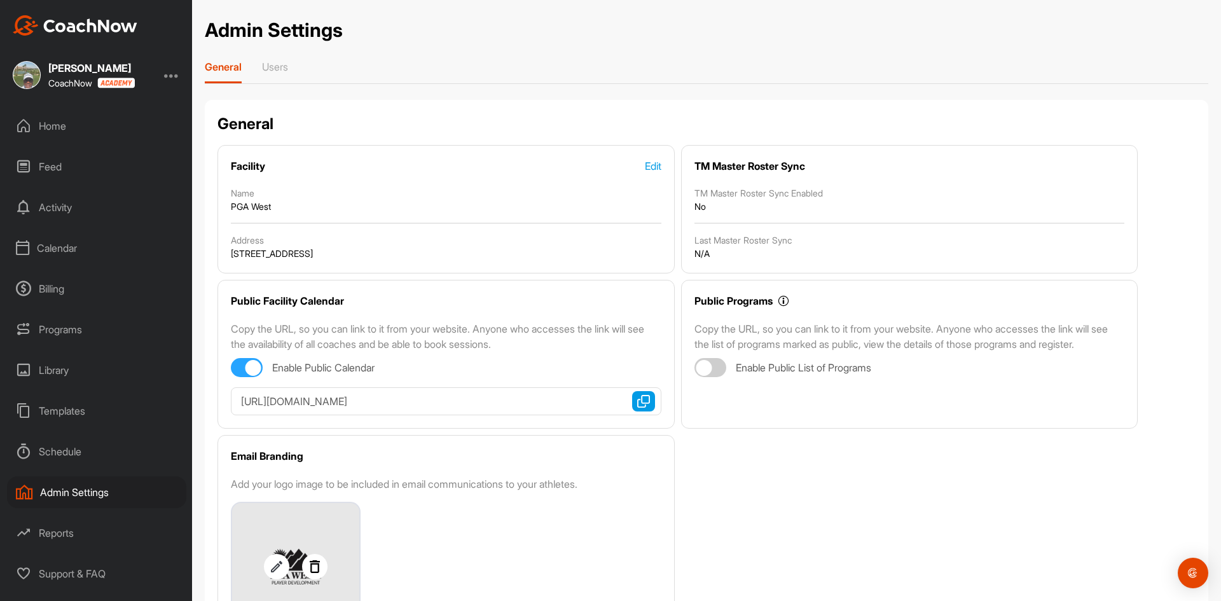
click at [46, 252] on div "Calendar" at bounding box center [96, 248] width 179 height 32
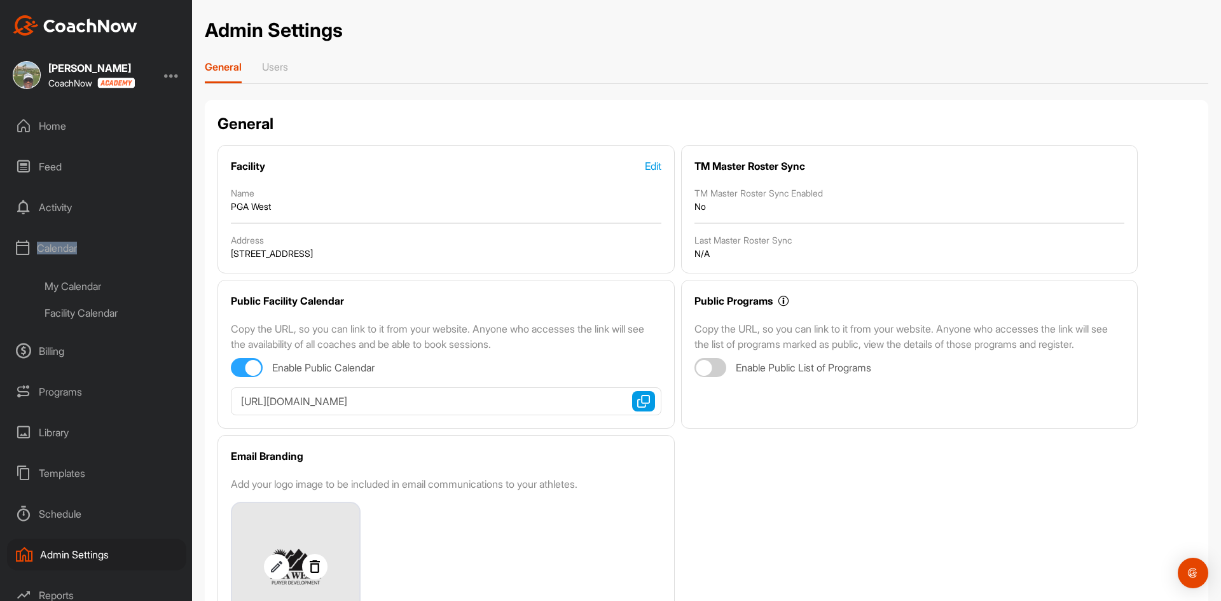
click at [45, 251] on div "Calendar" at bounding box center [96, 248] width 179 height 32
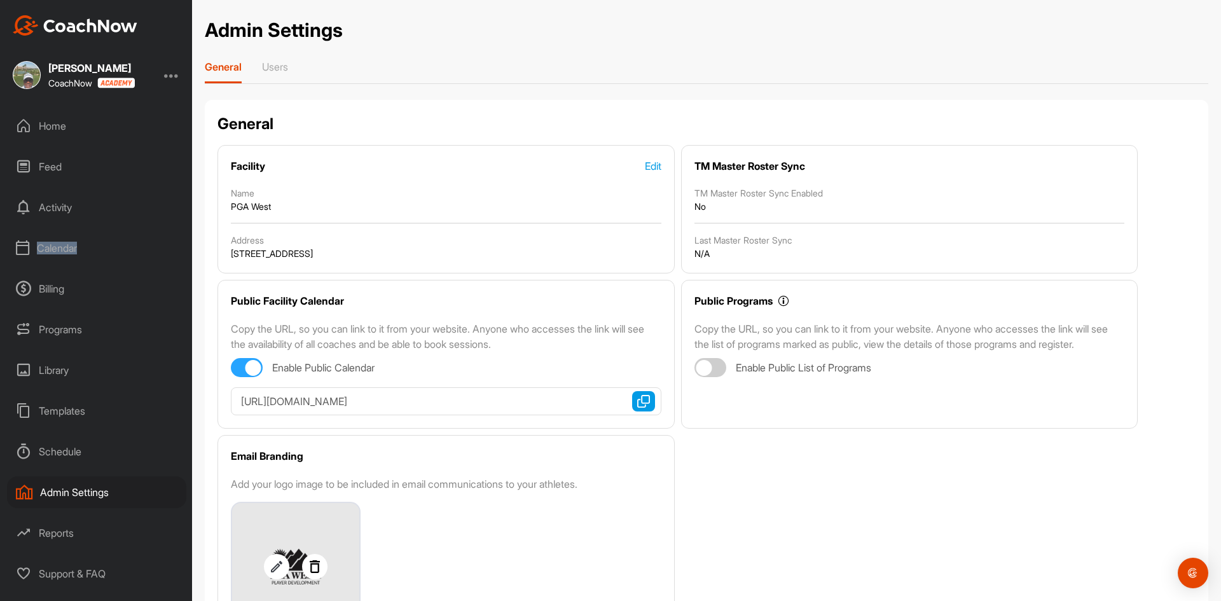
click at [52, 246] on div "Calendar" at bounding box center [96, 248] width 179 height 32
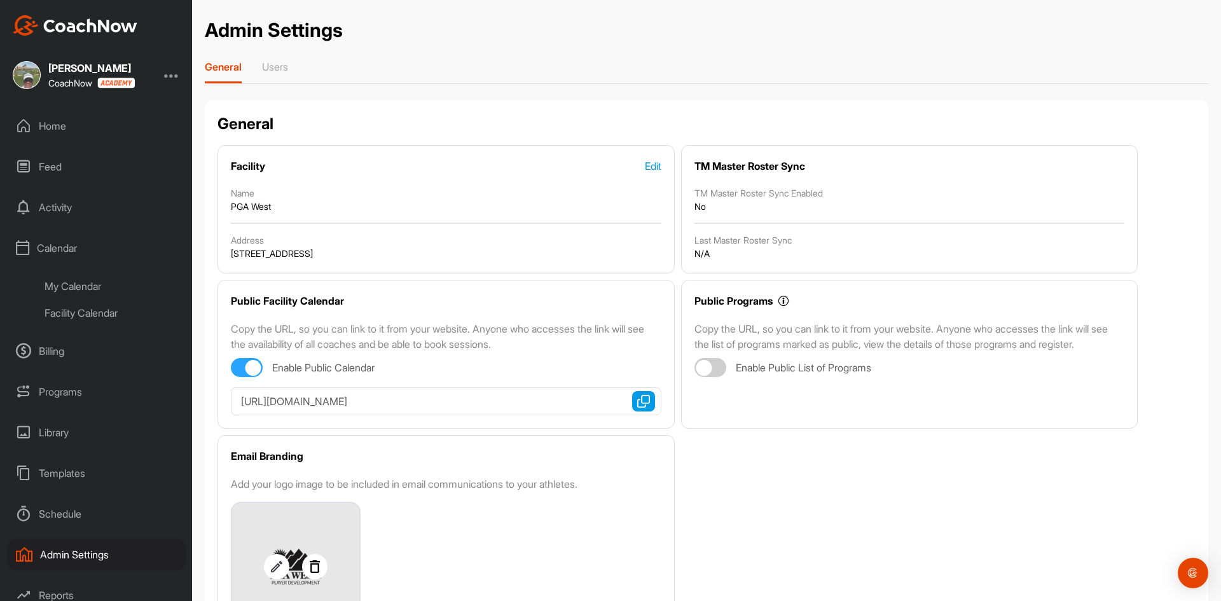
click at [59, 553] on div "Admin Settings" at bounding box center [96, 555] width 179 height 32
click at [62, 208] on div "Activity" at bounding box center [96, 207] width 179 height 32
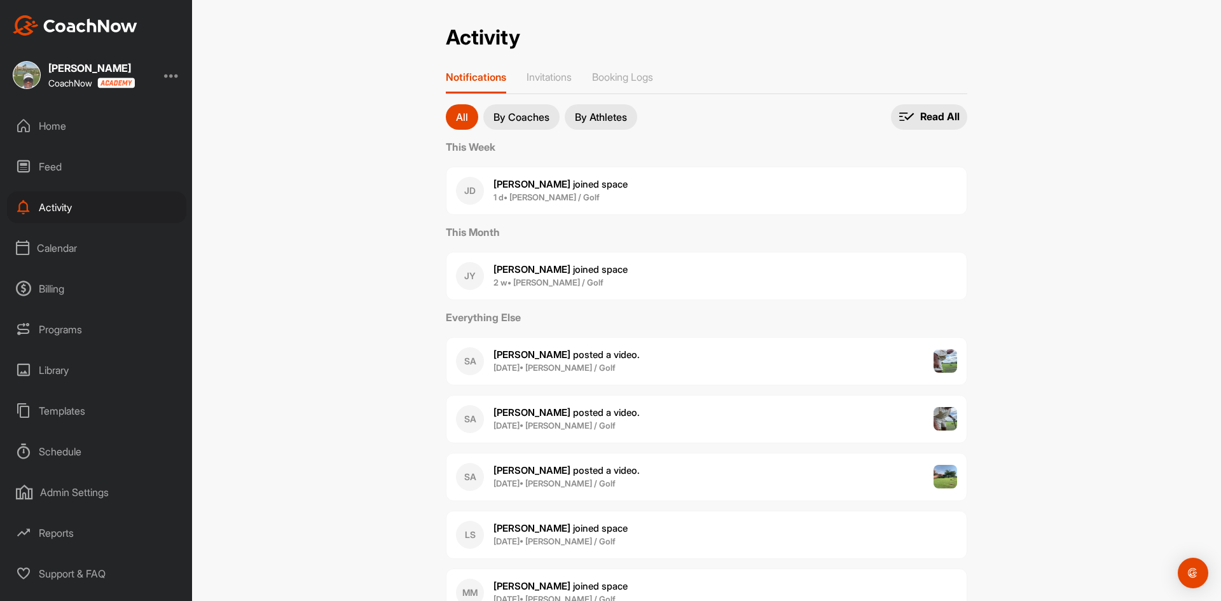
click at [53, 247] on div "Calendar" at bounding box center [96, 248] width 179 height 32
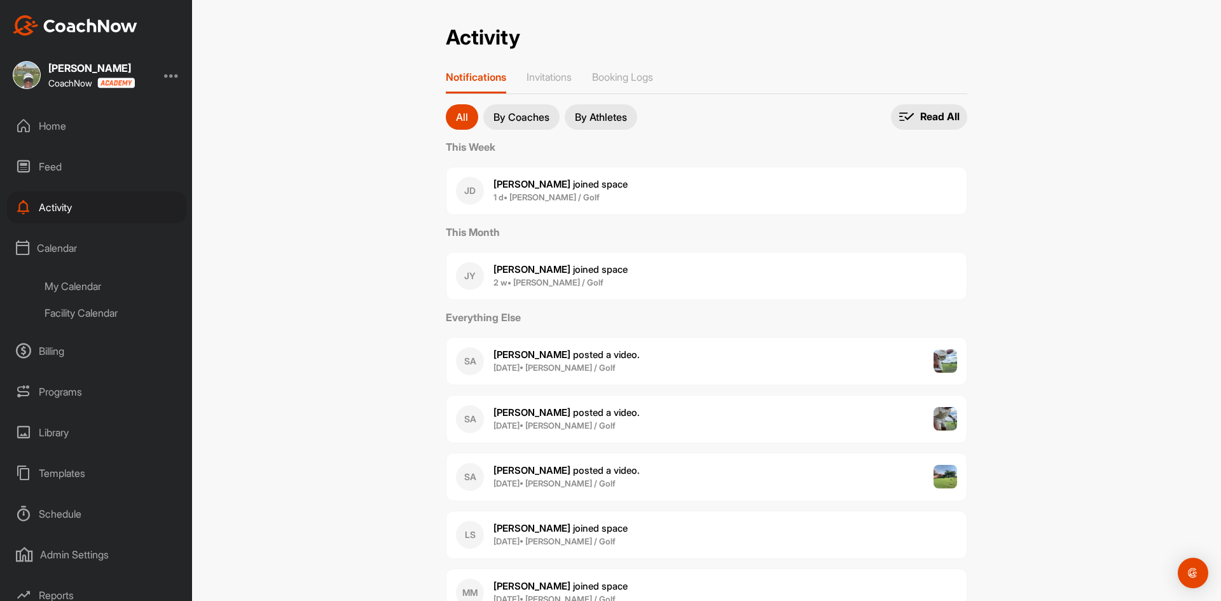
click at [62, 286] on div "My Calendar" at bounding box center [111, 286] width 151 height 27
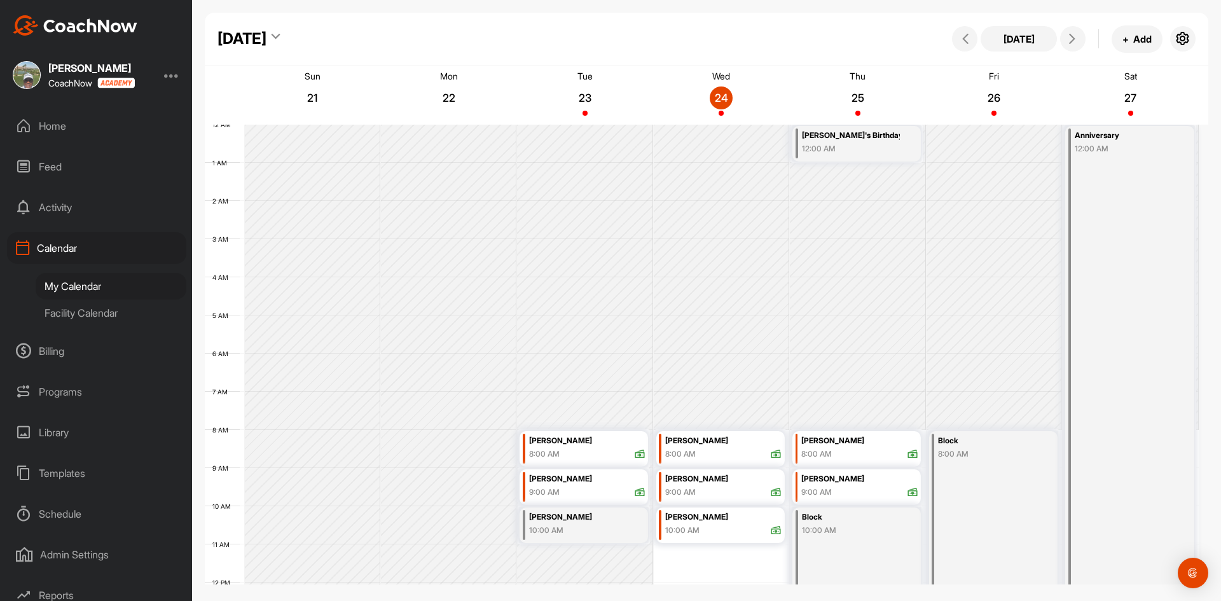
scroll to position [220, 0]
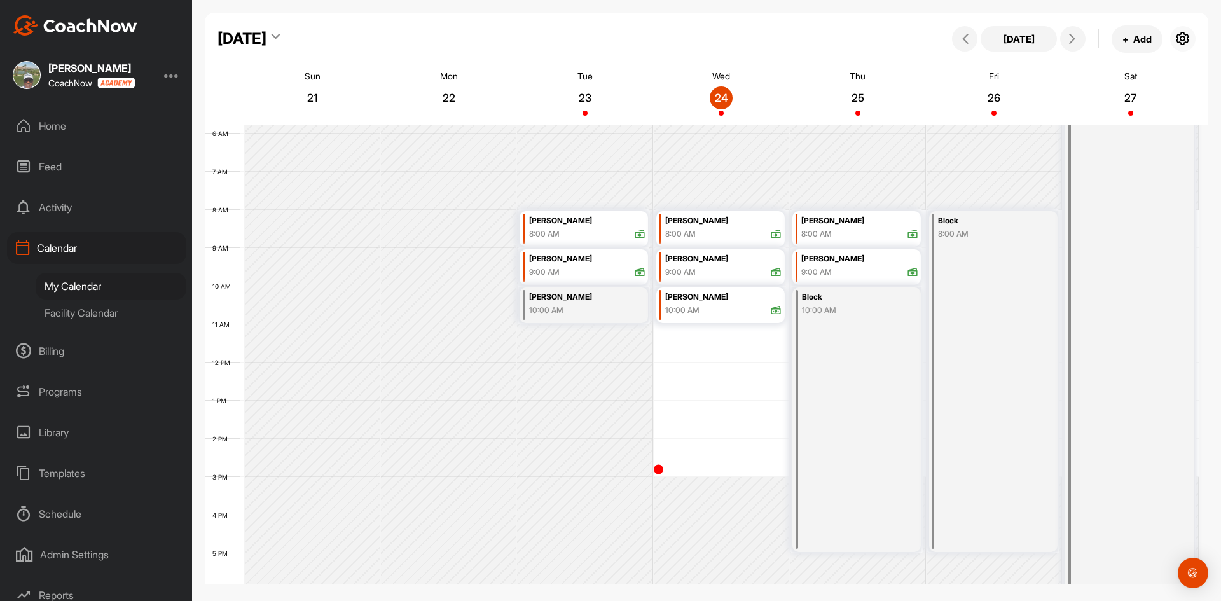
click at [1187, 37] on icon "button" at bounding box center [1182, 38] width 15 height 15
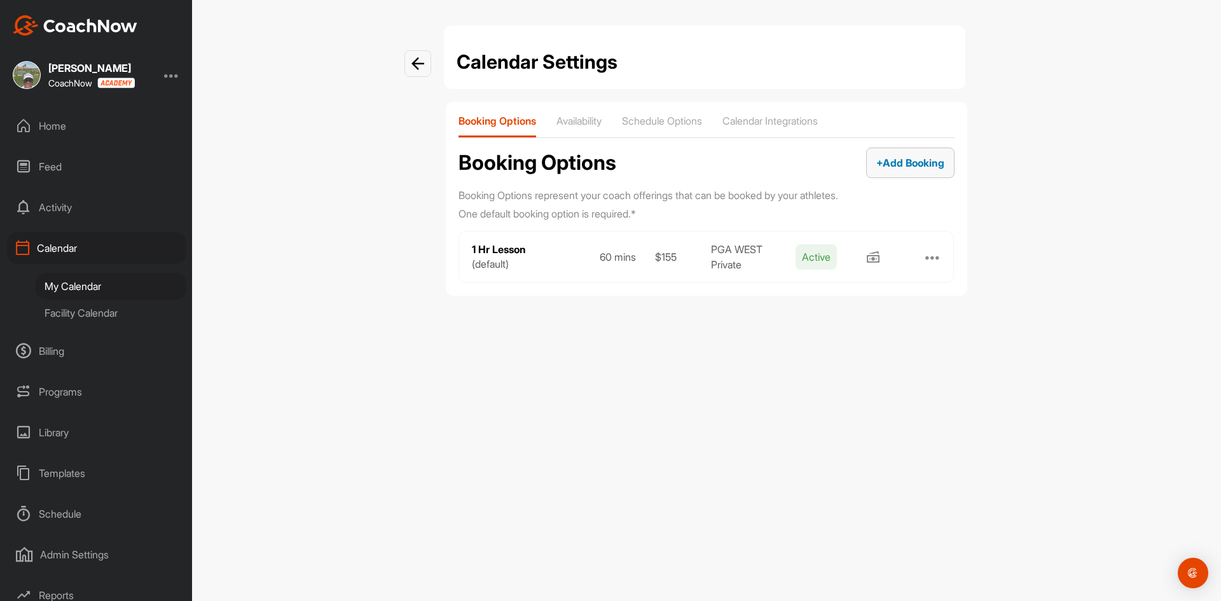
click at [901, 162] on span "+ Add Booking" at bounding box center [910, 162] width 68 height 13
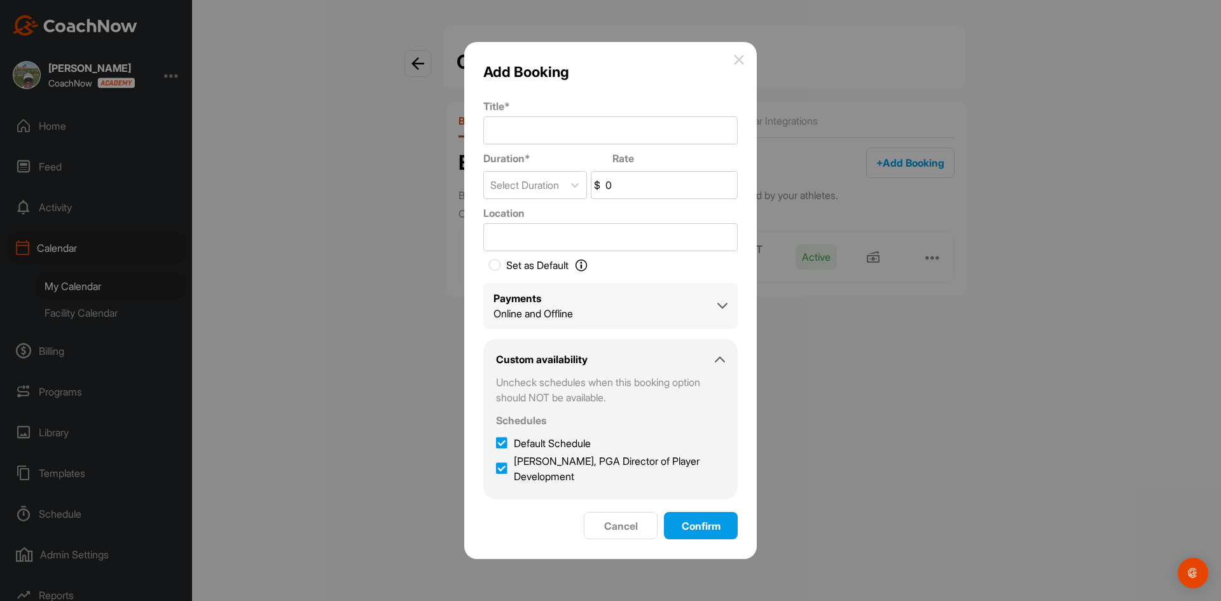
click at [742, 55] on img at bounding box center [739, 60] width 10 height 10
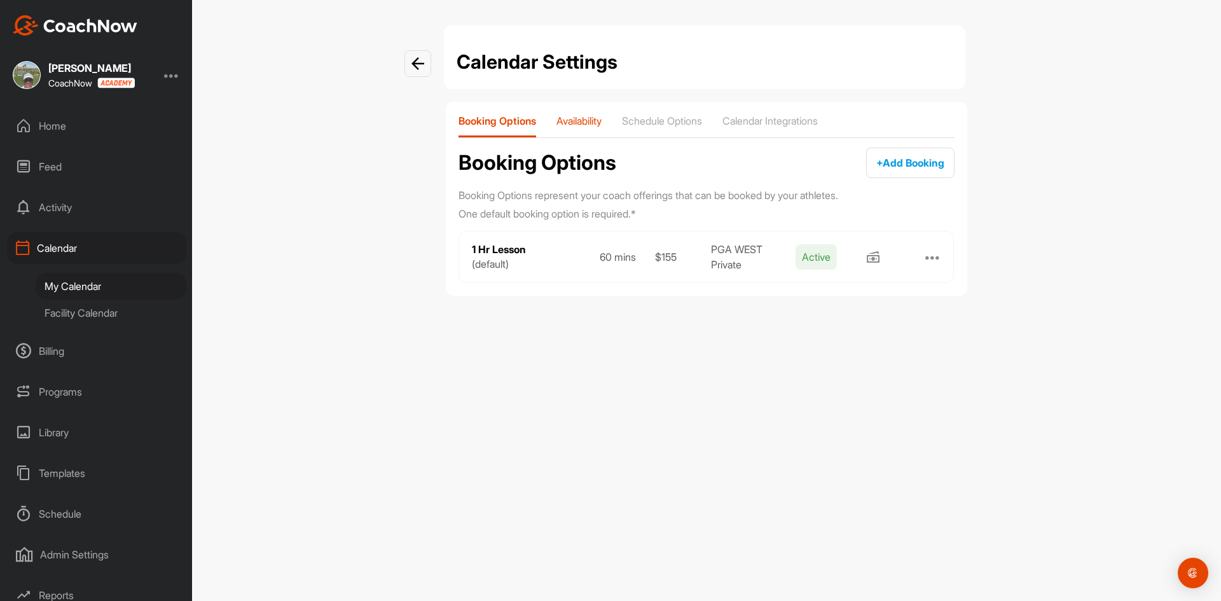
click at [585, 121] on p "Availability" at bounding box center [578, 120] width 45 height 13
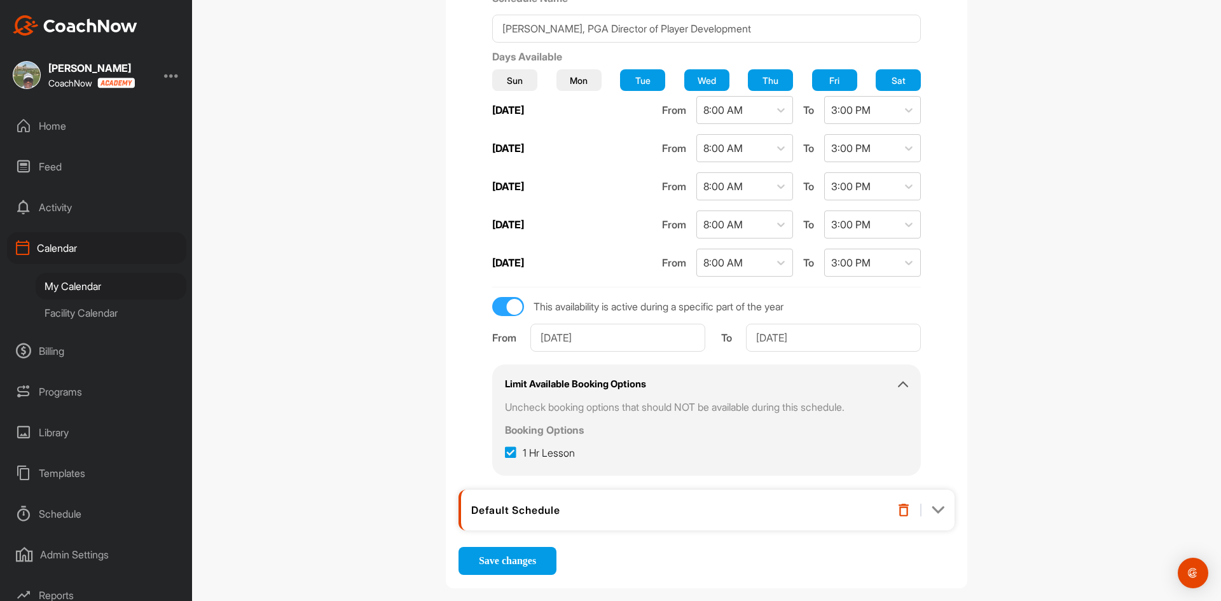
scroll to position [267, 0]
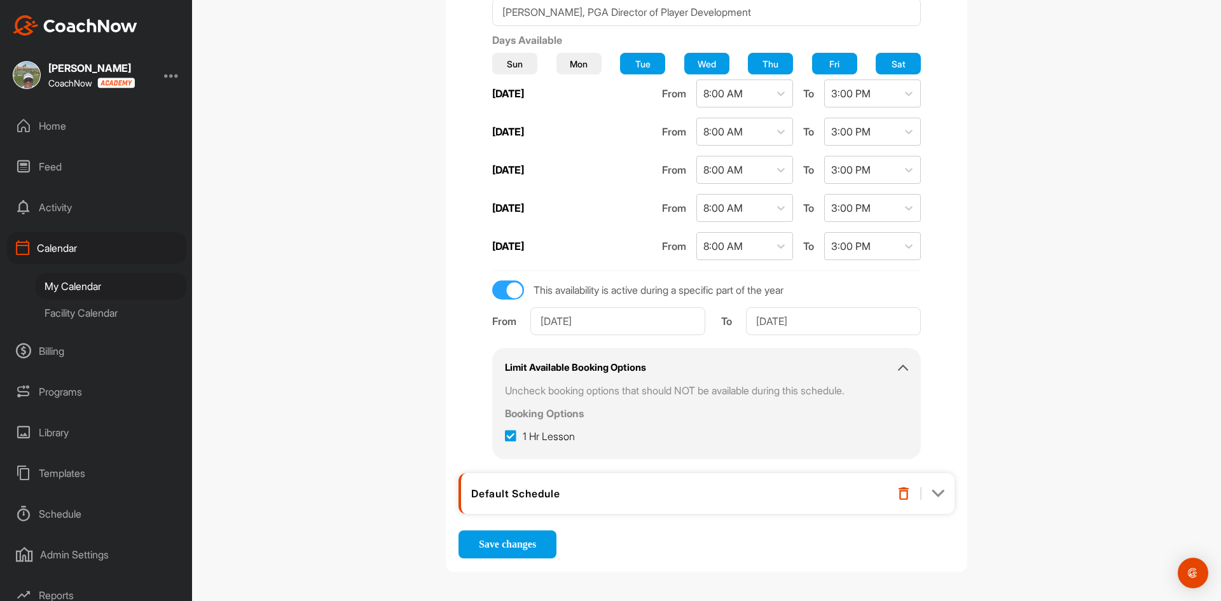
click at [898, 368] on icon at bounding box center [903, 367] width 10 height 10
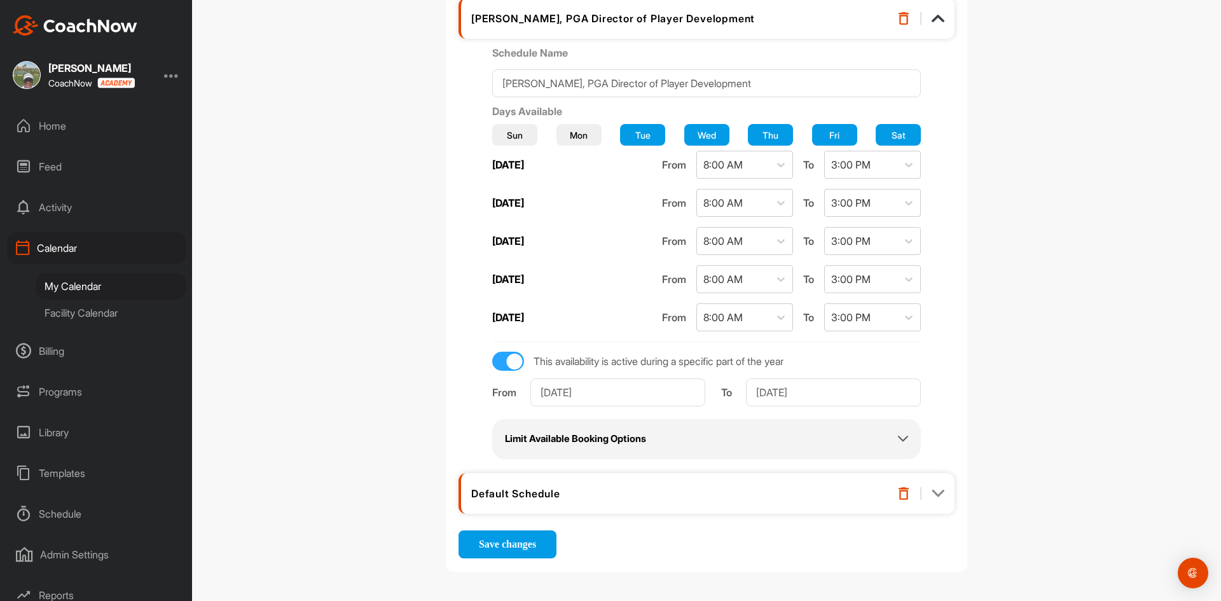
click at [898, 438] on icon at bounding box center [903, 439] width 10 height 10
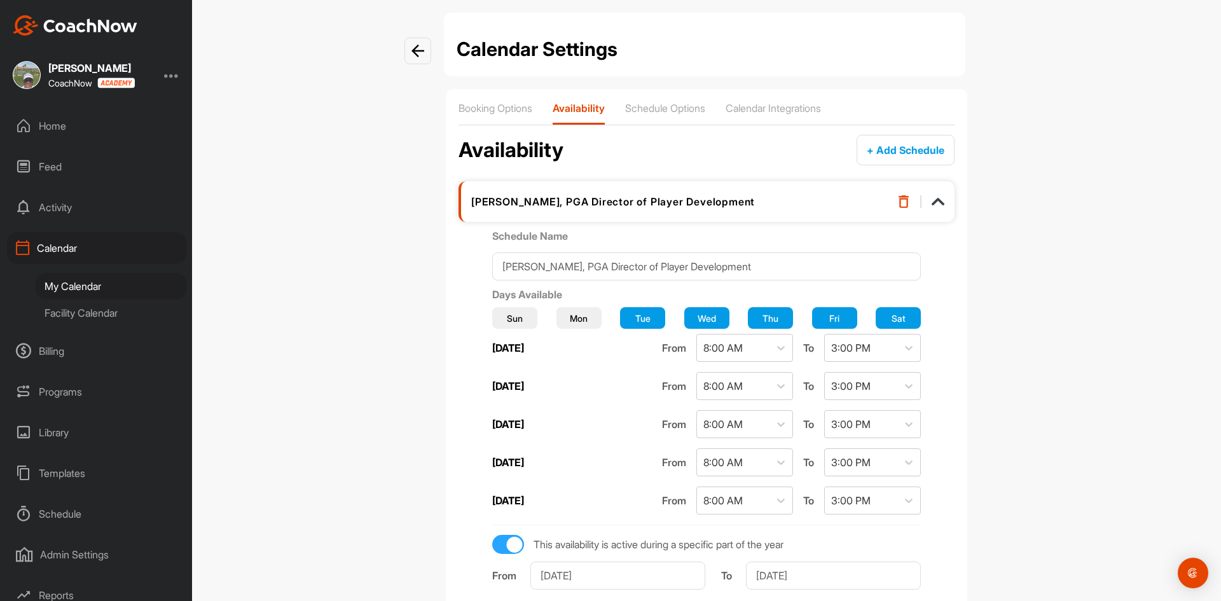
scroll to position [0, 0]
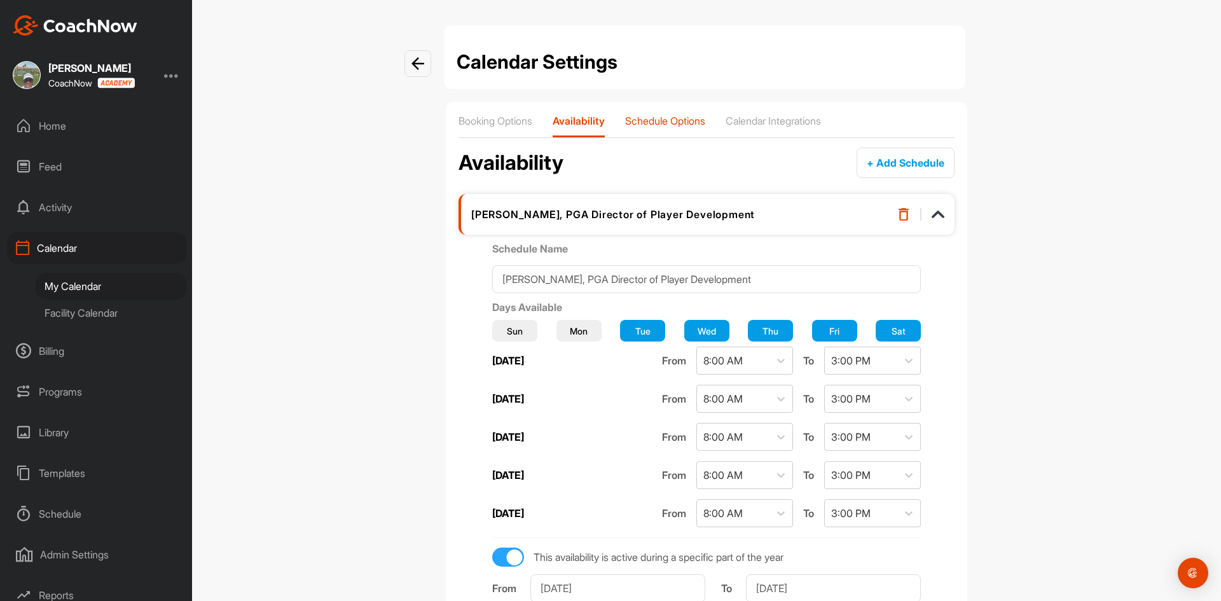
click at [686, 123] on p "Schedule Options" at bounding box center [665, 120] width 80 height 13
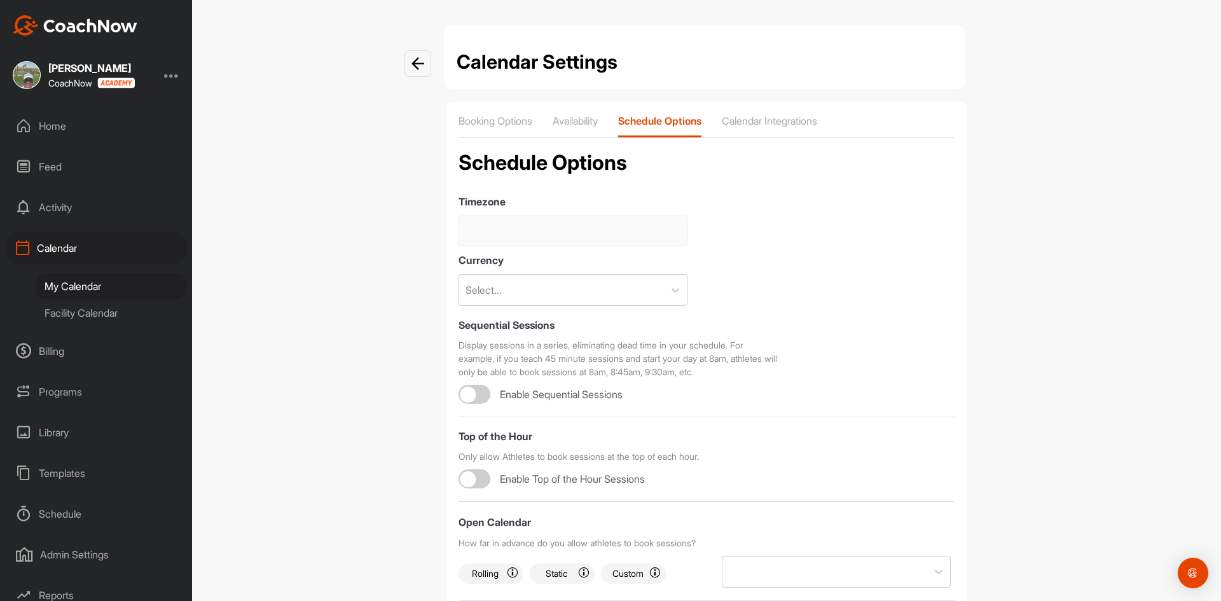
type input "(GMT-08:00) Pacific Time ([GEOGRAPHIC_DATA] & [GEOGRAPHIC_DATA])"
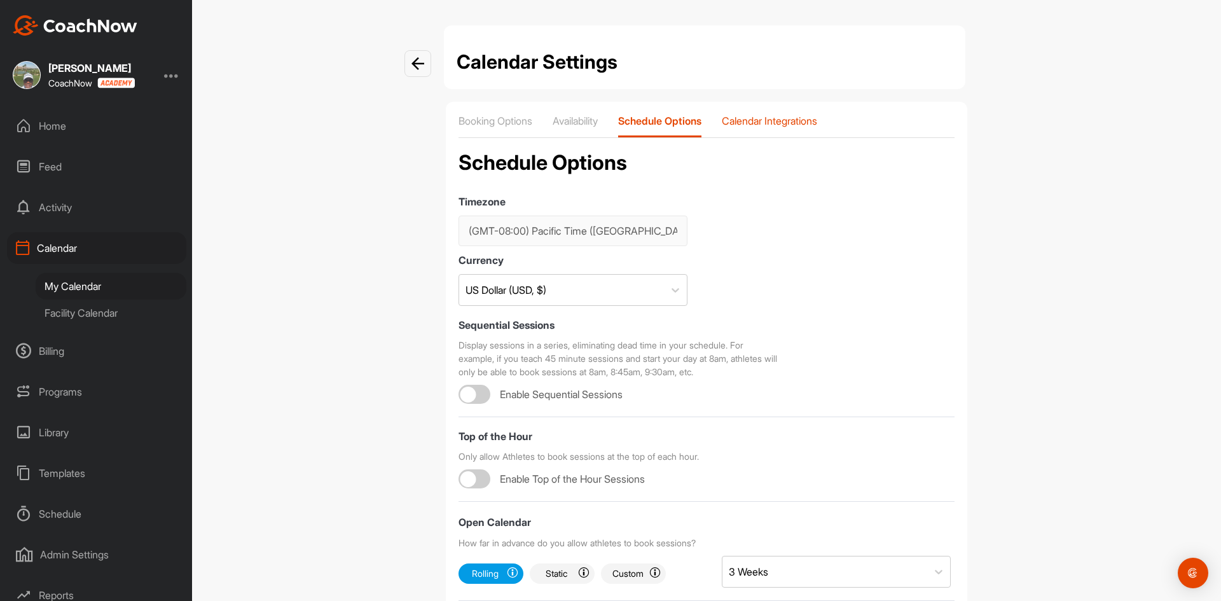
click at [780, 120] on p "Calendar Integrations" at bounding box center [769, 120] width 95 height 13
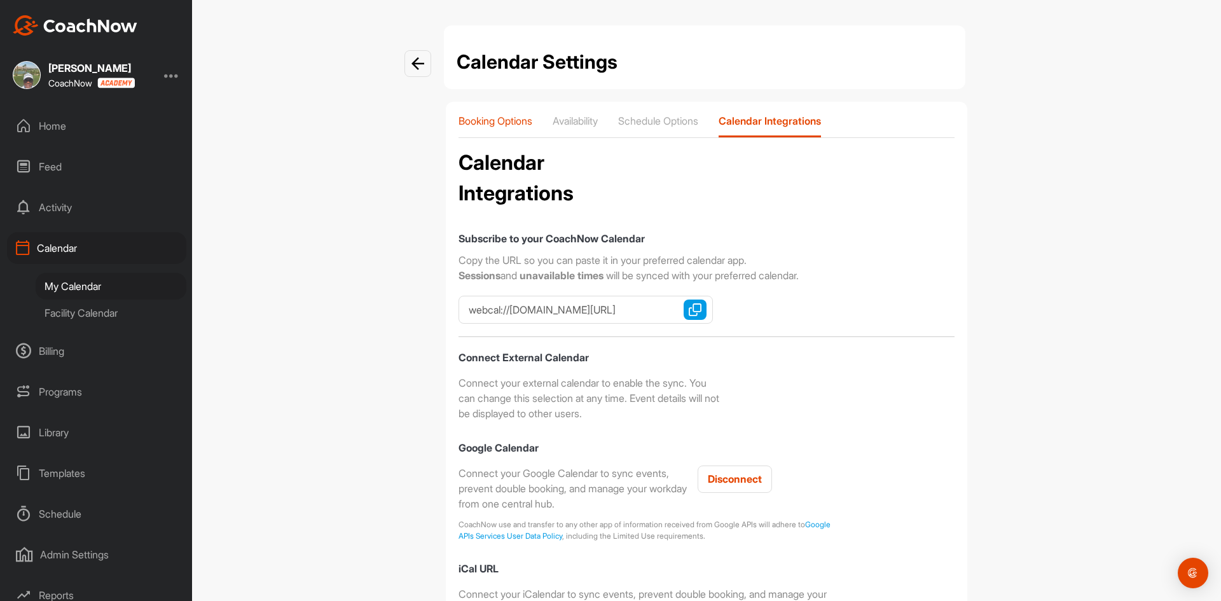
click at [490, 123] on p "Booking Options" at bounding box center [495, 120] width 74 height 13
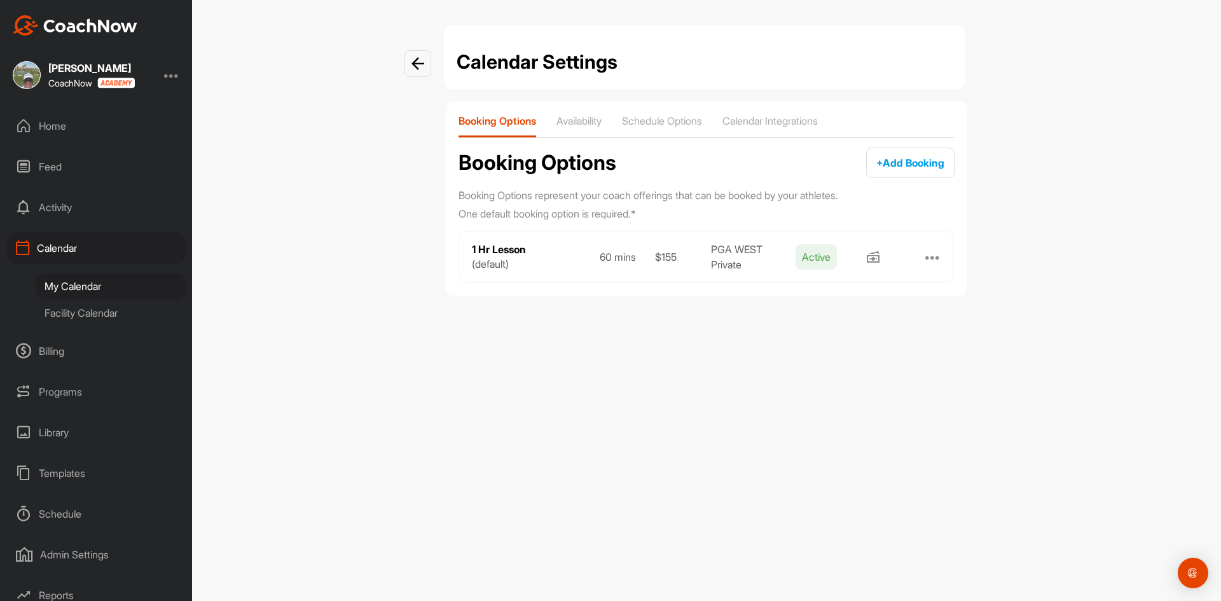
click at [932, 258] on div at bounding box center [932, 256] width 15 height 15
click at [1024, 265] on div "Calendar Settings Booking Options Availability Schedule Options Calendar Integr…" at bounding box center [706, 300] width 1029 height 601
click at [919, 160] on span "+ Add Booking" at bounding box center [910, 162] width 68 height 13
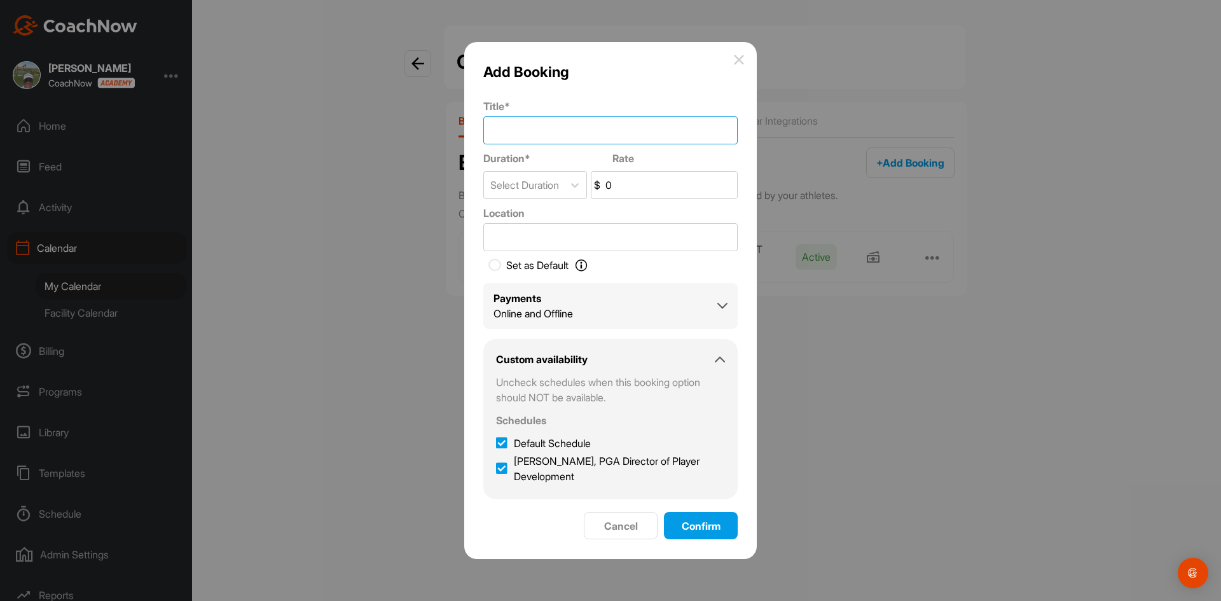
click at [499, 135] on input "Title *" at bounding box center [610, 130] width 254 height 28
type input "30 Minute Lesson"
click at [579, 186] on icon at bounding box center [576, 186] width 8 height 4
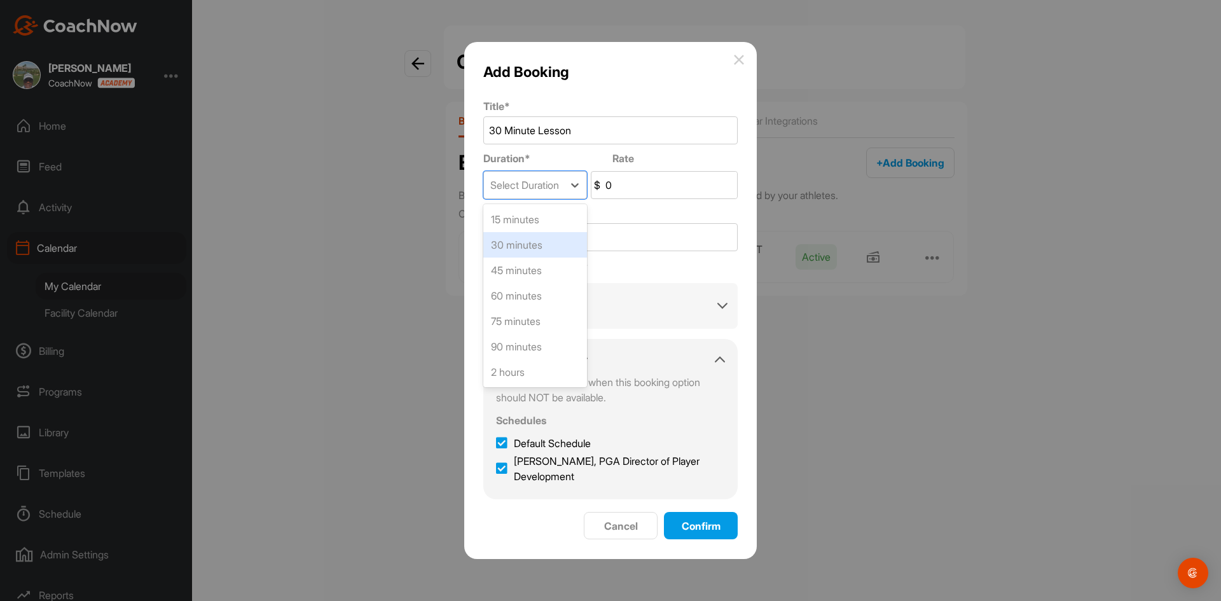
click at [551, 245] on div "30 minutes" at bounding box center [535, 244] width 104 height 25
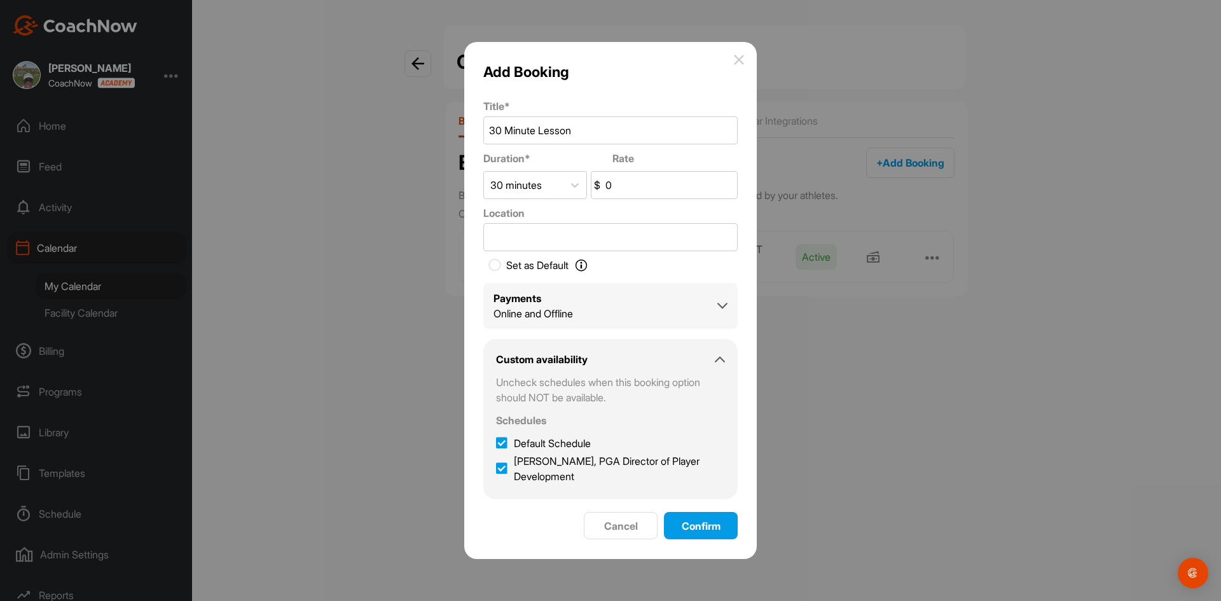
drag, startPoint x: 644, startPoint y: 188, endPoint x: 609, endPoint y: 188, distance: 35.6
click at [609, 188] on input "0" at bounding box center [670, 185] width 134 height 27
type input "1"
click at [623, 178] on input "1" at bounding box center [670, 185] width 134 height 27
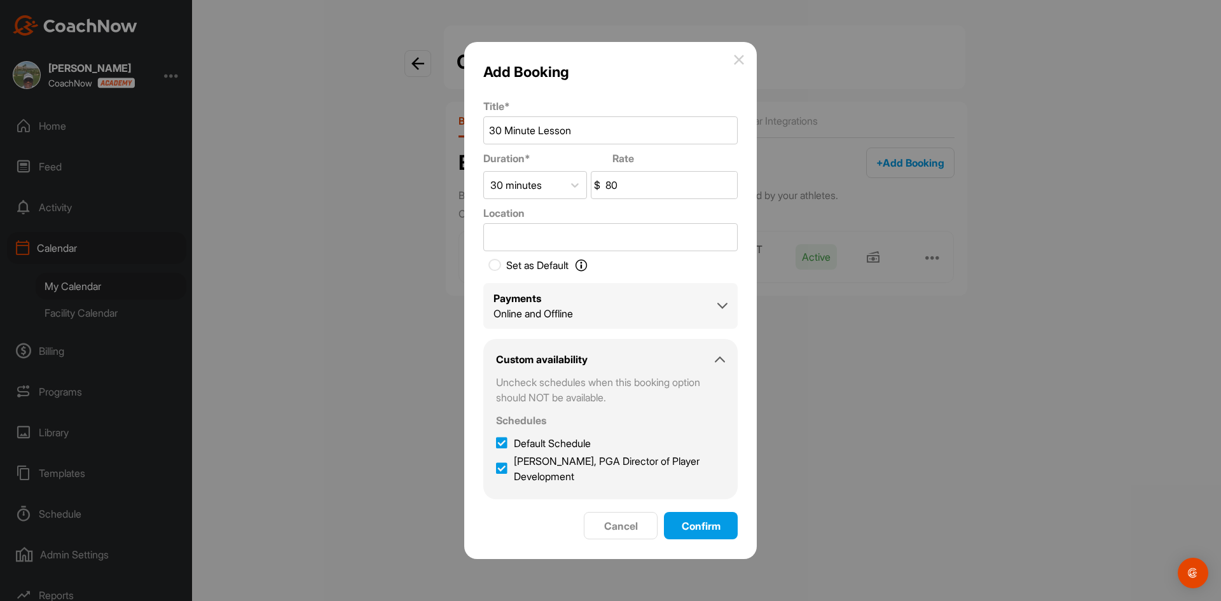
type input "80"
click at [561, 238] on input "Location" at bounding box center [610, 237] width 254 height 28
type input "PGA WEST Private"
click at [502, 261] on label "Set as Default Set as Default Determine the session your Students will see when…" at bounding box center [537, 265] width 99 height 15
click at [499, 261] on input "Set as Default Set as Default Determine the session your Students will see when…" at bounding box center [490, 265] width 15 height 15
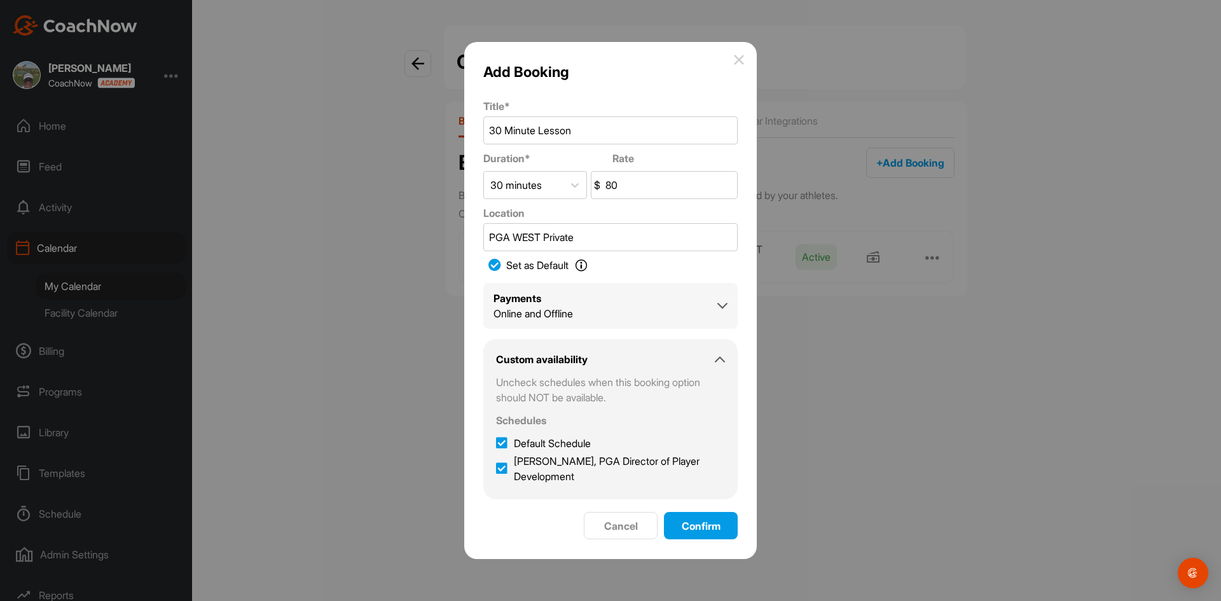
checkbox input "true"
click at [705, 527] on span "Confirm" at bounding box center [701, 526] width 39 height 13
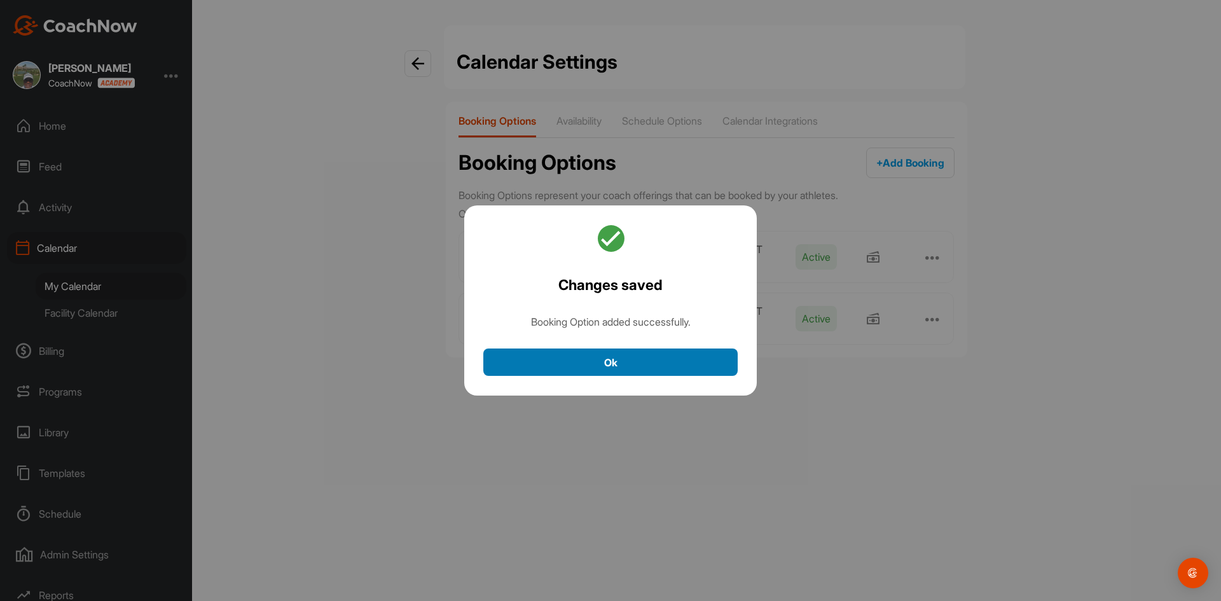
click at [665, 350] on button "Ok" at bounding box center [610, 361] width 254 height 27
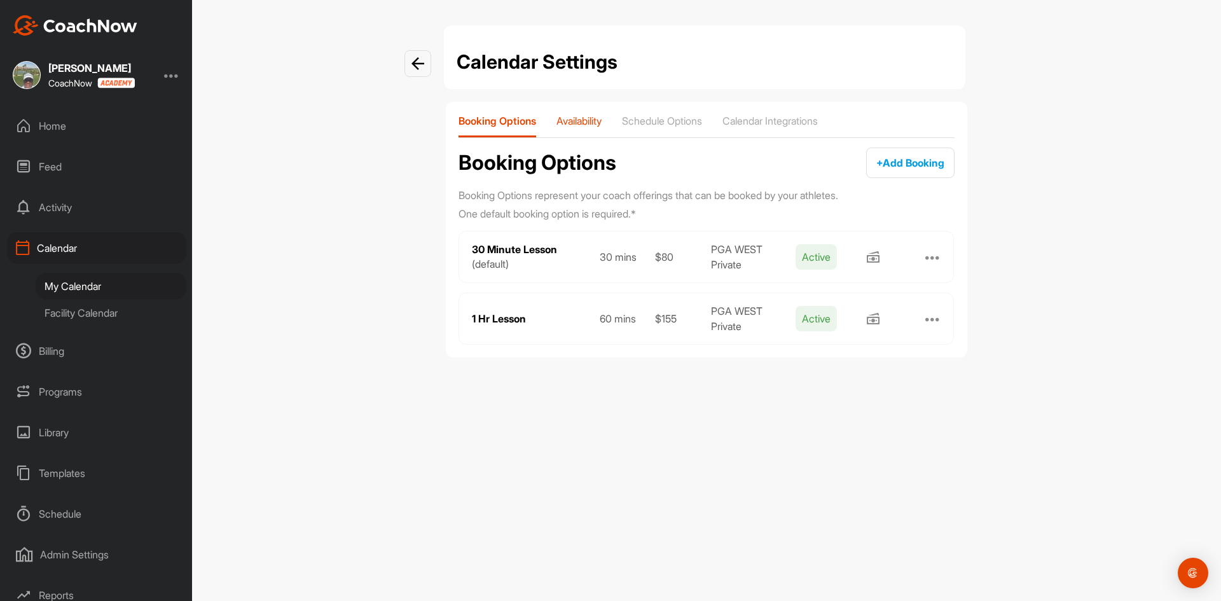
click at [581, 121] on p "Availability" at bounding box center [578, 120] width 45 height 13
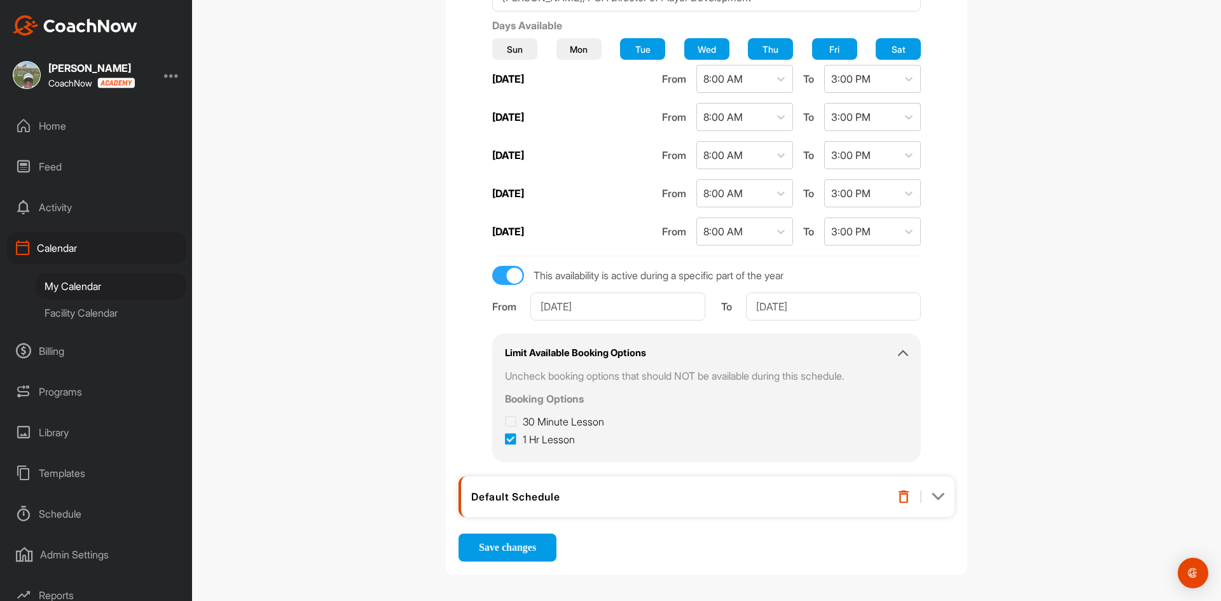
scroll to position [285, 0]
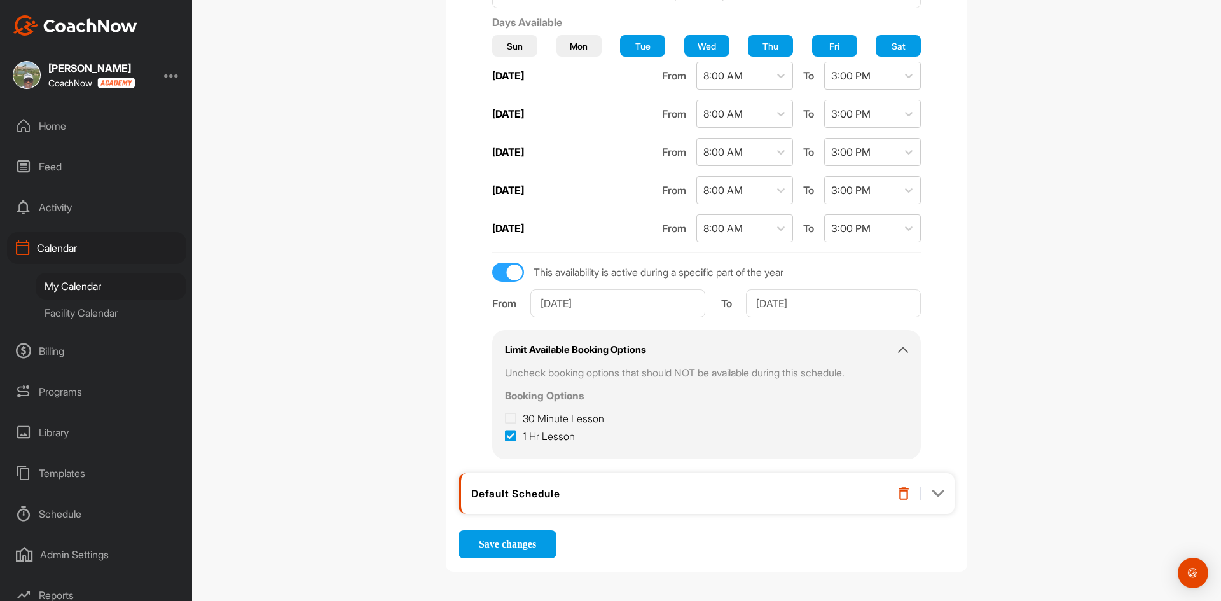
click at [516, 420] on icon at bounding box center [510, 418] width 11 height 13
click at [513, 419] on input "30 Minute Lesson" at bounding box center [509, 415] width 8 height 8
checkbox input "true"
click at [504, 533] on button "Save changes" at bounding box center [507, 544] width 98 height 28
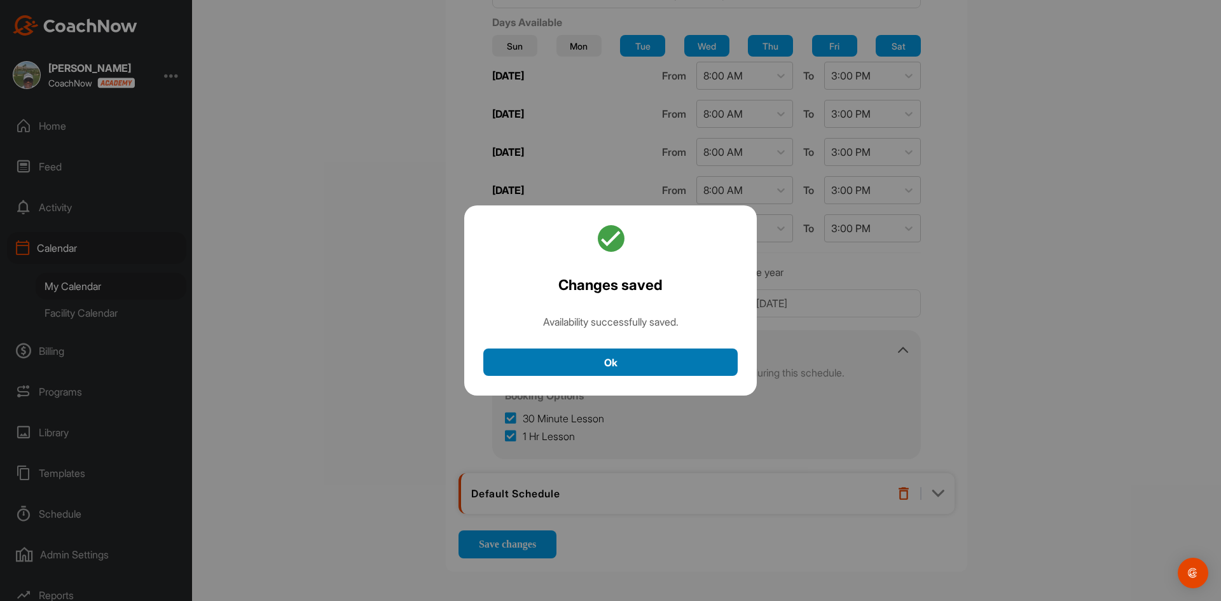
click at [653, 354] on button "Ok" at bounding box center [610, 361] width 254 height 27
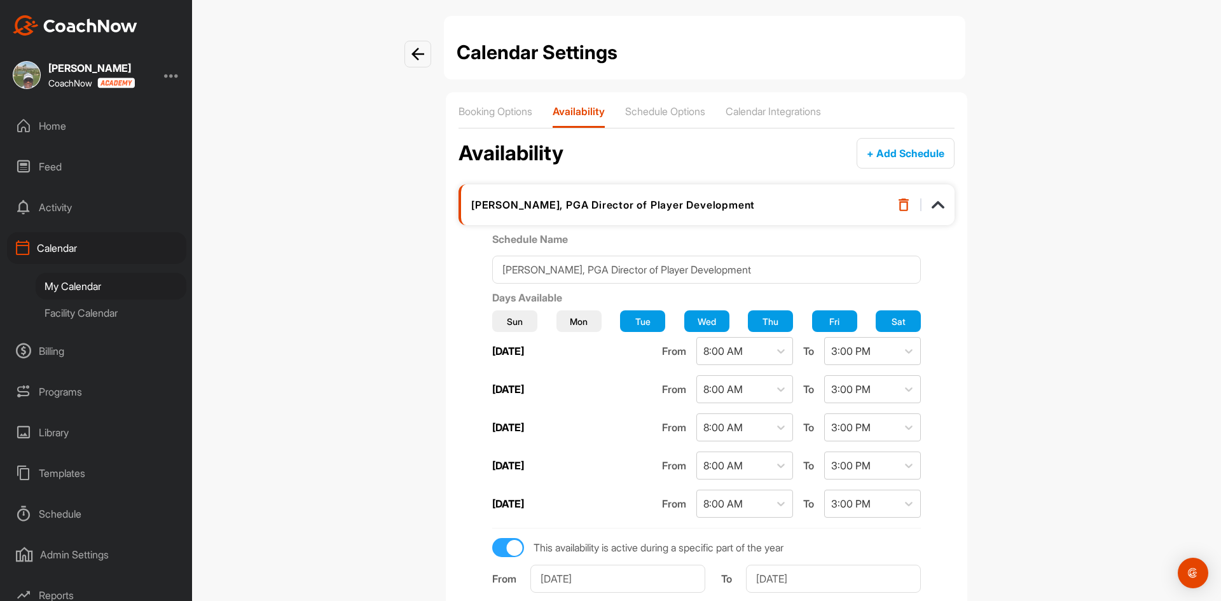
scroll to position [0, 0]
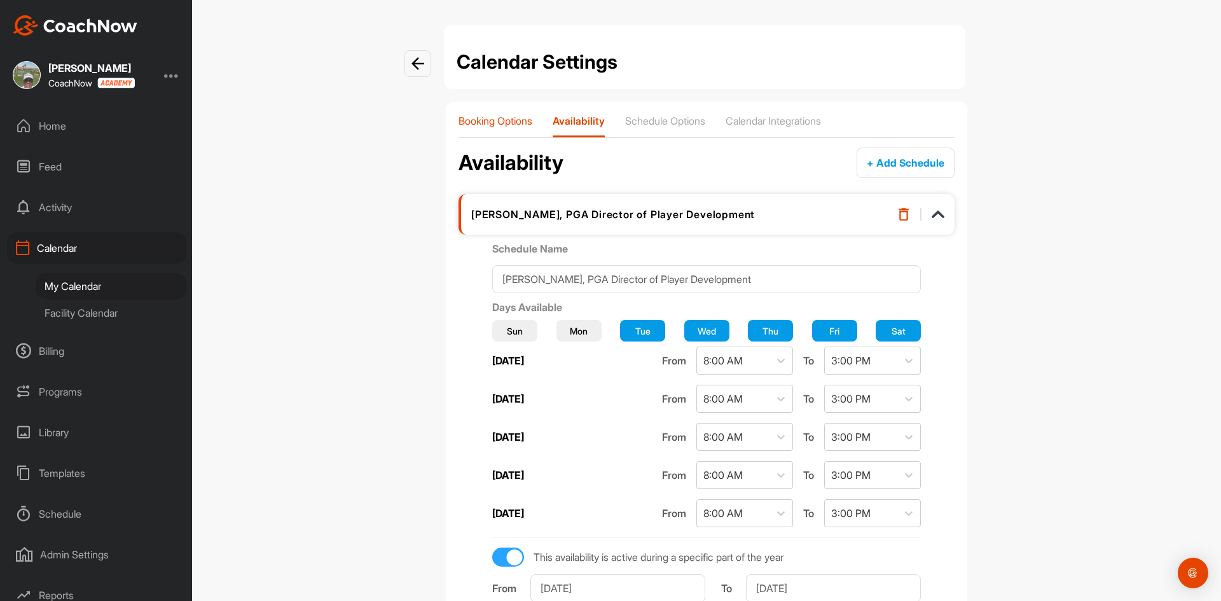
click at [518, 124] on p "Booking Options" at bounding box center [495, 120] width 74 height 13
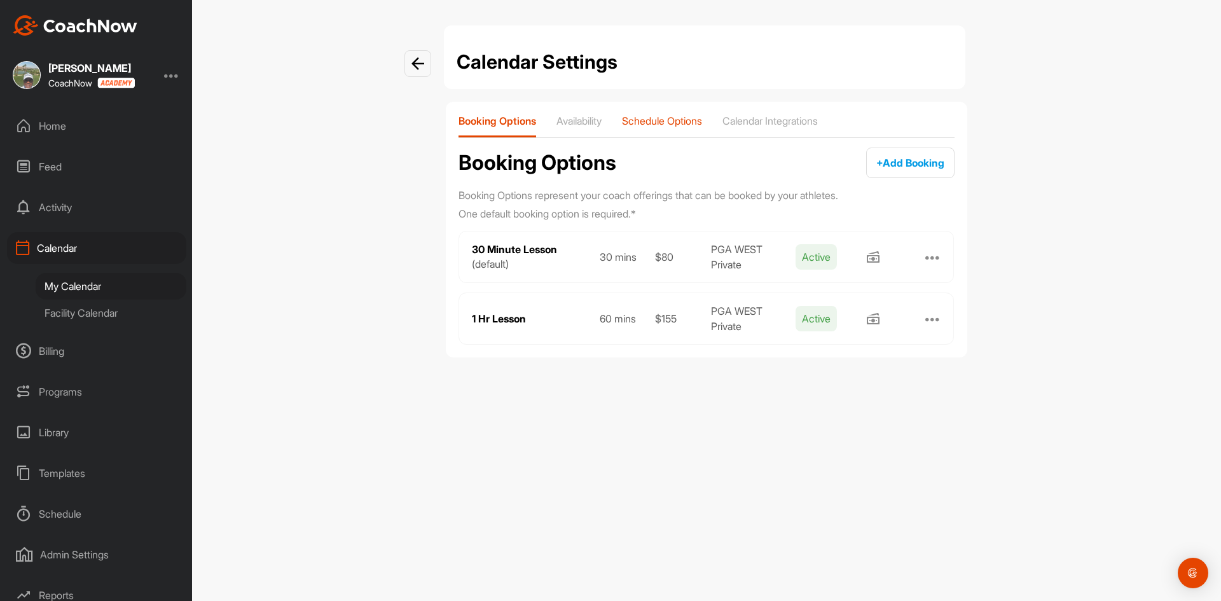
click at [649, 121] on p "Schedule Options" at bounding box center [662, 120] width 80 height 13
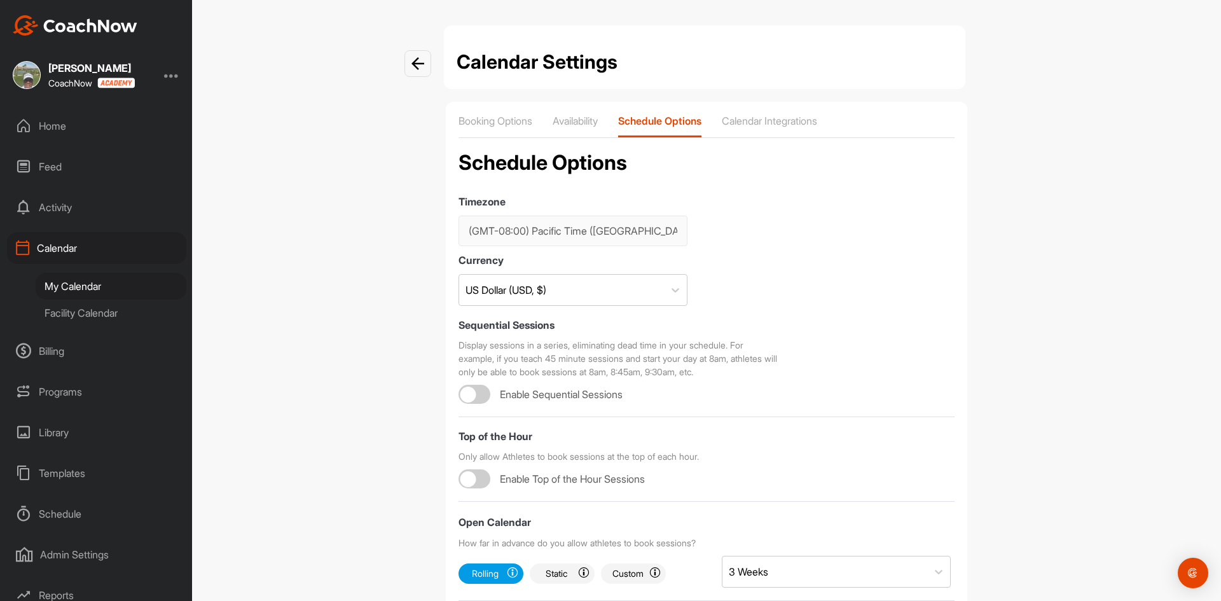
click at [175, 74] on div at bounding box center [171, 74] width 15 height 15
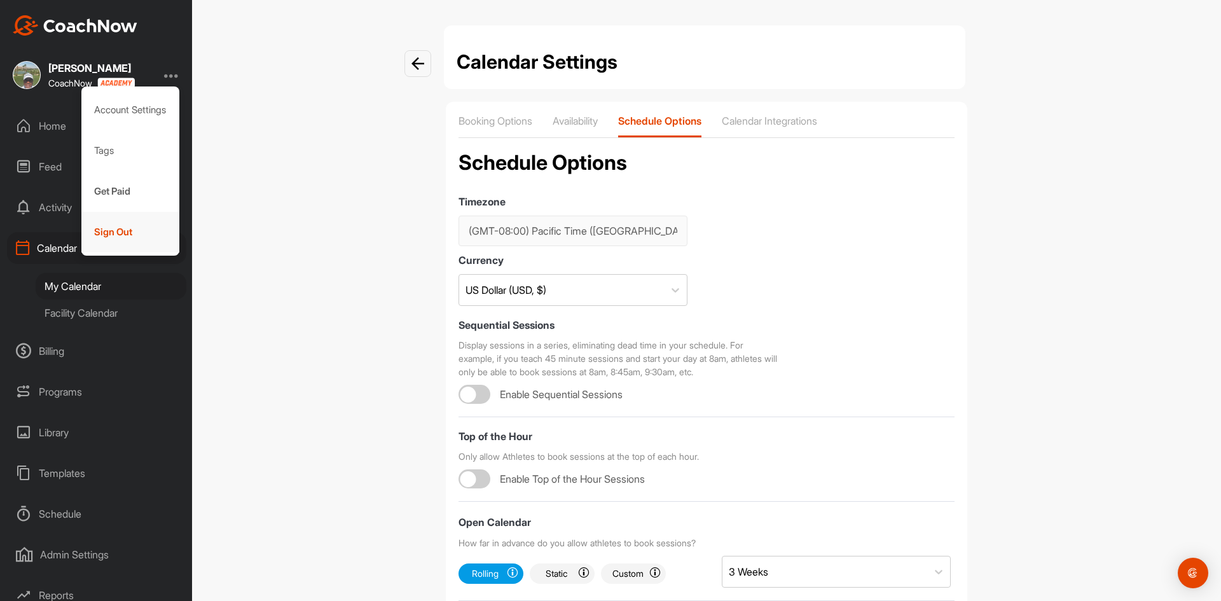
click at [109, 235] on div "Sign Out" at bounding box center [130, 232] width 99 height 41
